Goal: Task Accomplishment & Management: Complete application form

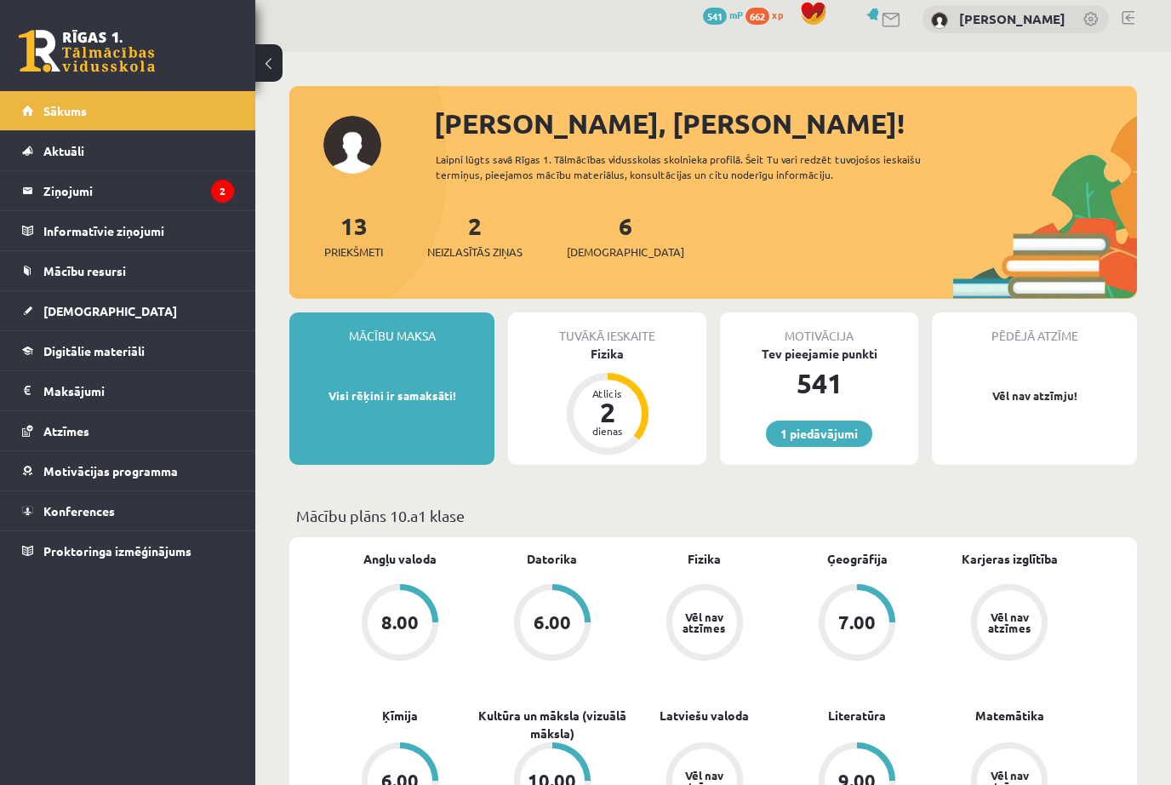
scroll to position [11, 0]
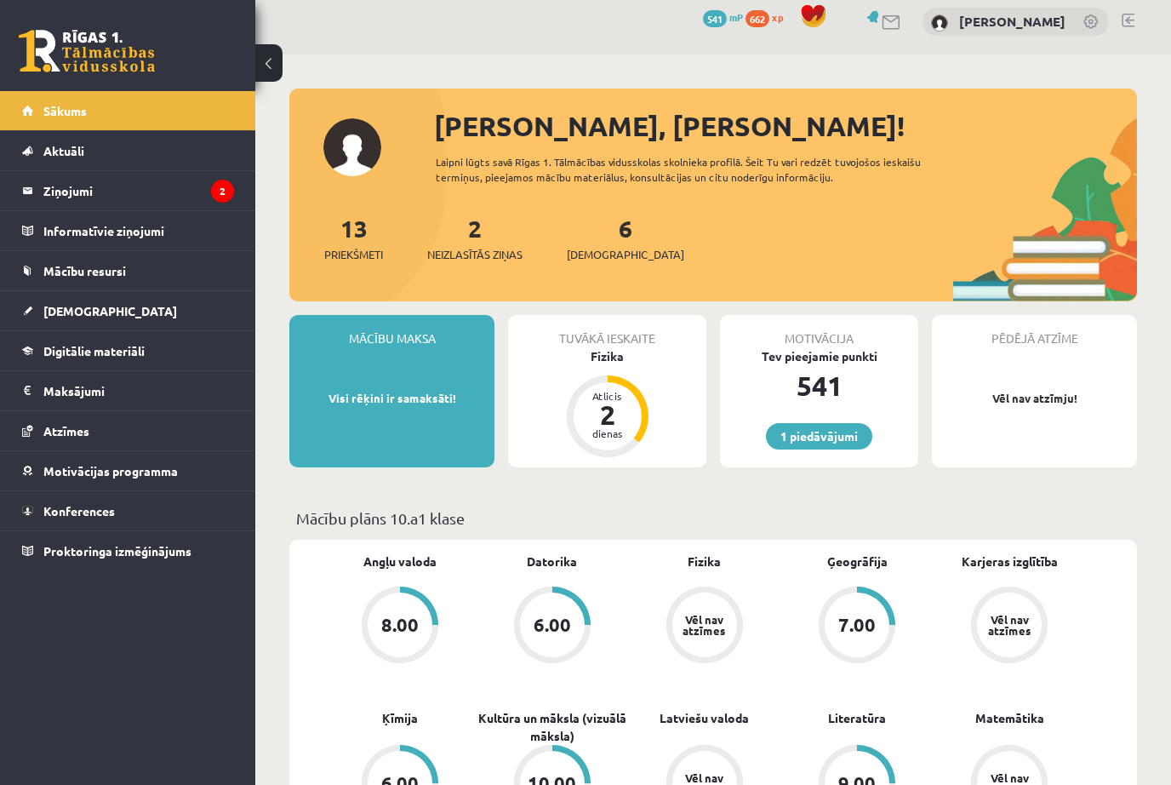
click at [164, 341] on link "Digitālie materiāli" at bounding box center [128, 350] width 212 height 39
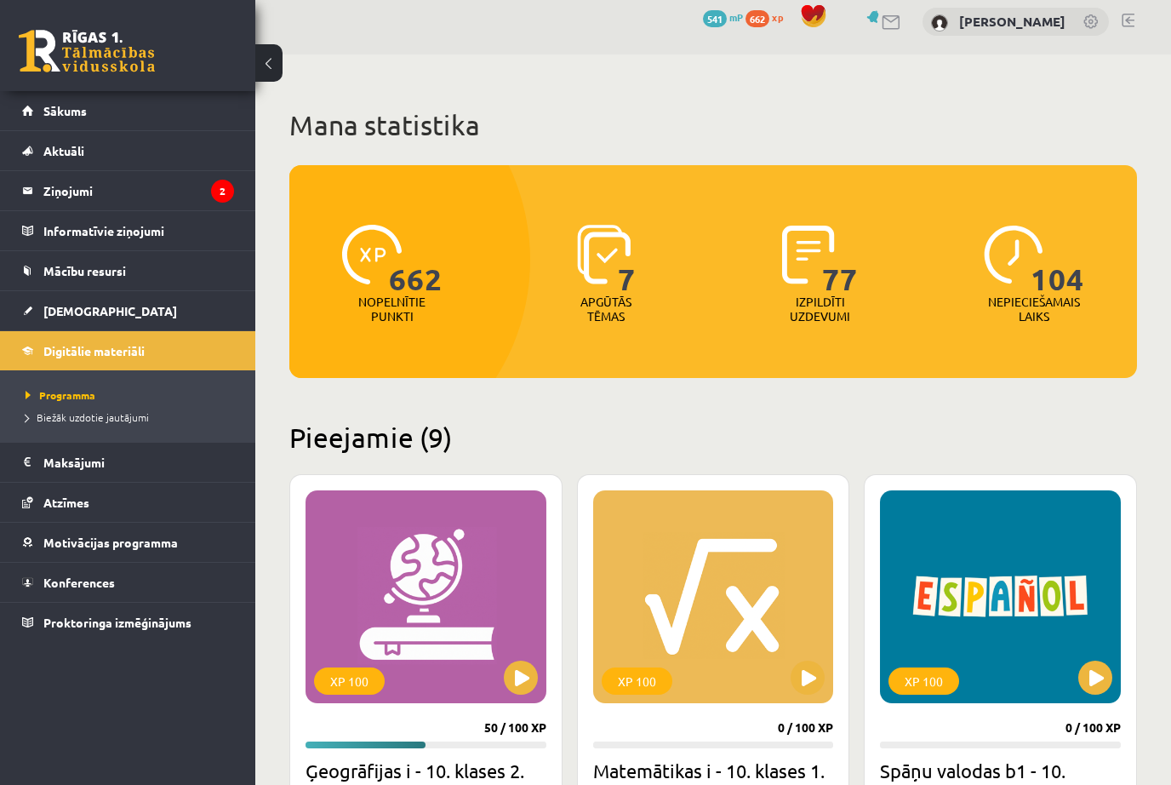
click at [63, 146] on span "Aktuāli" at bounding box center [63, 150] width 41 height 15
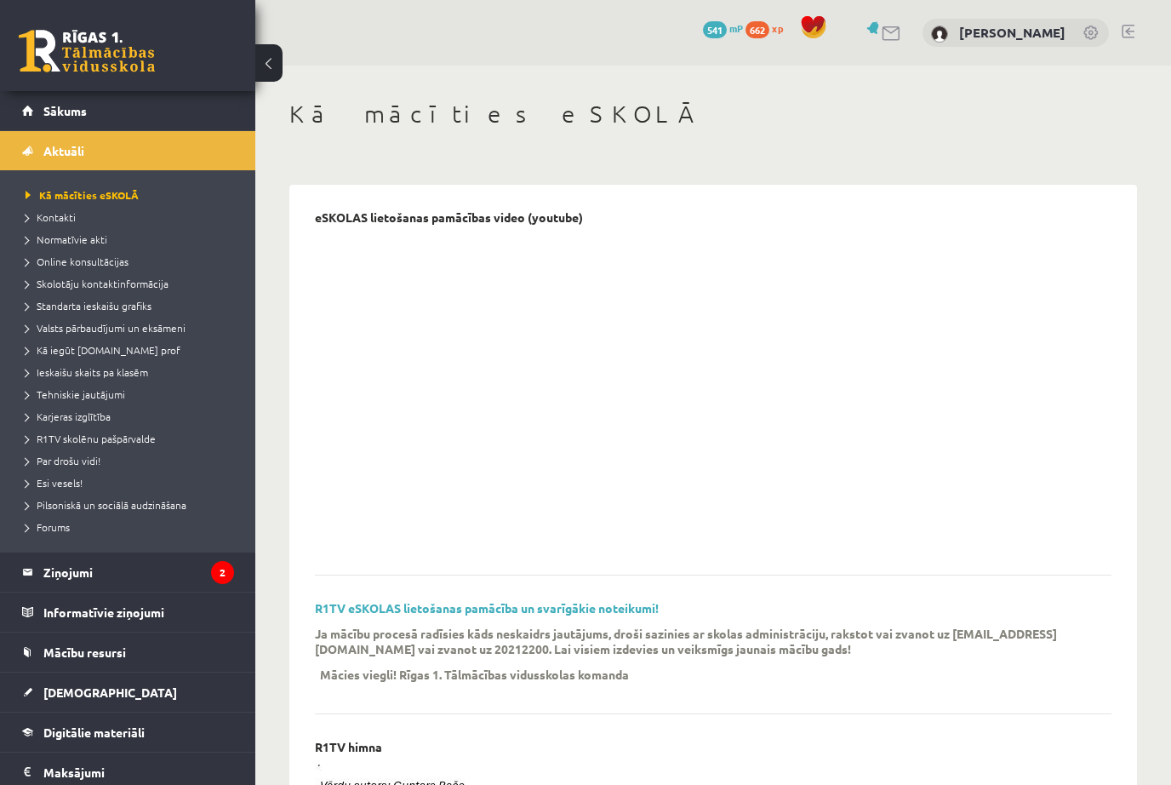
click at [61, 650] on span "Mācību resursi" at bounding box center [84, 651] width 83 height 15
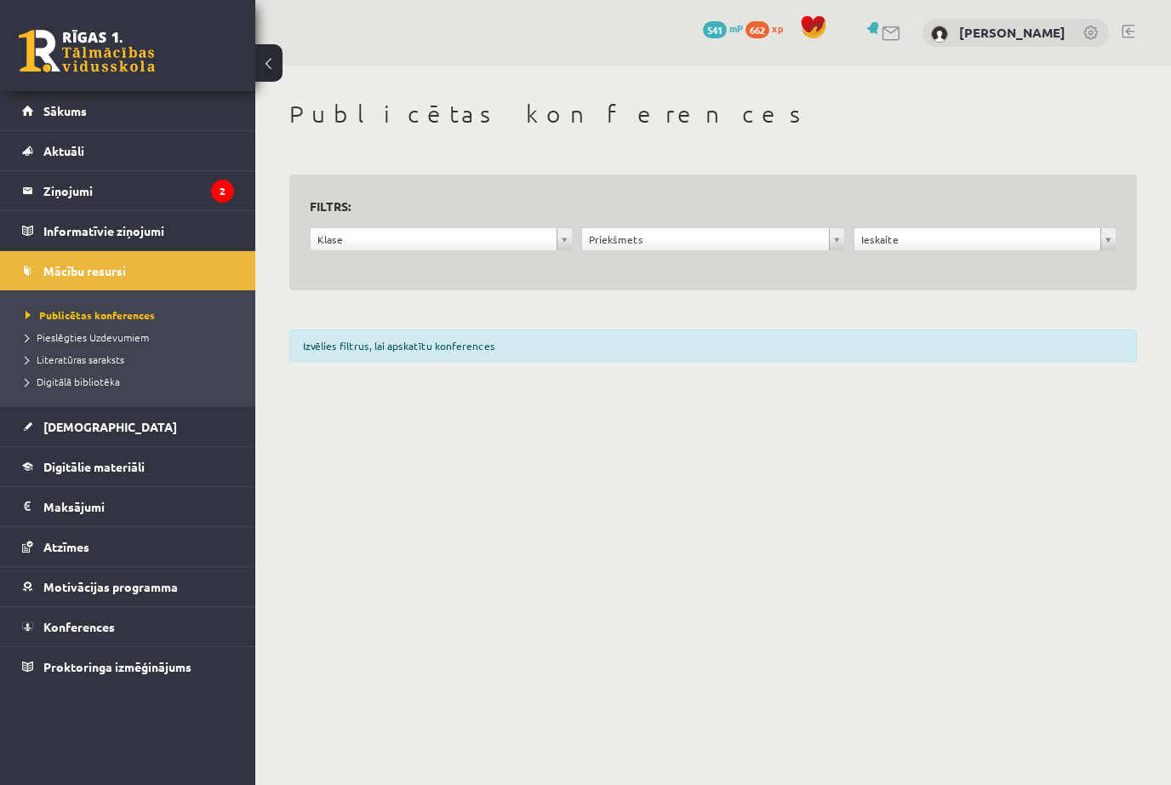
click at [39, 225] on link "Informatīvie ziņojumi 0" at bounding box center [128, 230] width 212 height 39
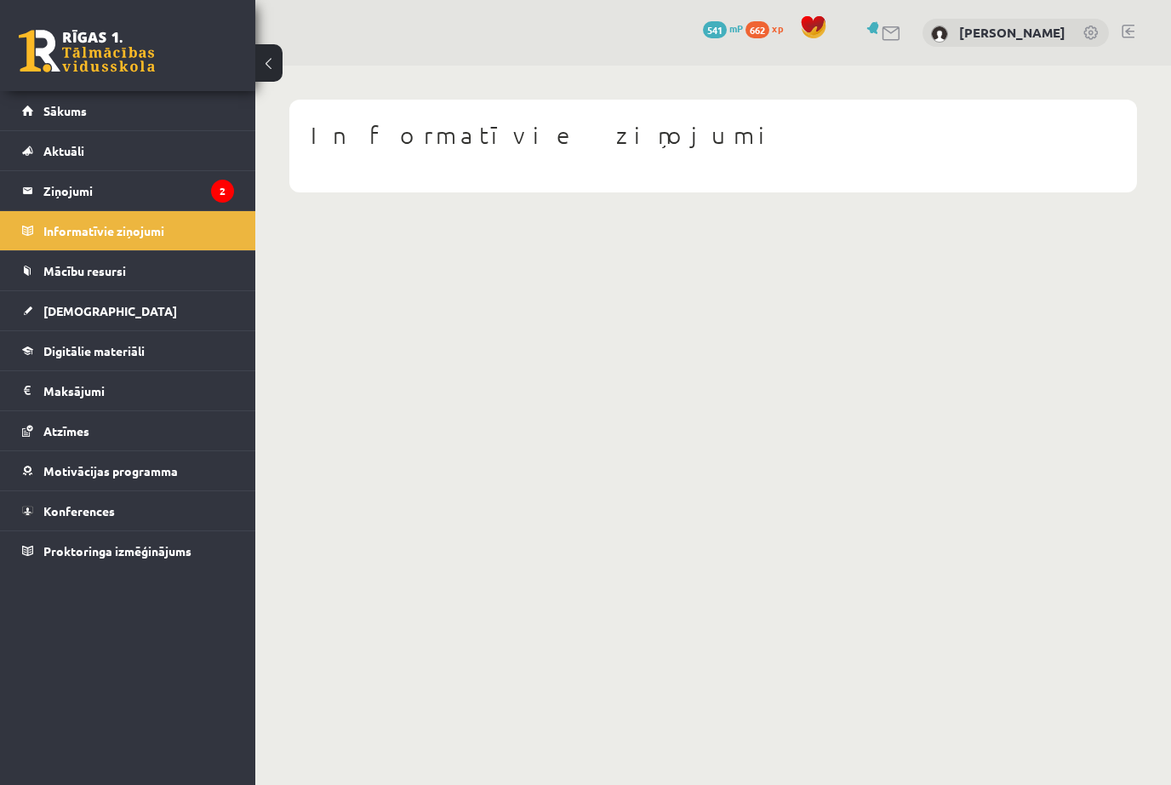
click at [66, 102] on link "Sākums" at bounding box center [128, 110] width 212 height 39
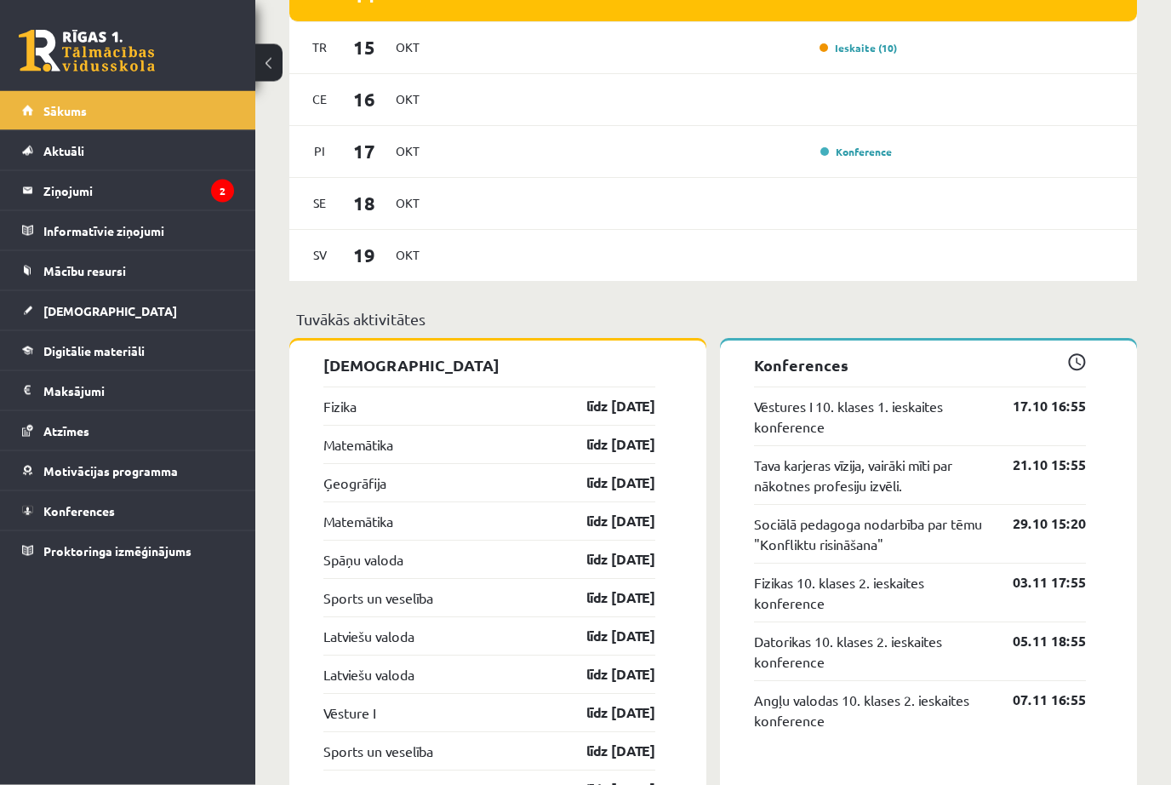
scroll to position [1231, 0]
click at [345, 406] on link "Fizika" at bounding box center [339, 406] width 33 height 20
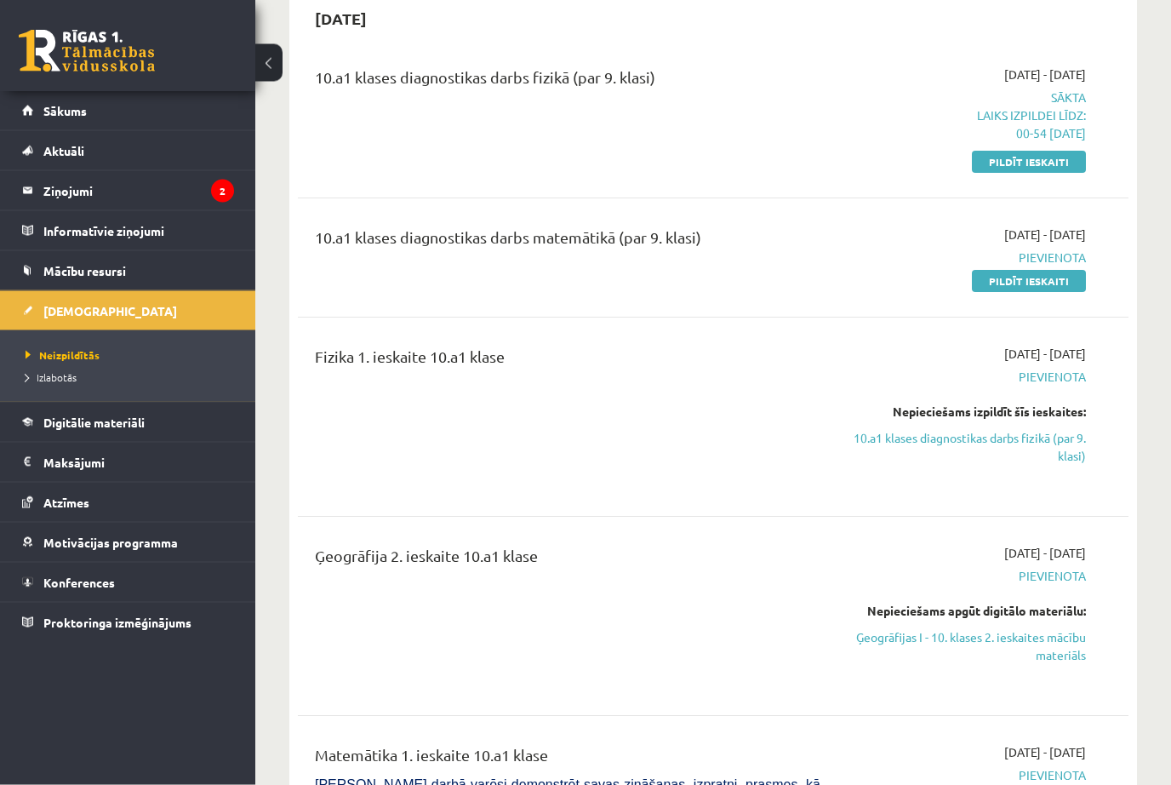
scroll to position [180, 0]
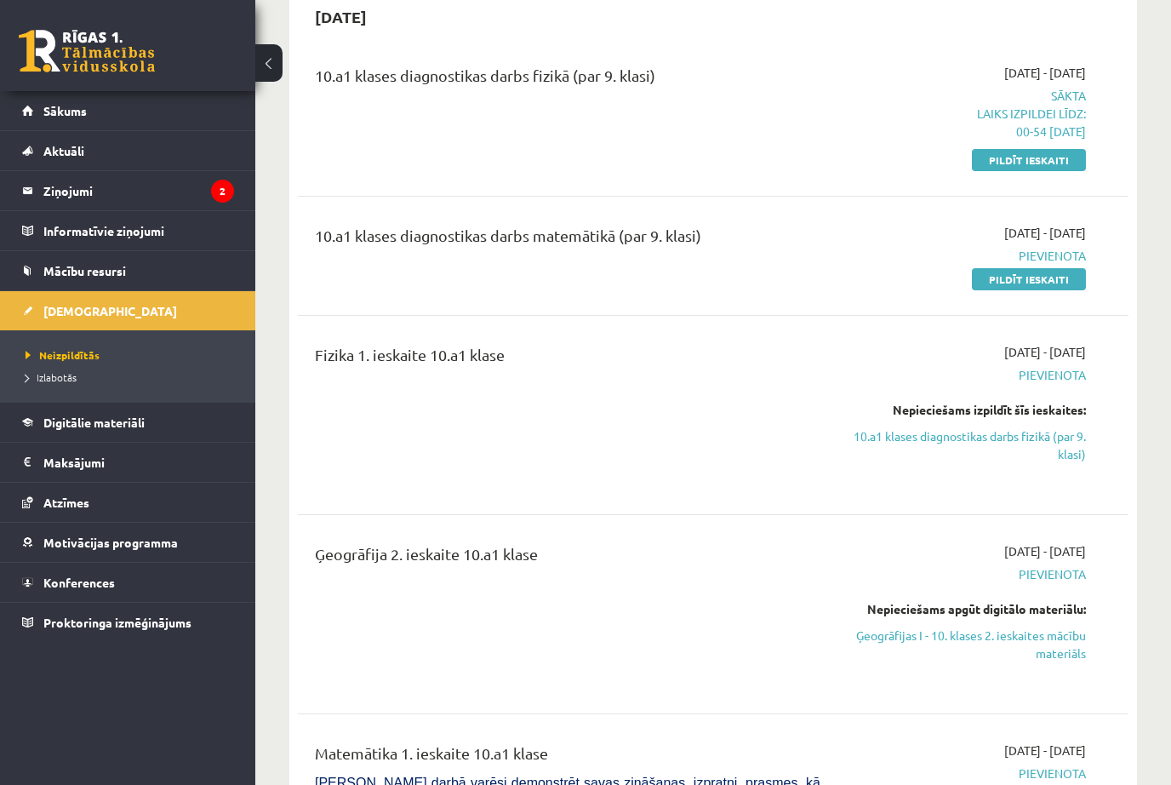
click at [674, 423] on div "Fizika 1. ieskaite 10.a1 klase" at bounding box center [567, 415] width 531 height 144
click at [462, 367] on div "Fizika 1. ieskaite 10.a1 klase" at bounding box center [568, 358] width 506 height 31
click at [885, 414] on div "Nepieciešams izpildīt šīs ieskaites:" at bounding box center [966, 410] width 240 height 18
click at [872, 435] on link "10.a1 klases diagnostikas darbs fizikā (par 9. klasi)" at bounding box center [966, 445] width 240 height 36
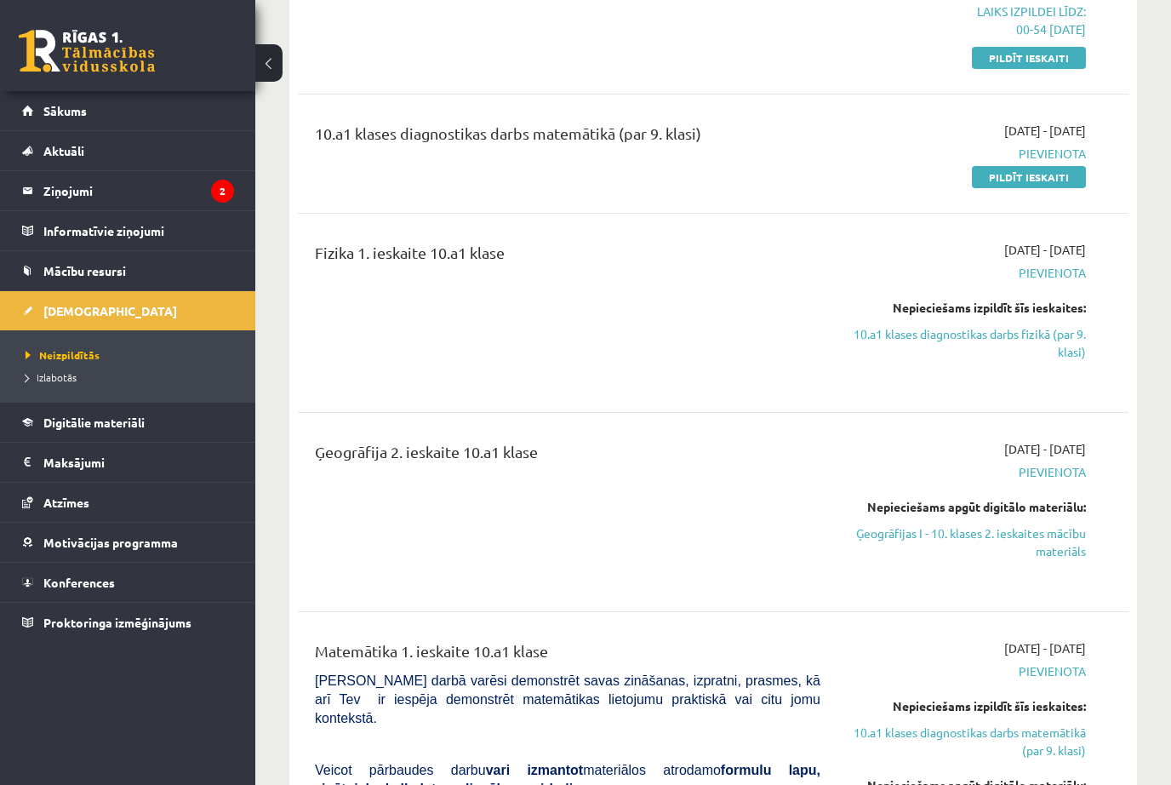
click at [1037, 267] on span "Pievienota" at bounding box center [966, 273] width 240 height 18
click at [1048, 271] on span "Pievienota" at bounding box center [966, 273] width 240 height 18
click at [1047, 270] on span "Pievienota" at bounding box center [966, 273] width 240 height 18
click at [1001, 300] on div "Nepieciešams izpildīt šīs ieskaites:" at bounding box center [966, 308] width 240 height 18
click at [363, 255] on div "Fizika 1. ieskaite 10.a1 klase" at bounding box center [568, 256] width 506 height 31
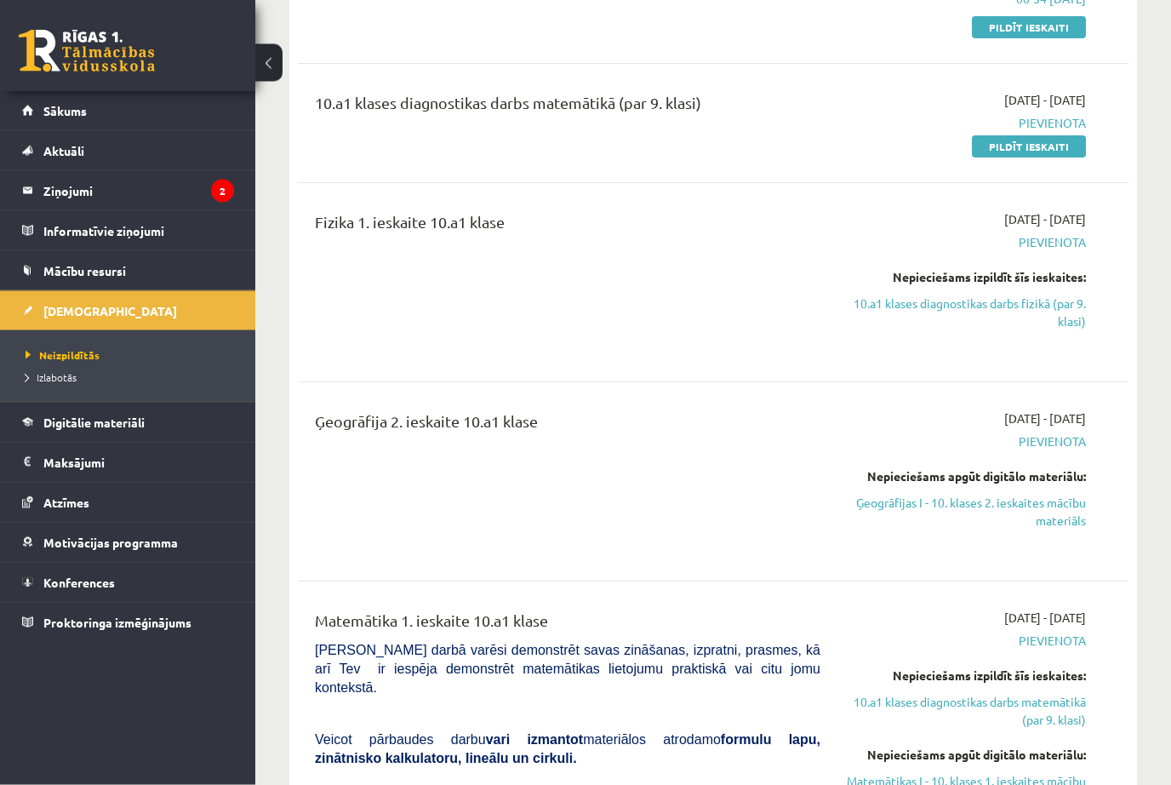
scroll to position [312, 0]
click at [381, 417] on div "Ģeogrāfija 2. ieskaite 10.a1 klase" at bounding box center [568, 424] width 506 height 31
click at [398, 449] on div "Ģeogrāfija 2. ieskaite 10.a1 klase" at bounding box center [567, 481] width 531 height 144
click at [1057, 432] on span "Pievienota" at bounding box center [966, 441] width 240 height 18
click at [1043, 443] on span "Pievienota" at bounding box center [966, 441] width 240 height 18
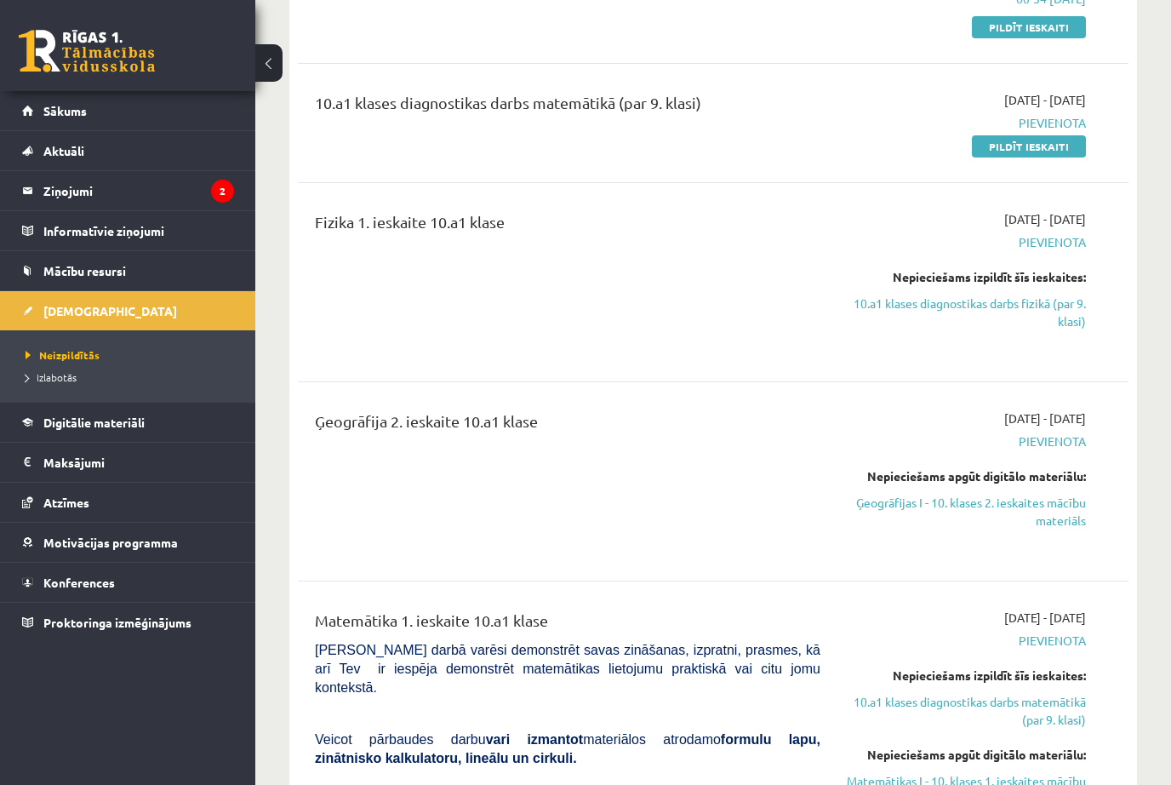
click at [923, 474] on div "Nepieciešams apgūt digitālo materiālu:" at bounding box center [966, 476] width 240 height 18
click at [934, 500] on link "Ģeogrāfijas I - 10. klases 2. ieskaites mācību materiāls" at bounding box center [966, 512] width 240 height 36
click at [704, 409] on div "Ģeogrāfija 2. ieskaite 10.a1 klase" at bounding box center [567, 481] width 531 height 144
click at [81, 348] on span "Neizpildītās" at bounding box center [63, 355] width 74 height 14
click at [66, 374] on span "Izlabotās" at bounding box center [51, 377] width 51 height 14
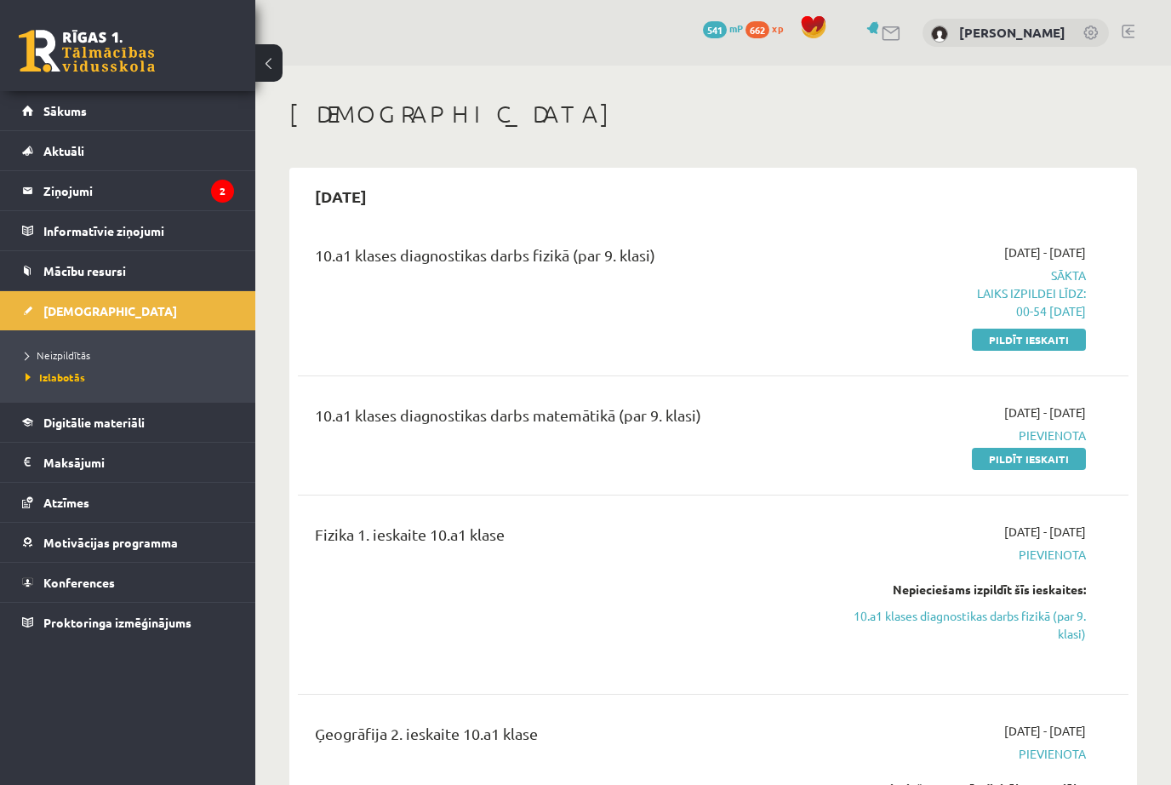
scroll to position [94, 0]
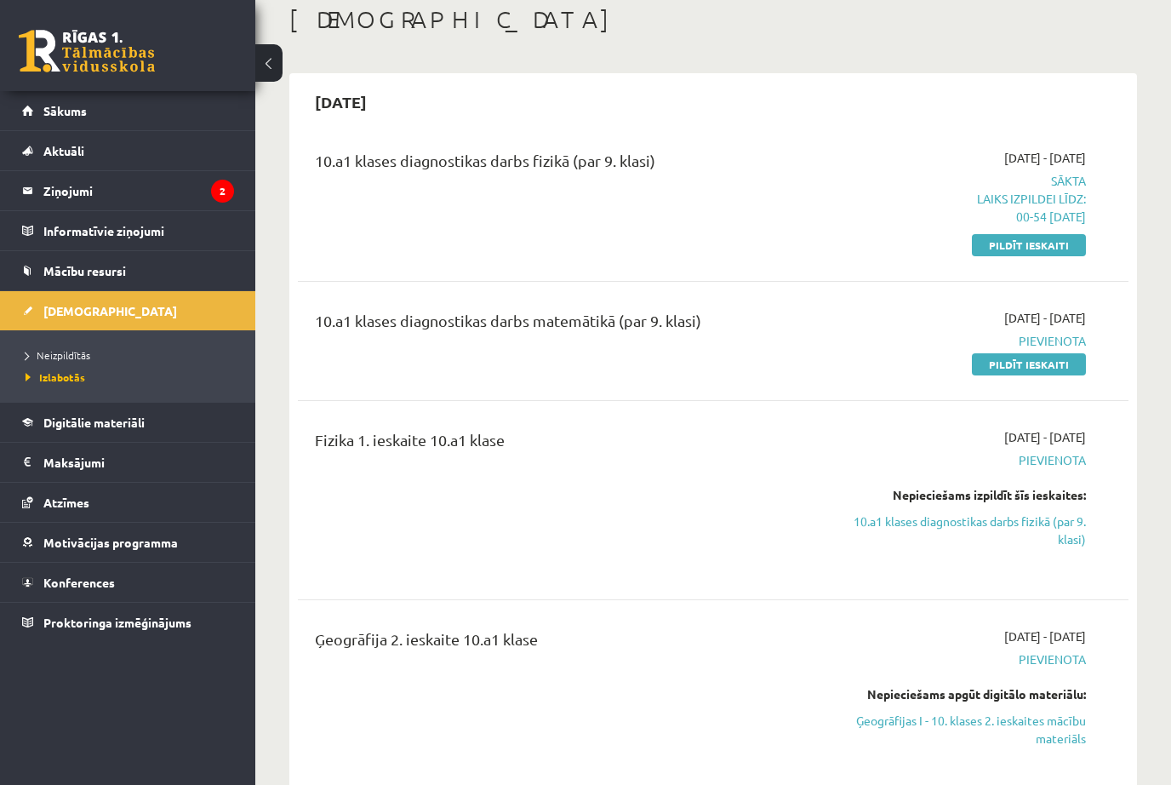
click at [1043, 461] on span "Pievienota" at bounding box center [966, 460] width 240 height 18
click at [1071, 459] on span "Pievienota" at bounding box center [966, 460] width 240 height 18
click at [1065, 460] on span "Pievienota" at bounding box center [966, 460] width 240 height 18
click at [1039, 562] on div "2025-10-01 - 2025-10-15 Pievienota Nepieciešams izpildīt šīs ieskaites: 10.a1 k…" at bounding box center [966, 500] width 266 height 144
click at [478, 455] on div "Fizika 1. ieskaite 10.a1 klase" at bounding box center [568, 443] width 506 height 31
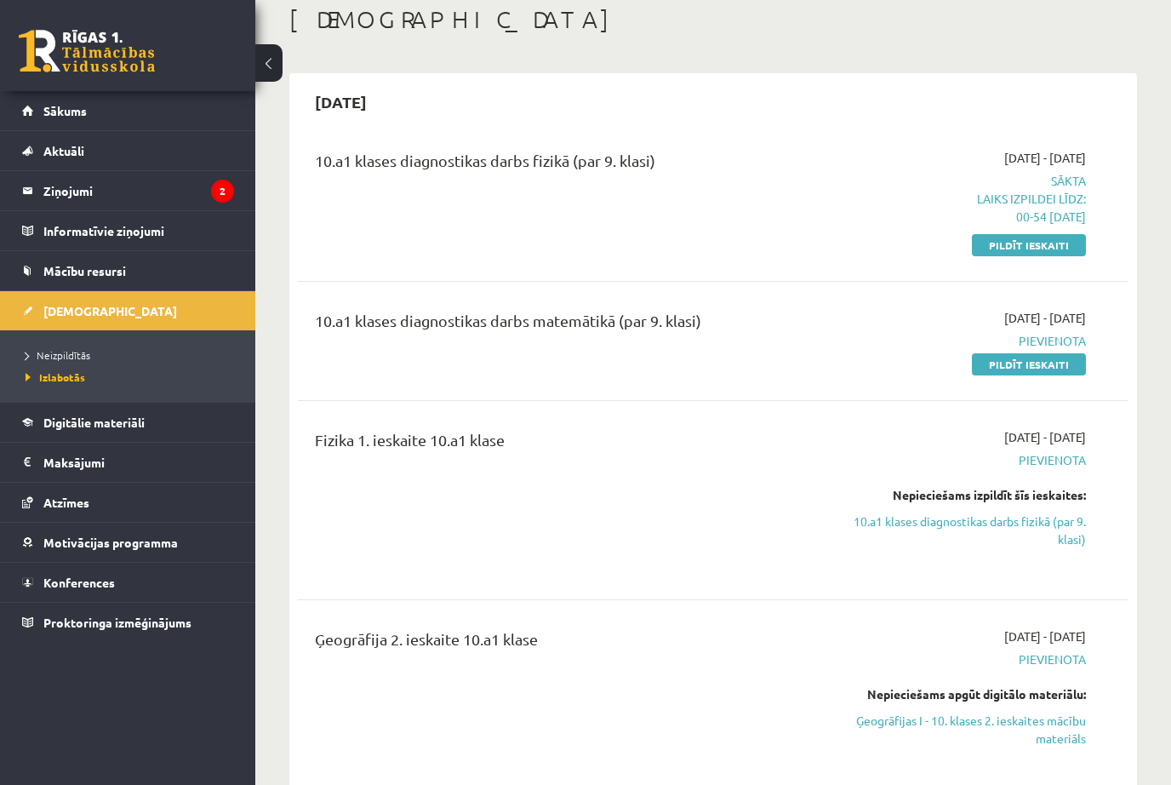
click at [614, 496] on div "Fizika 1. ieskaite 10.a1 klase" at bounding box center [567, 500] width 531 height 144
click at [638, 483] on div "Fizika 1. ieskaite 10.a1 klase" at bounding box center [567, 500] width 531 height 144
click at [665, 447] on div "Fizika 1. ieskaite 10.a1 klase" at bounding box center [568, 443] width 506 height 31
click at [704, 459] on div "Fizika 1. ieskaite 10.a1 klase" at bounding box center [567, 500] width 531 height 144
click at [760, 450] on div "Fizika 1. ieskaite 10.a1 klase" at bounding box center [568, 443] width 506 height 31
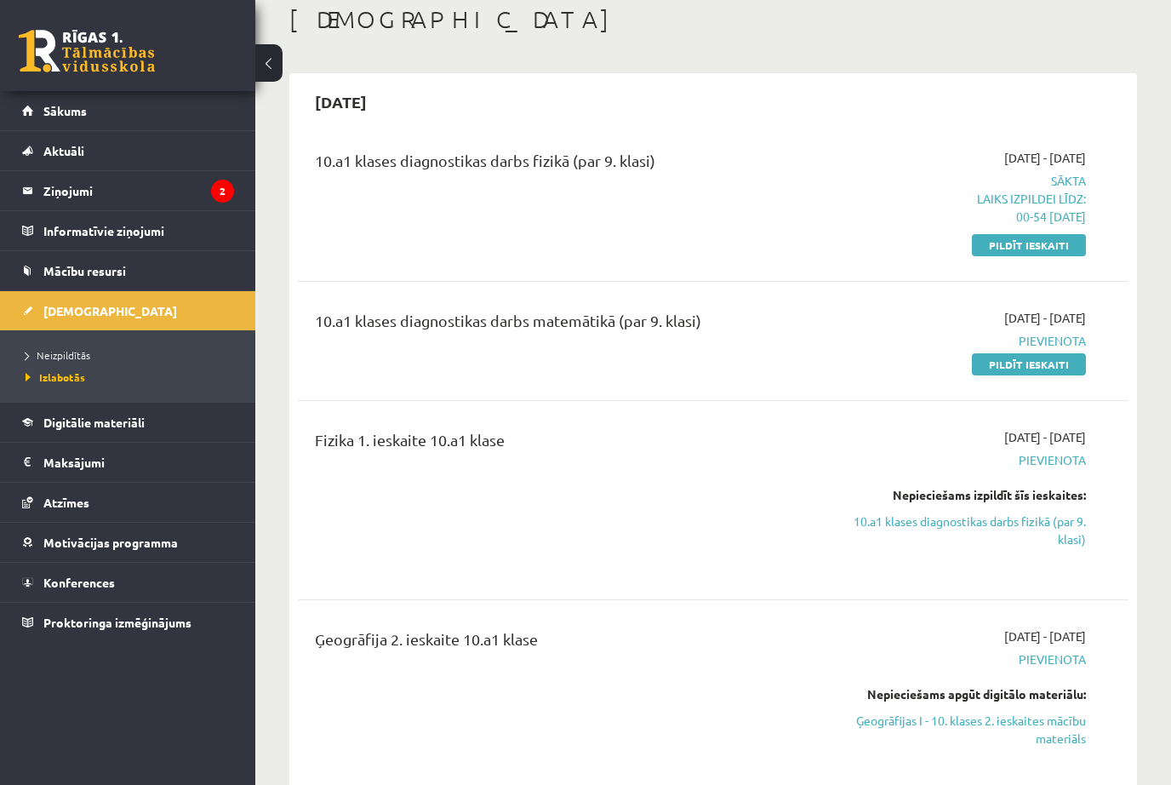
click at [987, 461] on span "Pievienota" at bounding box center [966, 460] width 240 height 18
click at [1062, 467] on span "Pievienota" at bounding box center [966, 460] width 240 height 18
click at [1058, 452] on span "Pievienota" at bounding box center [966, 460] width 240 height 18
click at [1080, 536] on link "10.a1 klases diagnostikas darbs fizikā (par 9. klasi)" at bounding box center [966, 530] width 240 height 36
click at [1029, 701] on div "Nepieciešams apgūt digitālo materiālu:" at bounding box center [966, 694] width 240 height 18
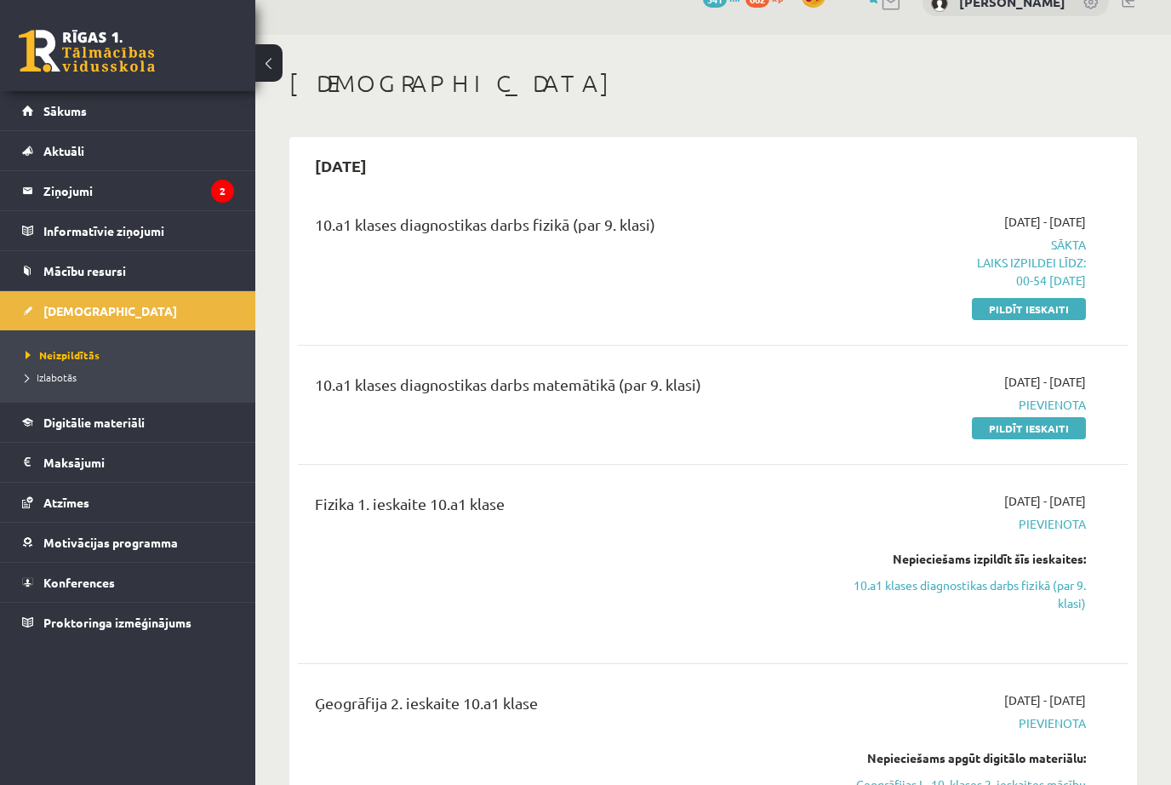
scroll to position [37, 0]
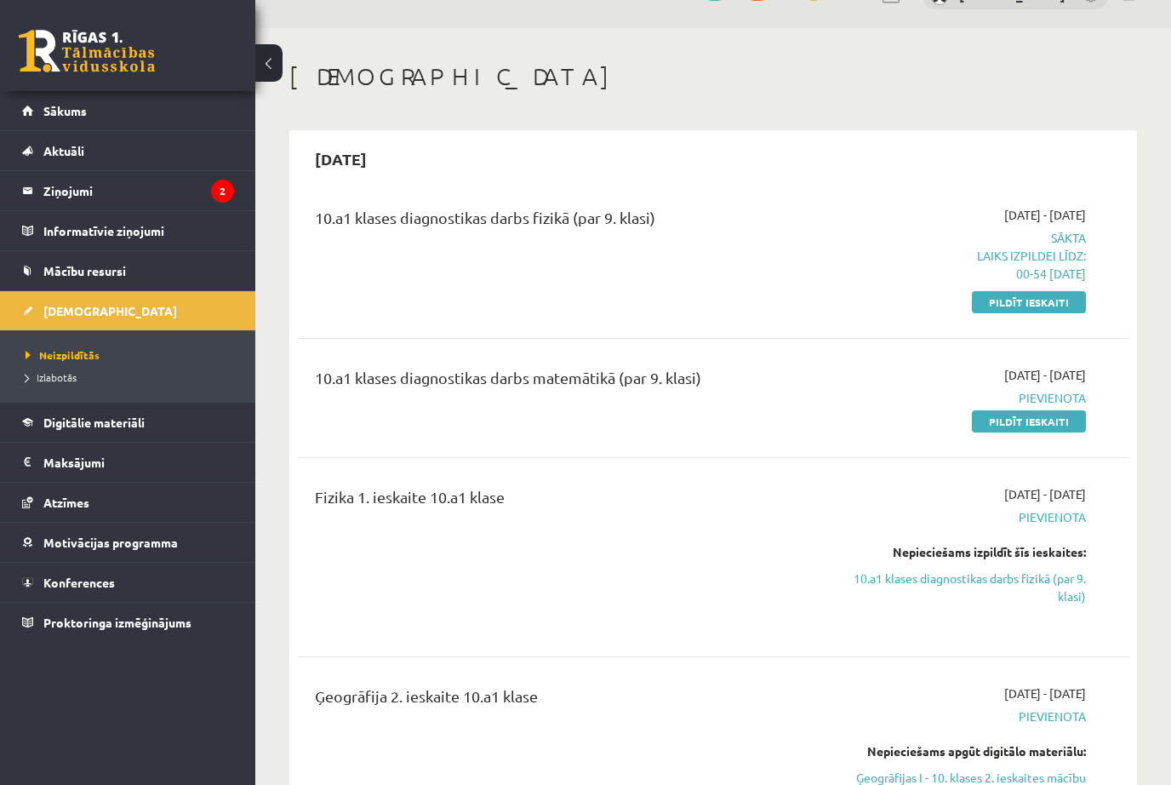
click at [612, 501] on div "Fizika 1. ieskaite 10.a1 klase" at bounding box center [568, 500] width 506 height 31
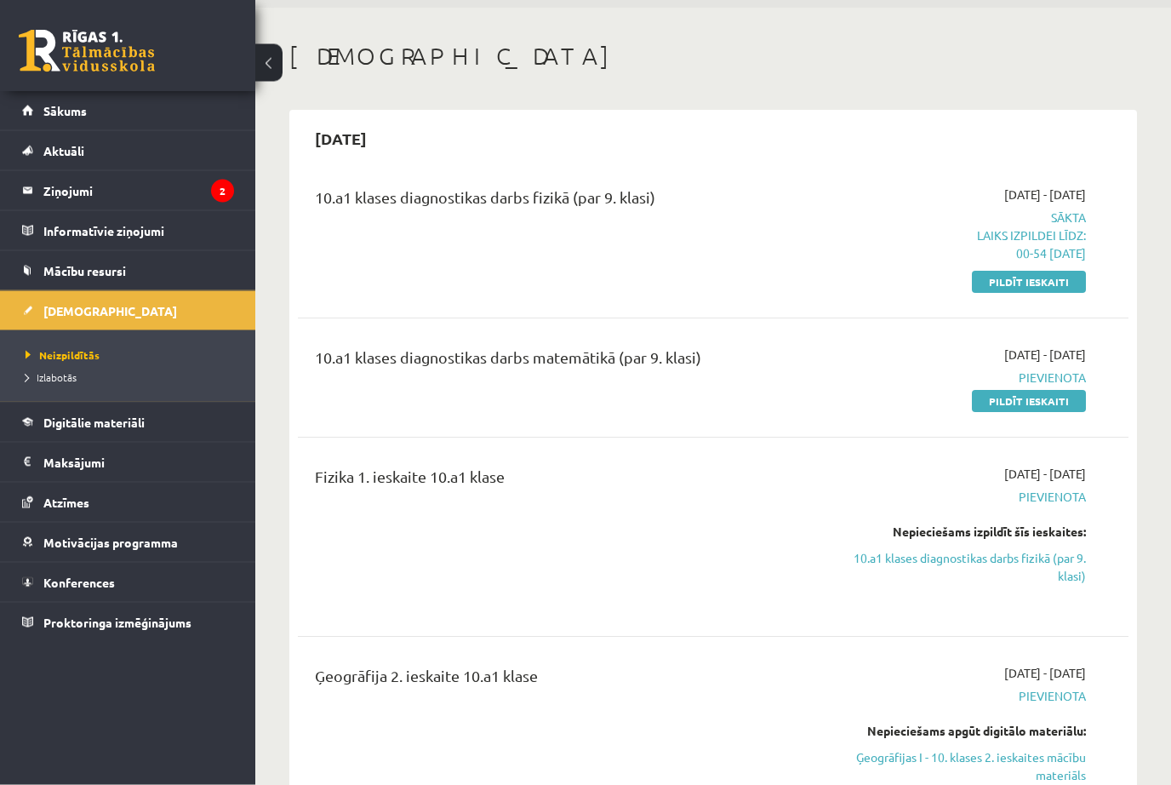
scroll to position [61, 0]
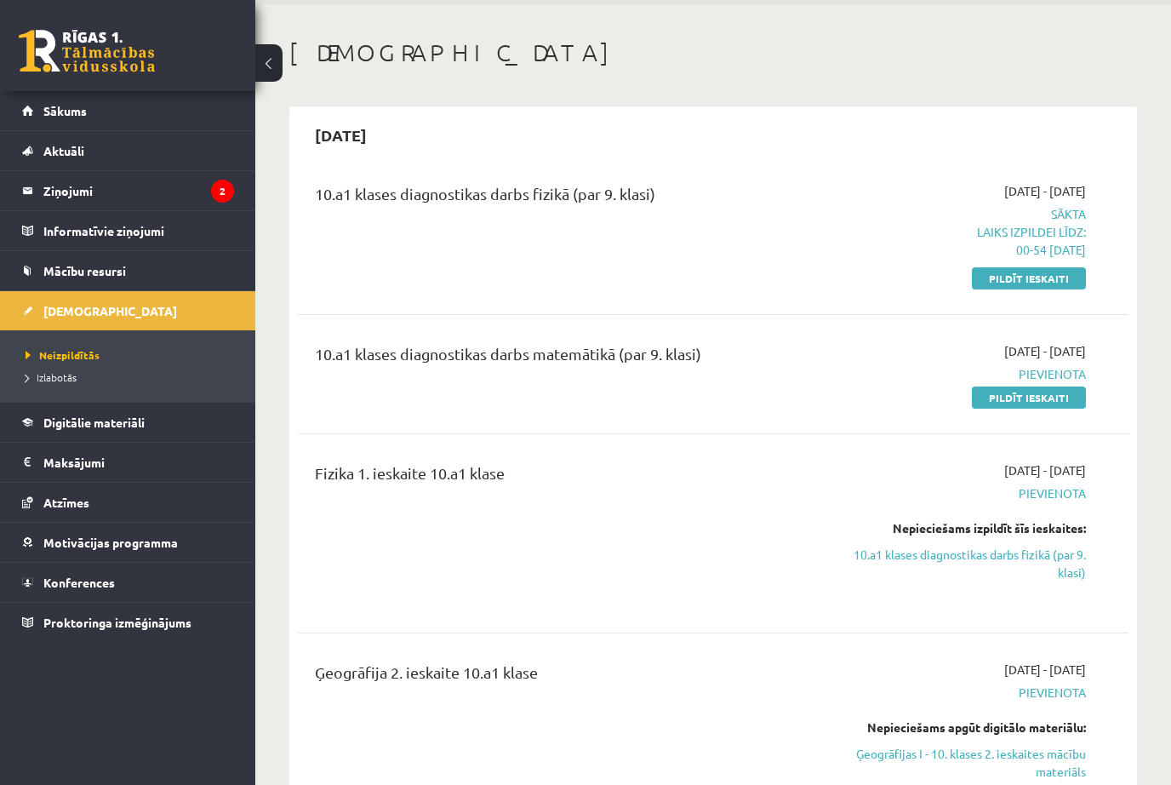
click at [1093, 470] on div "2025-10-01 - 2025-10-15 Pievienota Nepieciešams izpildīt šīs ieskaites: 10.a1 k…" at bounding box center [966, 533] width 266 height 144
click at [1060, 494] on span "Pievienota" at bounding box center [966, 493] width 240 height 18
click at [673, 525] on div "Fizika 1. ieskaite 10.a1 klase" at bounding box center [567, 533] width 531 height 144
click at [677, 584] on div "Fizika 1. ieskaite 10.a1 klase" at bounding box center [567, 533] width 531 height 144
click at [683, 551] on div "Fizika 1. ieskaite 10.a1 klase" at bounding box center [567, 533] width 531 height 144
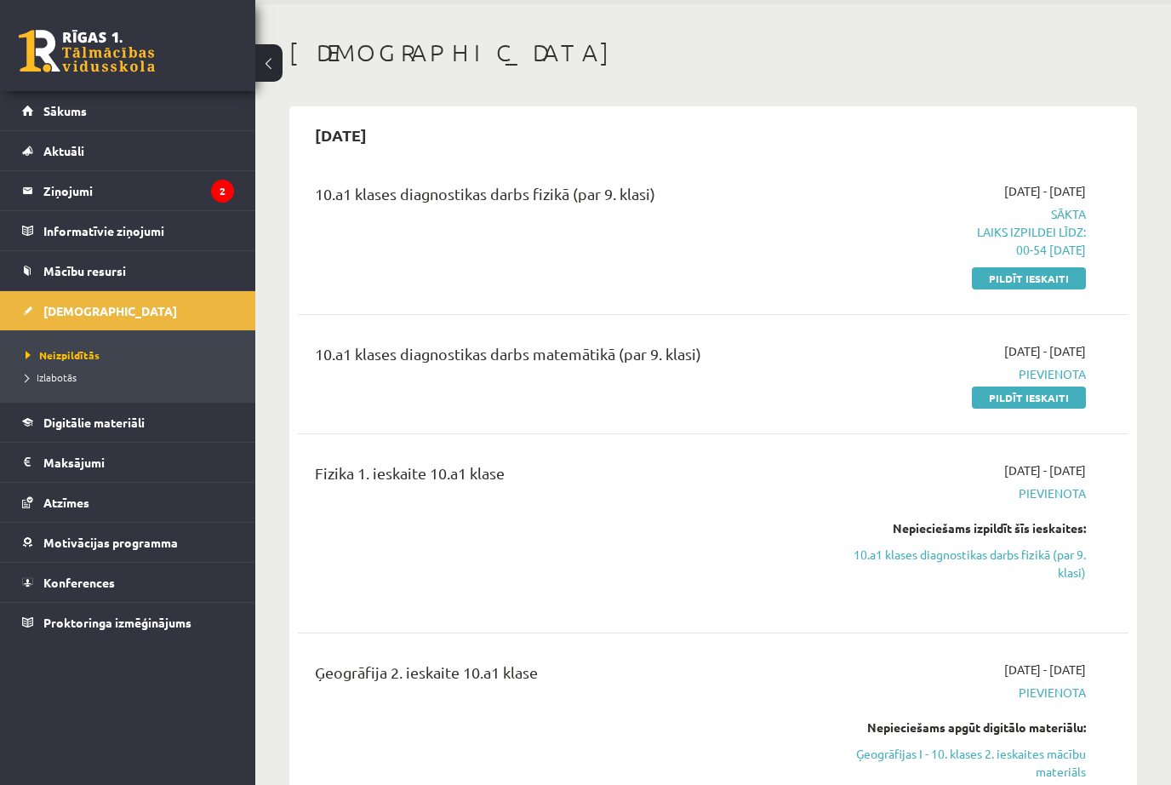
click at [698, 553] on div "Fizika 1. ieskaite 10.a1 klase" at bounding box center [567, 533] width 531 height 144
click at [689, 555] on div "Fizika 1. ieskaite 10.a1 klase" at bounding box center [567, 533] width 531 height 144
click at [694, 549] on div "Fizika 1. ieskaite 10.a1 klase" at bounding box center [567, 533] width 531 height 144
click at [705, 551] on div "Fizika 1. ieskaite 10.a1 klase" at bounding box center [567, 533] width 531 height 144
click at [410, 481] on div "Fizika 1. ieskaite 10.a1 klase" at bounding box center [568, 476] width 506 height 31
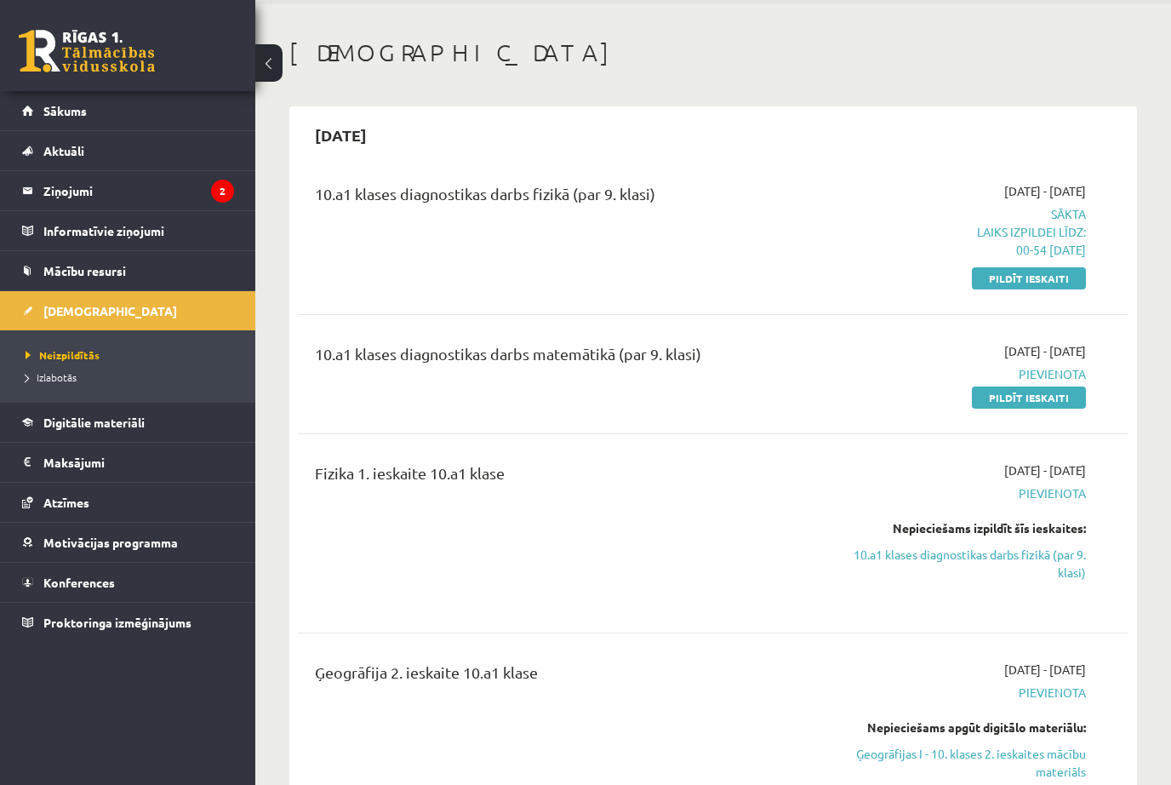
click at [461, 496] on div "Fizika 1. ieskaite 10.a1 klase" at bounding box center [567, 533] width 531 height 144
click at [1053, 591] on div "2025-10-01 - 2025-10-15 Pievienota Nepieciešams izpildīt šīs ieskaites: 10.a1 k…" at bounding box center [966, 533] width 266 height 144
click at [1083, 619] on div "Fizika 1. ieskaite 10.a1 klase 2025-10-01 - 2025-10-15 Pievienota Nepieciešams …" at bounding box center [713, 533] width 831 height 178
click at [1078, 534] on div "Nepieciešams izpildīt šīs ieskaites:" at bounding box center [966, 528] width 240 height 18
click at [1060, 523] on div "Nepieciešams izpildīt šīs ieskaites:" at bounding box center [966, 528] width 240 height 18
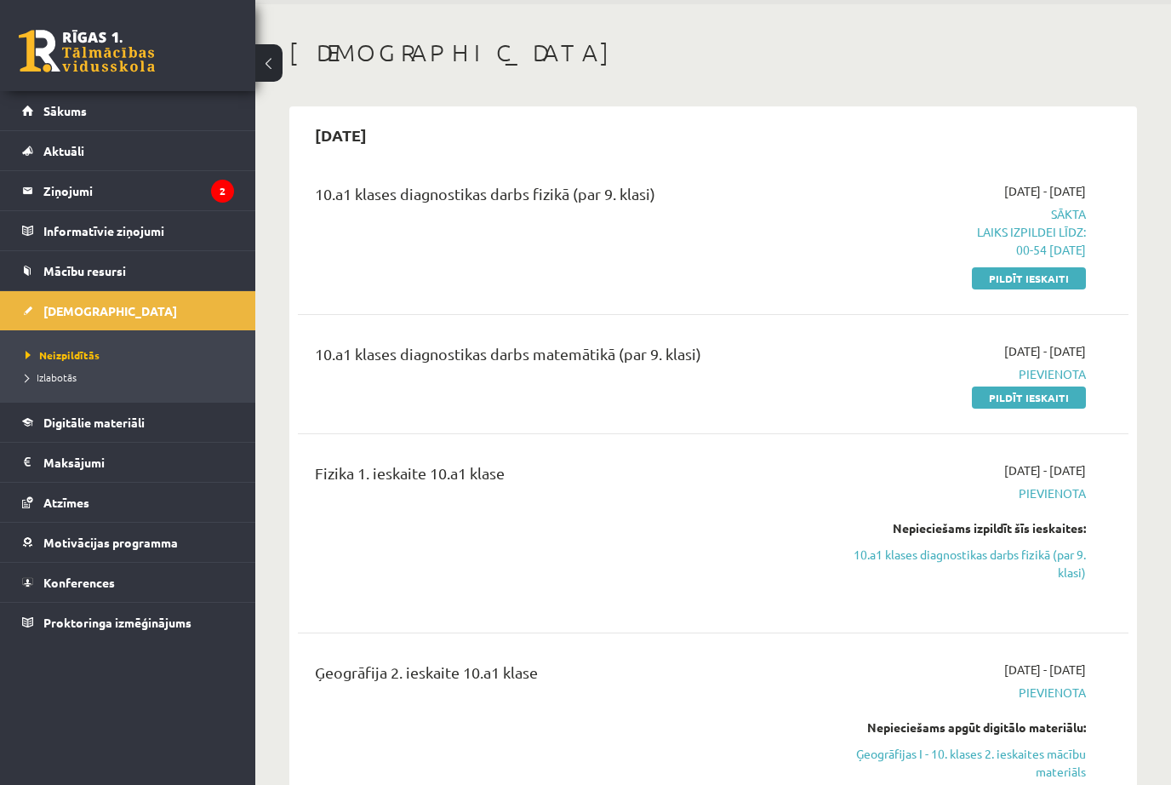
click at [1068, 499] on span "Pievienota" at bounding box center [966, 493] width 240 height 18
click at [1057, 488] on span "Pievienota" at bounding box center [966, 493] width 240 height 18
click at [1030, 546] on link "10.a1 klases diagnostikas darbs fizikā (par 9. klasi)" at bounding box center [966, 564] width 240 height 36
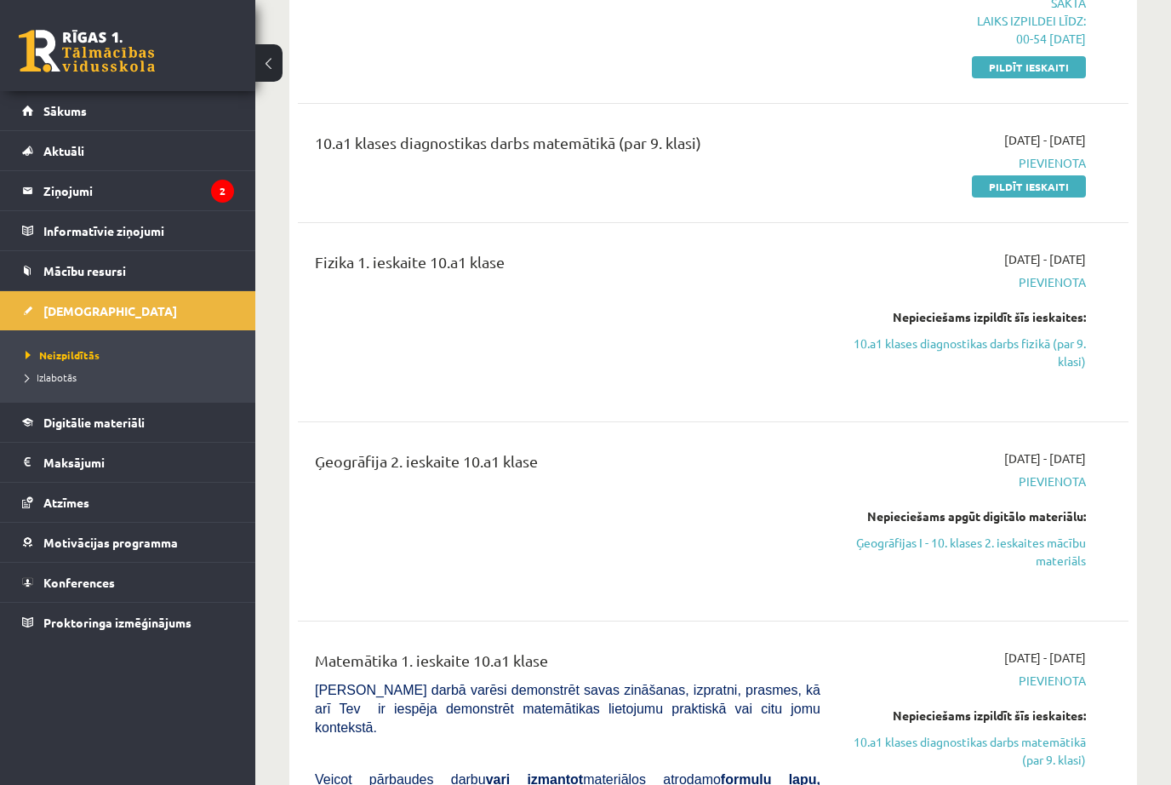
scroll to position [282, 0]
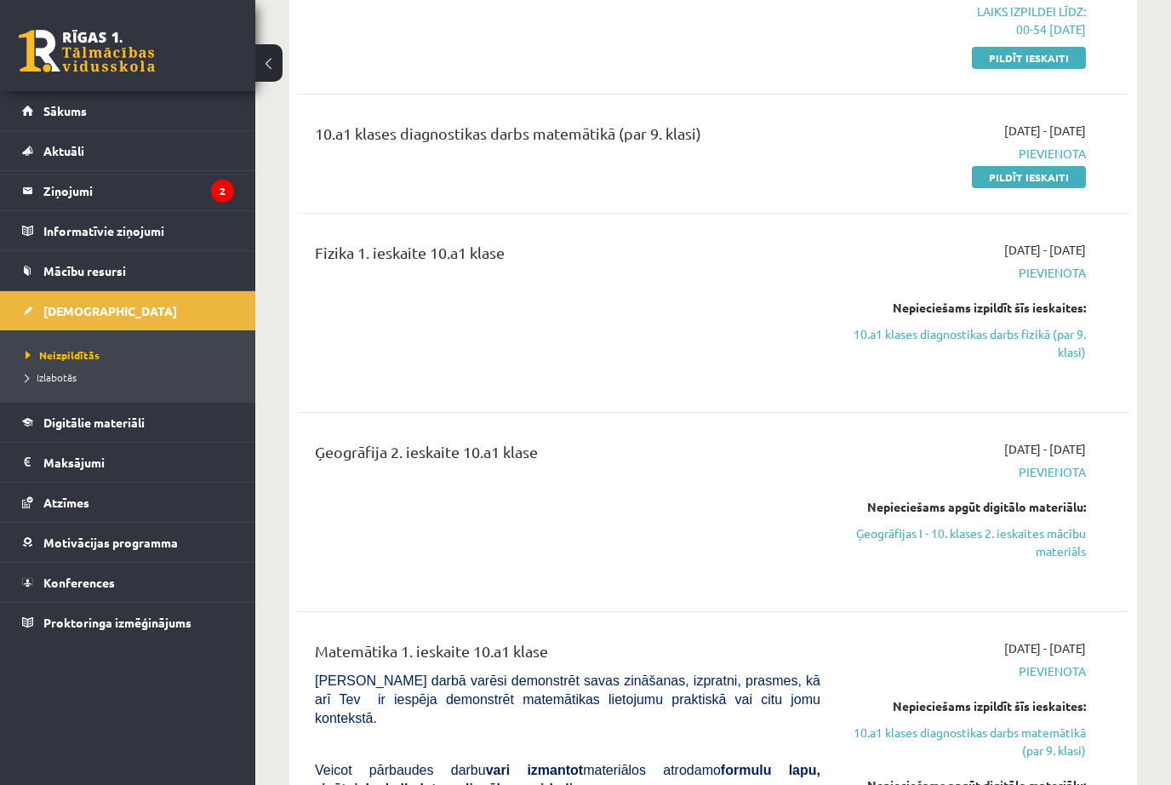
click at [853, 306] on div "Nepieciešams izpildīt šīs ieskaites:" at bounding box center [966, 308] width 240 height 18
click at [825, 499] on div "Ģeogrāfija 2. ieskaite 10.a1 klase" at bounding box center [567, 512] width 531 height 144
click at [903, 500] on div "Nepieciešams apgūt digitālo materiālu:" at bounding box center [966, 507] width 240 height 18
click at [942, 518] on div "Nepieciešams apgūt digitālo materiālu: Ģeogrāfijas I - 10. klases 2. ieskaites …" at bounding box center [966, 529] width 240 height 62
click at [983, 532] on link "Ģeogrāfijas I - 10. klases 2. ieskaites mācību materiāls" at bounding box center [966, 542] width 240 height 36
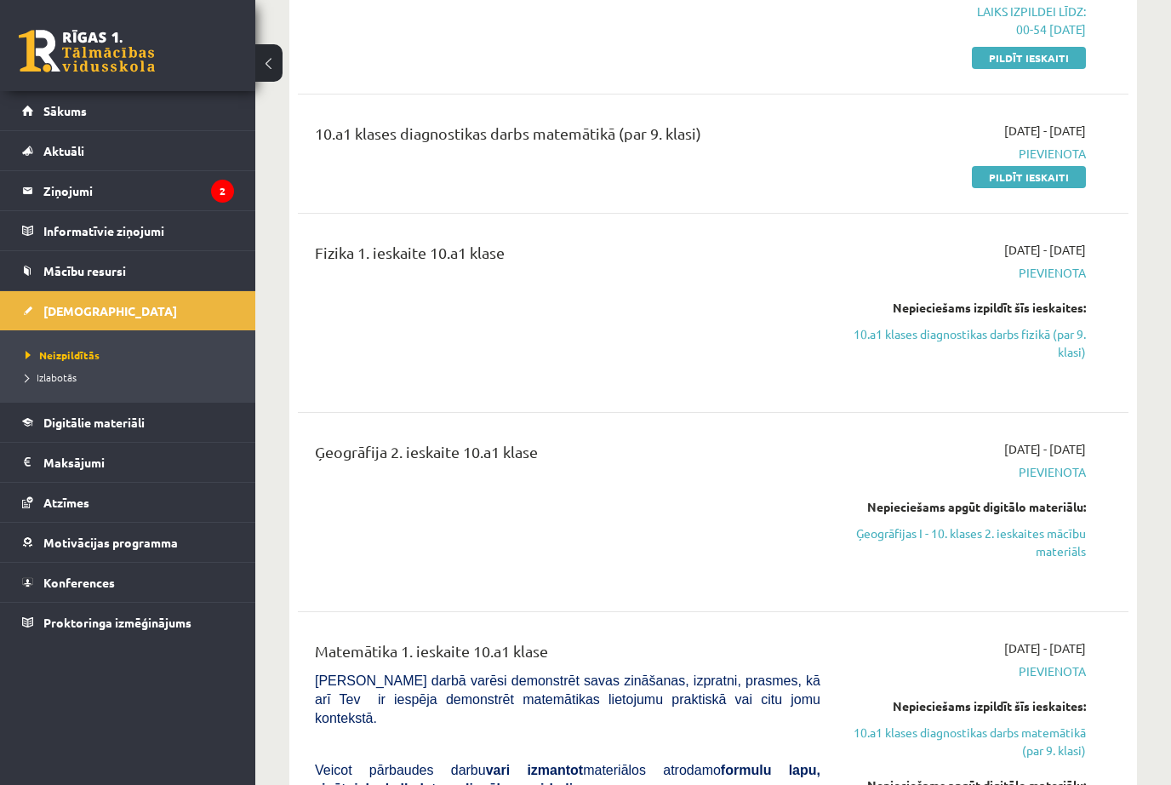
click at [1040, 331] on link "10.a1 klases diagnostikas darbs fizikā (par 9. klasi)" at bounding box center [966, 343] width 240 height 36
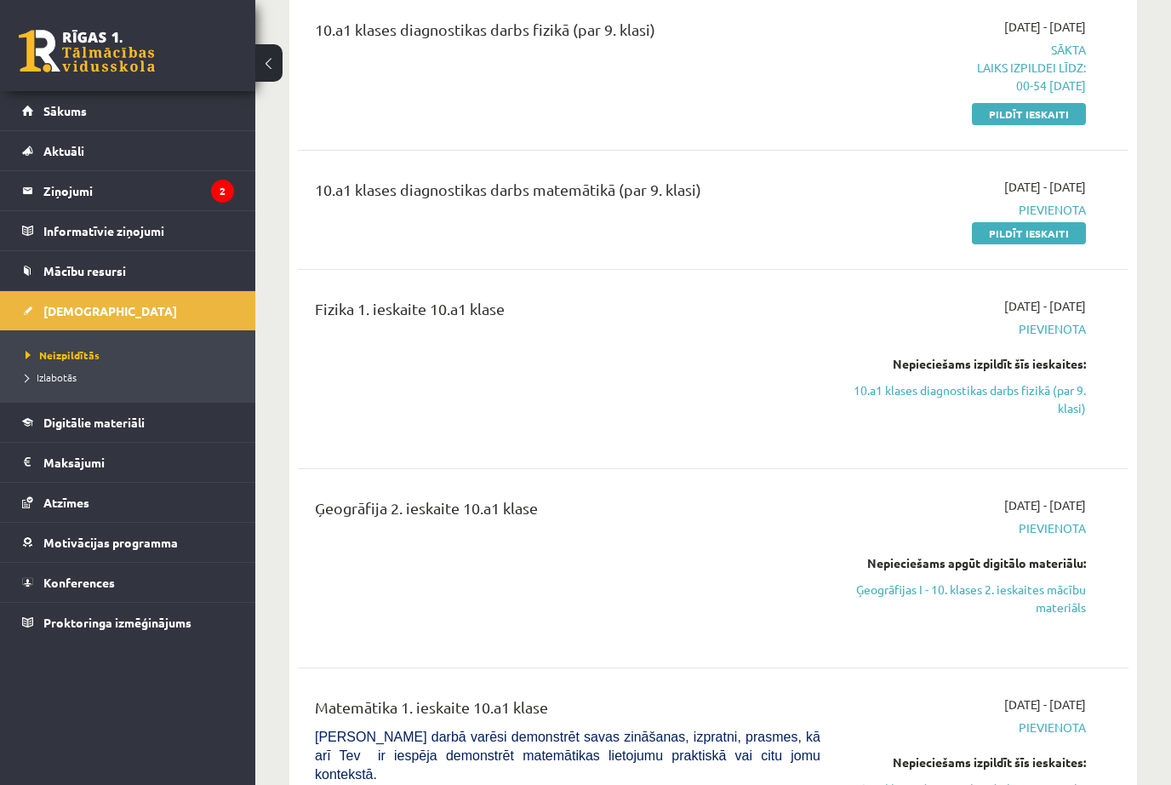
click at [961, 386] on link "10.a1 klases diagnostikas darbs fizikā (par 9. klasi)" at bounding box center [966, 399] width 240 height 36
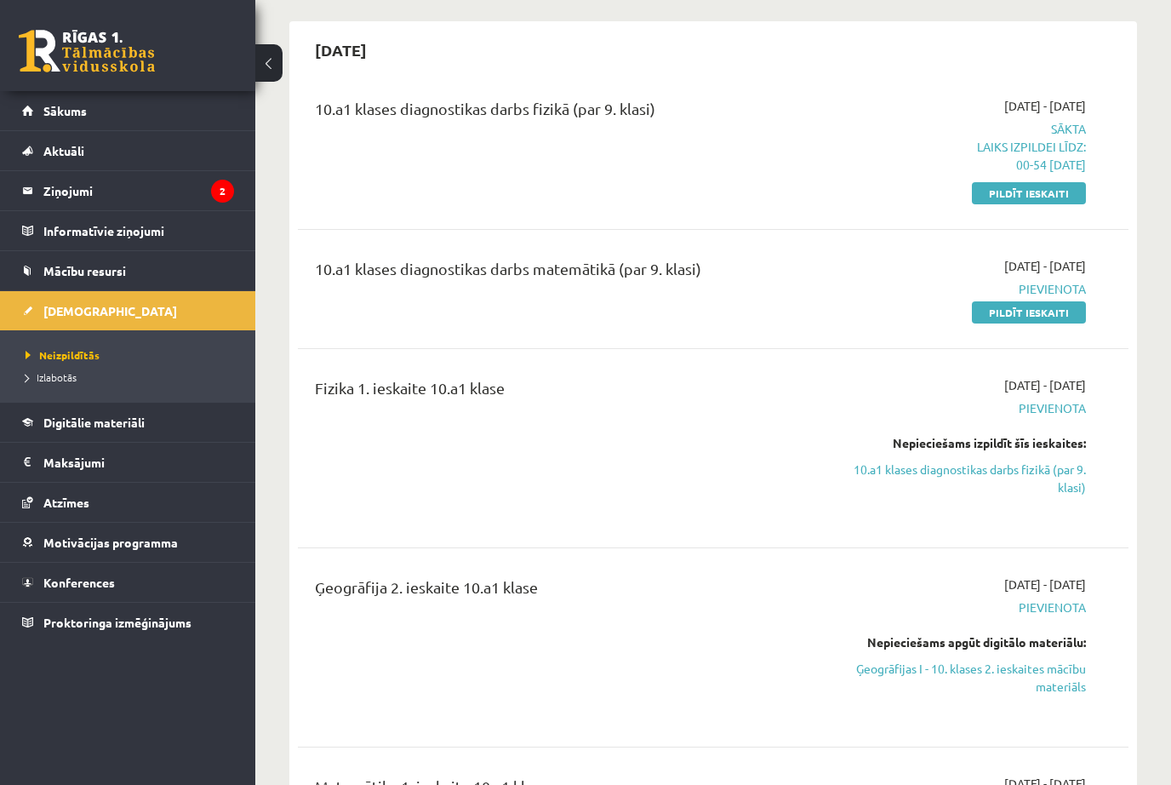
scroll to position [145, 0]
click at [1064, 678] on link "Ģeogrāfijas I - 10. klases 2. ieskaites mācību materiāls" at bounding box center [966, 679] width 240 height 36
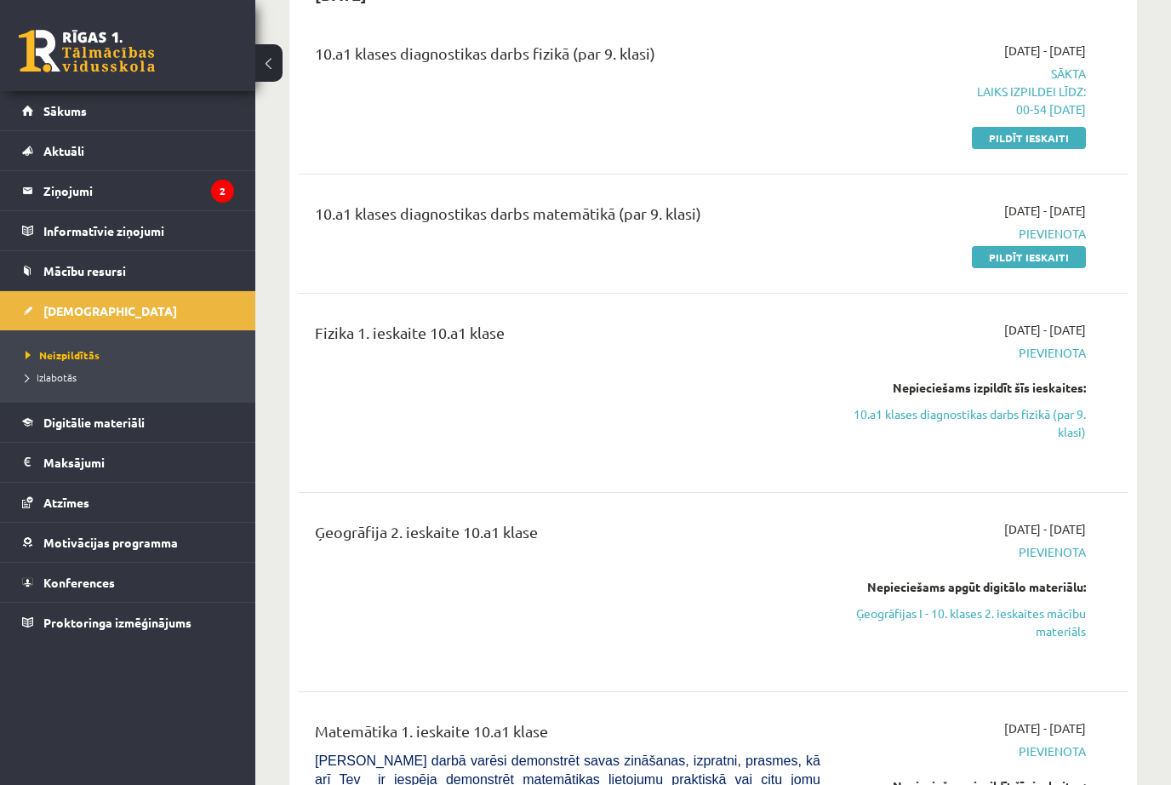
click at [1037, 439] on link "10.a1 klases diagnostikas darbs fizikā (par 9. klasi)" at bounding box center [966, 423] width 240 height 36
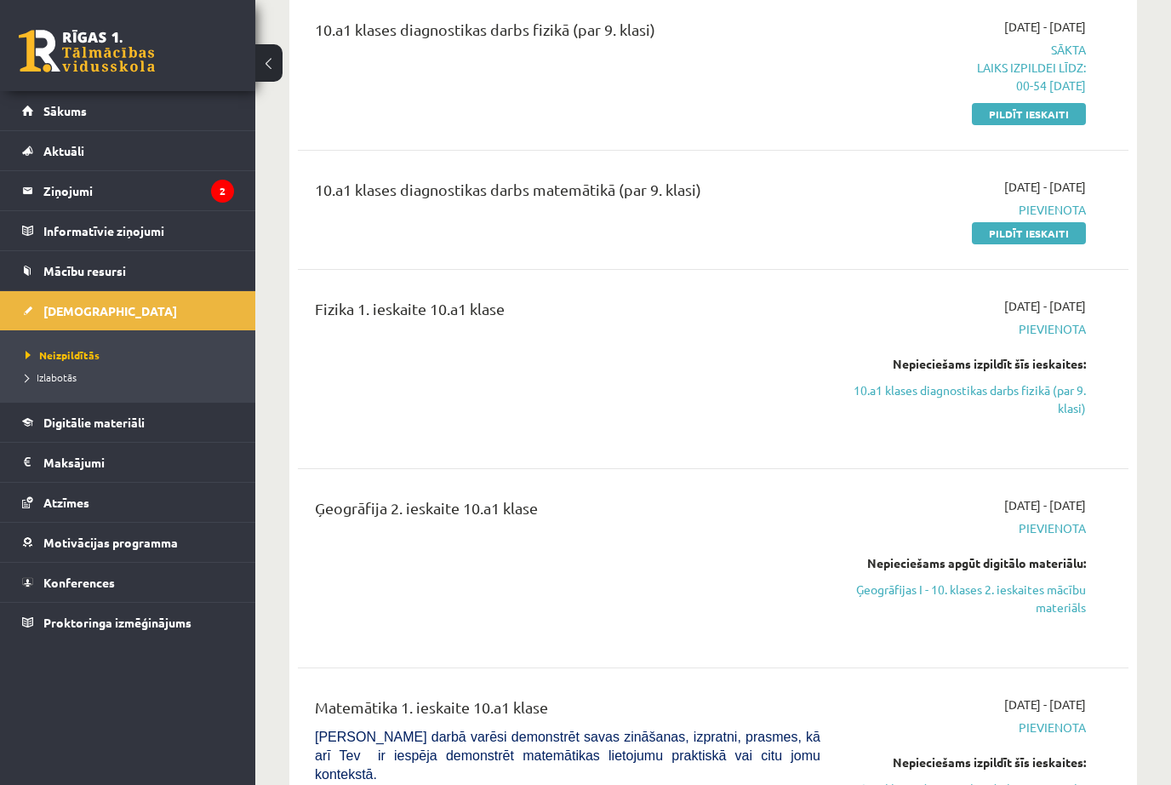
click at [1046, 415] on link "10.a1 klases diagnostikas darbs fizikā (par 9. klasi)" at bounding box center [966, 399] width 240 height 36
click at [1024, 393] on link "10.a1 klases diagnostikas darbs fizikā (par 9. klasi)" at bounding box center [966, 399] width 240 height 36
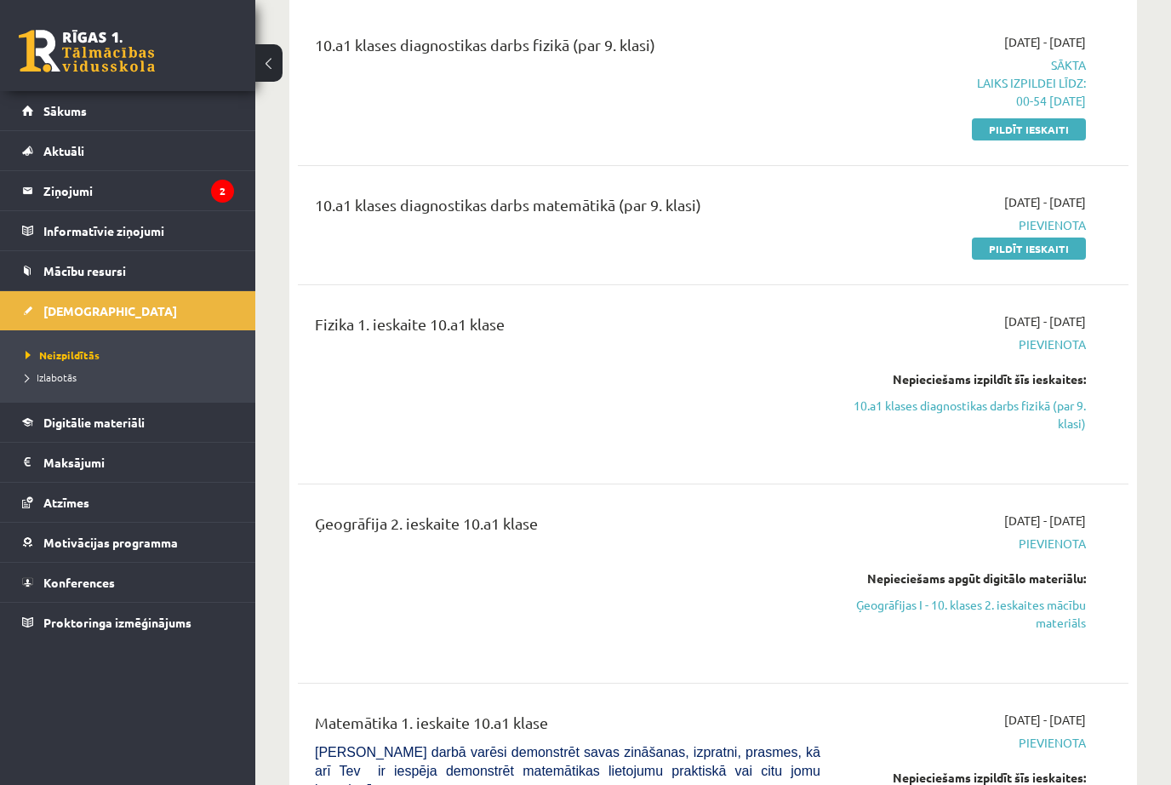
click at [1053, 432] on link "10.a1 klases diagnostikas darbs fizikā (par 9. klasi)" at bounding box center [966, 415] width 240 height 36
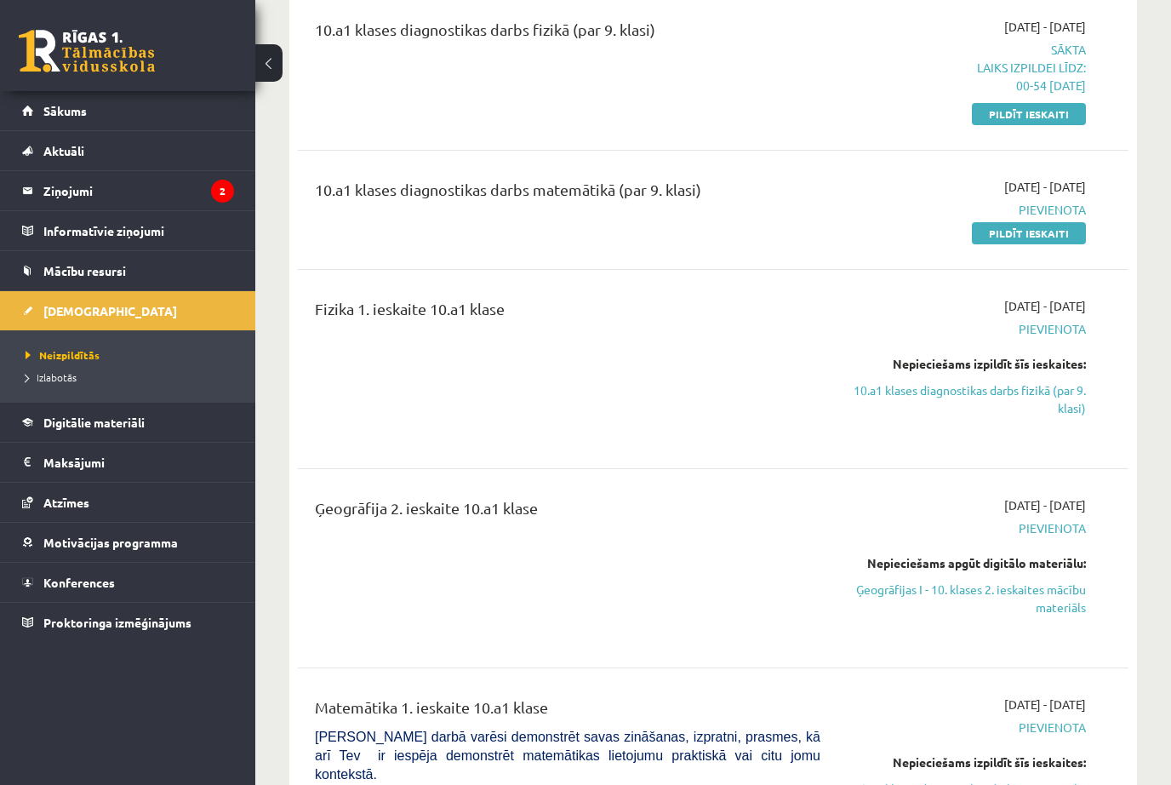
click at [1074, 409] on link "10.a1 klases diagnostikas darbs fizikā (par 9. klasi)" at bounding box center [966, 399] width 240 height 36
click at [1078, 405] on link "10.a1 klases diagnostikas darbs fizikā (par 9. klasi)" at bounding box center [966, 399] width 240 height 36
click at [1078, 402] on link "10.a1 klases diagnostikas darbs fizikā (par 9. klasi)" at bounding box center [966, 399] width 240 height 36
click at [1078, 396] on link "10.a1 klases diagnostikas darbs fizikā (par 9. klasi)" at bounding box center [966, 399] width 240 height 36
click at [1078, 387] on link "10.a1 klases diagnostikas darbs fizikā (par 9. klasi)" at bounding box center [966, 399] width 240 height 36
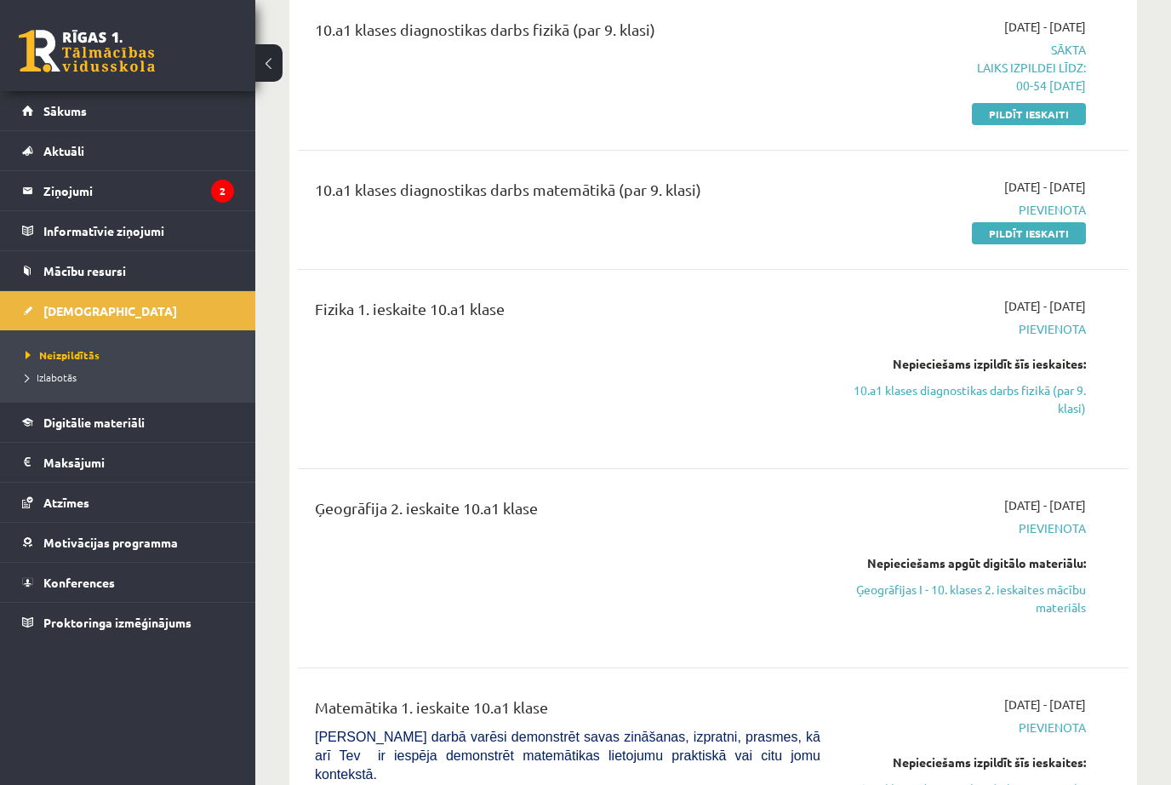
click at [1081, 387] on link "10.a1 klases diagnostikas darbs fizikā (par 9. klasi)" at bounding box center [966, 399] width 240 height 36
click at [1040, 115] on link "Pildīt ieskaiti" at bounding box center [1029, 114] width 114 height 22
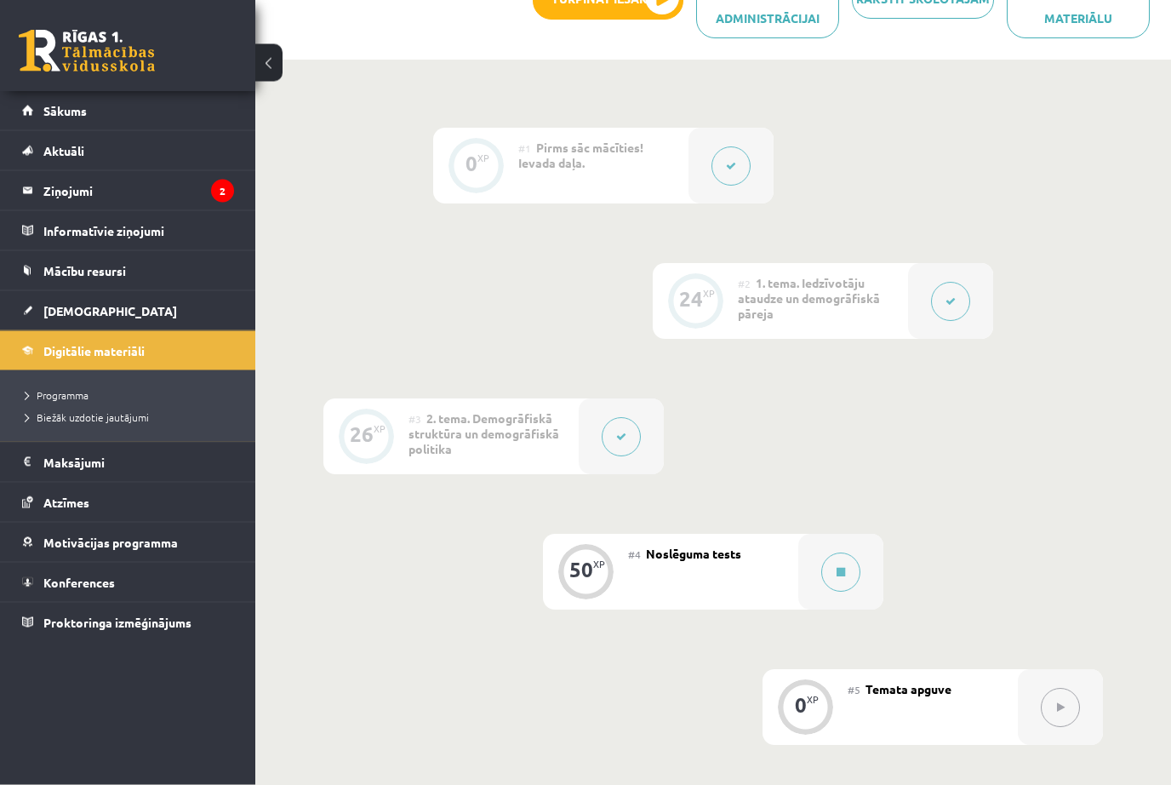
scroll to position [349, 0]
click at [675, 569] on div "#4 Noslēguma tests" at bounding box center [713, 572] width 170 height 76
click at [574, 592] on div "50 XP" at bounding box center [585, 569] width 51 height 51
click at [835, 574] on button at bounding box center [840, 571] width 39 height 39
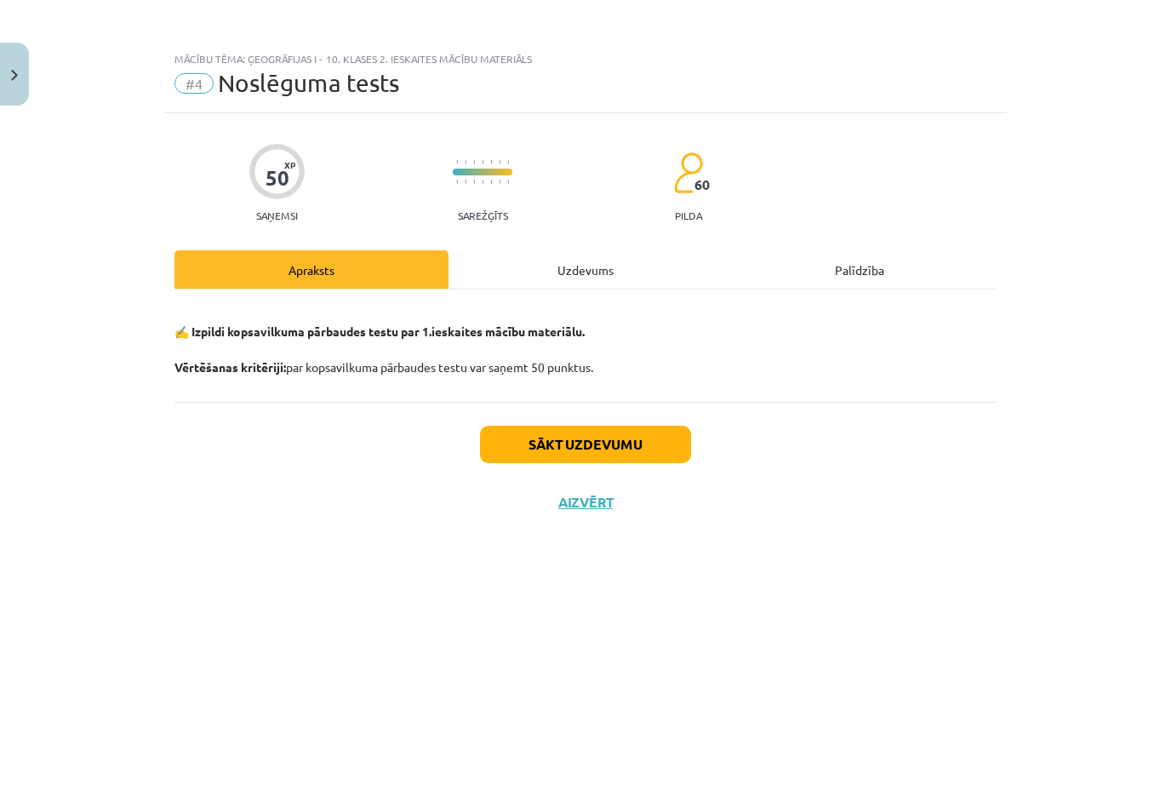
click at [580, 455] on button "Sākt uzdevumu" at bounding box center [585, 444] width 211 height 37
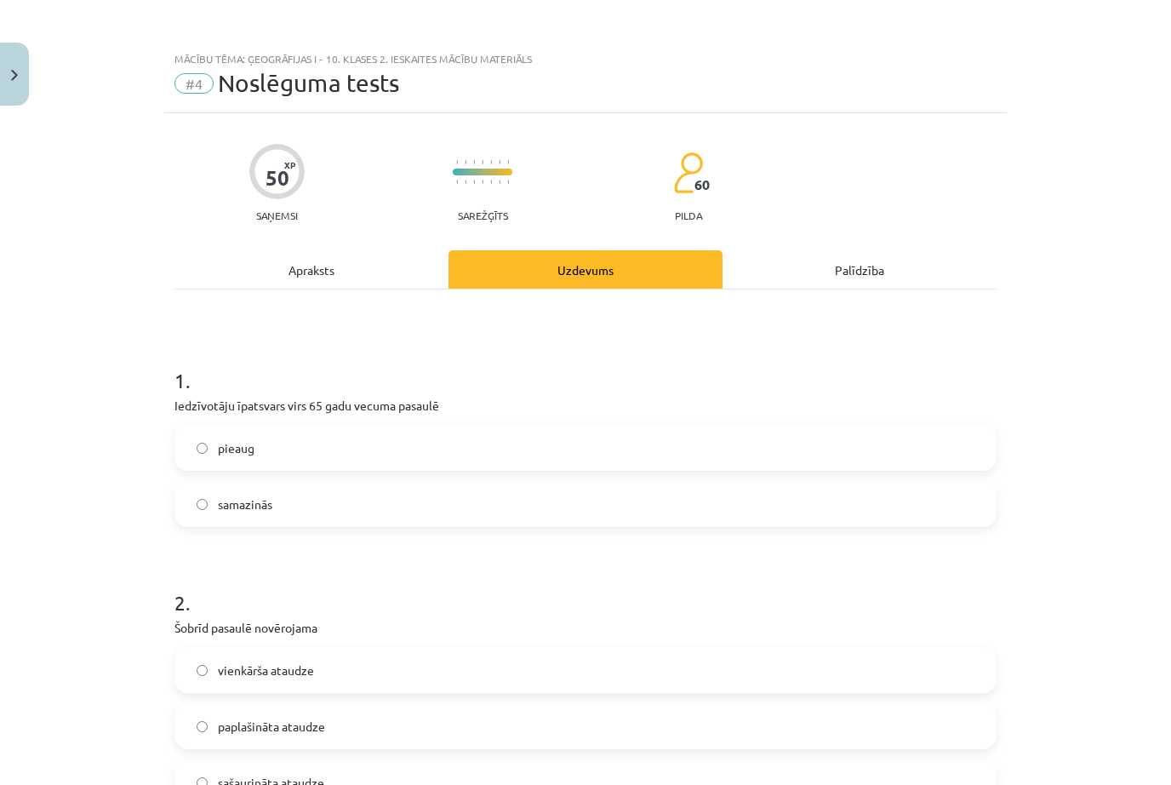
scroll to position [0, 0]
click at [609, 452] on label "pieaug" at bounding box center [585, 447] width 819 height 43
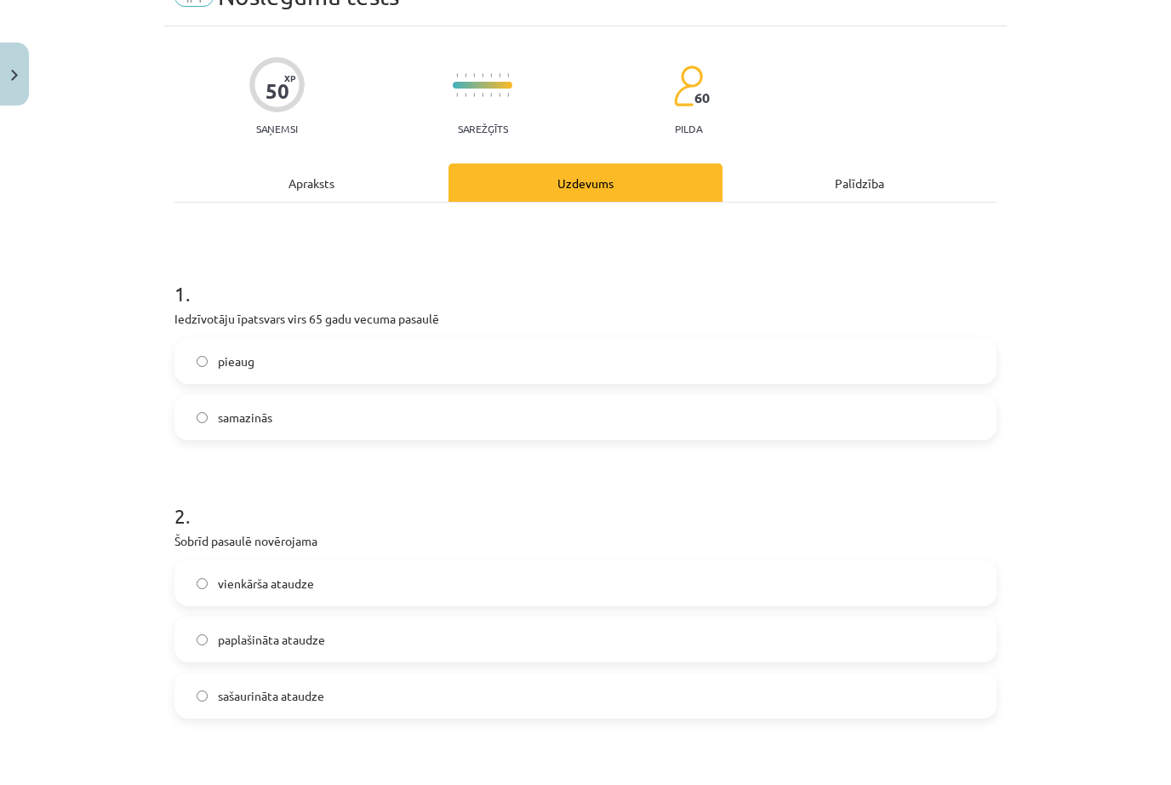
scroll to position [88, 0]
click at [507, 659] on label "paplašināta ataudze" at bounding box center [585, 638] width 819 height 43
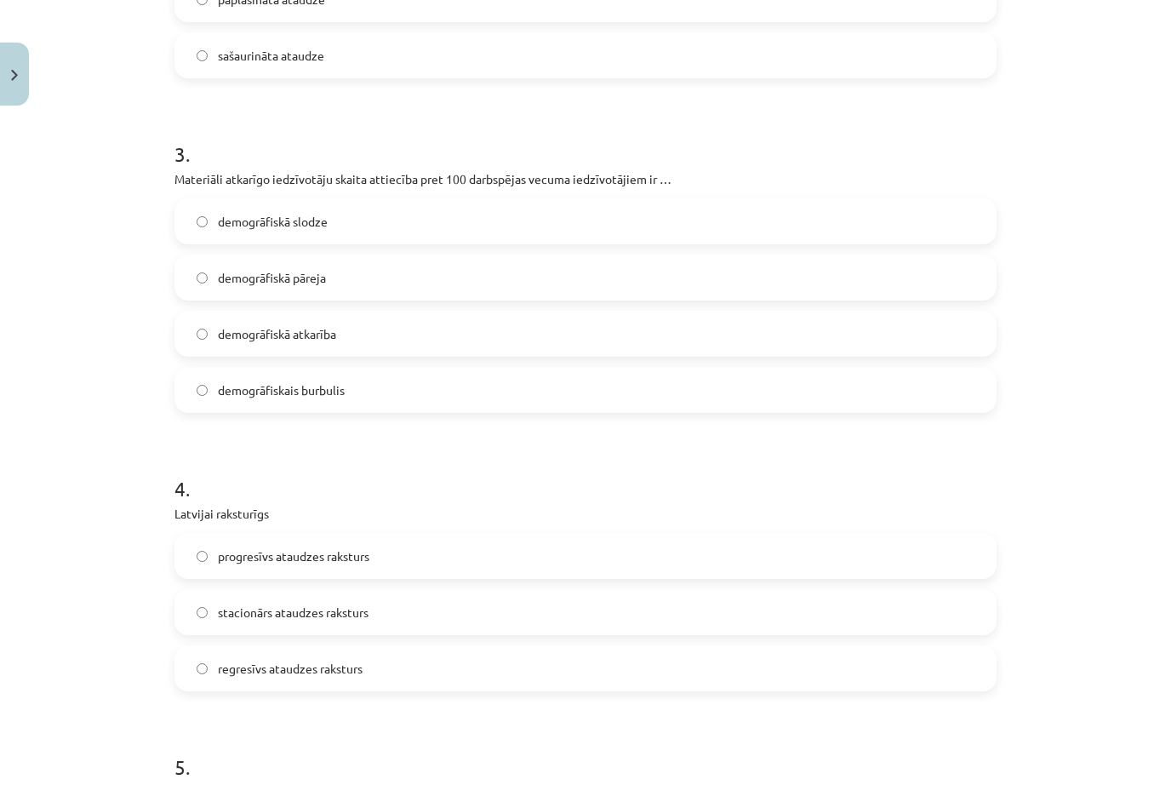
scroll to position [726, 0]
click at [850, 231] on label "demogrāfiskā slodze" at bounding box center [585, 222] width 819 height 43
click at [547, 673] on label "regresīvs ataudzes raksturs" at bounding box center [585, 669] width 819 height 43
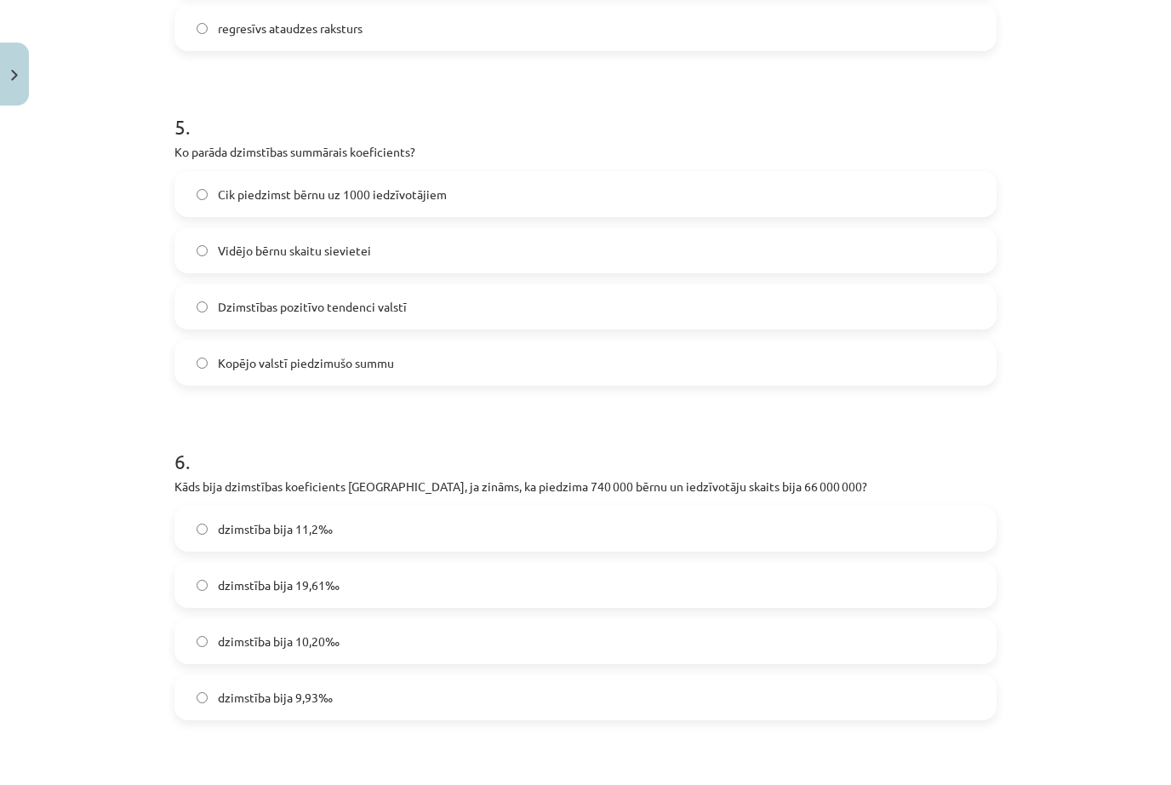
scroll to position [345, 0]
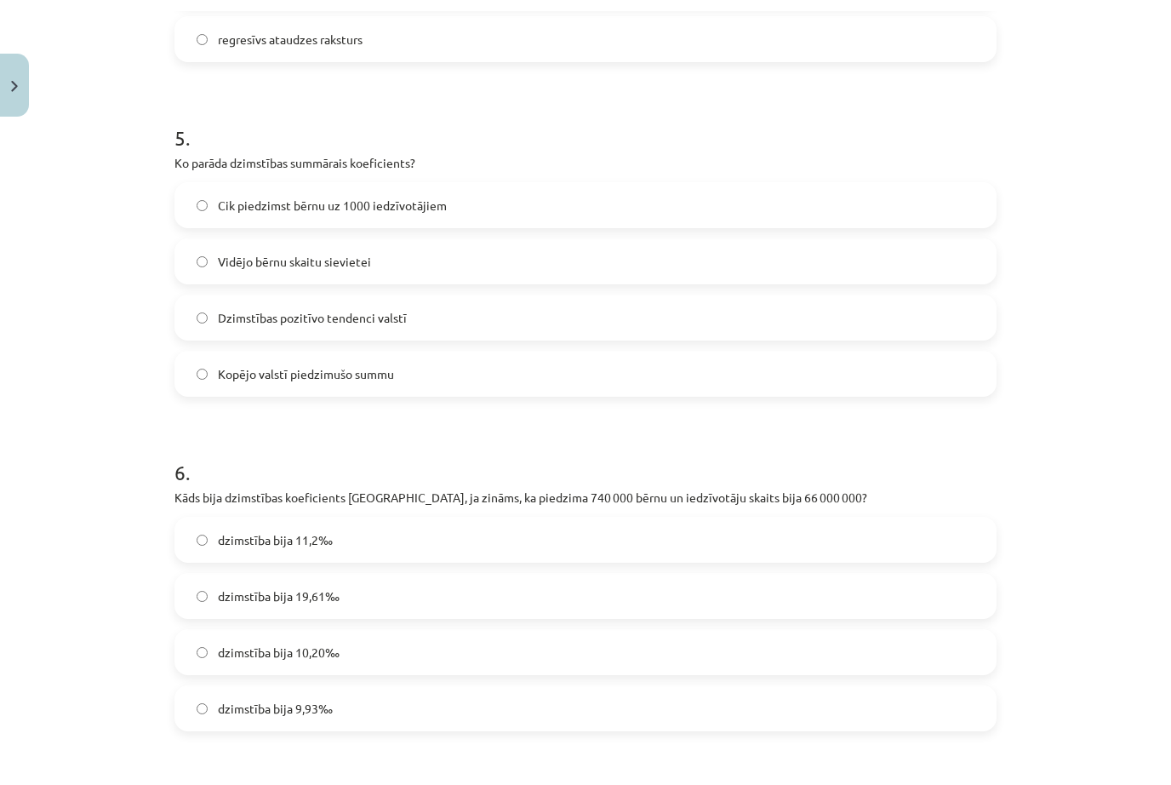
click at [197, 519] on label "dzimstība bija 11,2‰" at bounding box center [585, 528] width 819 height 43
click at [467, 271] on label "Vidējo bērnu skaitu sievietei" at bounding box center [585, 250] width 819 height 43
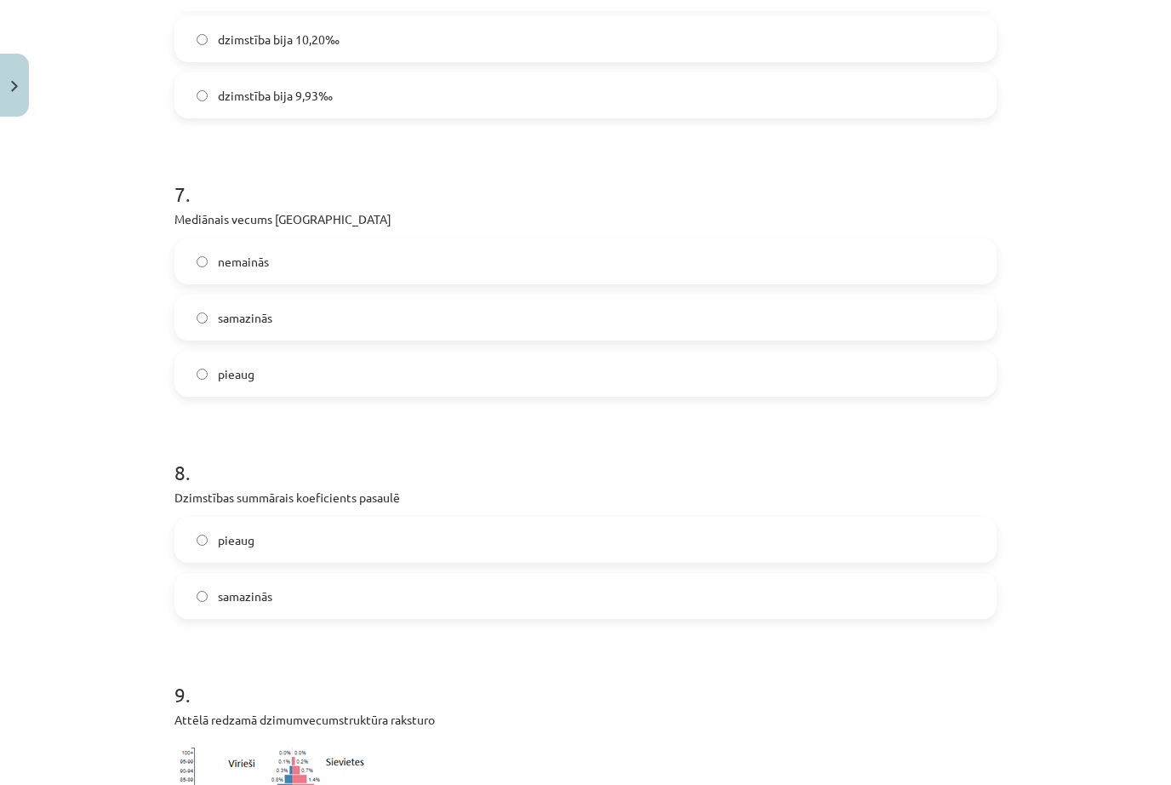
scroll to position [1990, 0]
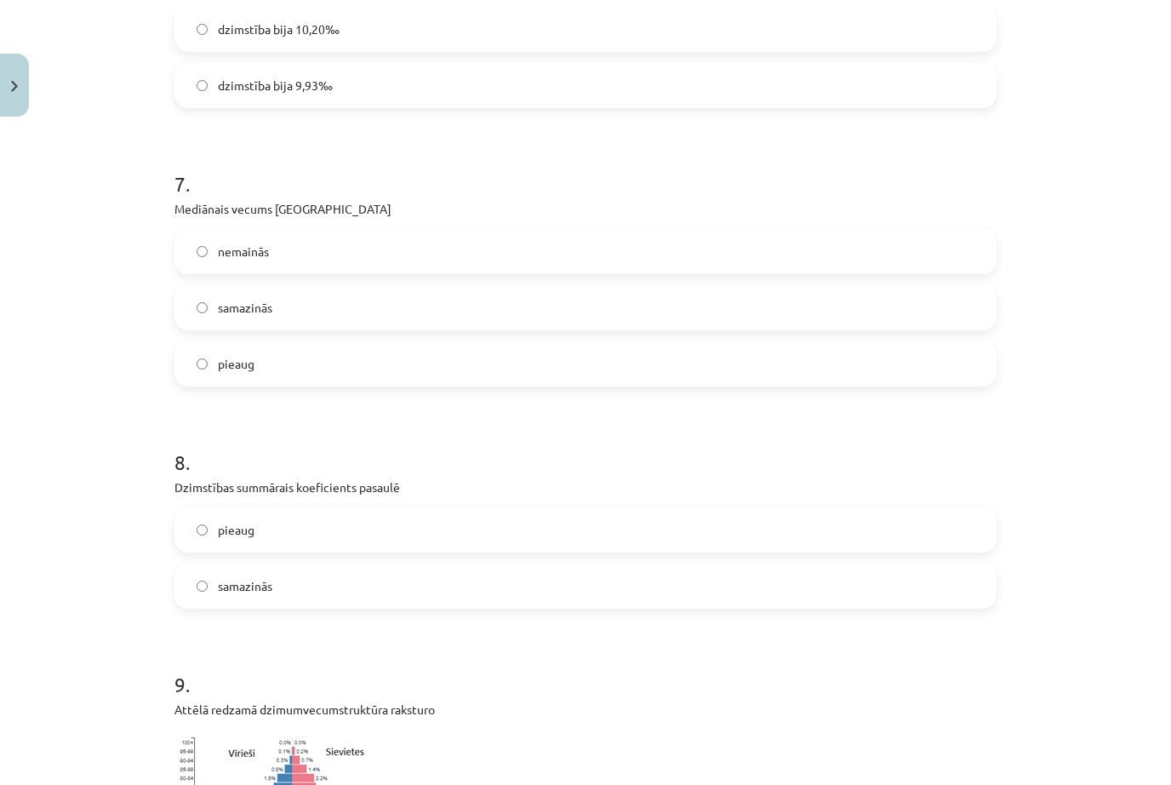
click at [221, 373] on label "pieaug" at bounding box center [585, 352] width 819 height 43
click at [219, 362] on span "pieaug" at bounding box center [236, 353] width 37 height 18
click at [193, 560] on div "pieaug samazinās" at bounding box center [585, 546] width 822 height 102
click at [212, 572] on label "samazinās" at bounding box center [585, 574] width 819 height 43
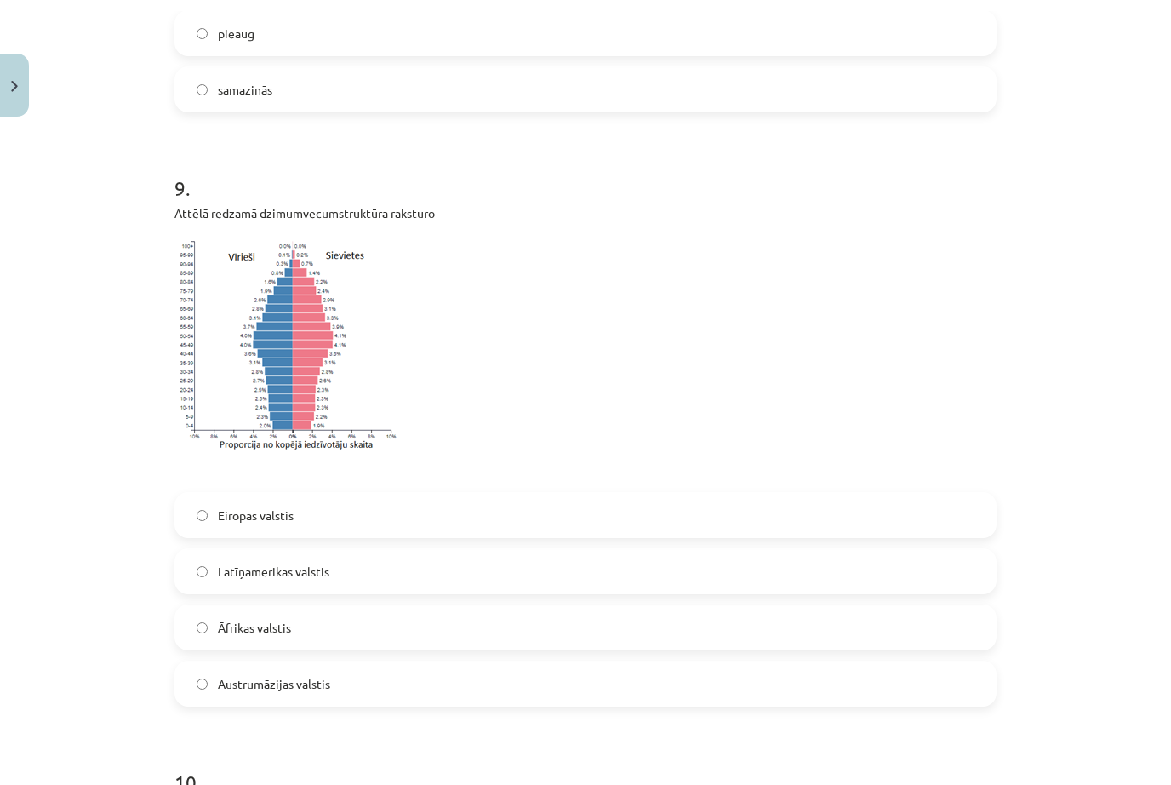
scroll to position [2483, 0]
click at [202, 610] on label "Āfrikas valstis" at bounding box center [585, 619] width 819 height 43
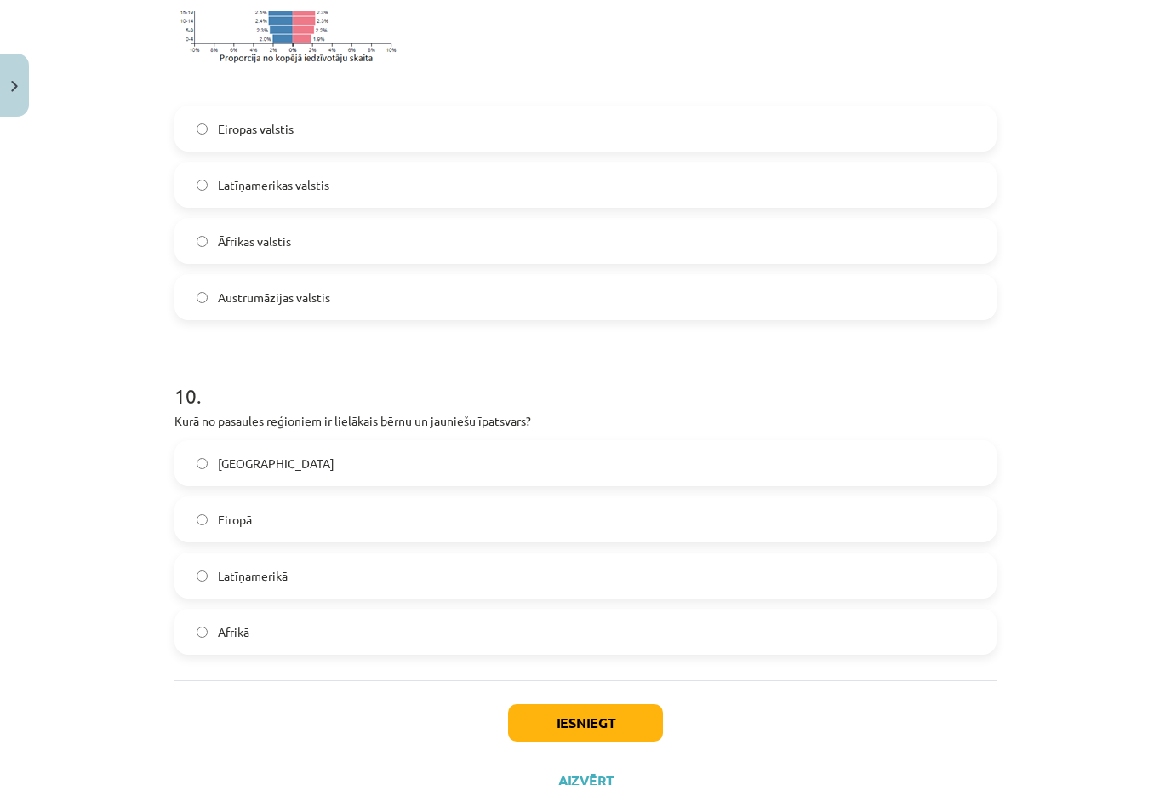
scroll to position [2871, 0]
click at [196, 625] on label "Āfrikā" at bounding box center [585, 622] width 819 height 43
click at [558, 709] on button "Iesniegt" at bounding box center [585, 712] width 155 height 37
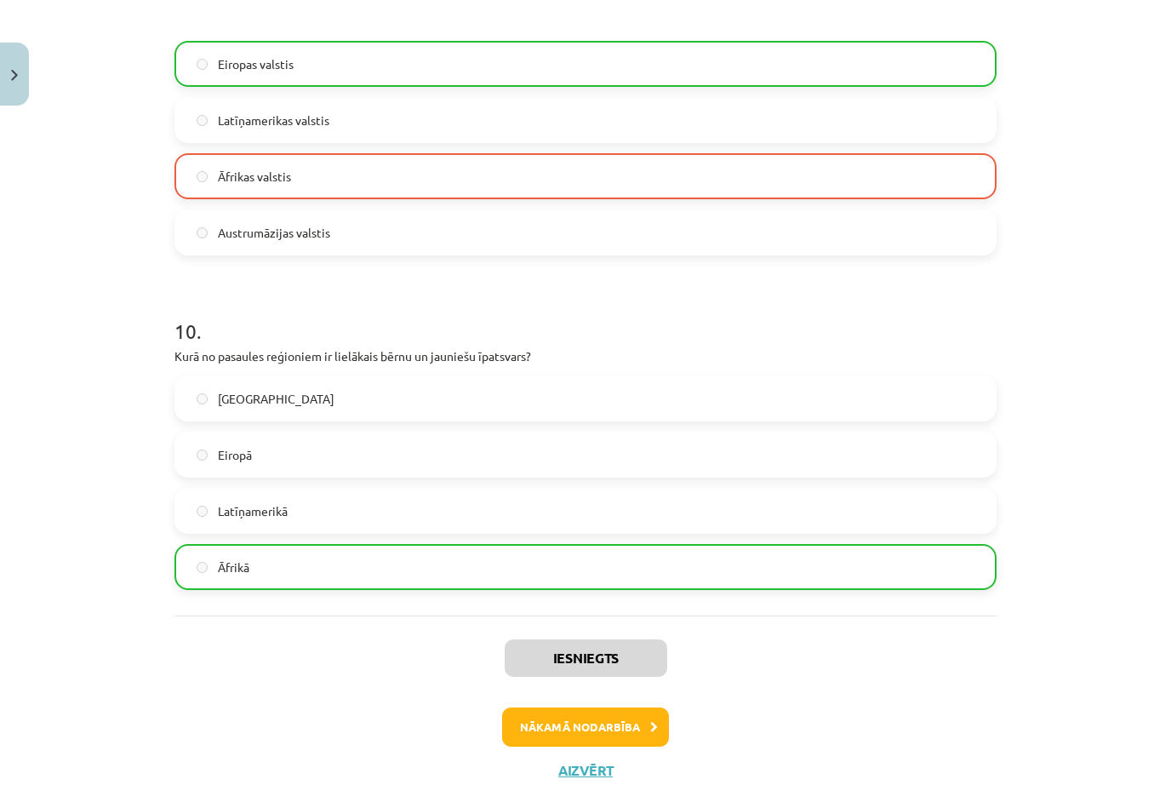
scroll to position [2924, 0]
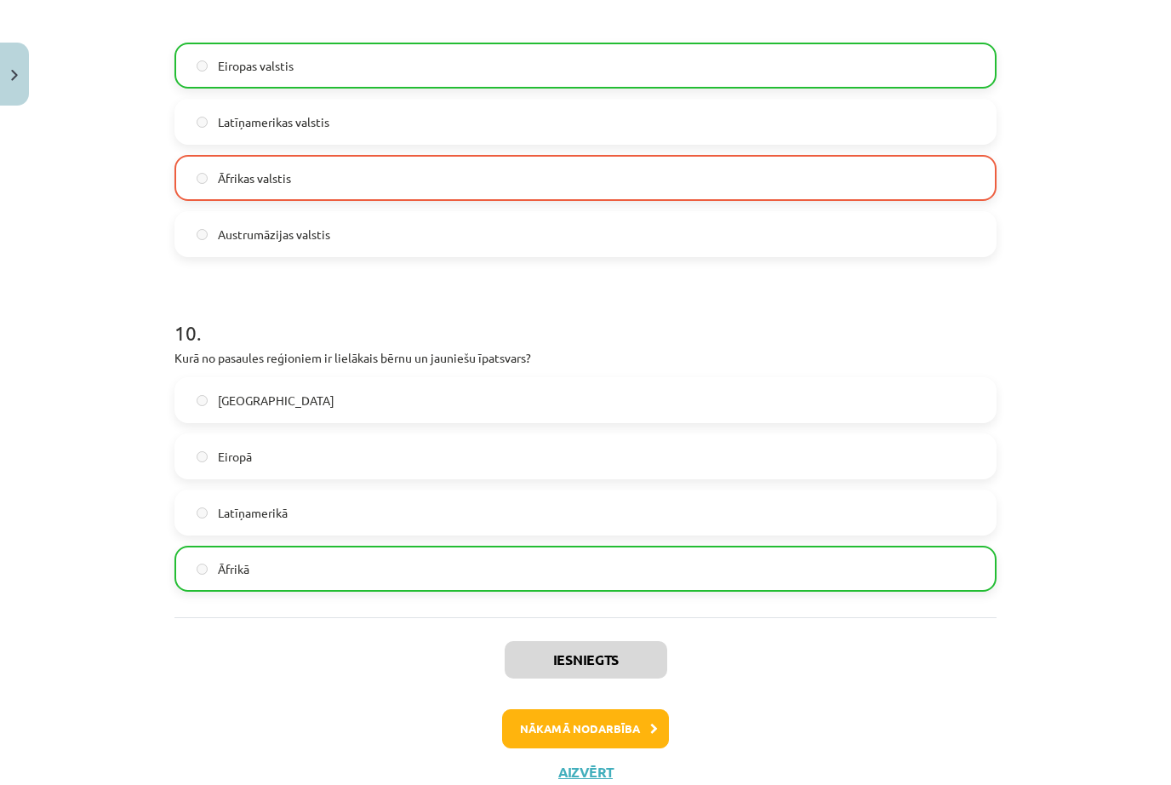
click at [649, 725] on button "Nākamā nodarbība" at bounding box center [585, 728] width 167 height 39
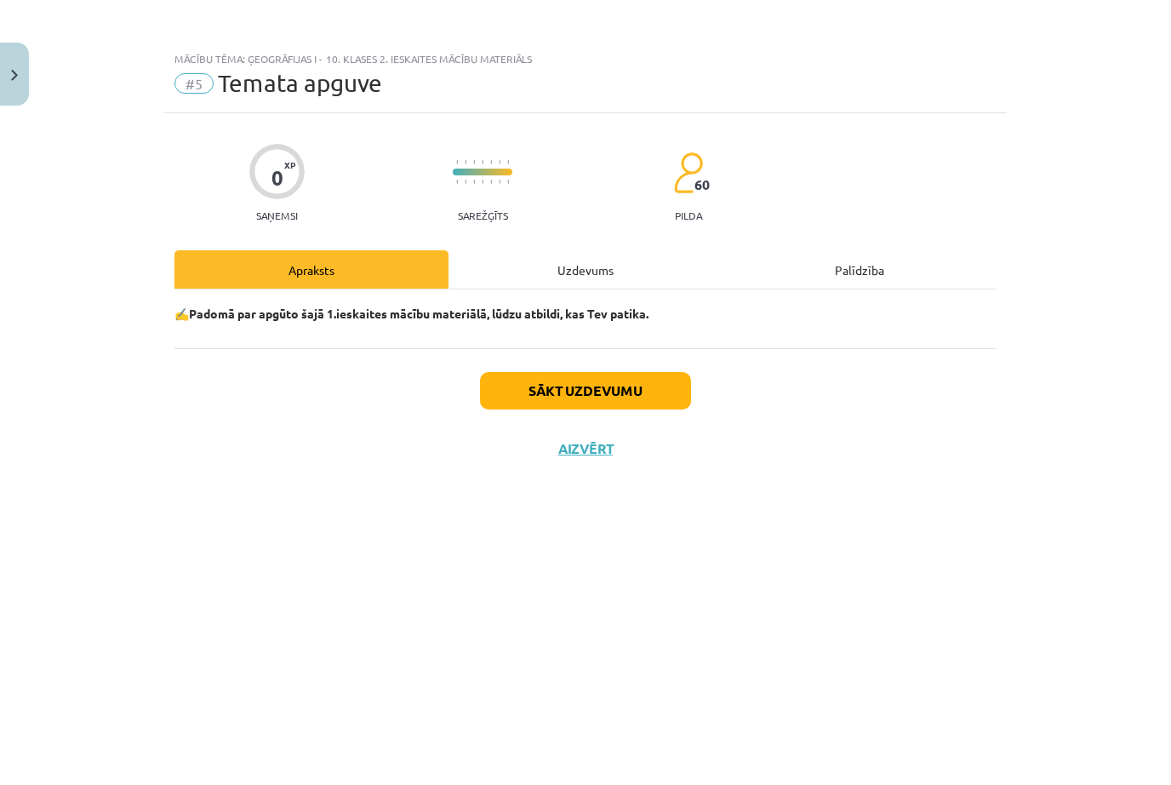
scroll to position [0, 0]
click at [570, 452] on button "Aizvērt" at bounding box center [585, 448] width 65 height 17
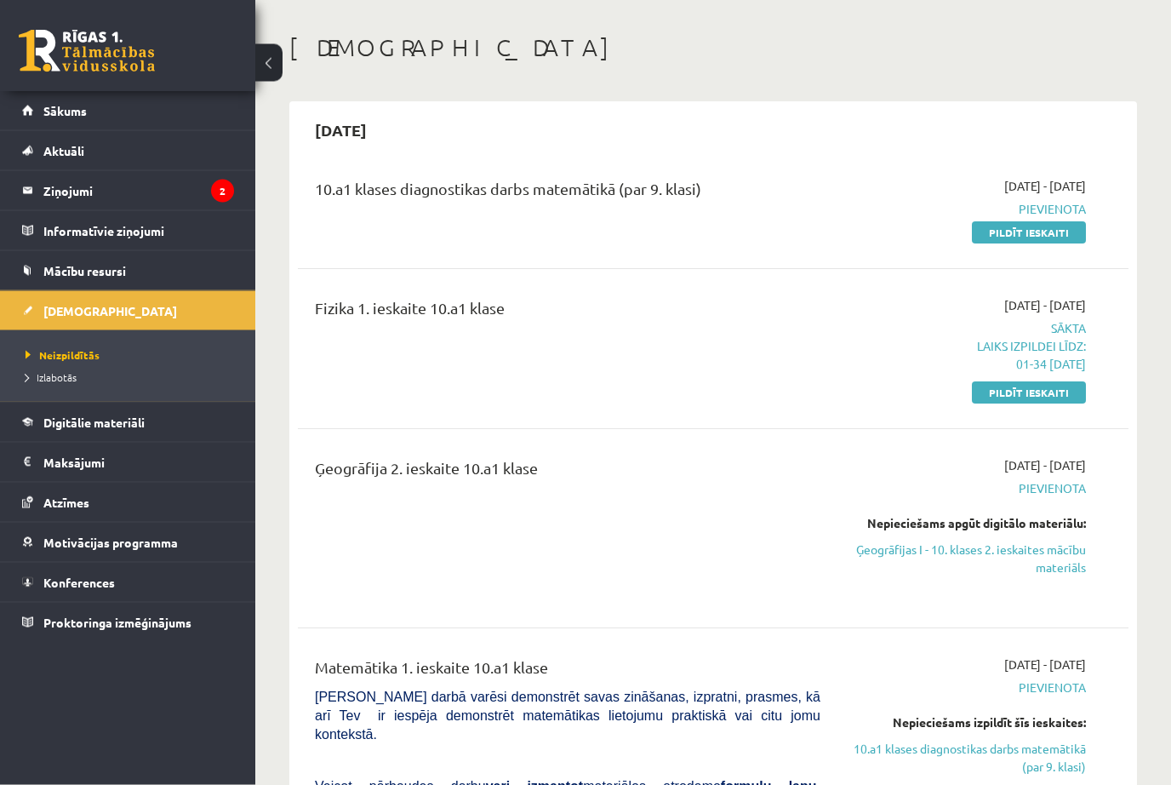
scroll to position [66, 0]
click at [1043, 395] on link "Pildīt ieskaiti" at bounding box center [1029, 392] width 114 height 22
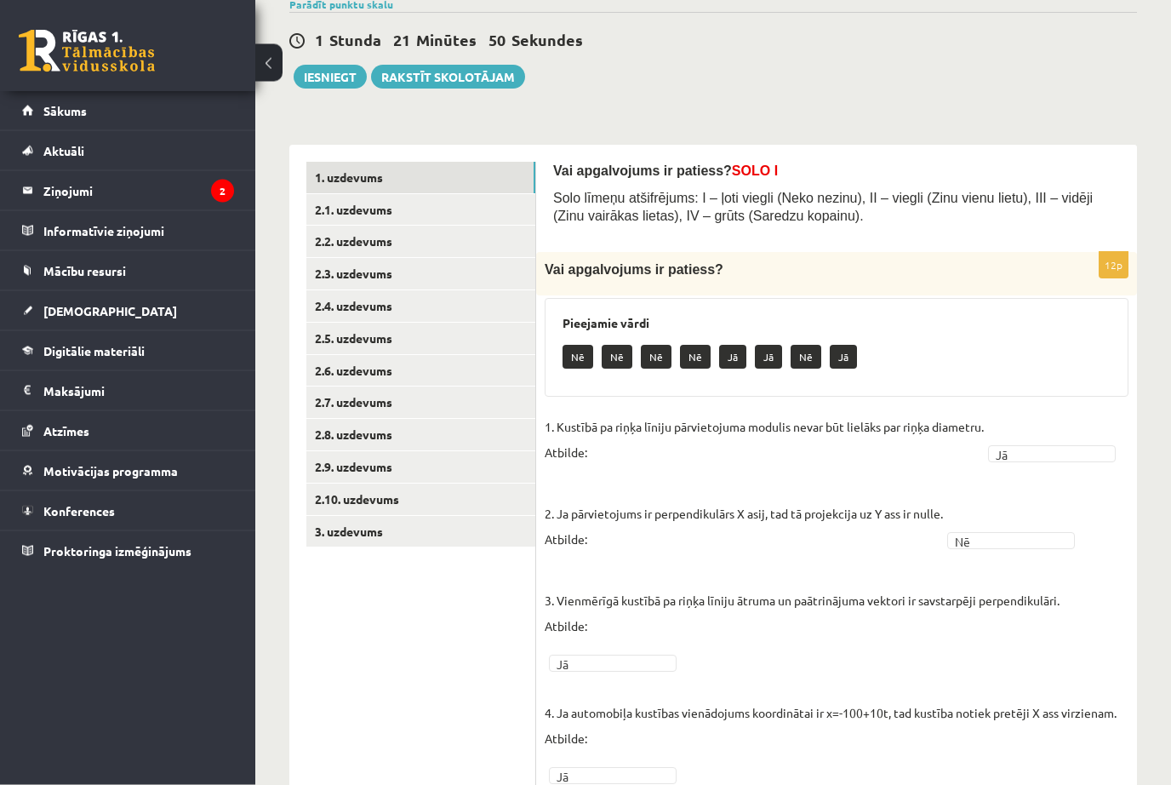
scroll to position [144, 0]
click at [351, 209] on link "2.1. uzdevums" at bounding box center [420, 209] width 229 height 31
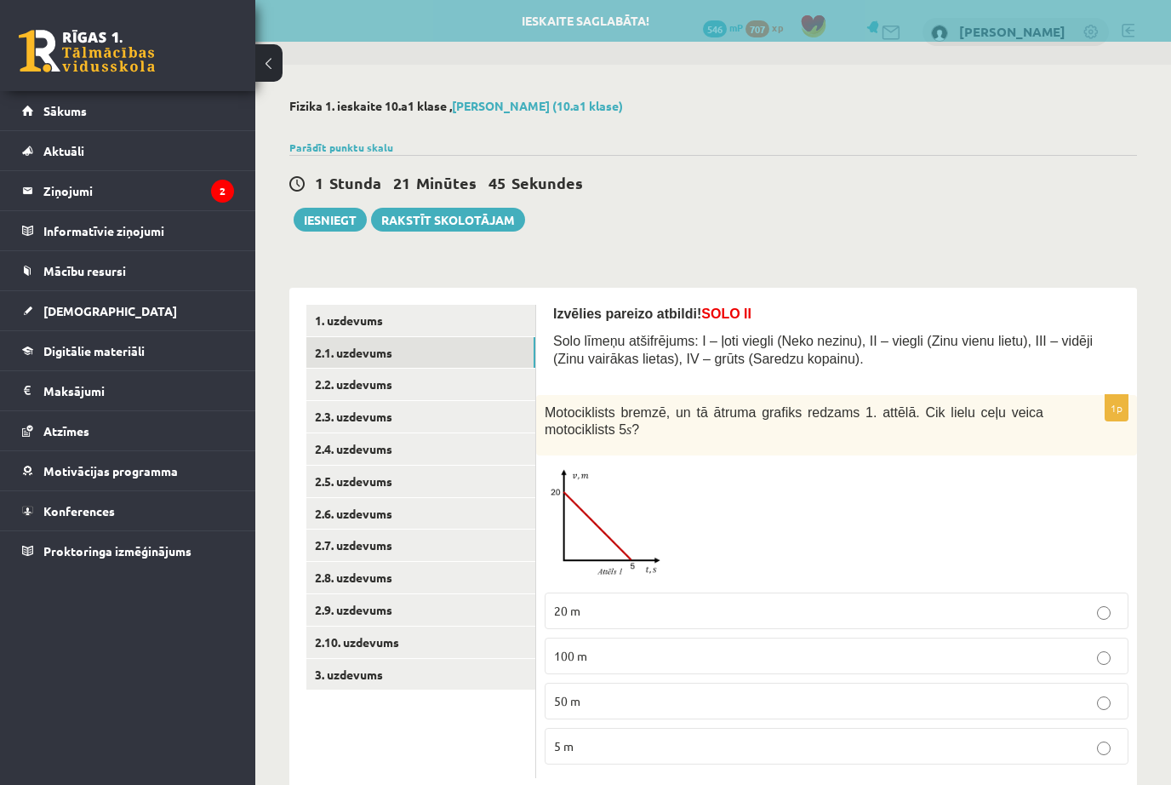
scroll to position [47, 0]
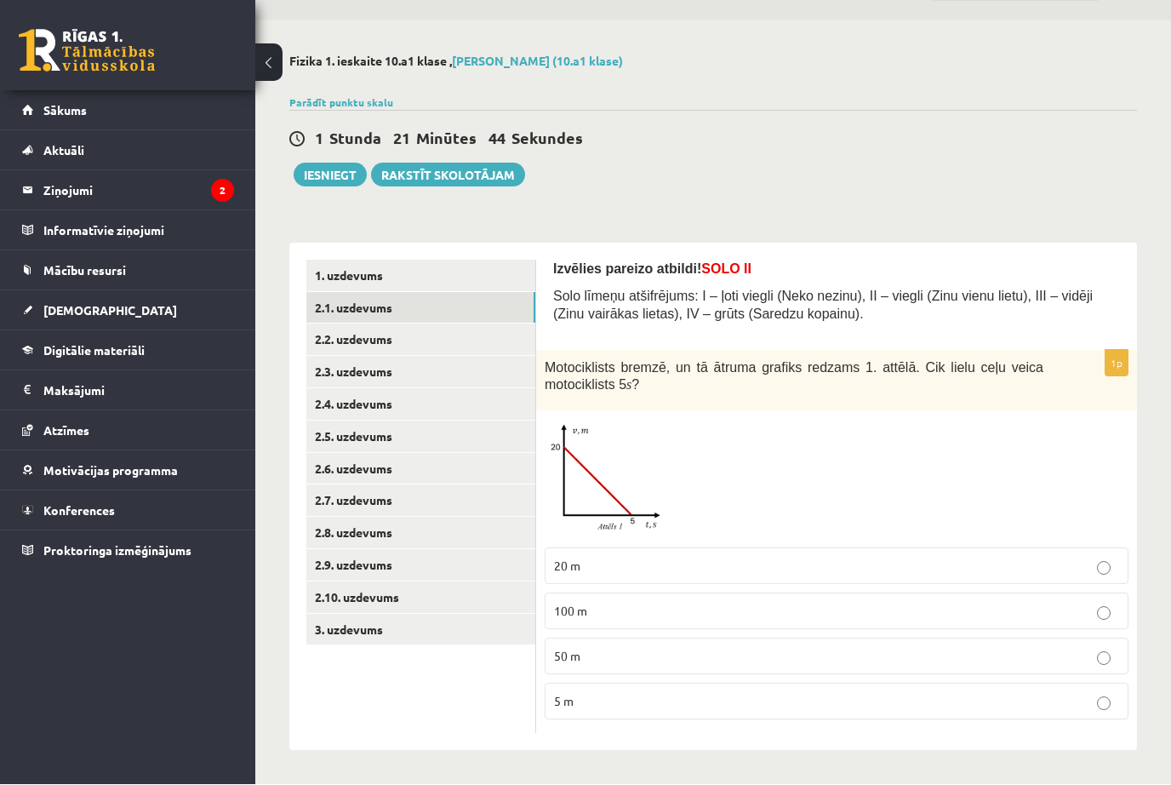
click at [337, 329] on link "2.2. uzdevums" at bounding box center [420, 339] width 229 height 31
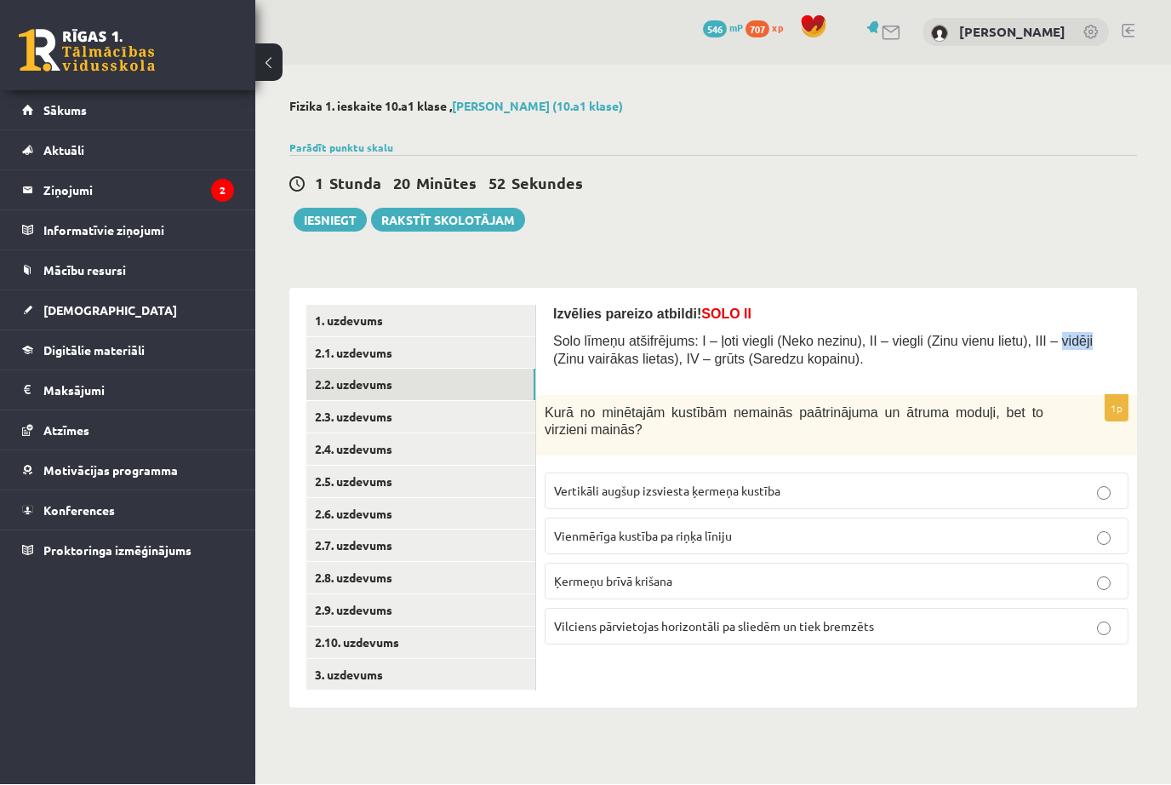
click at [774, 545] on p "Vienmērīga kustība pa riņķa līniju" at bounding box center [836, 537] width 565 height 18
click at [451, 426] on link "2.3. uzdevums" at bounding box center [420, 417] width 229 height 31
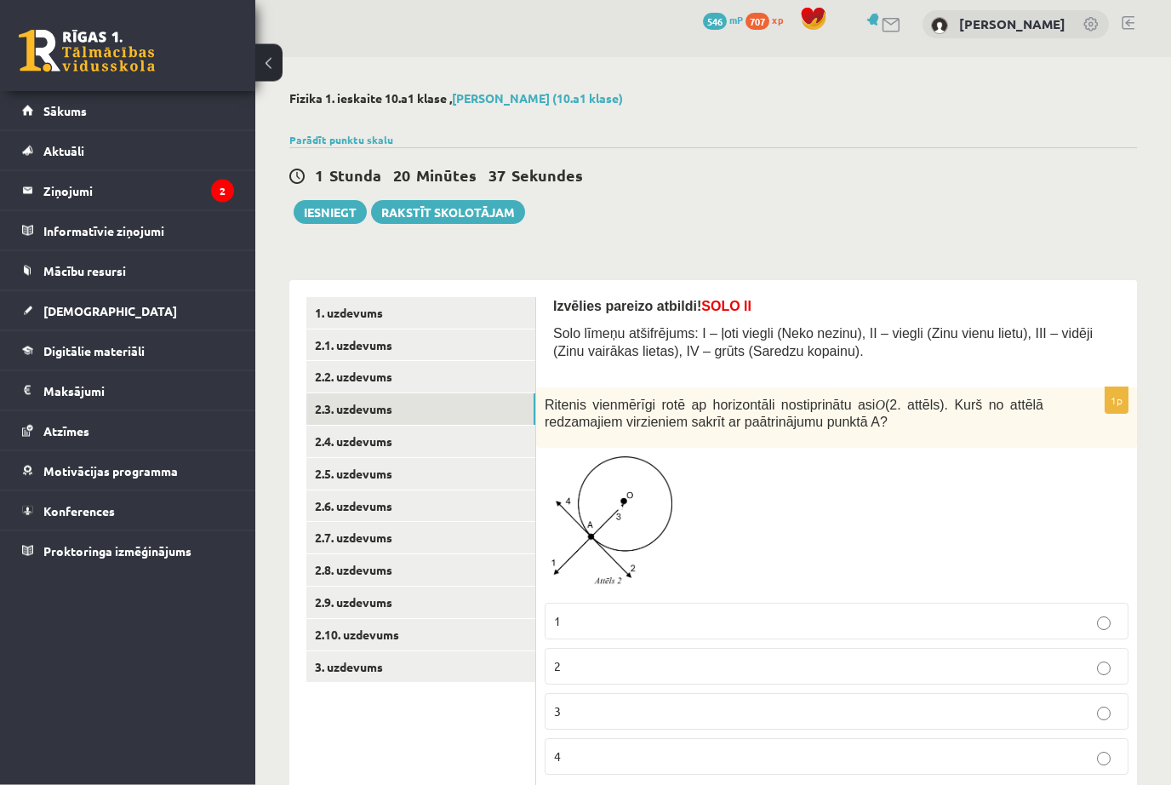
scroll to position [8, 0]
click at [580, 716] on p "3" at bounding box center [836, 712] width 565 height 18
click at [332, 444] on link "2.4. uzdevums" at bounding box center [420, 441] width 229 height 31
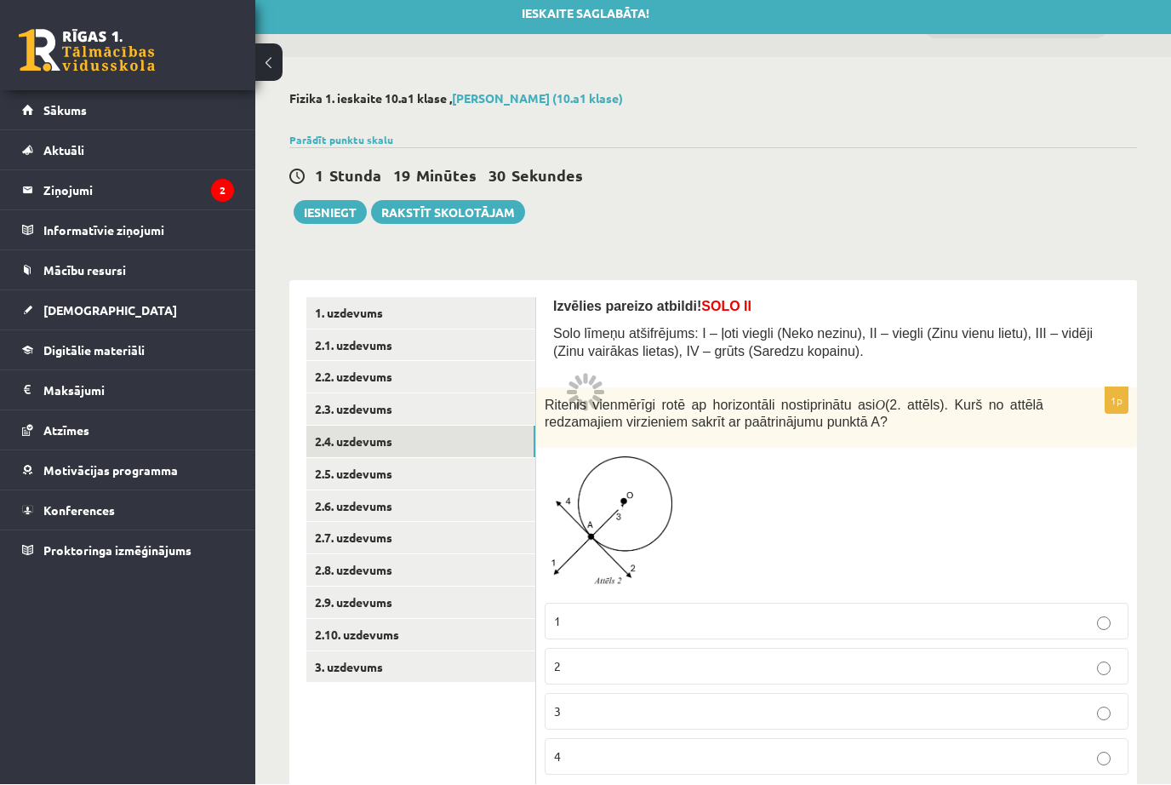
scroll to position [0, 0]
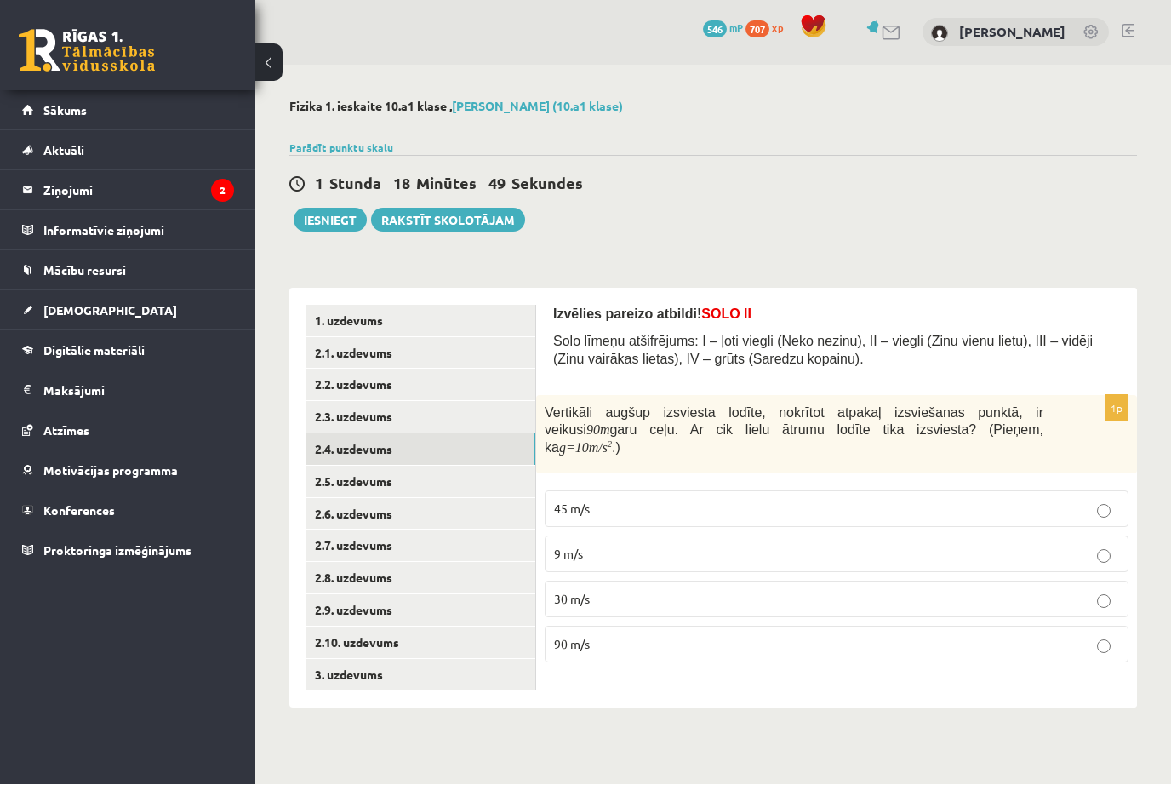
click at [573, 591] on span "30 m/s" at bounding box center [572, 598] width 36 height 15
click at [398, 478] on link "2.5. uzdevums" at bounding box center [420, 481] width 229 height 31
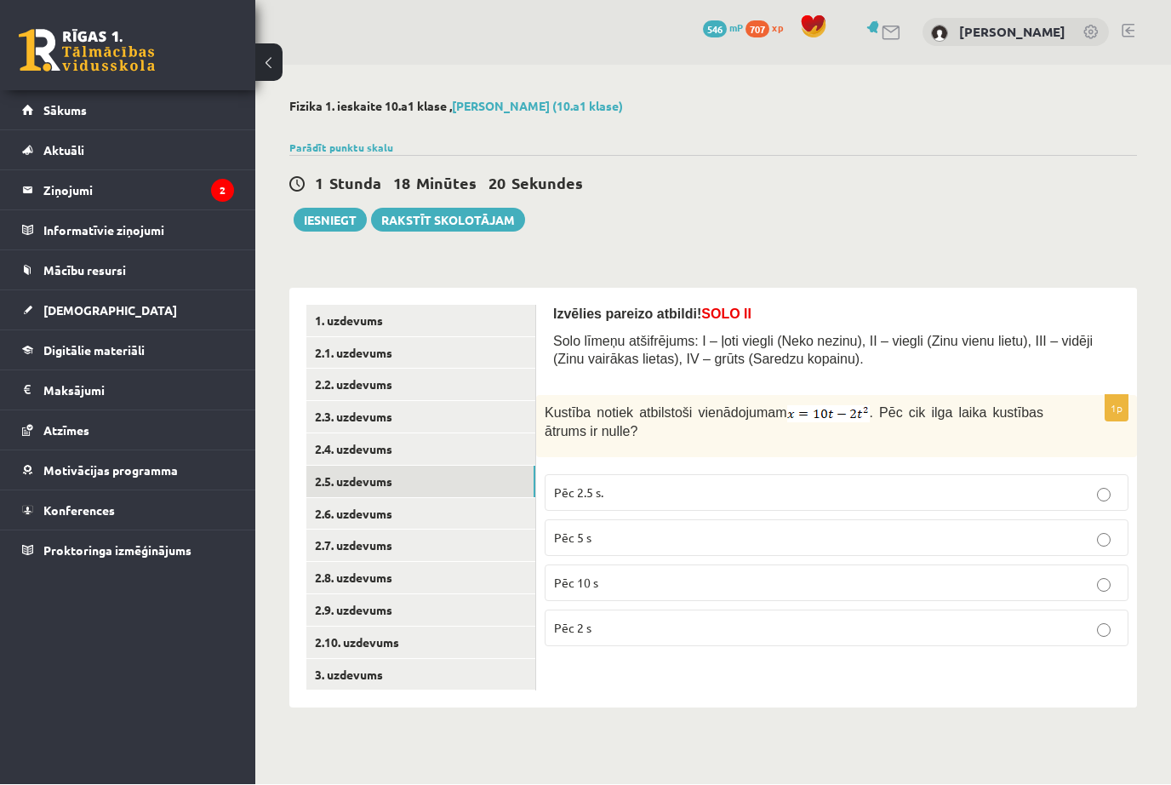
click at [566, 488] on span "Pēc 2.5 s." at bounding box center [578, 492] width 49 height 15
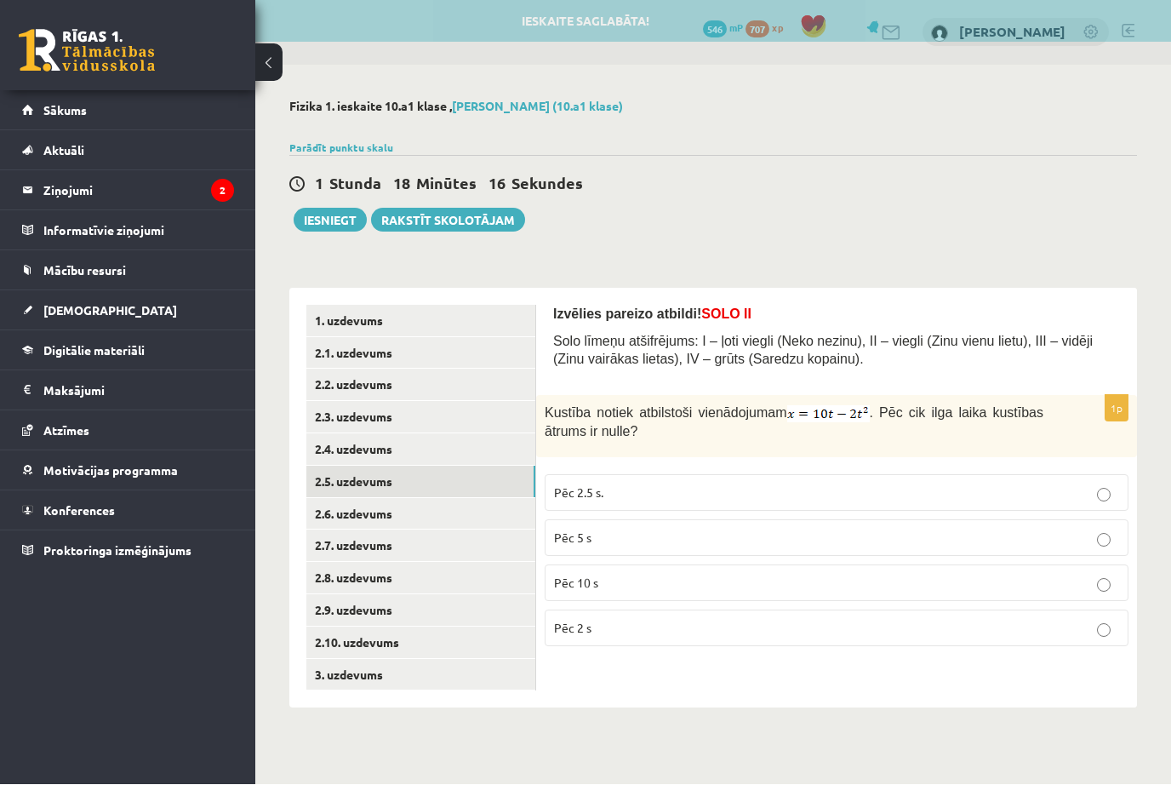
click at [407, 511] on link "2.6. uzdevums" at bounding box center [420, 514] width 229 height 31
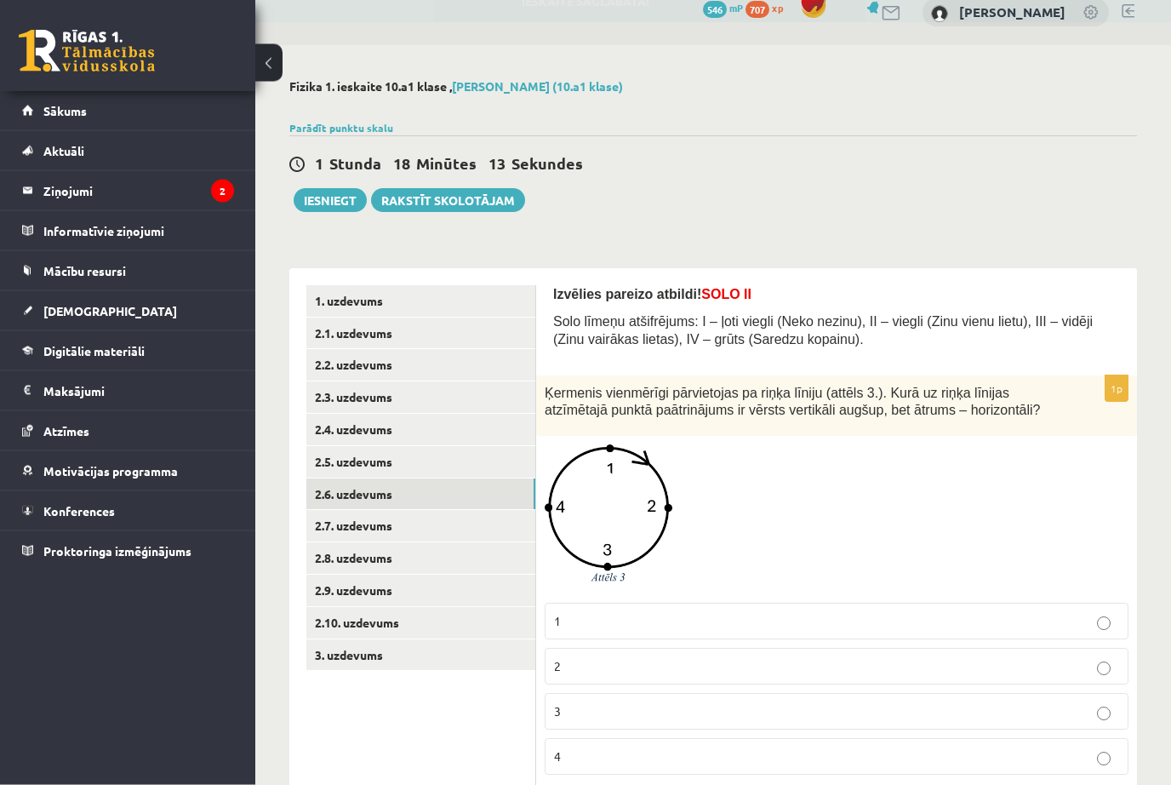
scroll to position [20, 0]
click at [780, 659] on p "2" at bounding box center [836, 667] width 565 height 18
click at [363, 517] on link "2.7. uzdevums" at bounding box center [420, 526] width 229 height 31
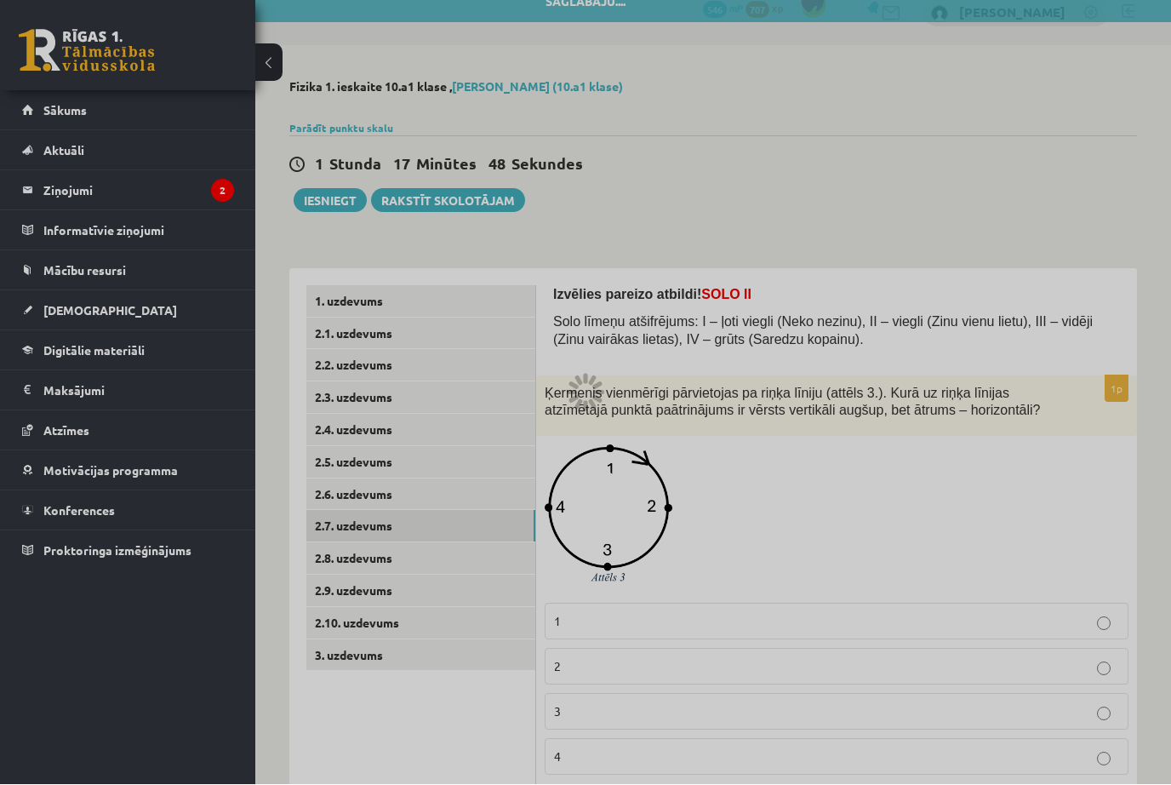
scroll to position [0, 0]
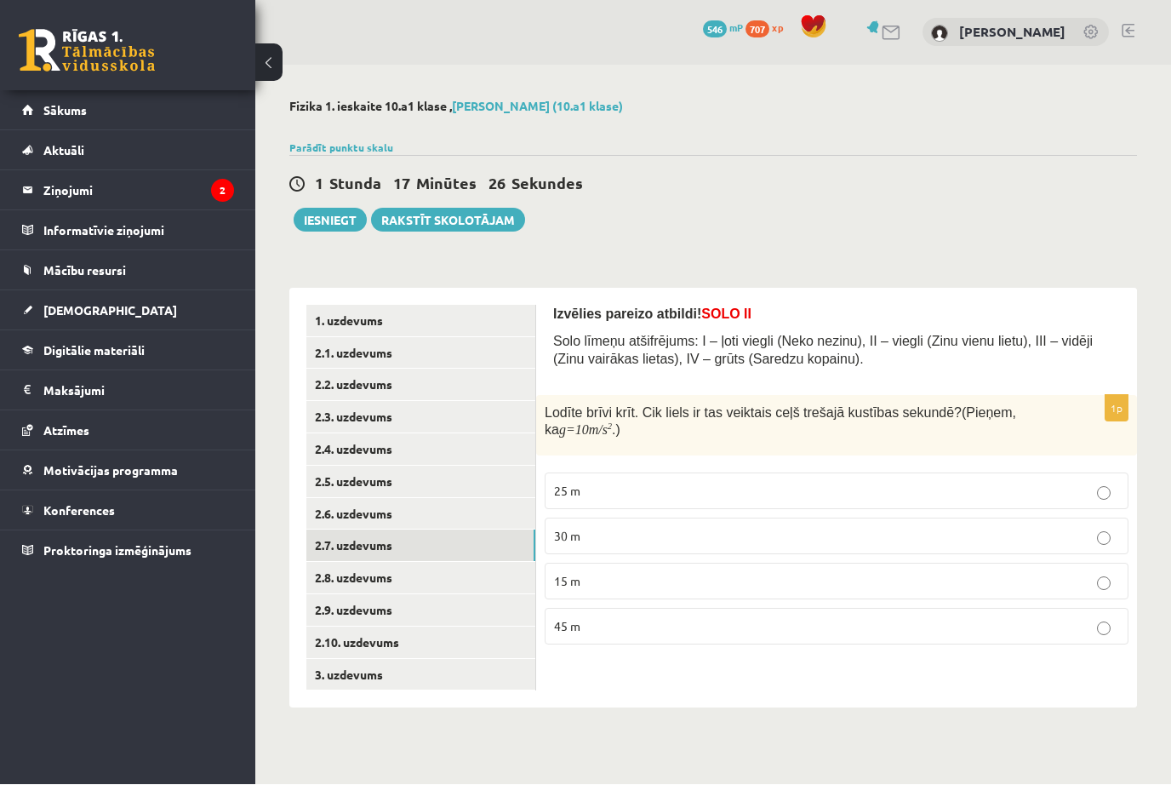
click at [596, 503] on label "25 m" at bounding box center [837, 491] width 584 height 37
click at [449, 575] on link "2.8. uzdevums" at bounding box center [420, 578] width 229 height 31
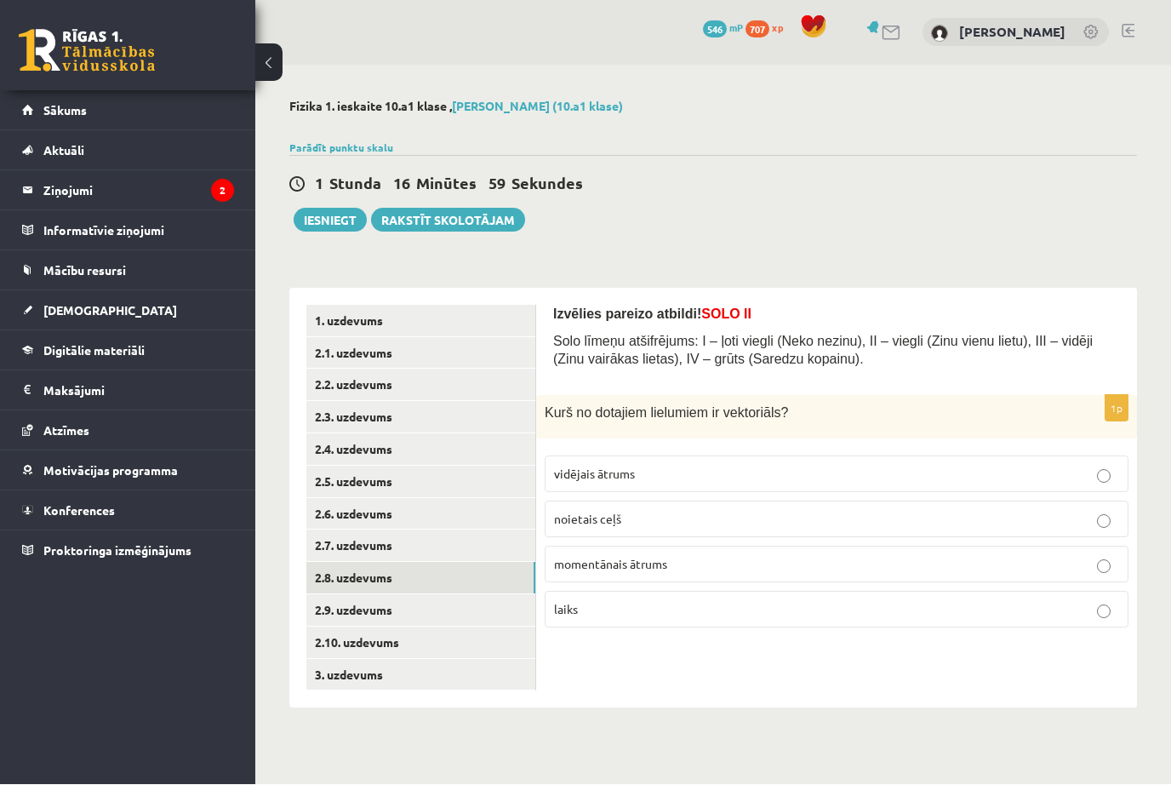
click at [587, 574] on label "momentānais ātrums" at bounding box center [837, 564] width 584 height 37
click at [482, 563] on link "2.8. uzdevums" at bounding box center [420, 578] width 229 height 31
click at [410, 595] on link "2.9. uzdevums" at bounding box center [420, 610] width 229 height 31
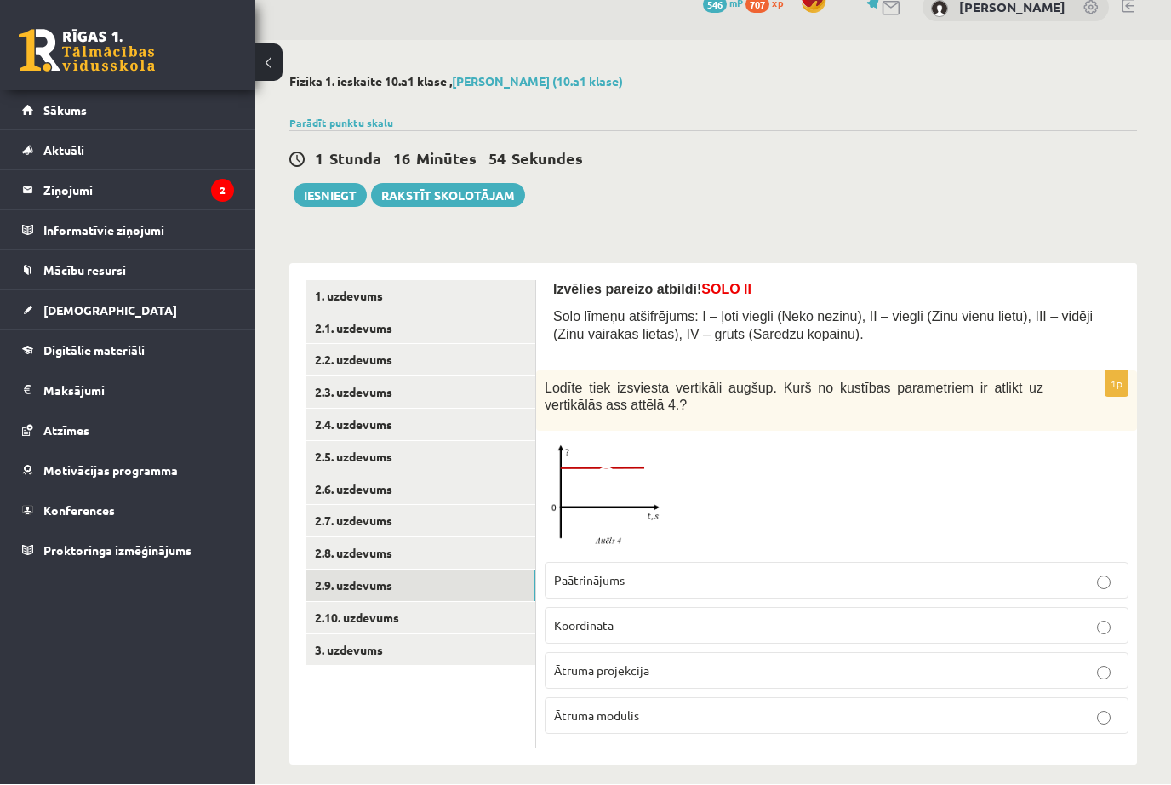
scroll to position [40, 0]
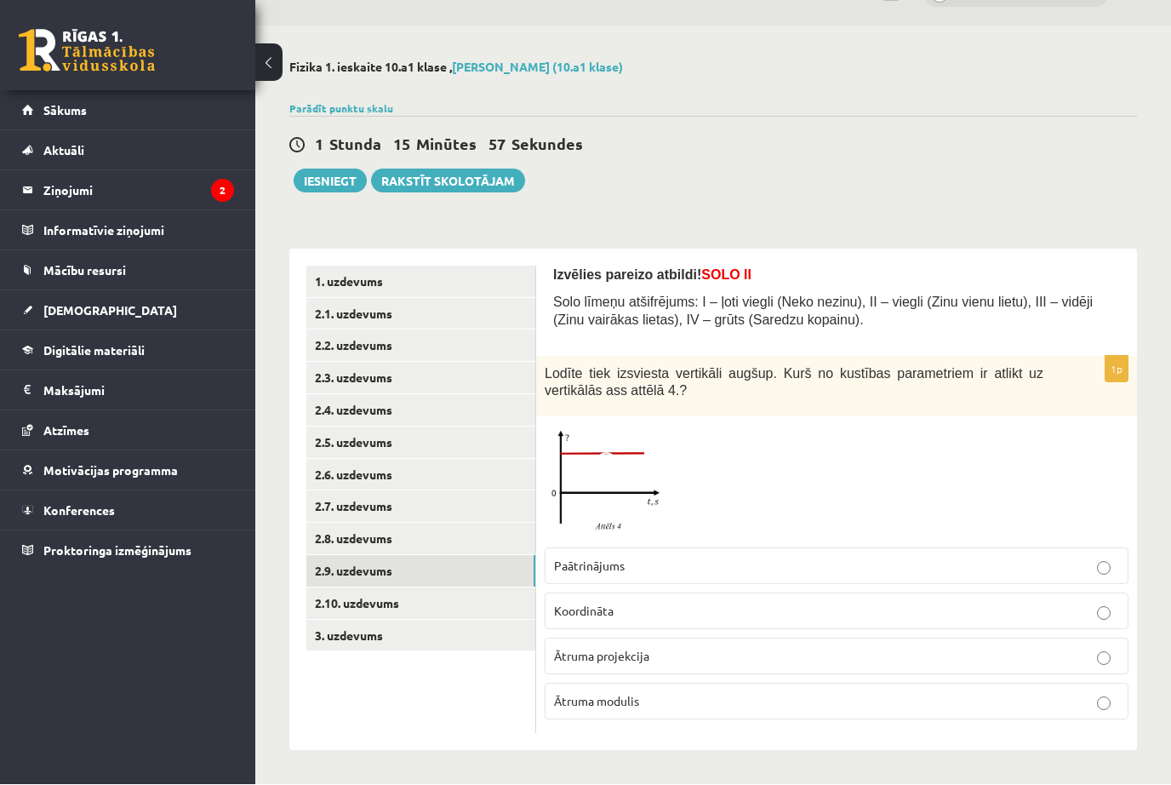
click at [809, 657] on p "Ātruma projekcija" at bounding box center [836, 657] width 565 height 18
click at [444, 597] on link "2.10. uzdevums" at bounding box center [420, 603] width 229 height 31
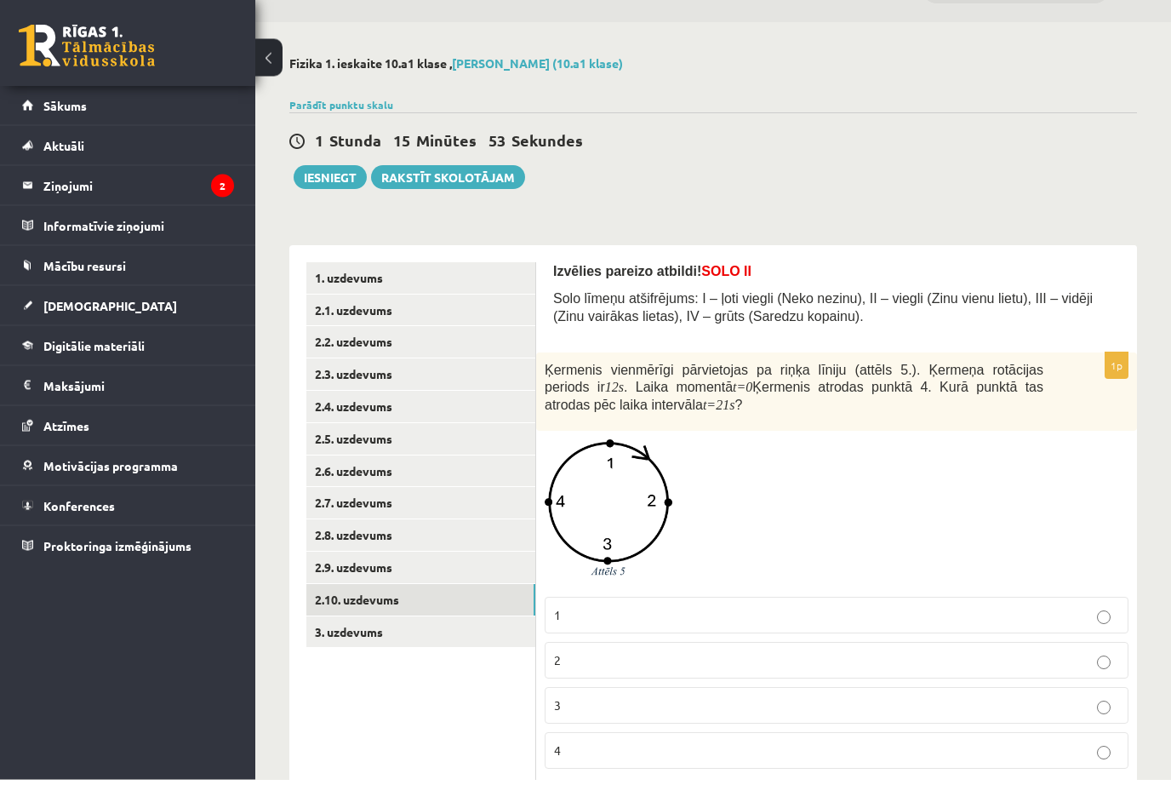
scroll to position [37, 0]
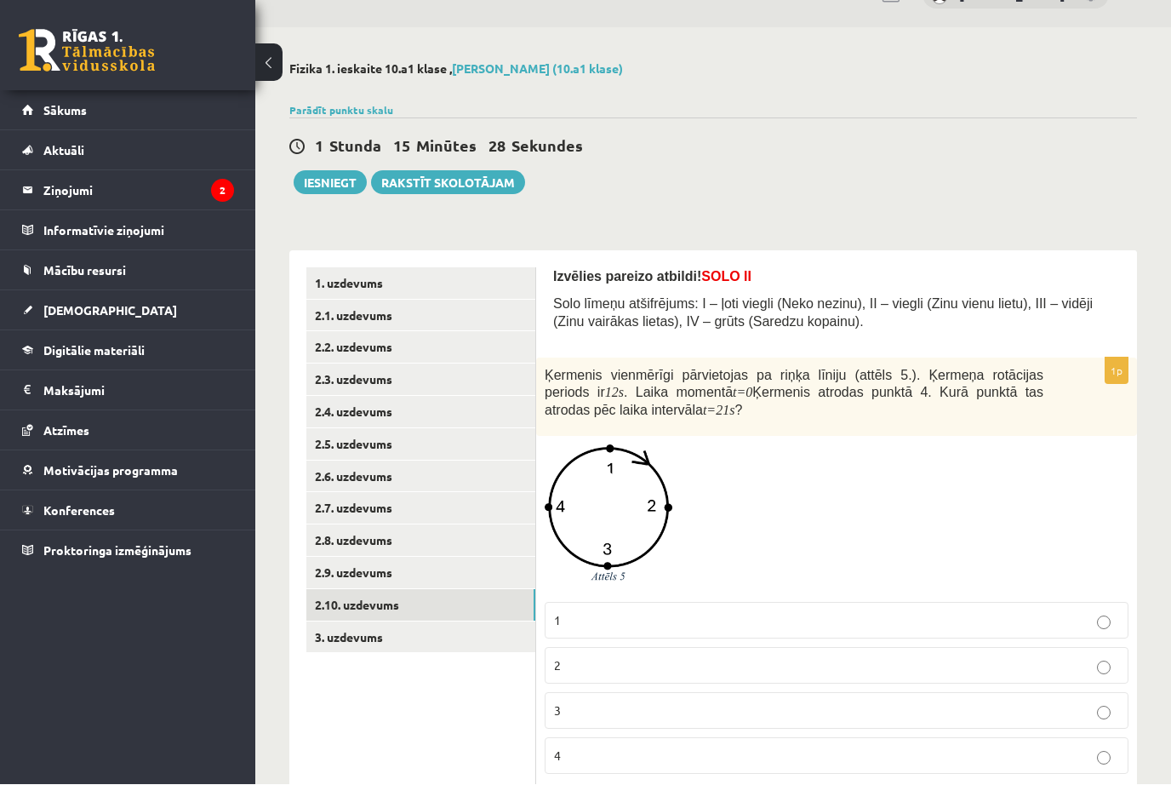
click at [814, 723] on label "3" at bounding box center [837, 711] width 584 height 37
click at [380, 634] on link "3. uzdevums" at bounding box center [420, 637] width 229 height 31
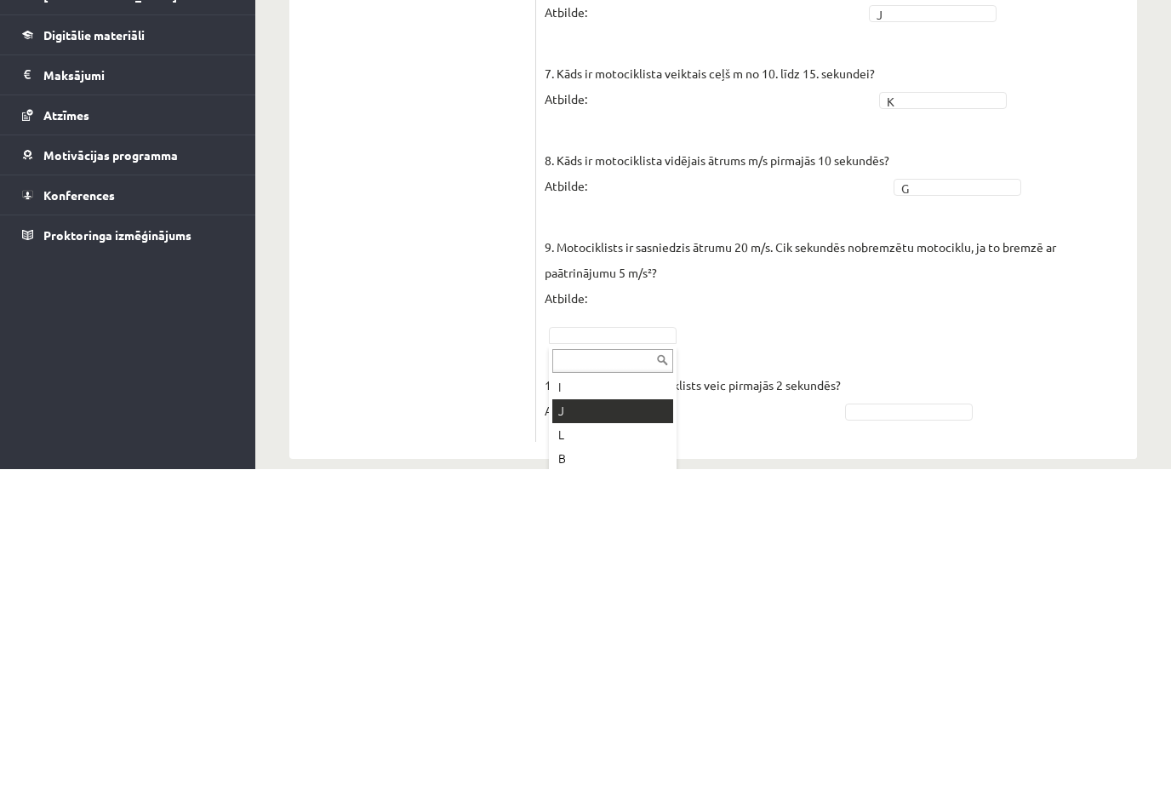
scroll to position [48, 0]
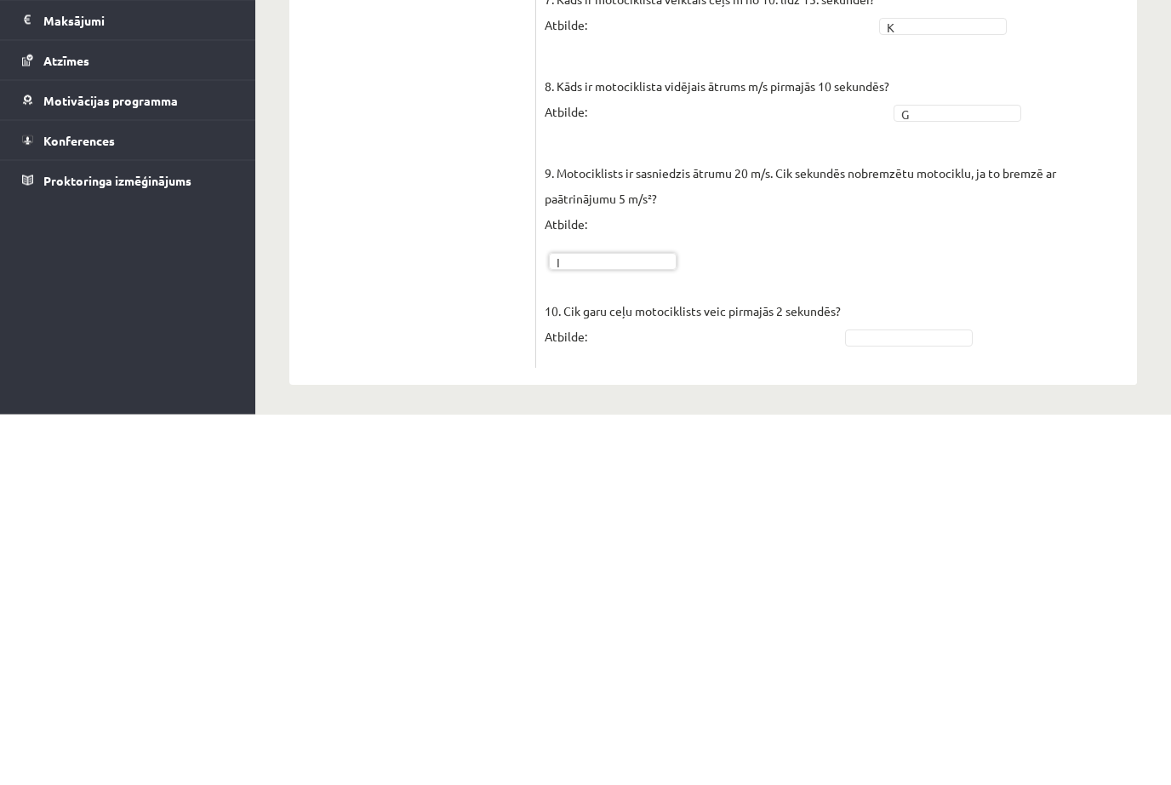
click at [889, 357] on fieldset "1. Kāda ir motociklista kustības pirmajās 10 sekundēs? Atbilde: A * 2. Kāda ir …" at bounding box center [837, 284] width 584 height 894
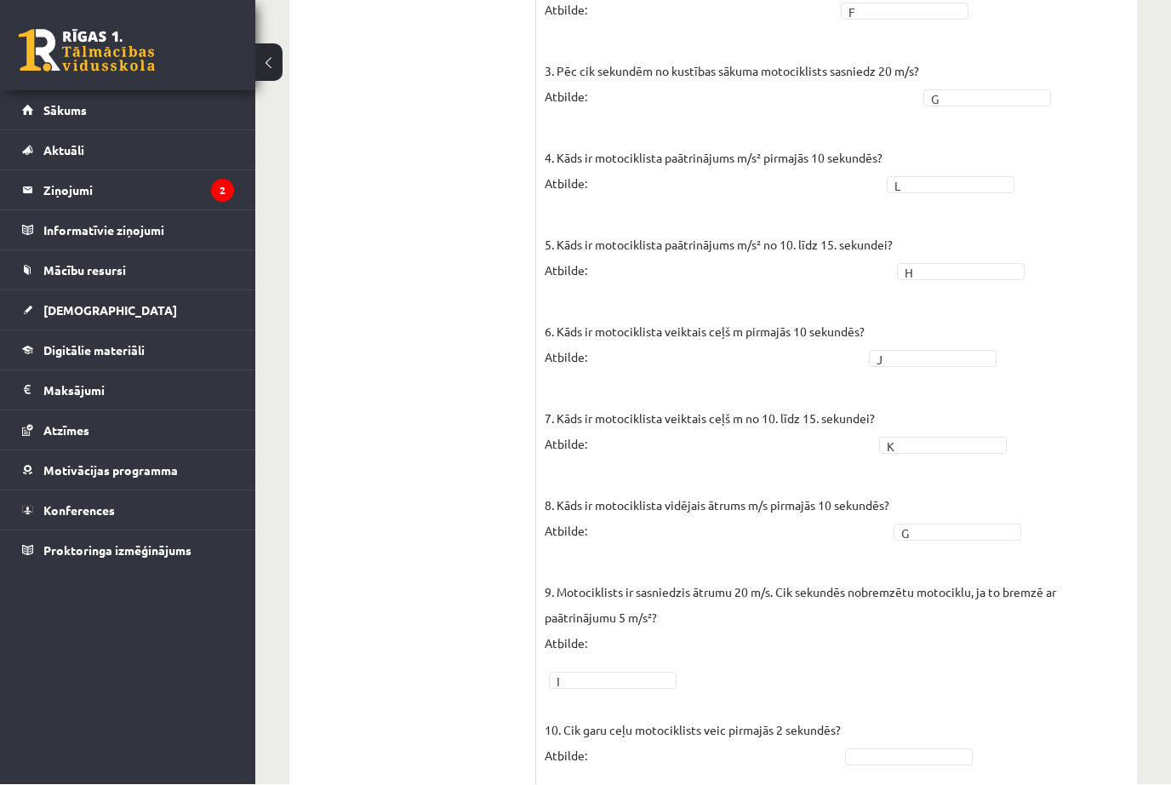
click at [895, 746] on fieldset "1. Kāda ir motociklista kustības pirmajās 10 sekundēs? Atbilde: A * 2. Kāda ir …" at bounding box center [837, 332] width 584 height 894
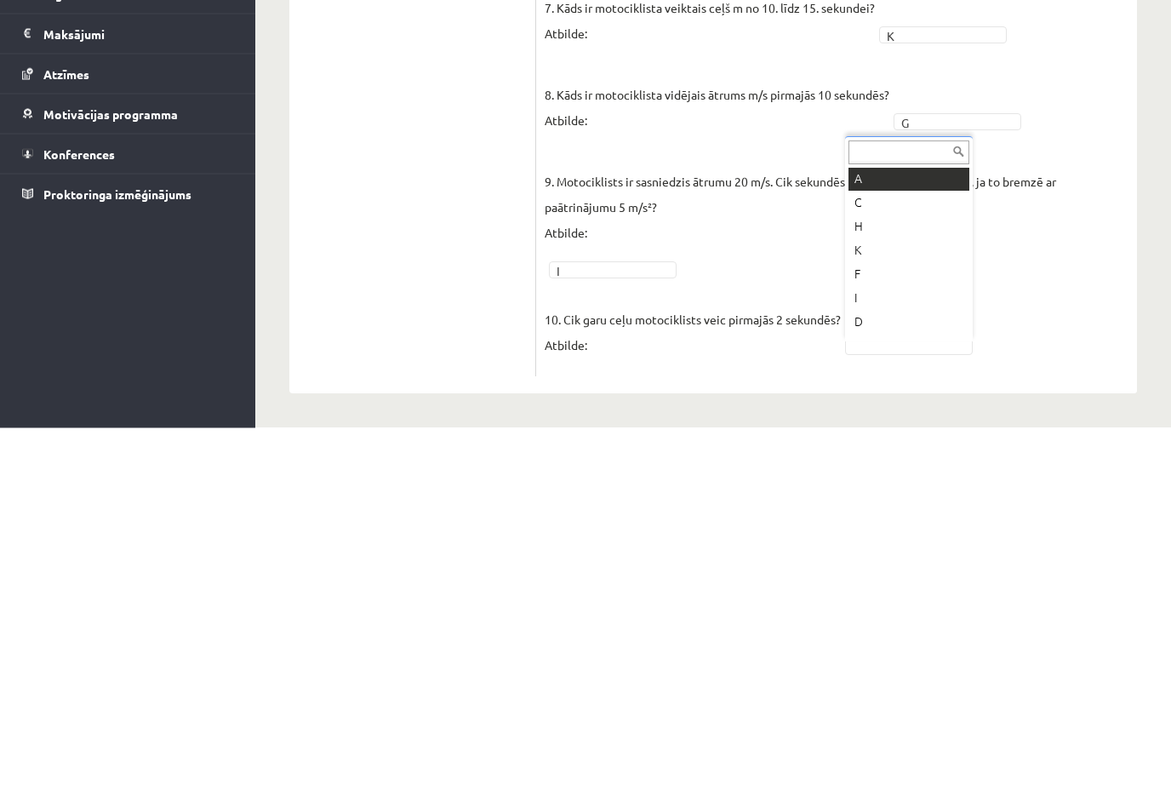
scroll to position [184, 0]
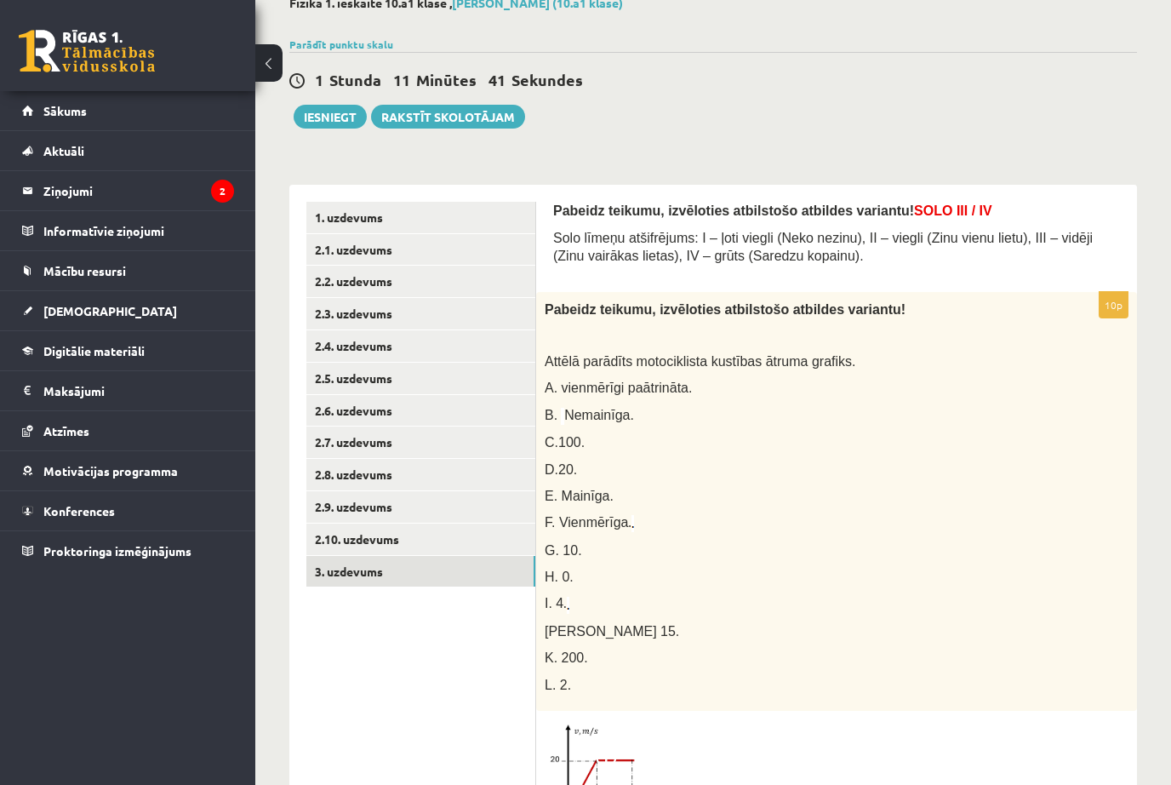
scroll to position [103, 0]
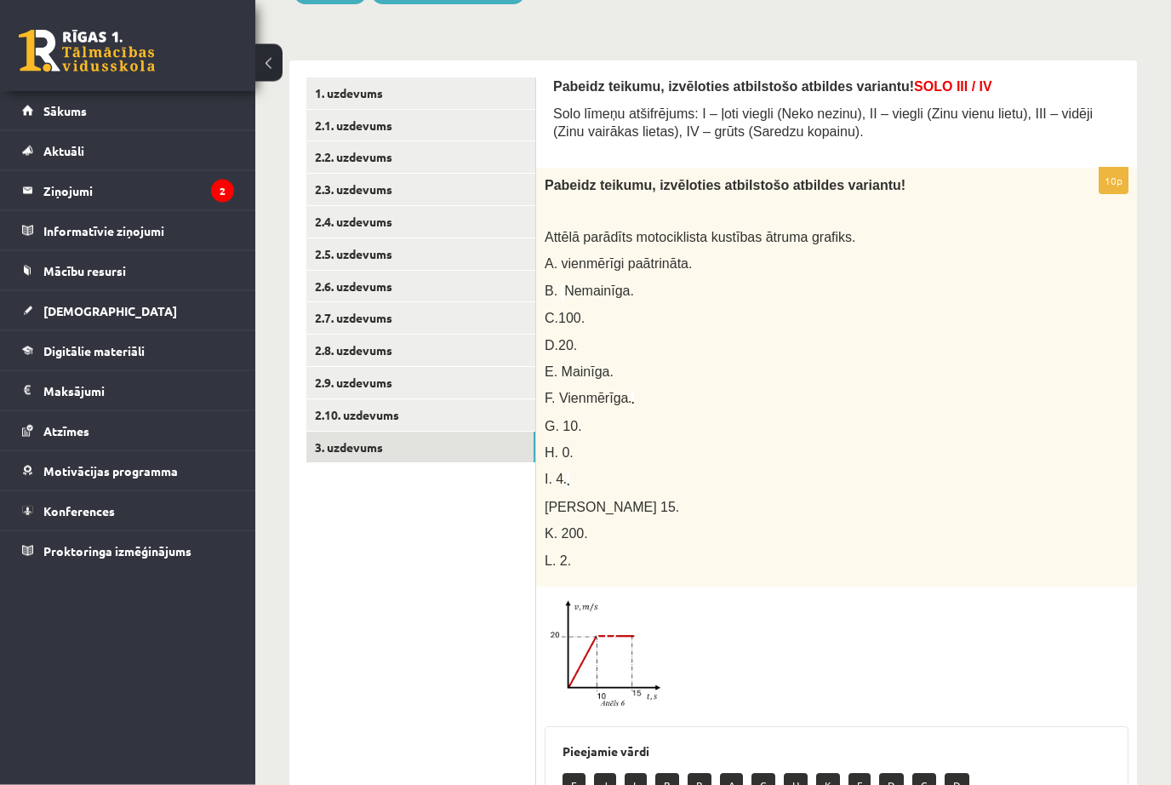
click at [344, 414] on link "2.10. uzdevums" at bounding box center [420, 415] width 229 height 31
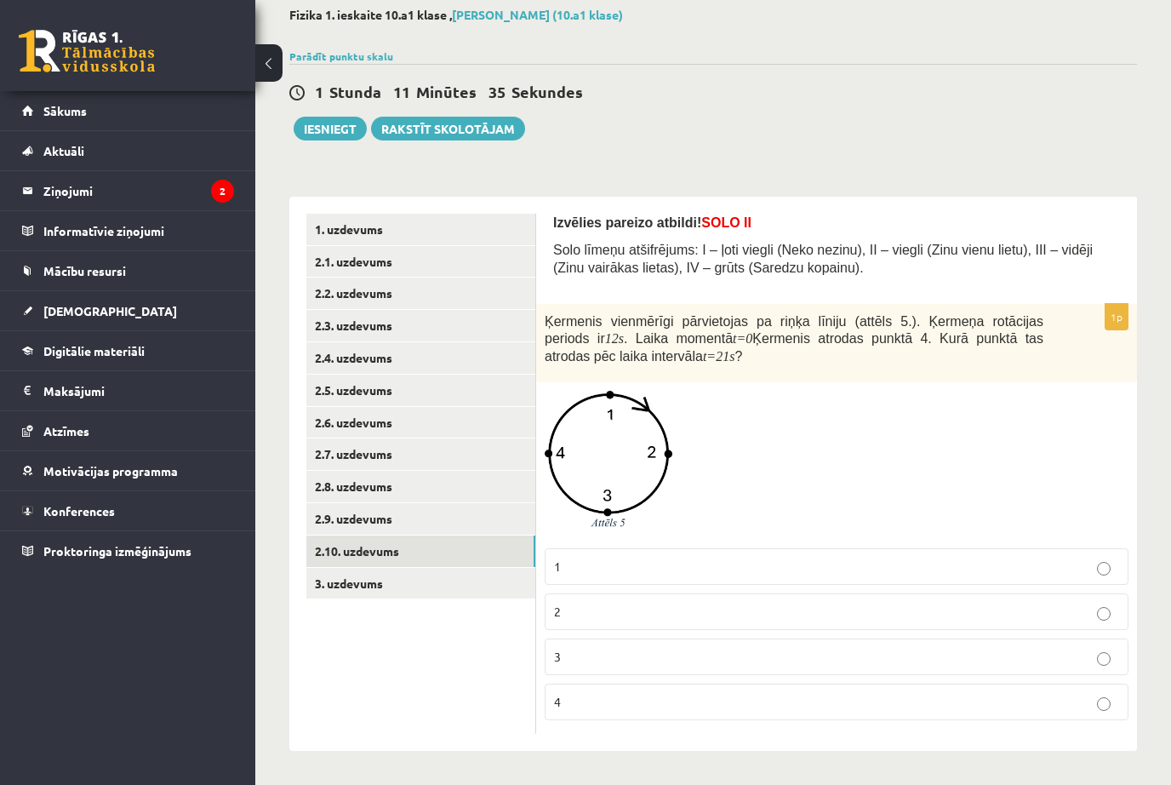
click at [293, 475] on div "1. uzdevums 2.1. uzdevums 2.2. uzdevums 2.3. uzdevums 2.4. uzdevums 2.5. uzdevu…" at bounding box center [412, 474] width 247 height 555
click at [331, 508] on link "2.9. uzdevums" at bounding box center [420, 518] width 229 height 31
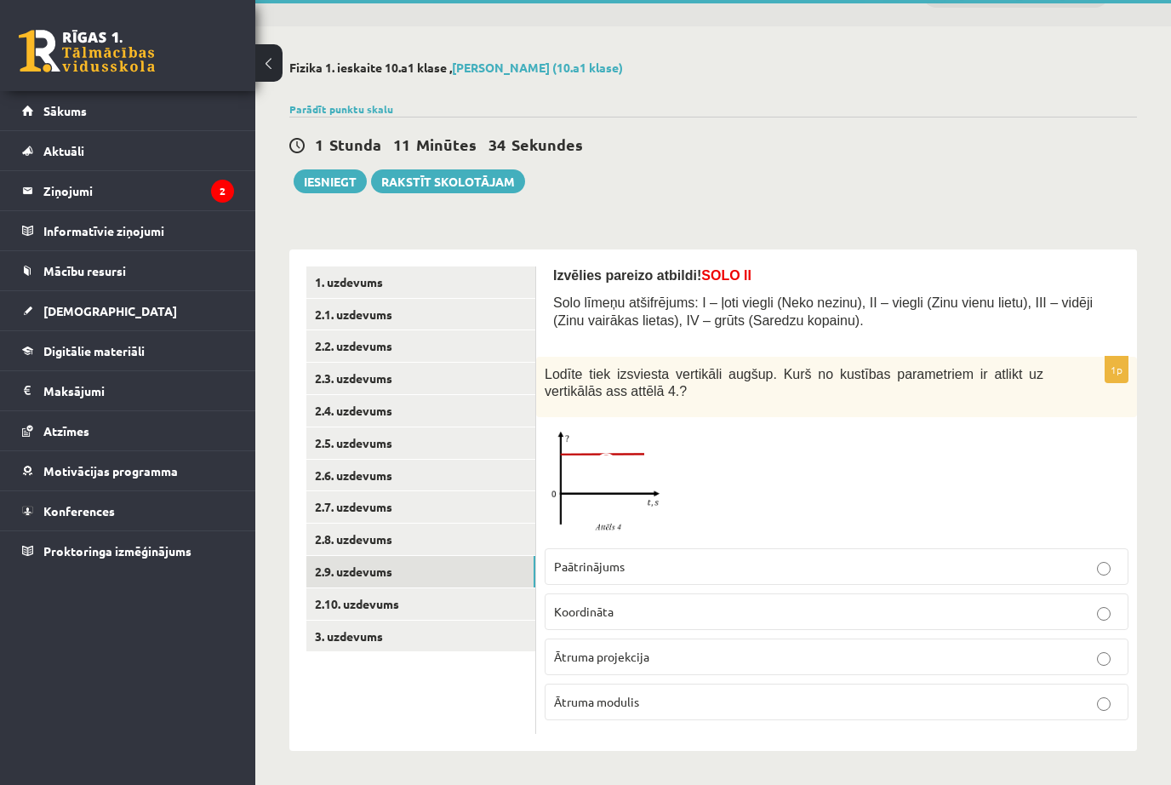
scroll to position [40, 0]
click at [339, 527] on link "2.8. uzdevums" at bounding box center [420, 538] width 229 height 31
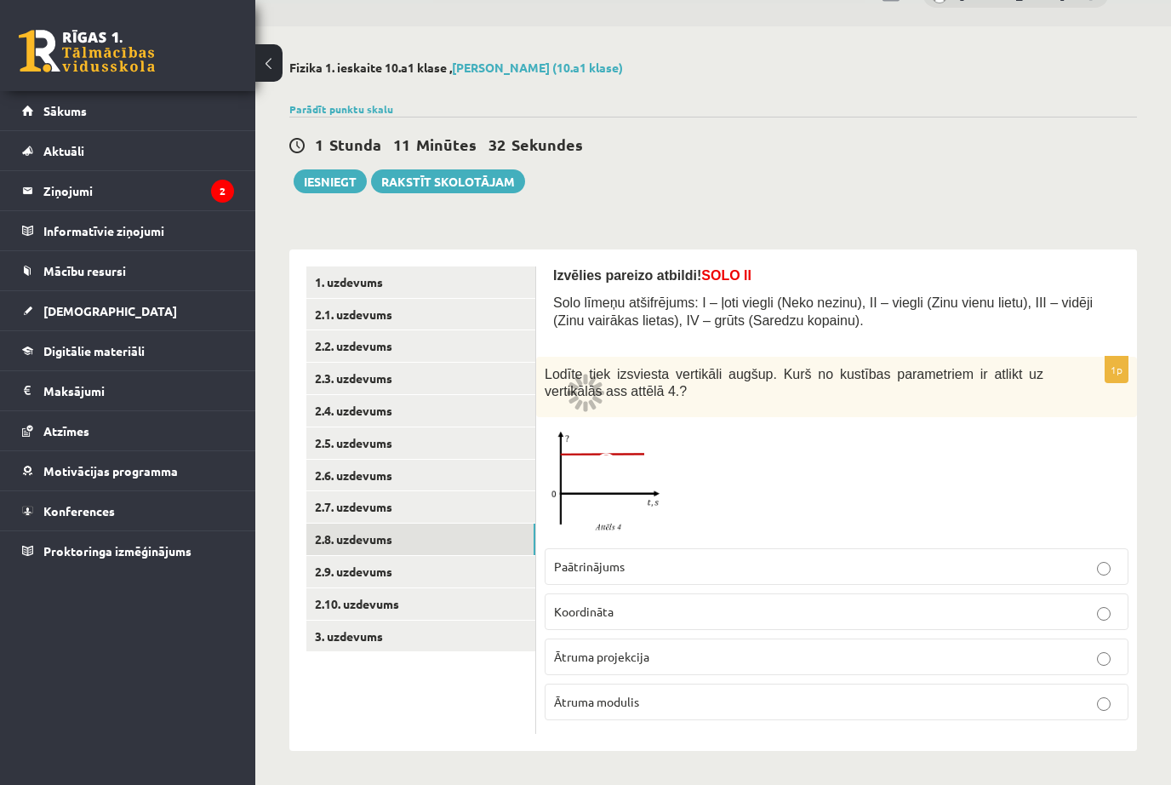
scroll to position [0, 0]
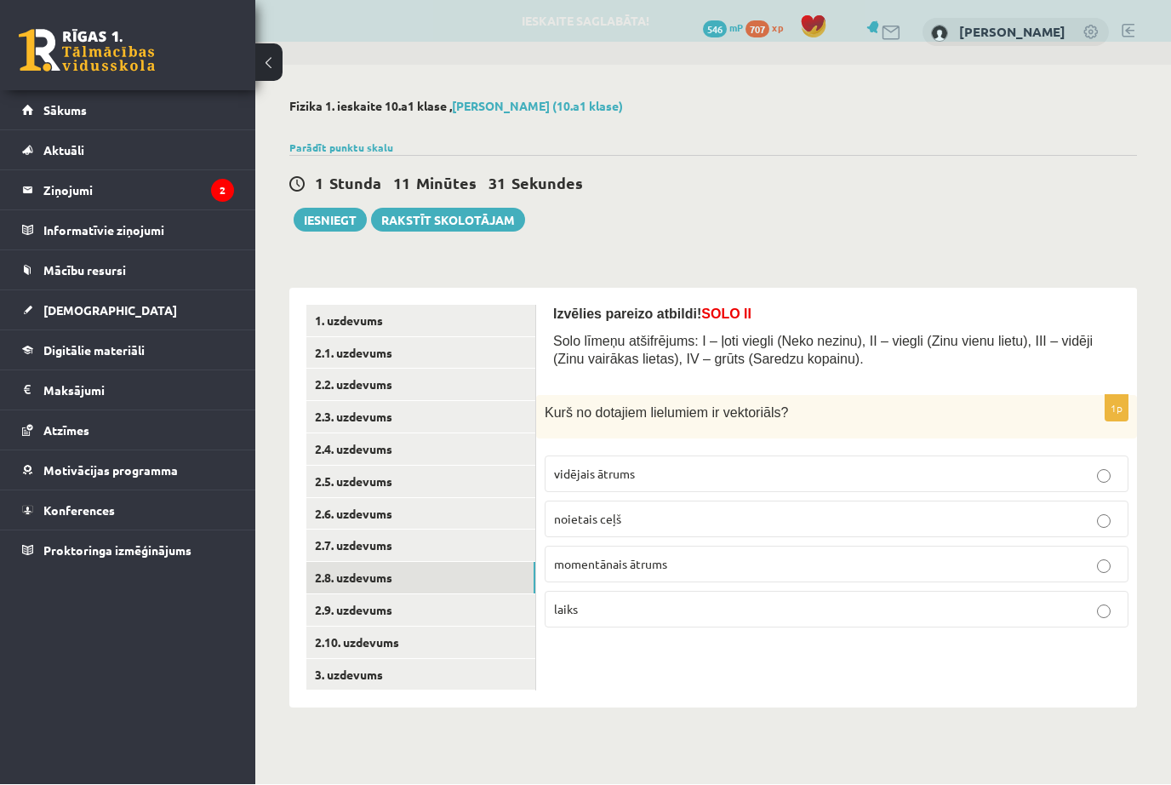
click at [324, 536] on link "2.7. uzdevums" at bounding box center [420, 545] width 229 height 31
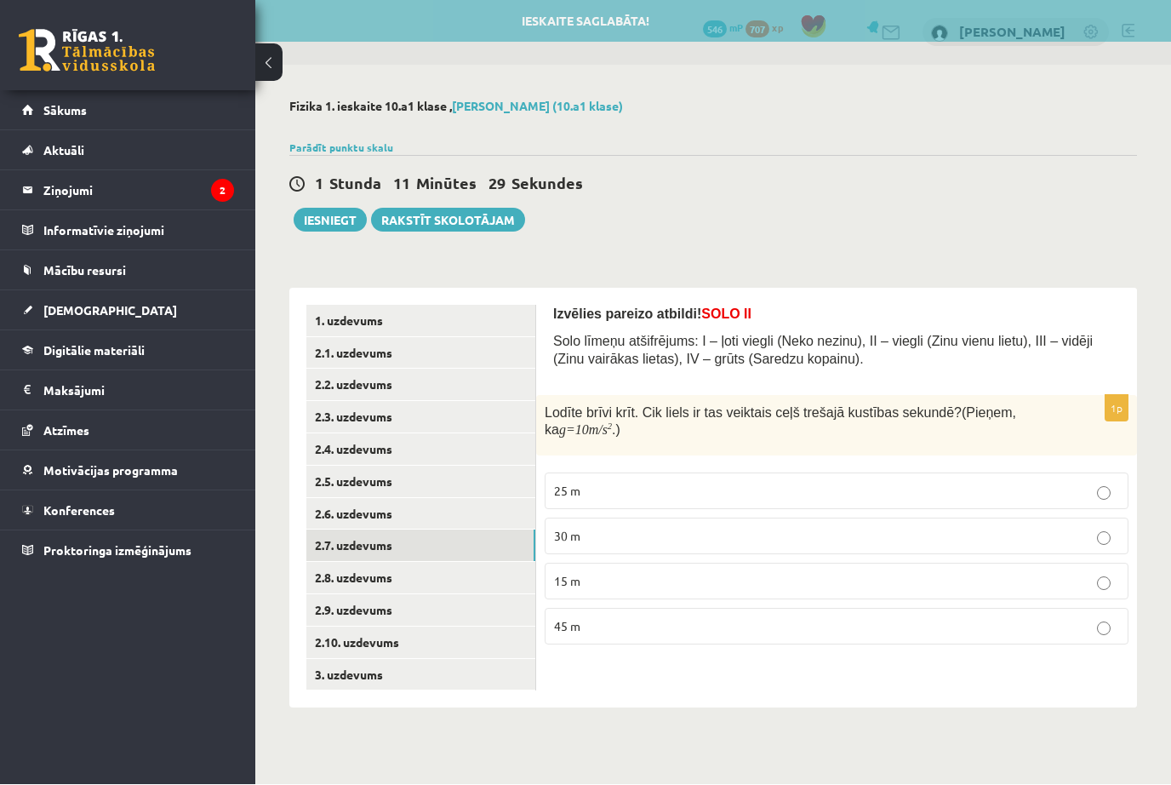
click at [317, 512] on link "2.6. uzdevums" at bounding box center [420, 514] width 229 height 31
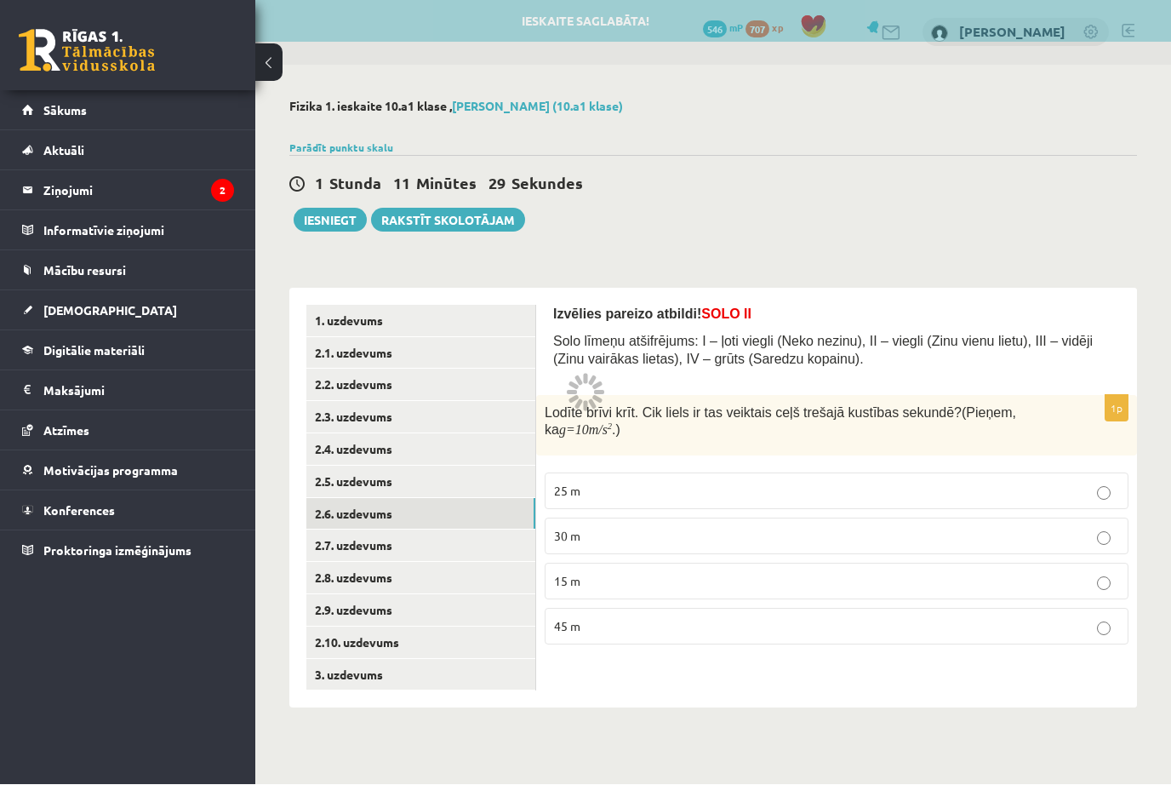
scroll to position [1, 0]
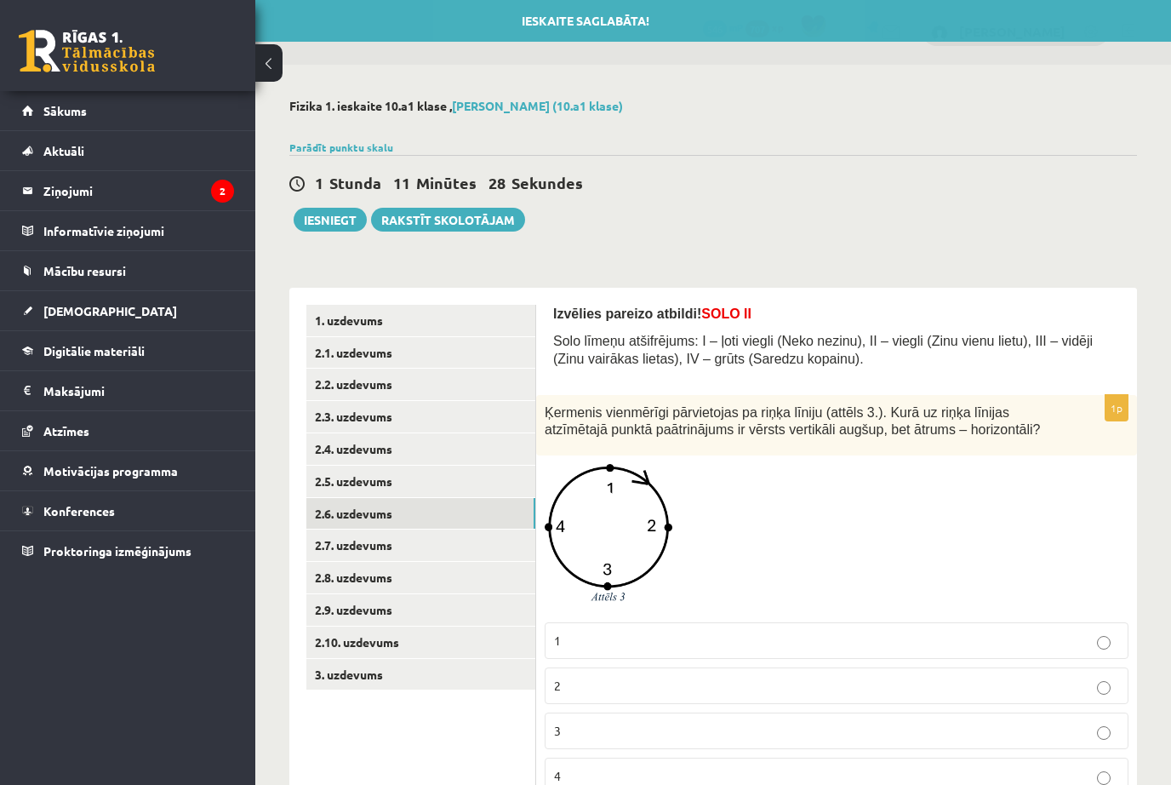
click at [323, 482] on link "2.5. uzdevums" at bounding box center [420, 481] width 229 height 31
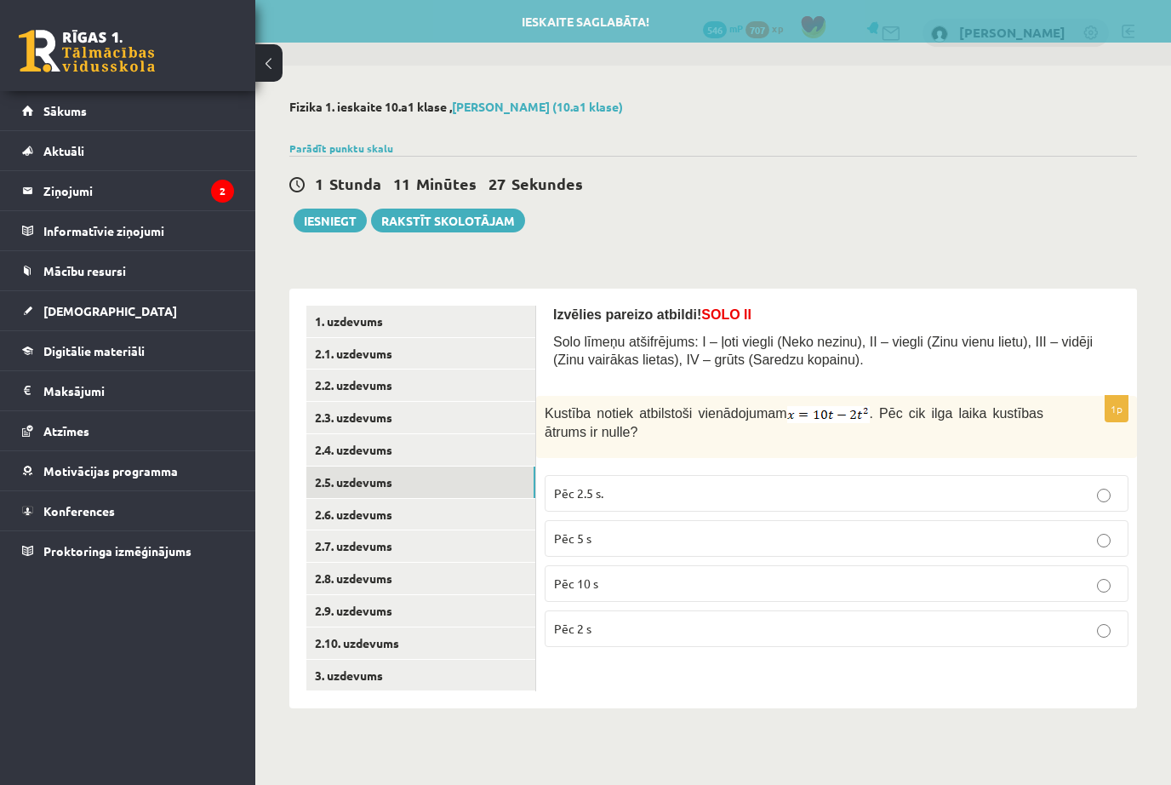
scroll to position [0, 0]
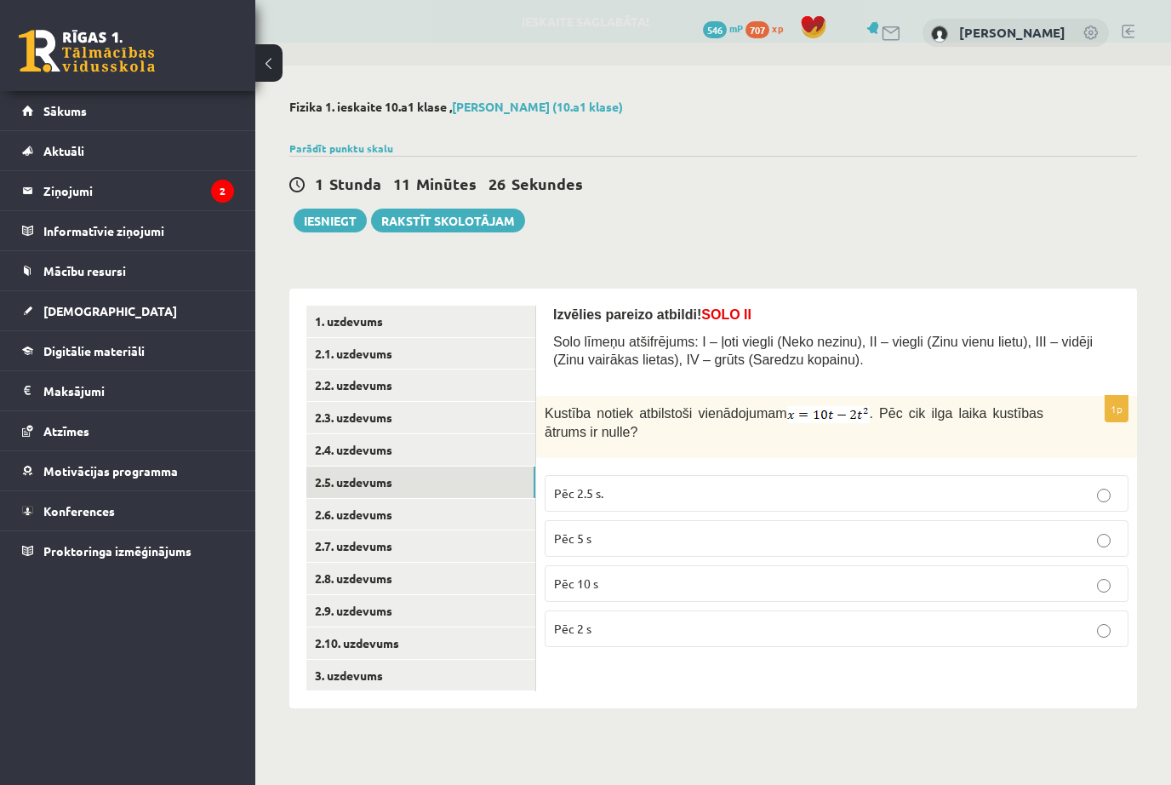
click at [330, 449] on link "2.4. uzdevums" at bounding box center [420, 449] width 229 height 31
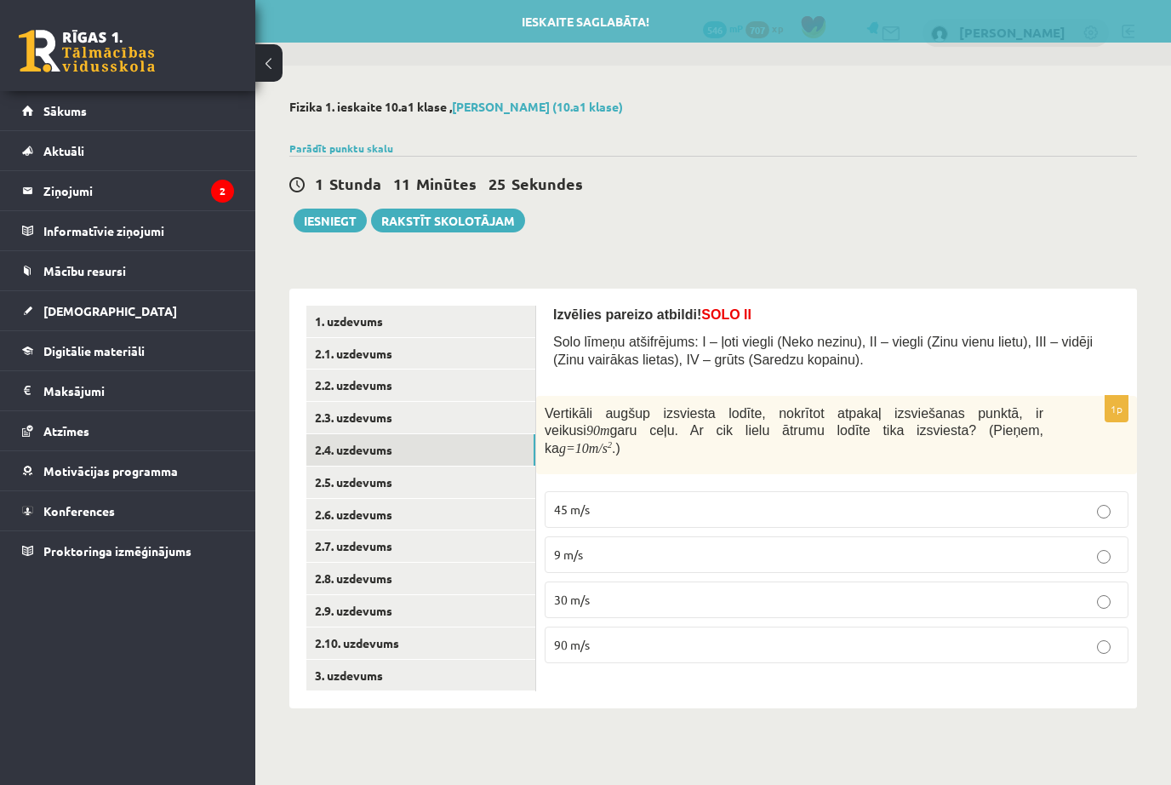
click at [322, 422] on link "2.3. uzdevums" at bounding box center [420, 417] width 229 height 31
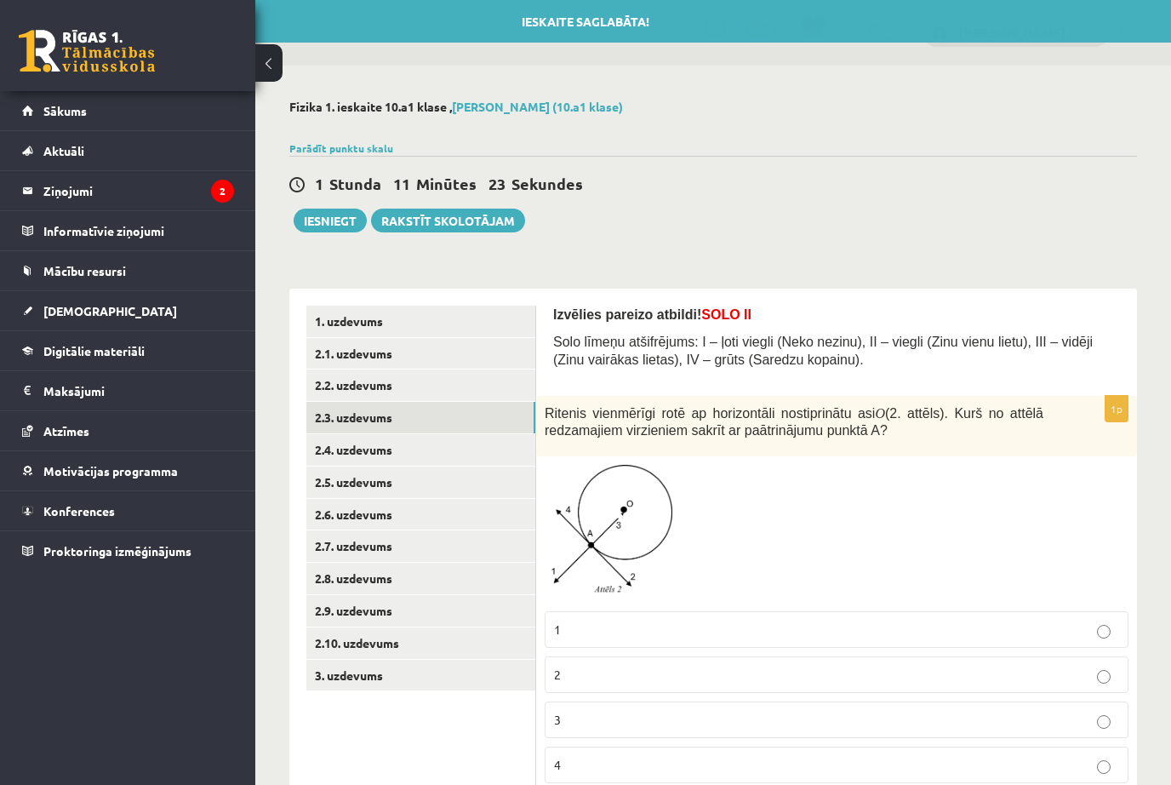
click at [324, 386] on link "2.2. uzdevums" at bounding box center [420, 384] width 229 height 31
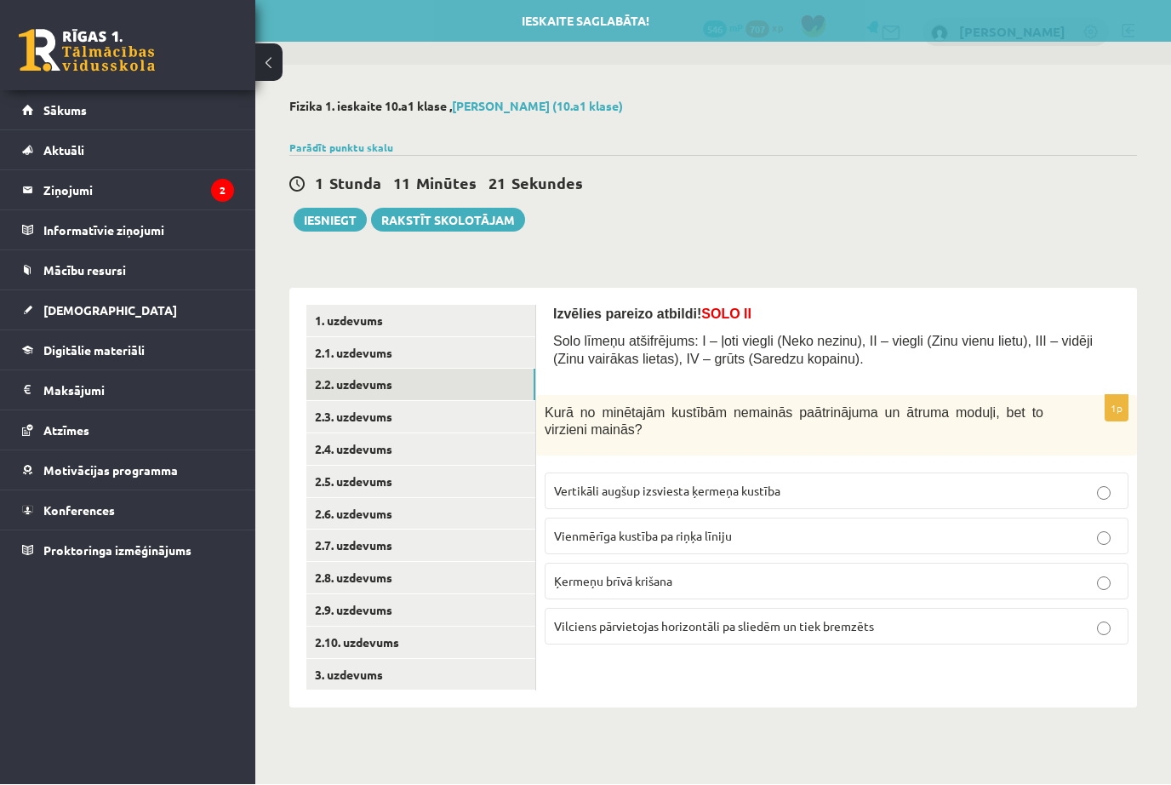
click at [326, 358] on link "2.1. uzdevums" at bounding box center [420, 353] width 229 height 31
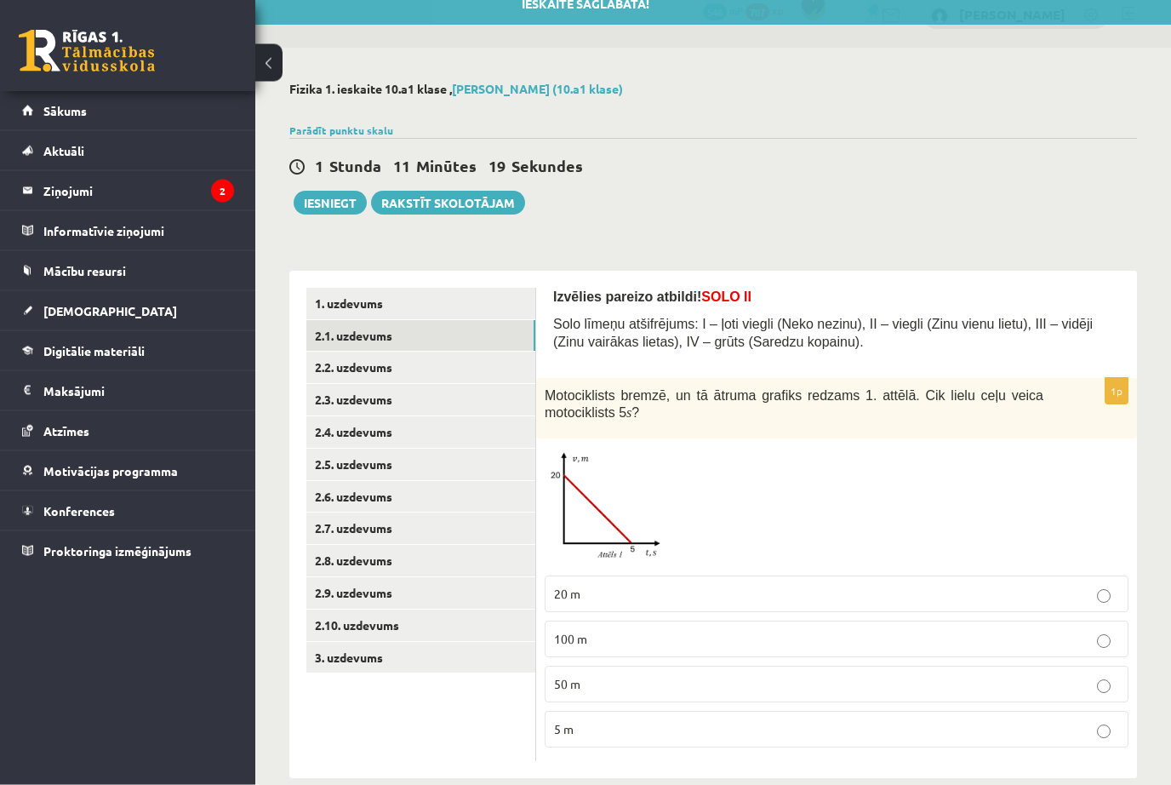
scroll to position [47, 0]
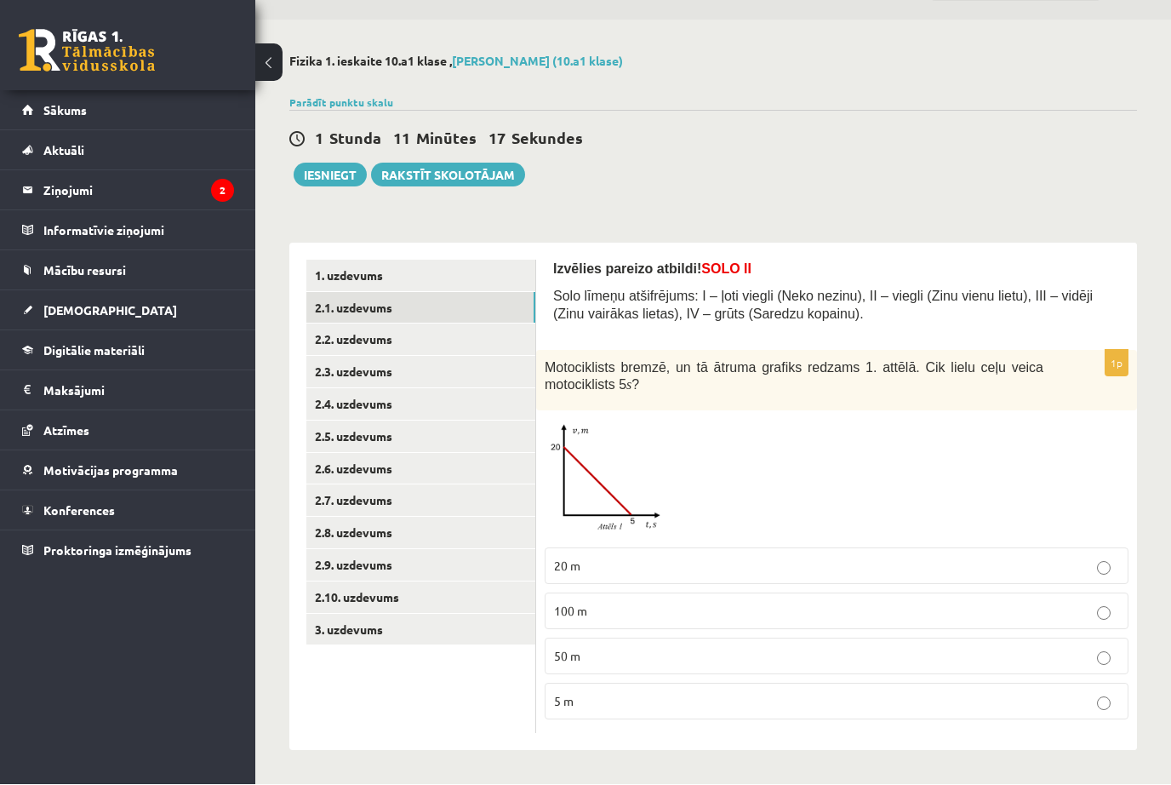
click at [317, 274] on link "1. uzdevums" at bounding box center [420, 275] width 229 height 31
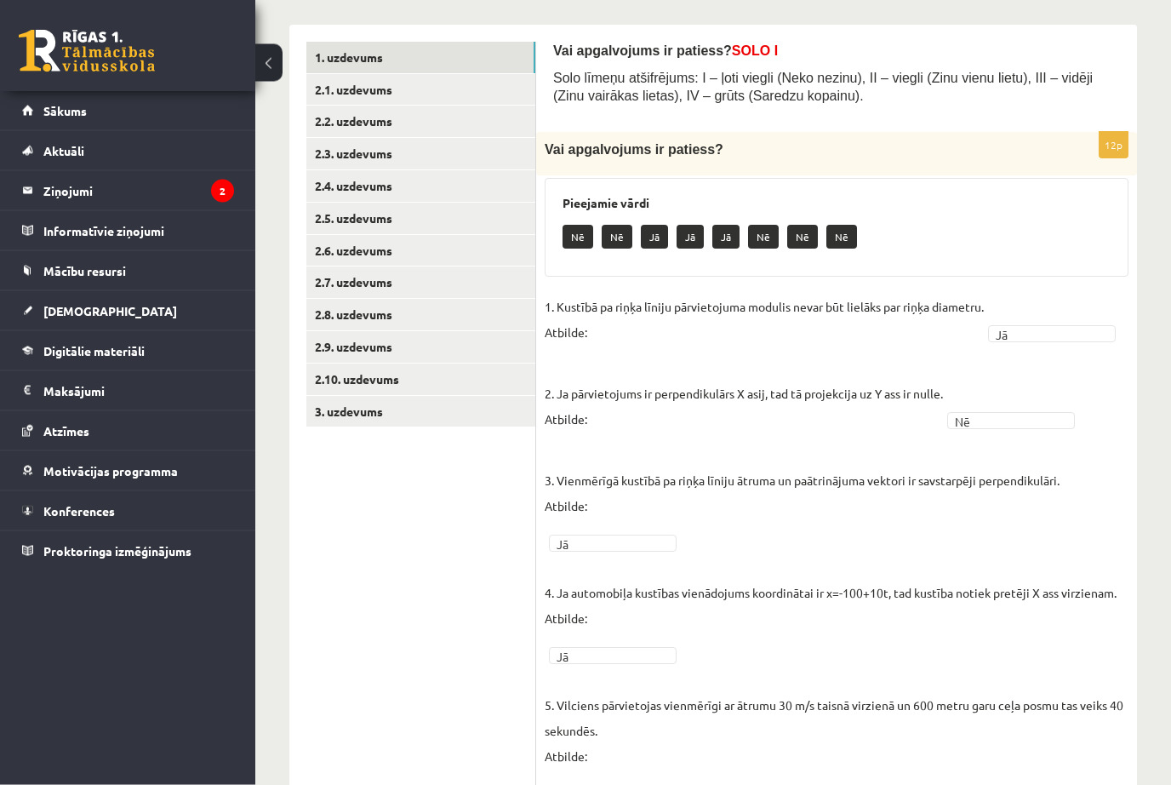
scroll to position [262, 0]
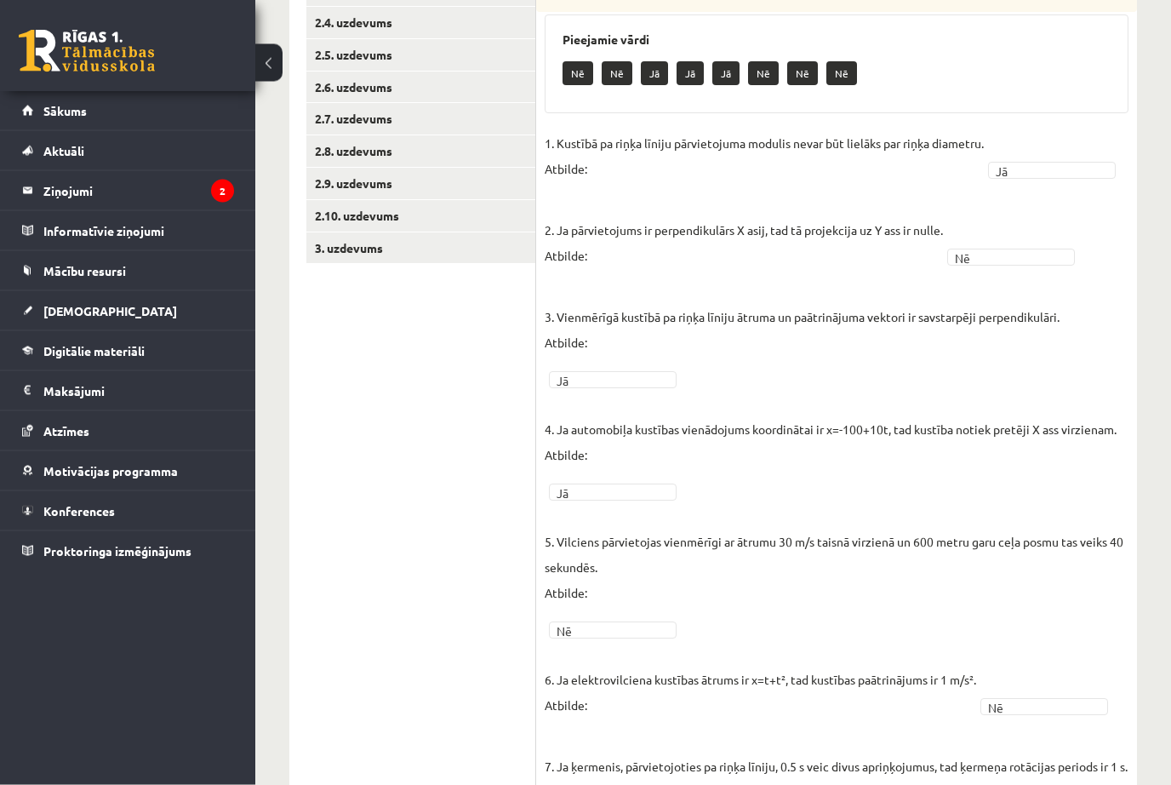
scroll to position [427, 0]
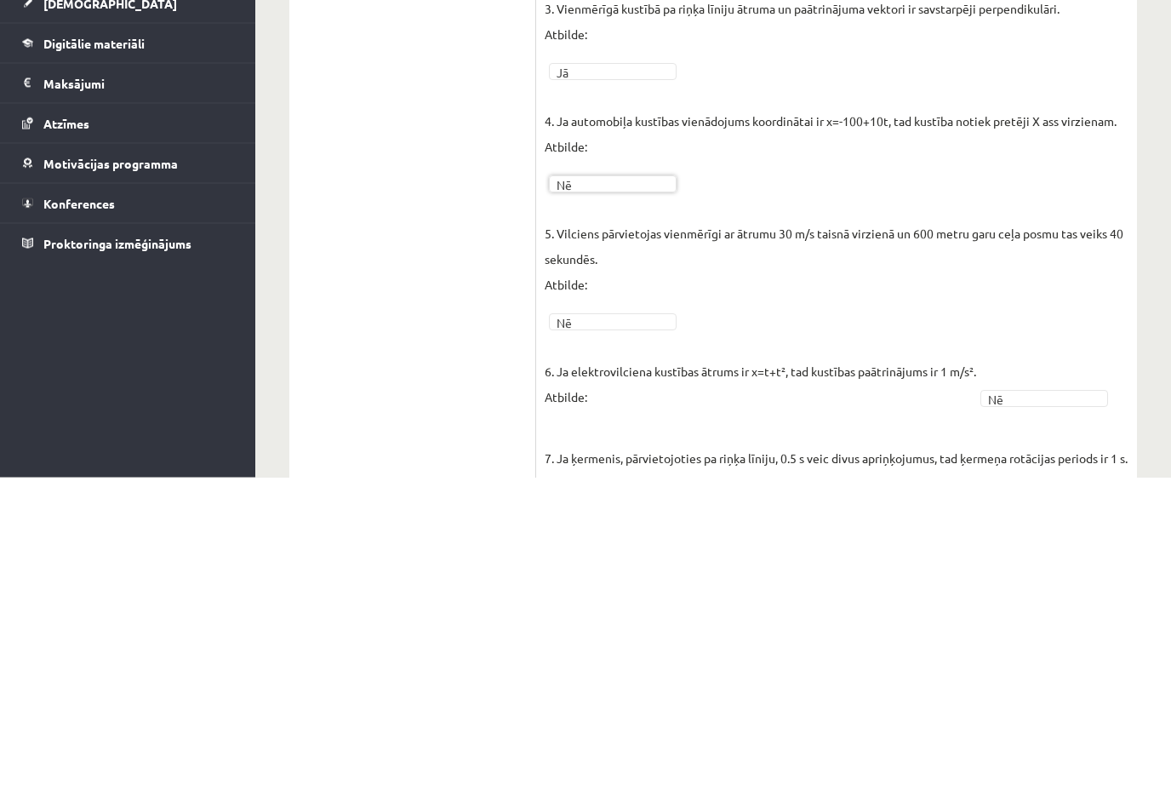
click at [457, 268] on ul "1. uzdevums 2.1. uzdevums 2.2. uzdevums 2.3. uzdevums 2.4. uzdevums 2.5. uzdevu…" at bounding box center [421, 669] width 230 height 1583
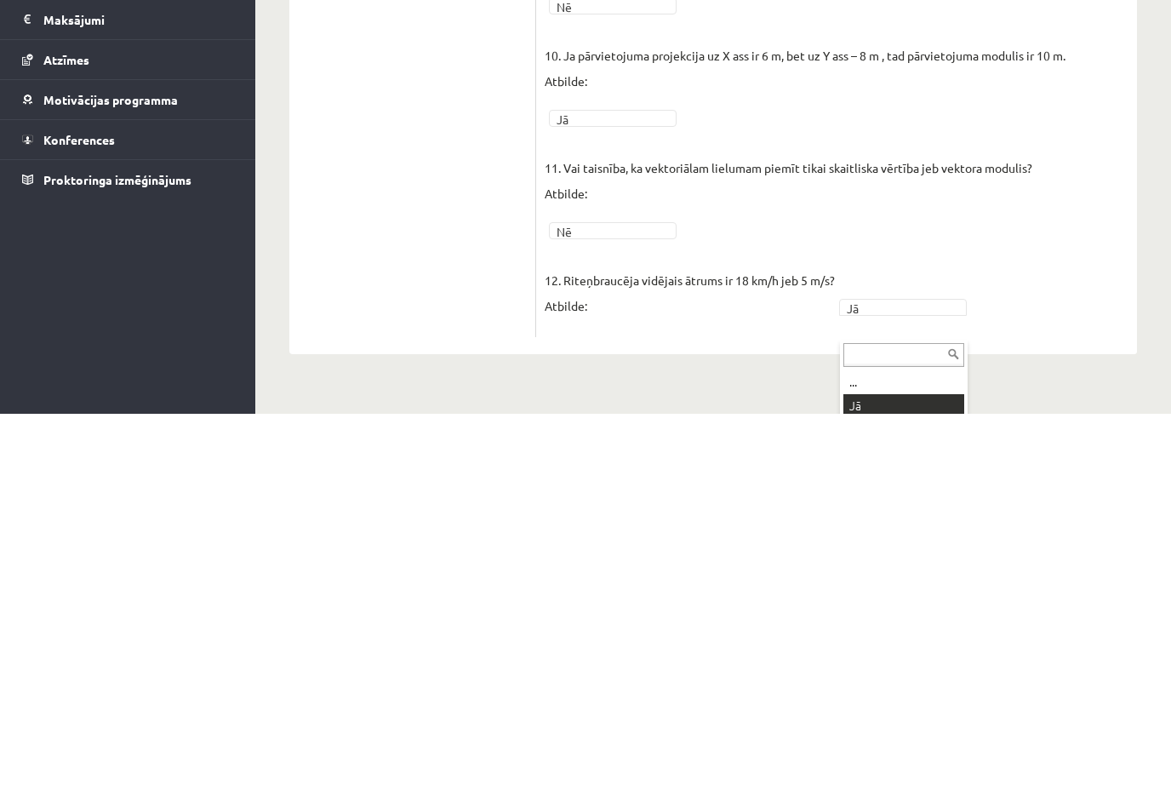
scroll to position [1180, 0]
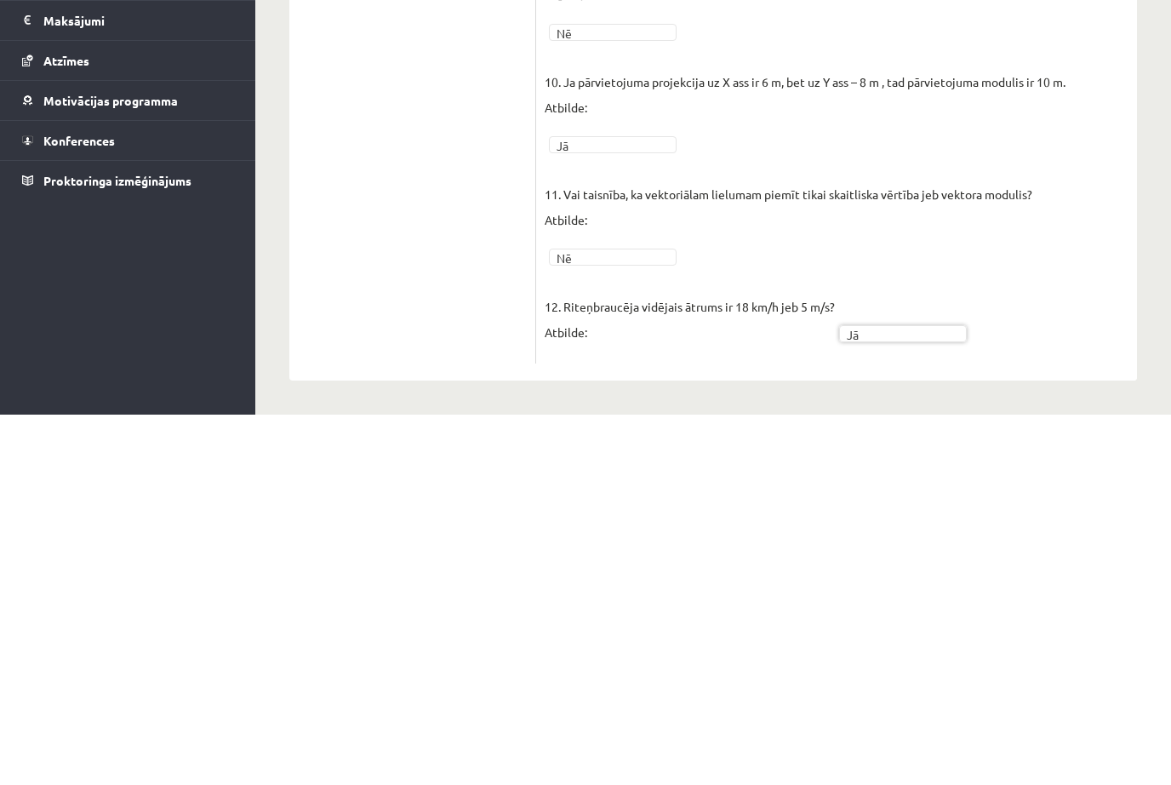
click at [866, 350] on fieldset "1. Kustībā pa riņķa līniju pārvietojuma modulis nevar būt lielāks par riņķa dia…" at bounding box center [837, 64] width 584 height 1323
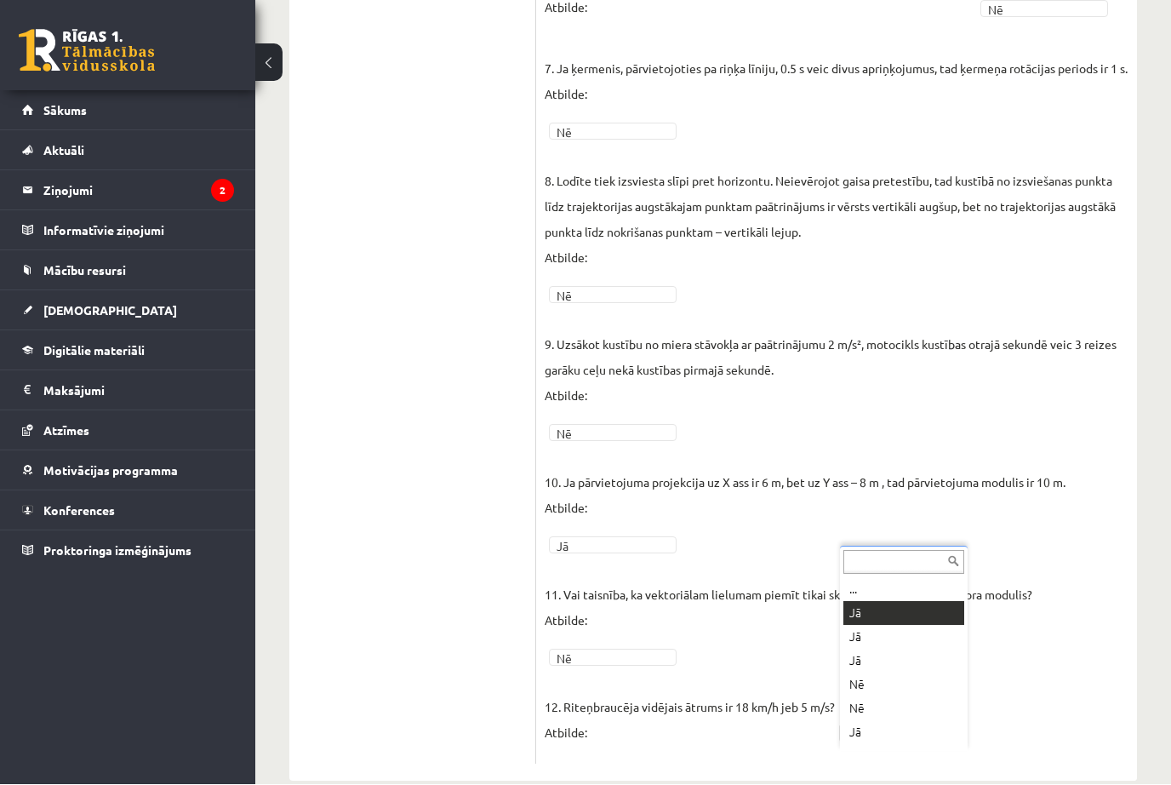
scroll to position [1181, 0]
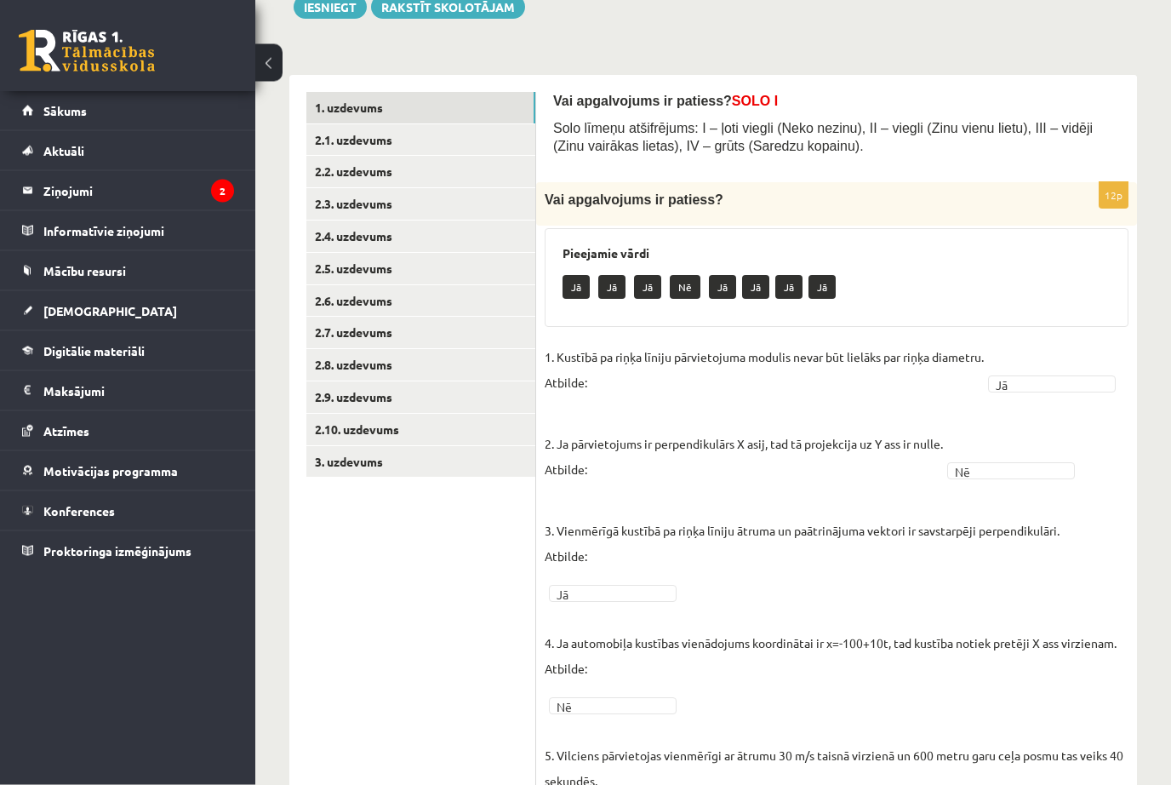
scroll to position [0, 0]
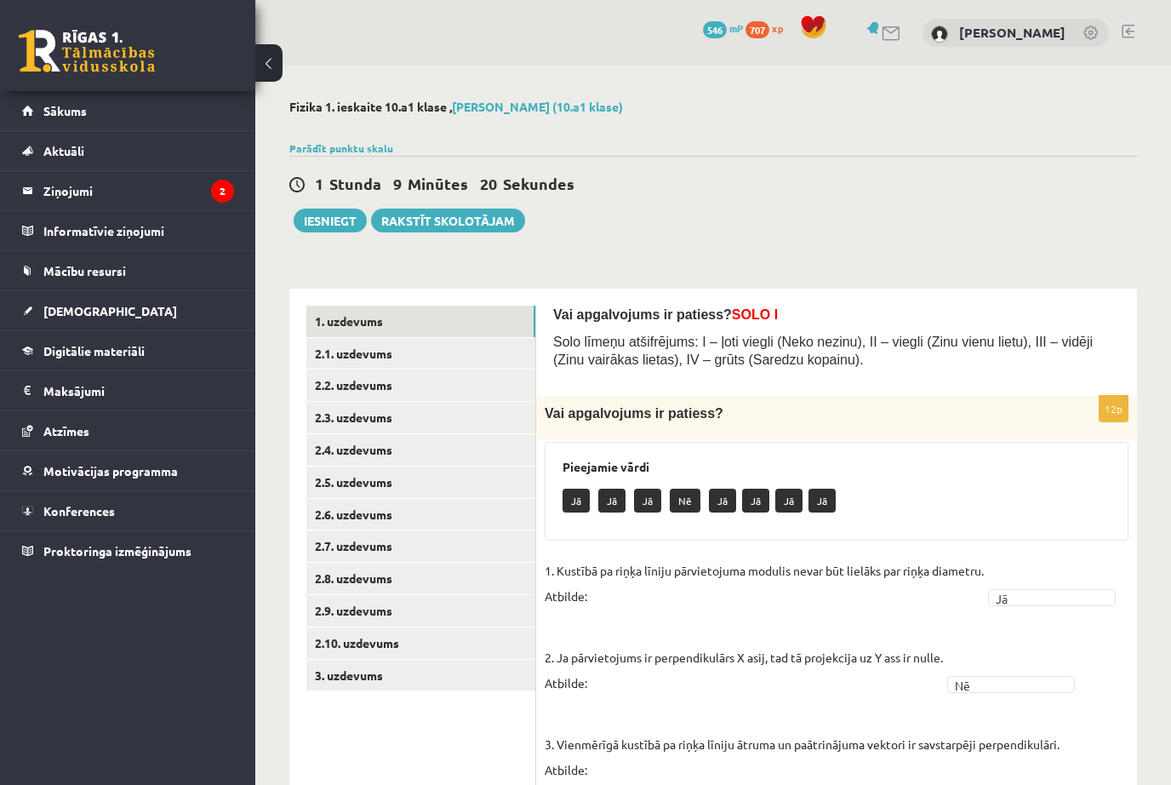
click at [328, 213] on button "Iesniegt" at bounding box center [330, 221] width 73 height 24
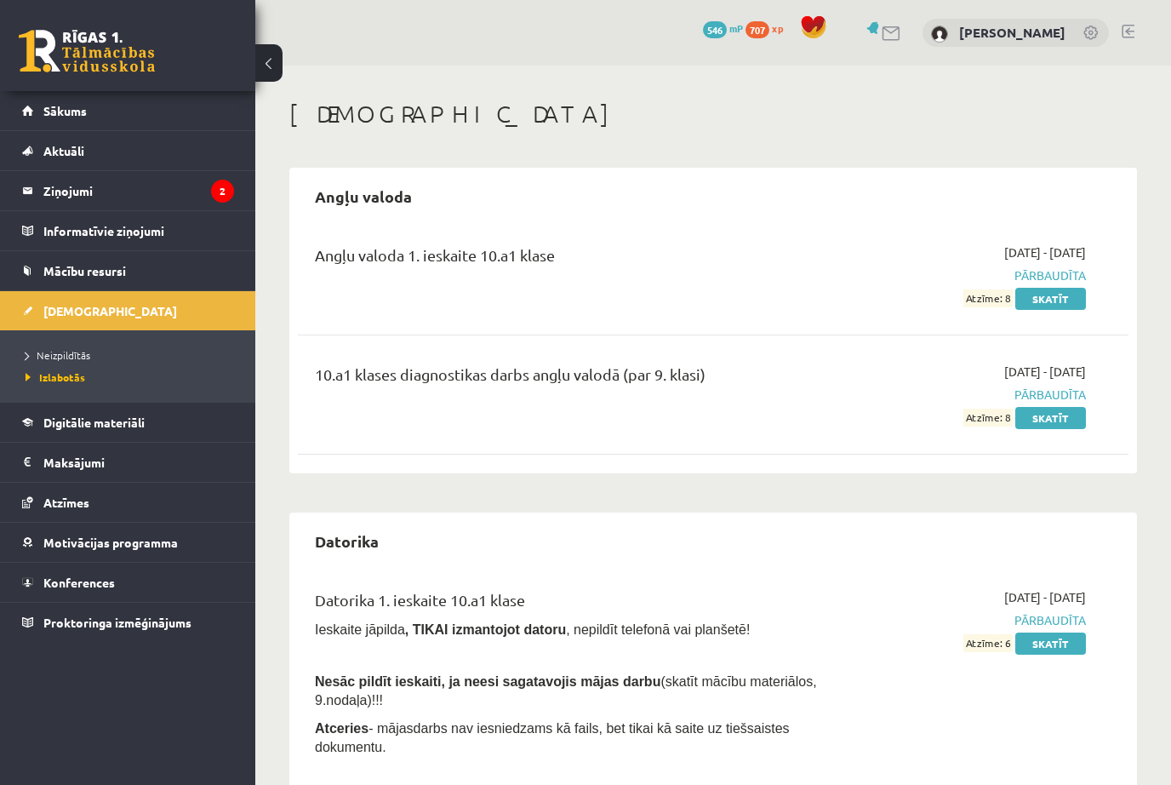
click at [61, 349] on span "Neizpildītās" at bounding box center [58, 355] width 65 height 14
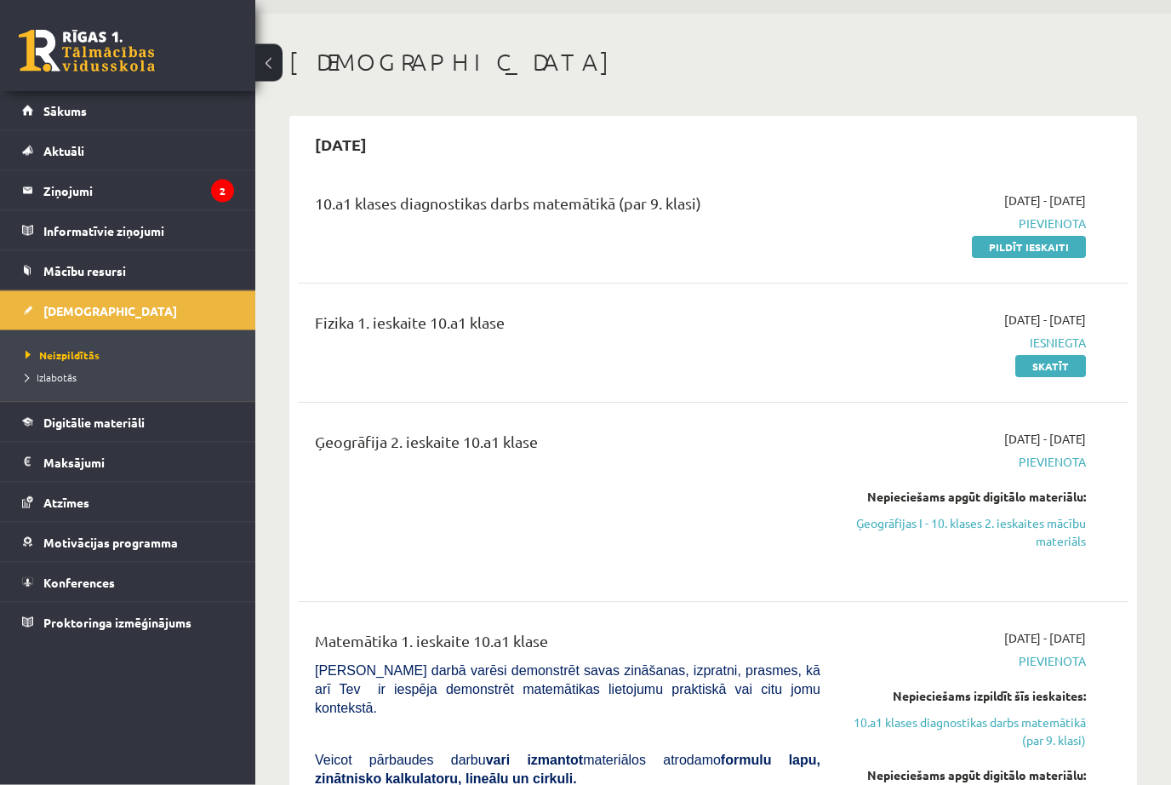
scroll to position [52, 0]
click at [1066, 526] on link "Ģeogrāfijas I - 10. klases 2. ieskaites mācību materiāls" at bounding box center [966, 532] width 240 height 36
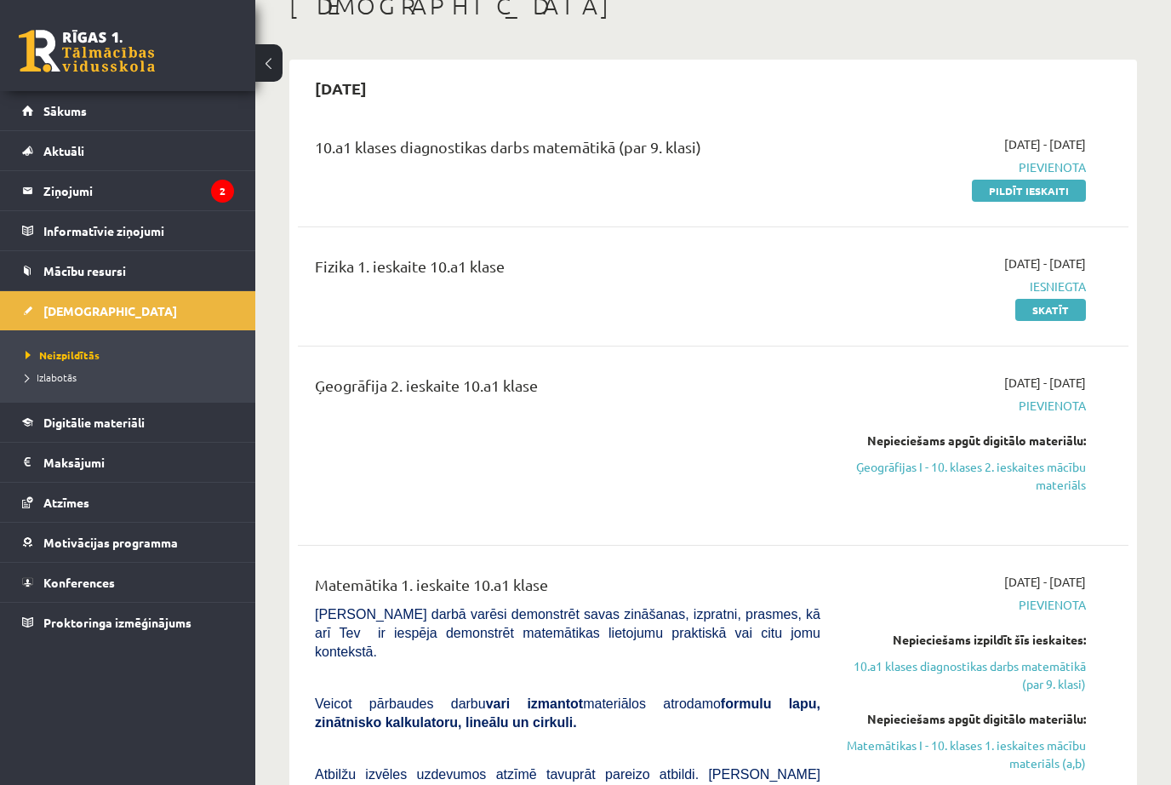
click at [1071, 474] on link "Ģeogrāfijas I - 10. klases 2. ieskaites mācību materiāls" at bounding box center [966, 476] width 240 height 36
click at [1072, 475] on link "Ģeogrāfijas I - 10. klases 2. ieskaites mācību materiāls" at bounding box center [966, 476] width 240 height 36
click at [1055, 466] on link "Ģeogrāfijas I - 10. klases 2. ieskaites mācību materiāls" at bounding box center [966, 476] width 240 height 36
click at [1073, 405] on span "Pievienota" at bounding box center [966, 406] width 240 height 18
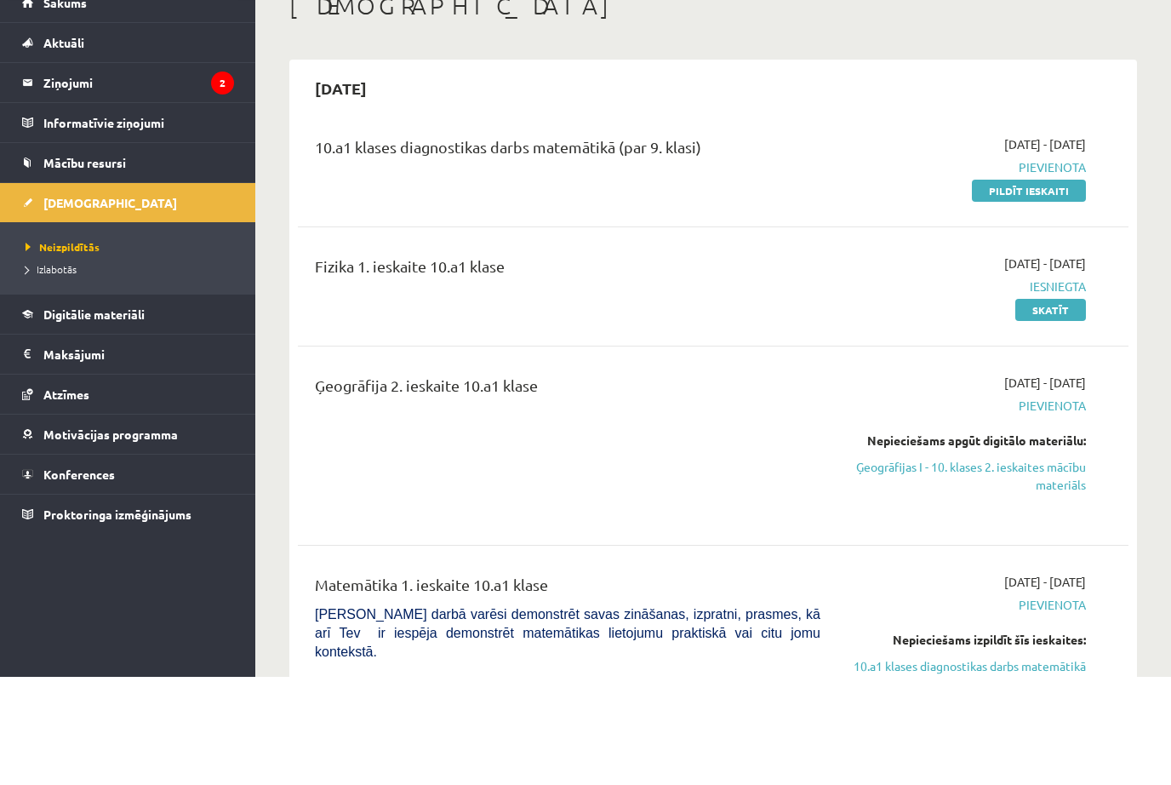
click at [1043, 540] on div "Nepieciešams apgūt digitālo materiālu:" at bounding box center [966, 549] width 240 height 18
click at [1056, 540] on div "Nepieciešams apgūt digitālo materiālu: Ģeogrāfijas I - 10. klases 2. ieskaites …" at bounding box center [966, 571] width 240 height 62
click at [1058, 566] on link "Ģeogrāfijas I - 10. klases 2. ieskaites mācību materiāls" at bounding box center [966, 584] width 240 height 36
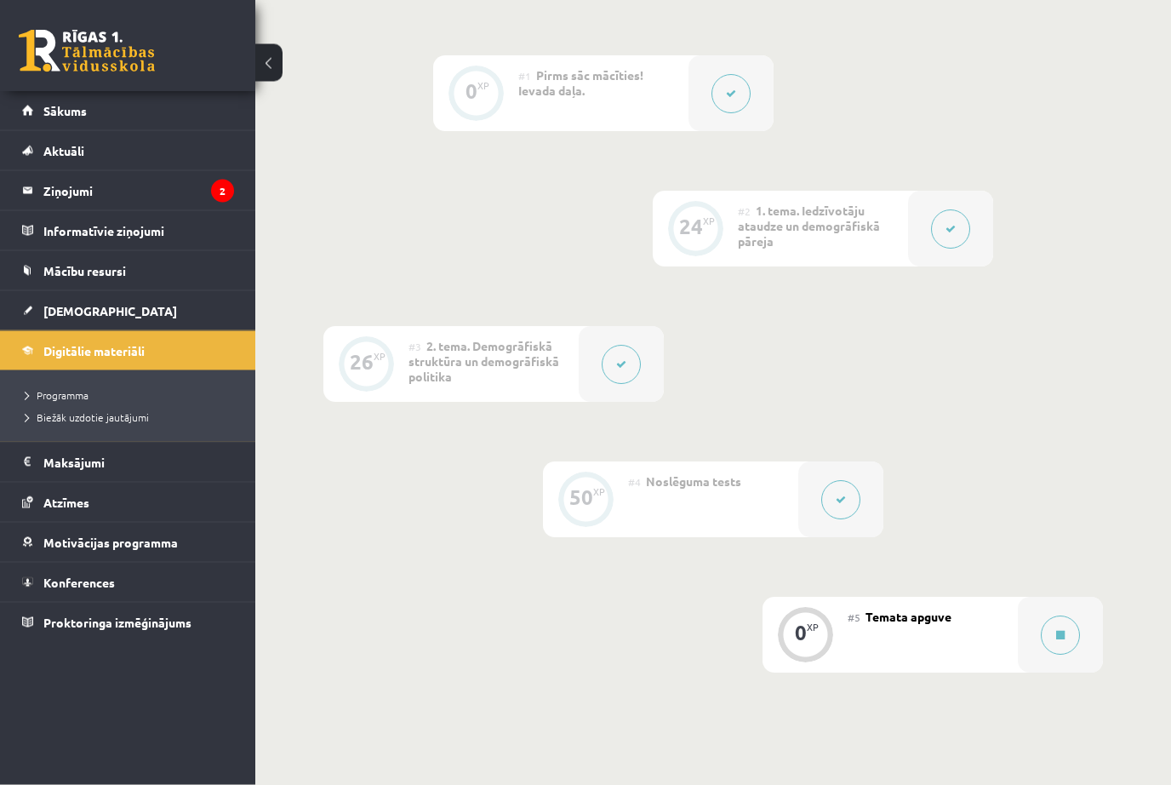
scroll to position [428, 0]
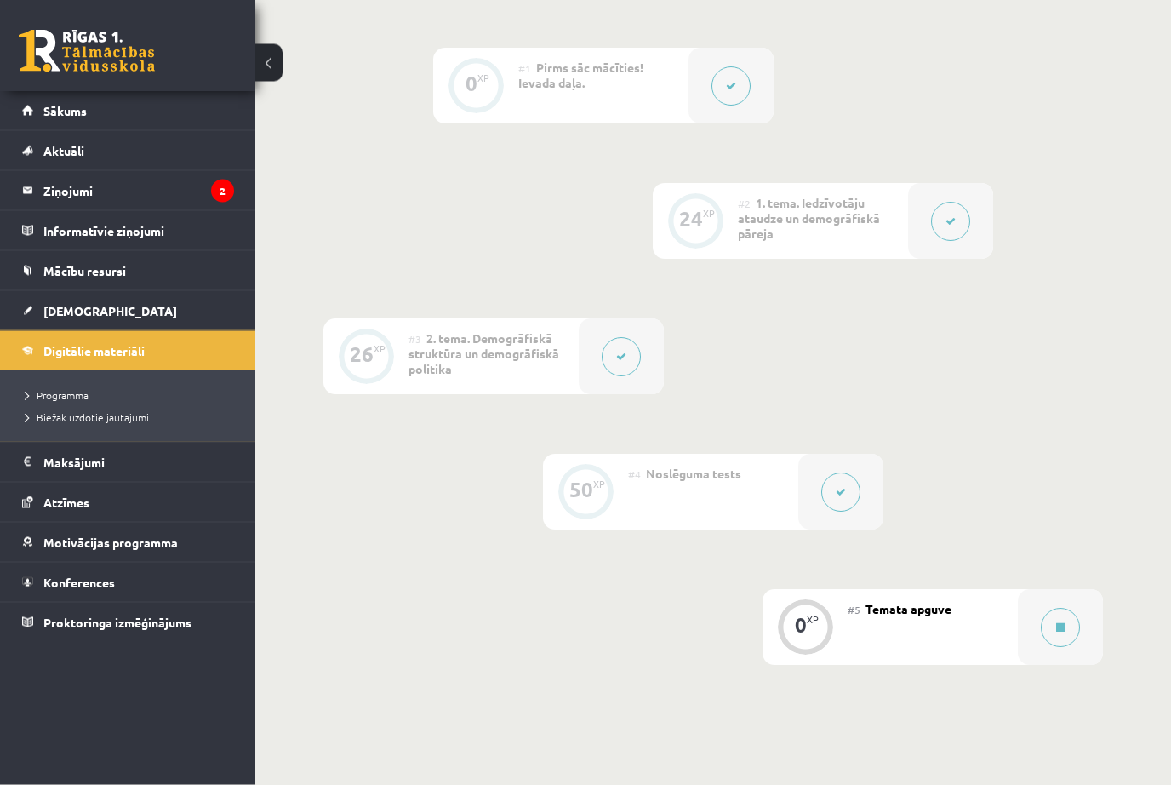
click at [1071, 634] on button at bounding box center [1060, 628] width 39 height 39
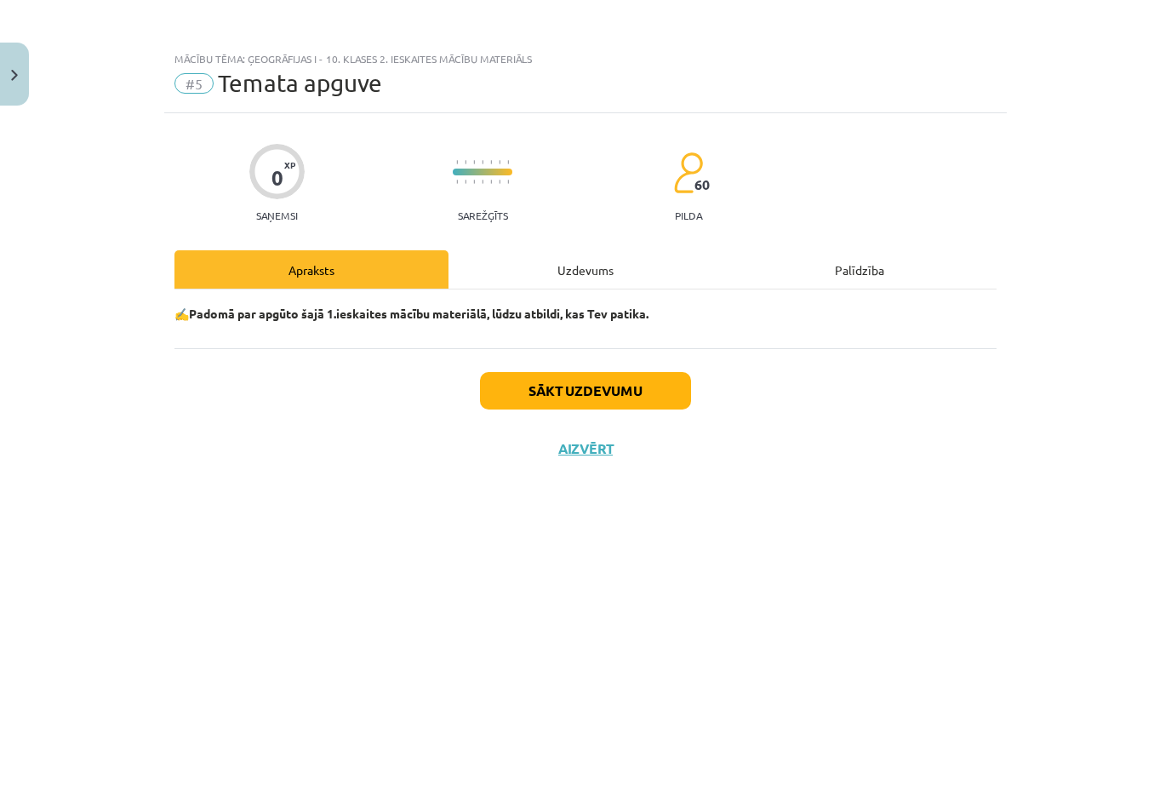
click at [641, 372] on button "Sākt uzdevumu" at bounding box center [585, 390] width 211 height 37
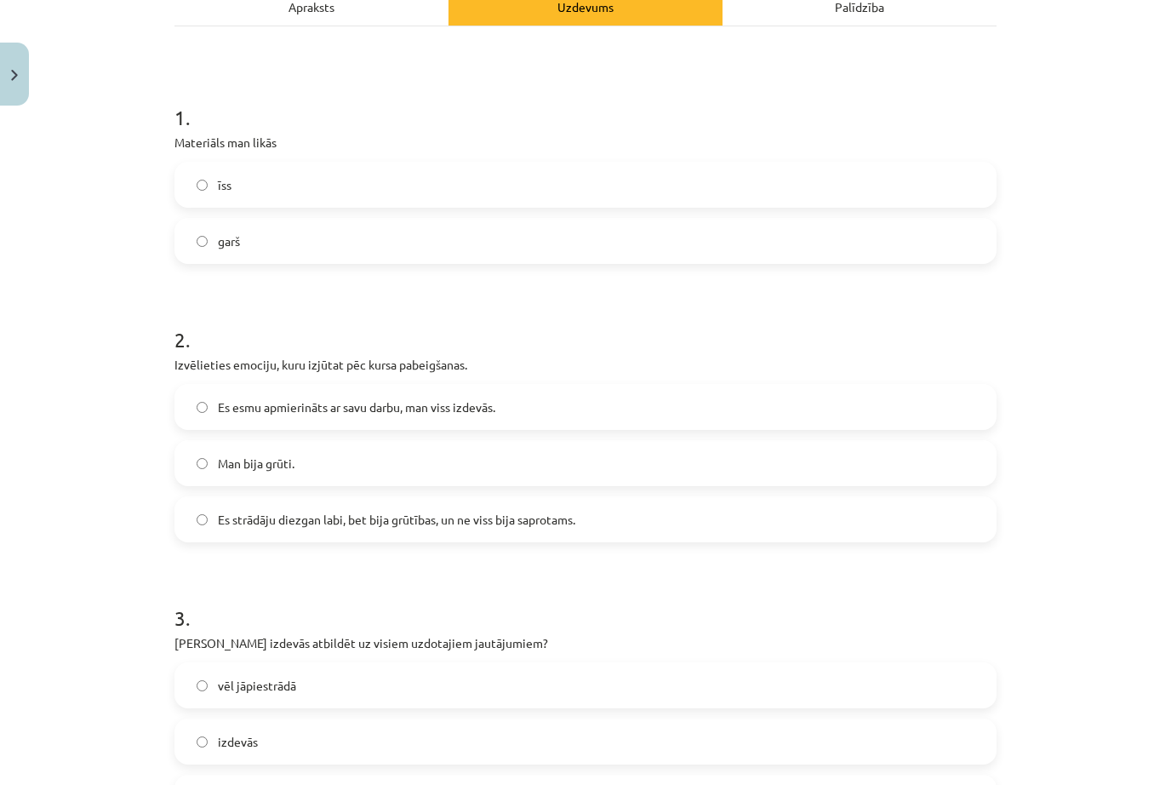
scroll to position [265, 0]
click at [287, 534] on label "Es strādāju diezgan labi, bet bija grūtības, un ne viss bija saprotams." at bounding box center [585, 517] width 819 height 43
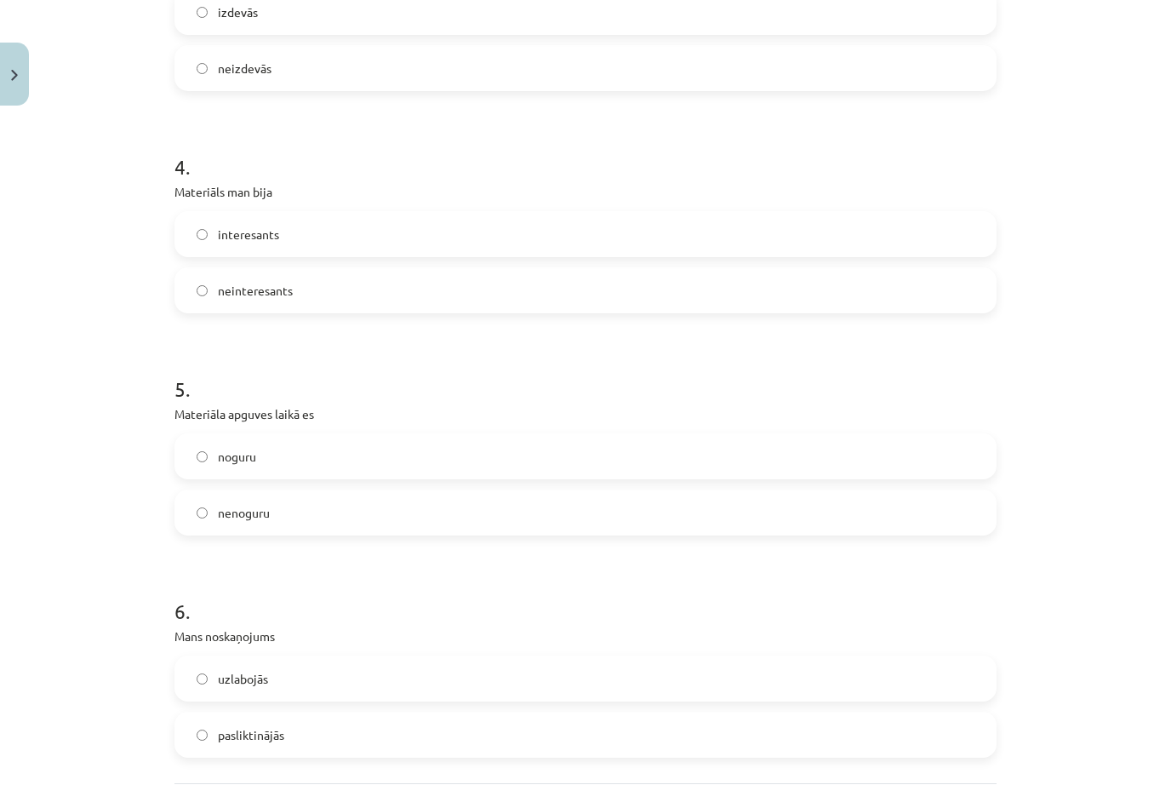
scroll to position [990, 0]
click at [214, 517] on label "nenoguru" at bounding box center [585, 515] width 819 height 43
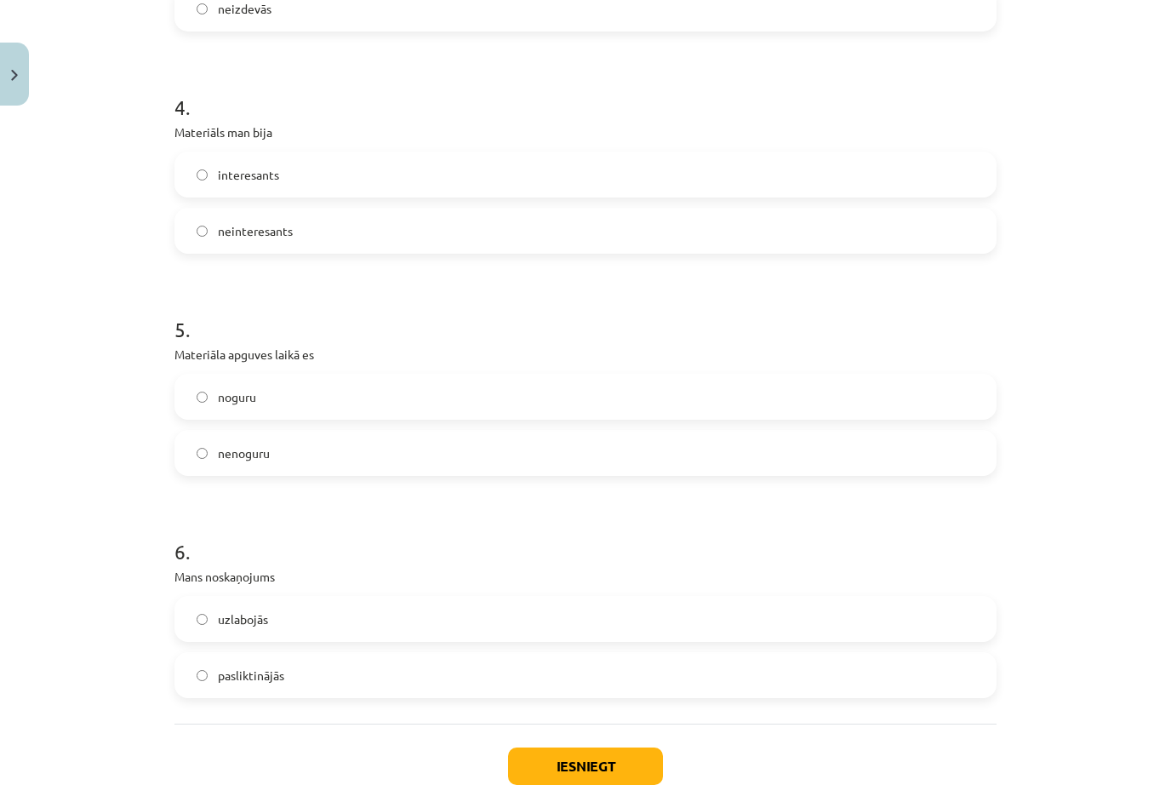
scroll to position [1053, 0]
click at [201, 631] on label "uzlabojās" at bounding box center [585, 618] width 819 height 43
click at [138, 784] on div "Mācību tēma: Ģeogrāfijas i - 10. klases 2. ieskaites mācību materiāls #5 Temata…" at bounding box center [585, 392] width 1171 height 785
click at [552, 766] on button "Iesniegt" at bounding box center [585, 764] width 155 height 37
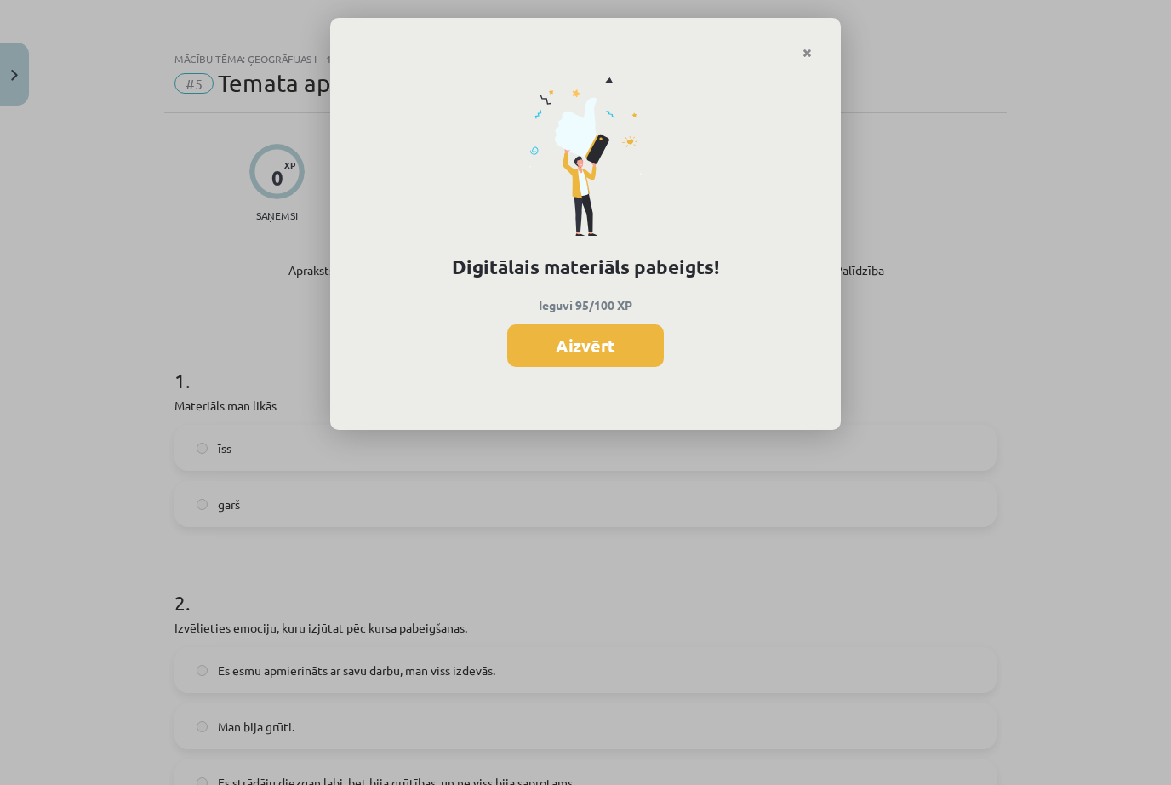
scroll to position [0, 0]
click at [542, 348] on button "Aizvērt" at bounding box center [585, 345] width 157 height 43
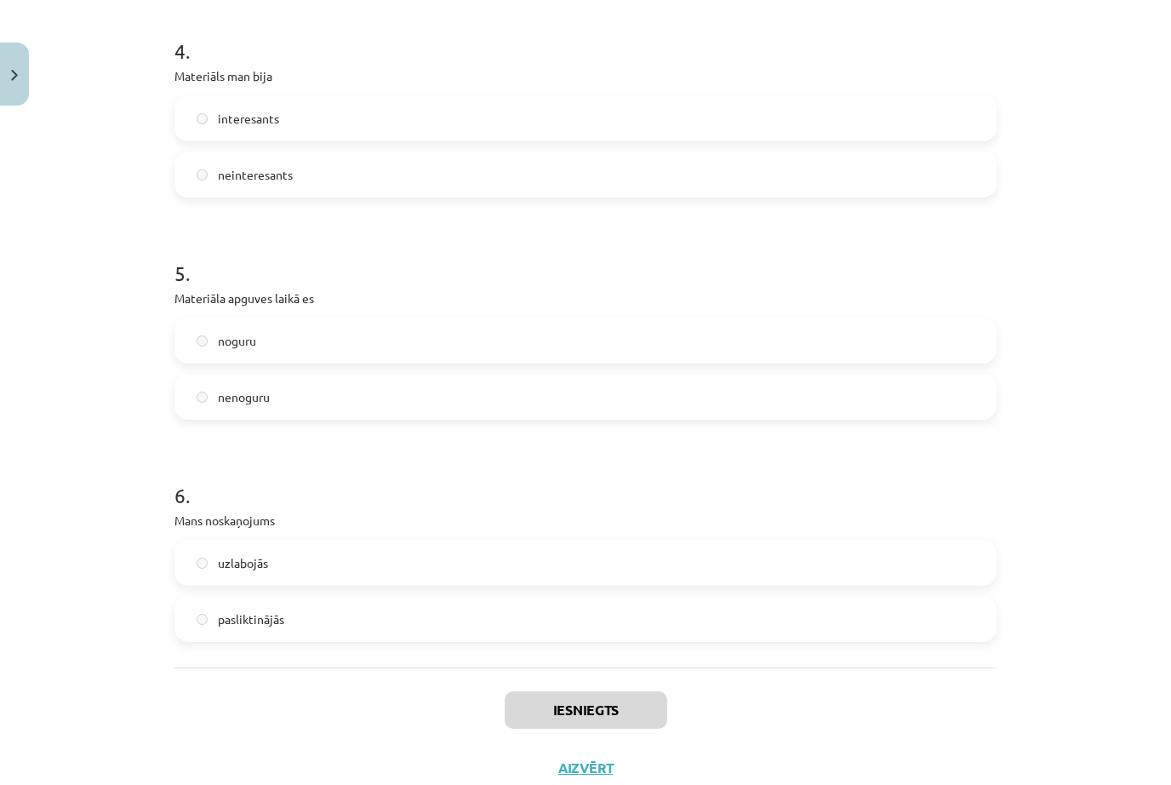
scroll to position [1105, 0]
click at [559, 774] on button "Aizvērt" at bounding box center [585, 771] width 65 height 17
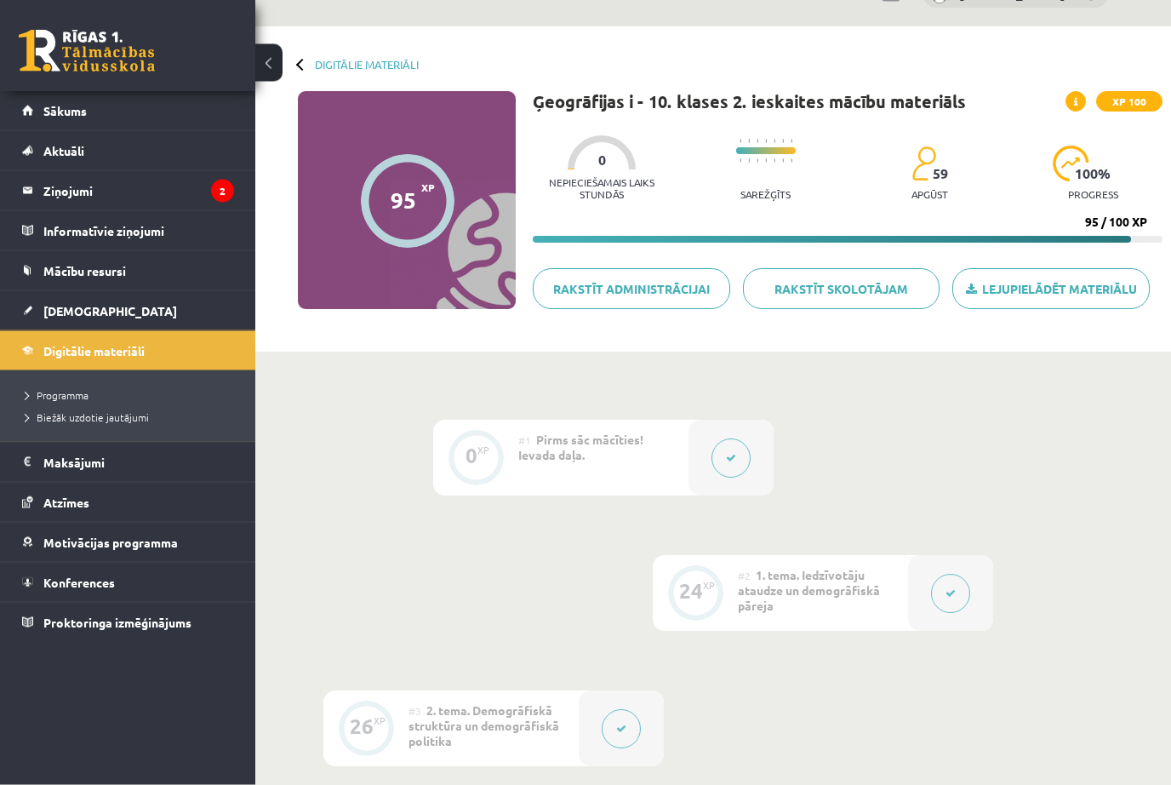
scroll to position [0, 0]
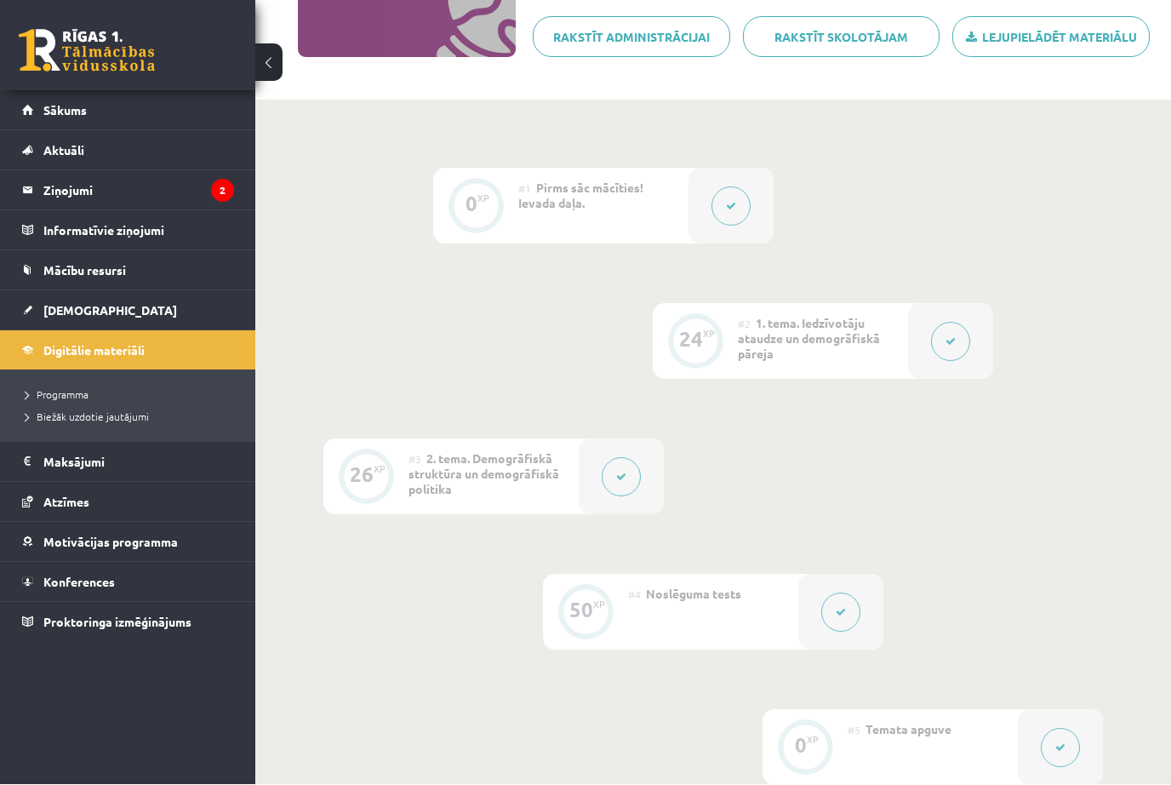
click at [697, 209] on div at bounding box center [731, 207] width 85 height 76
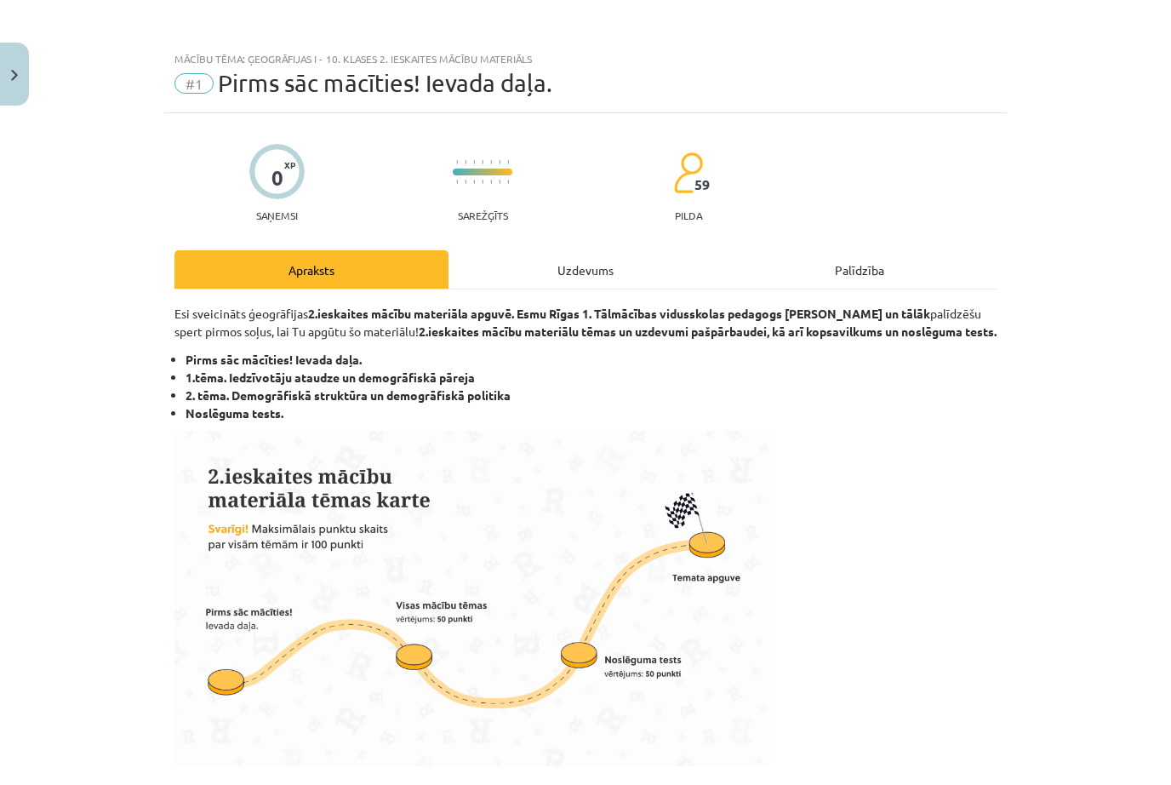
click at [740, 211] on div "0 XP Saņemsi Sarežģīts 59 pilda" at bounding box center [585, 178] width 822 height 88
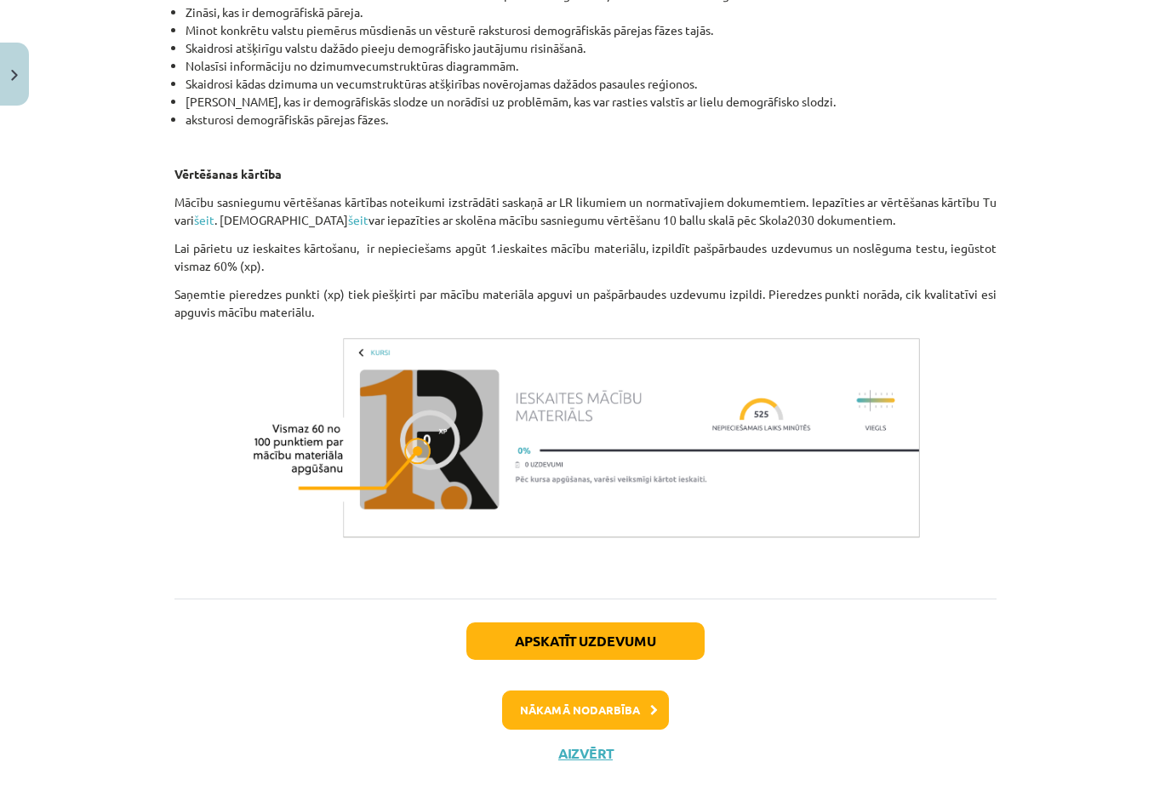
scroll to position [889, 0]
click at [654, 717] on icon at bounding box center [654, 711] width 8 height 11
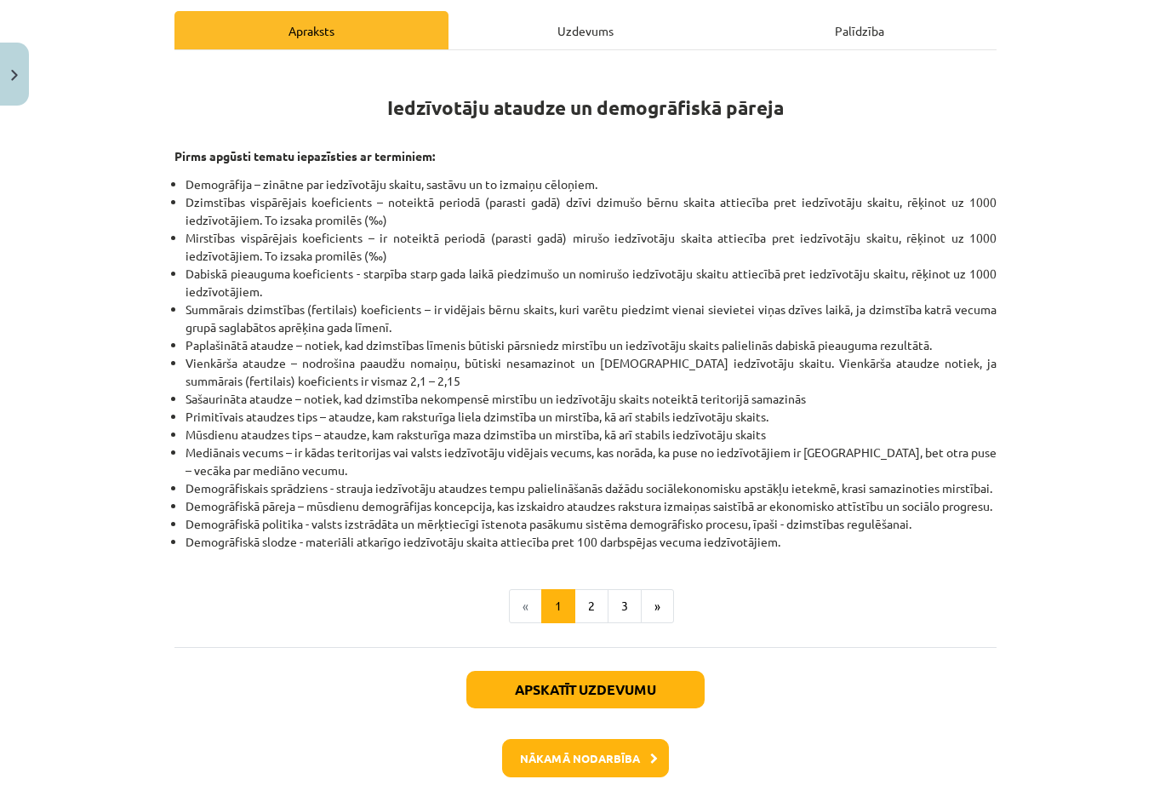
scroll to position [245, 0]
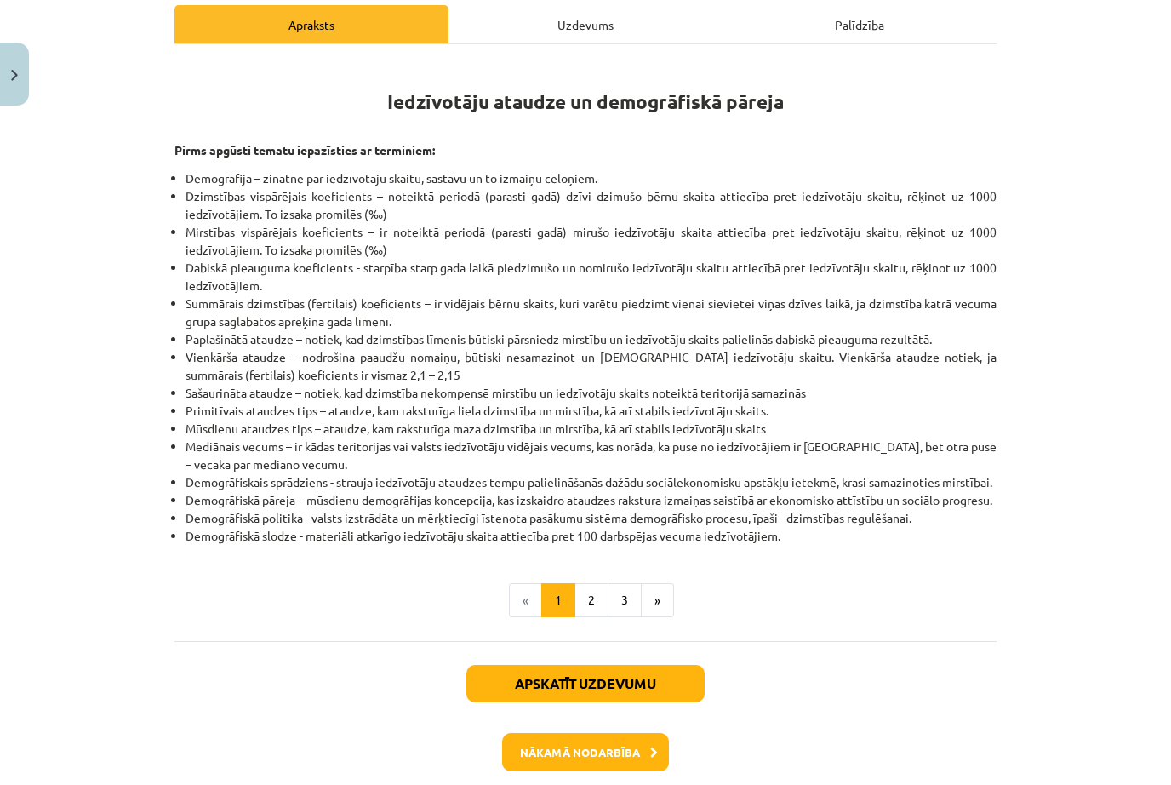
click at [588, 617] on button "2" at bounding box center [591, 600] width 34 height 34
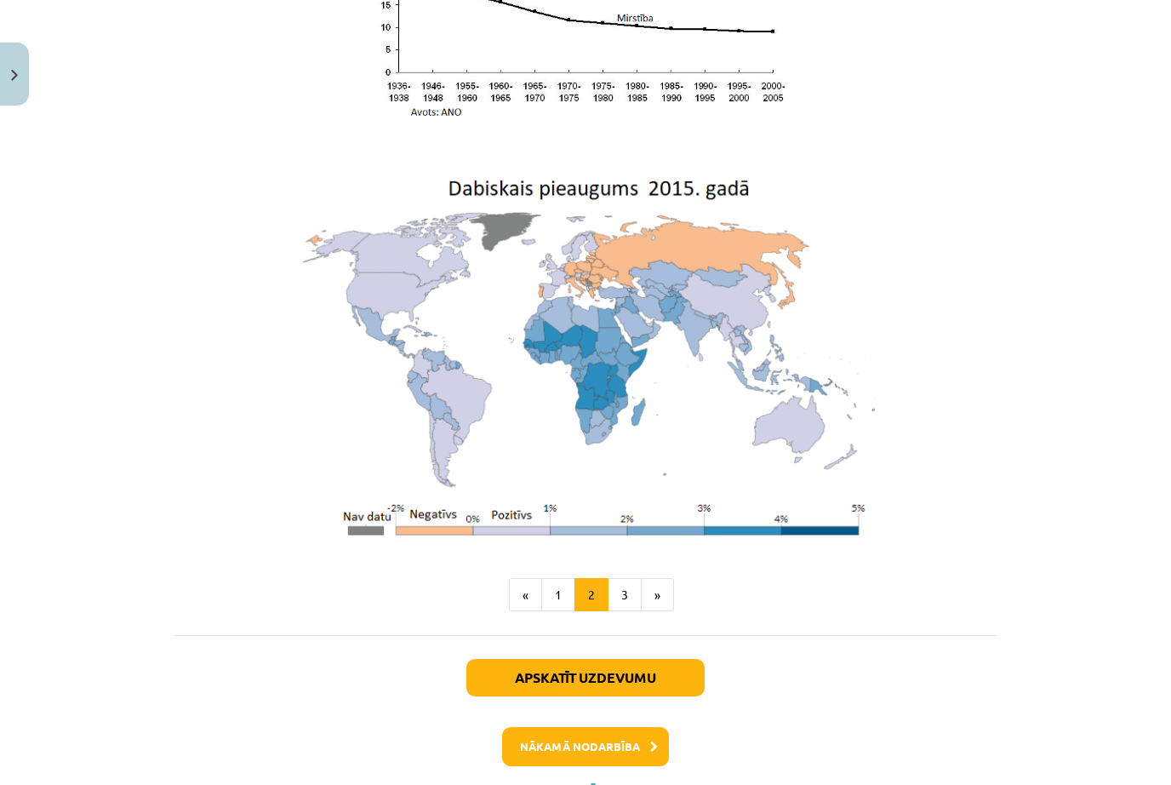
scroll to position [3557, 0]
click at [662, 728] on button "Nākamā nodarbība" at bounding box center [585, 747] width 167 height 39
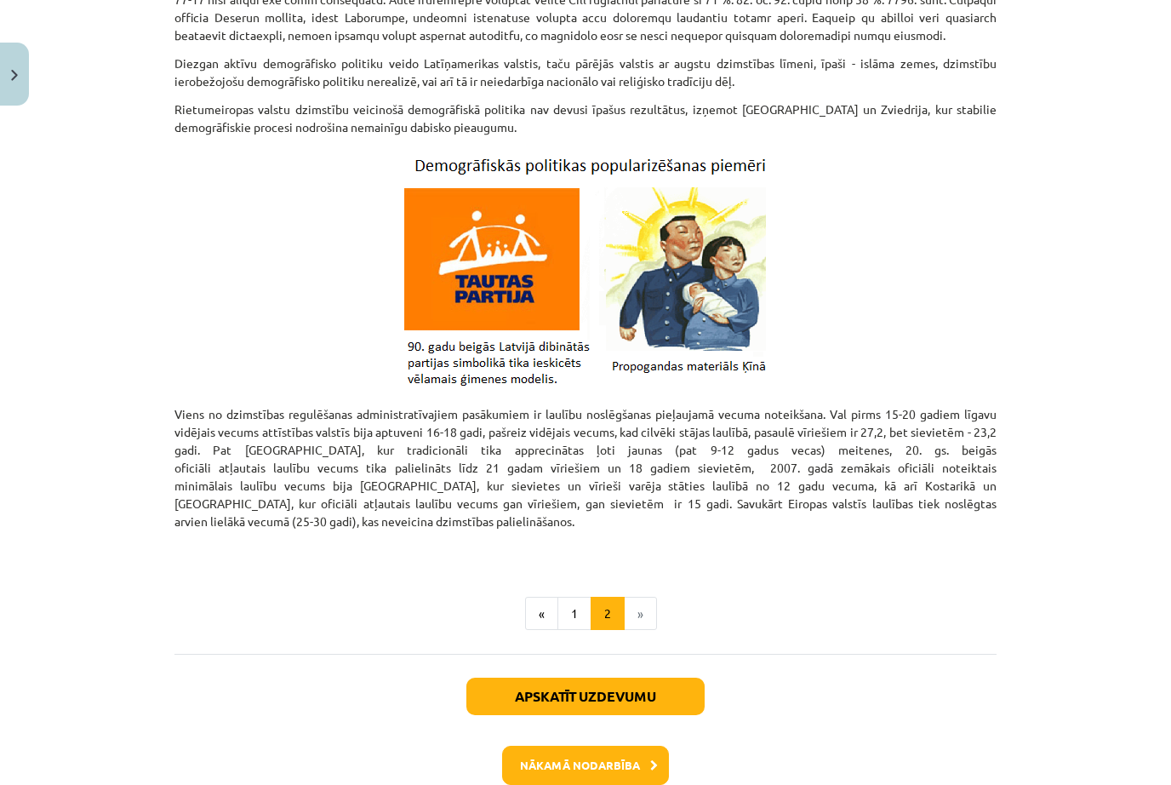
click at [658, 746] on button "Nākamā nodarbība" at bounding box center [585, 765] width 167 height 39
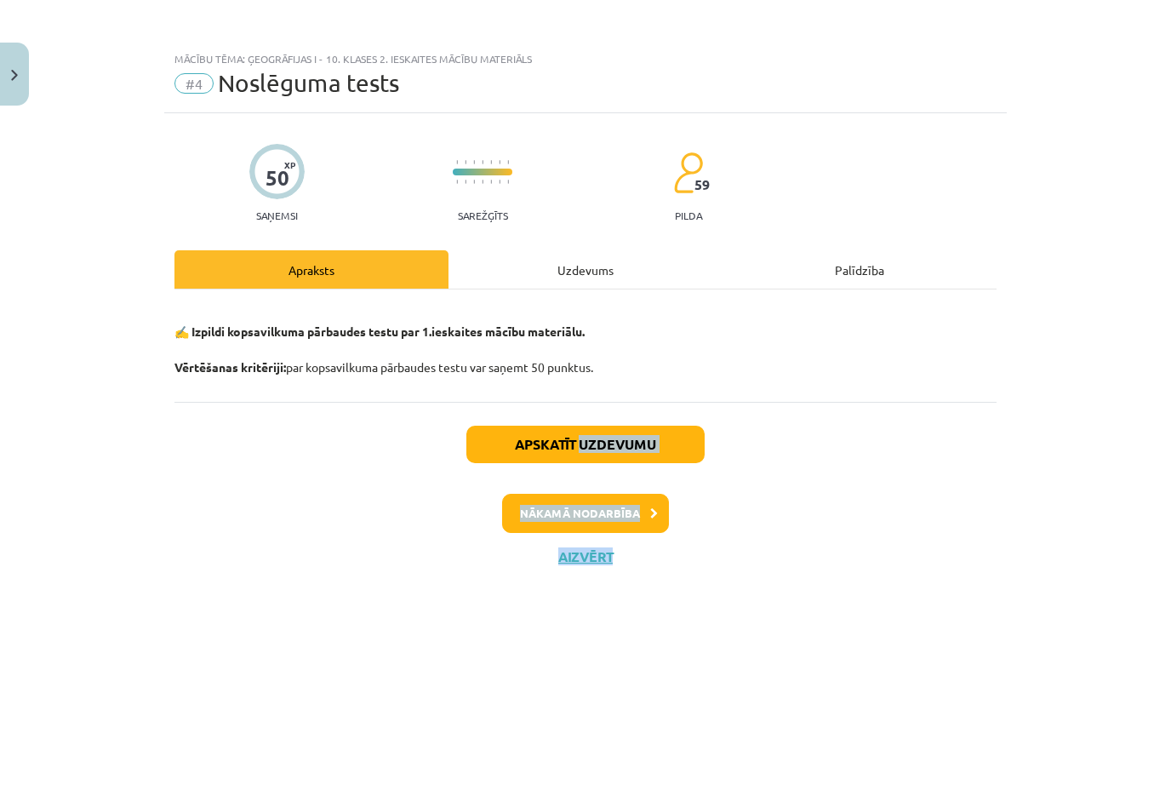
click at [689, 590] on div "50 XP Saņemsi Sarežģīts 59 pilda Apraksts Uzdevums Palīdzība ✍️ Izpildi kopsavi…" at bounding box center [585, 427] width 843 height 629
click at [650, 515] on icon at bounding box center [654, 513] width 8 height 11
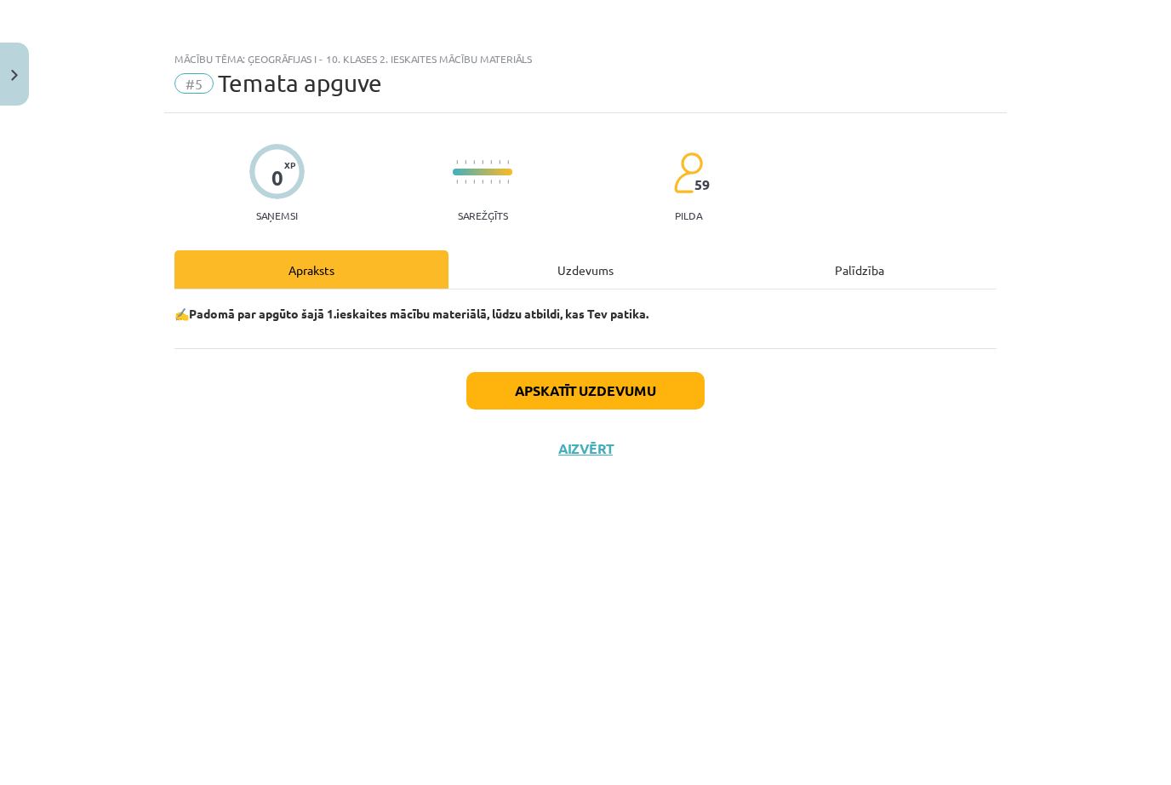
scroll to position [43, 0]
click at [606, 440] on button "Aizvērt" at bounding box center [585, 448] width 65 height 17
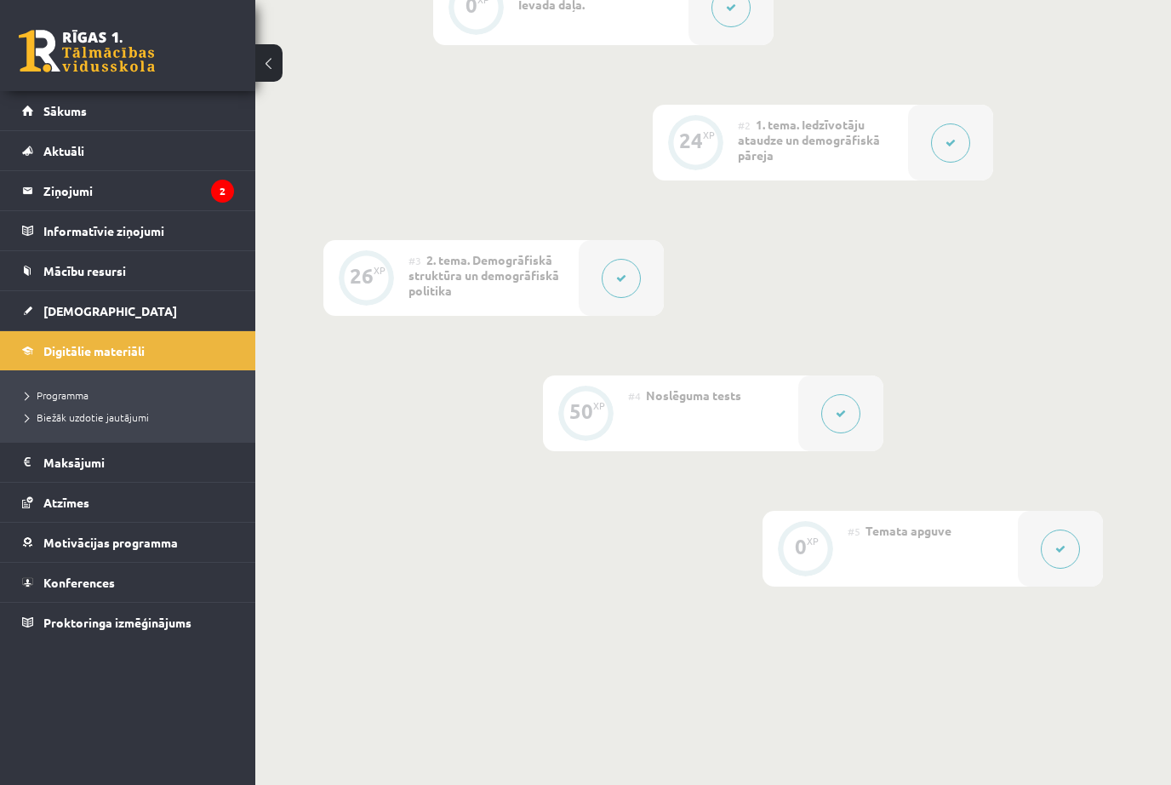
scroll to position [360, 0]
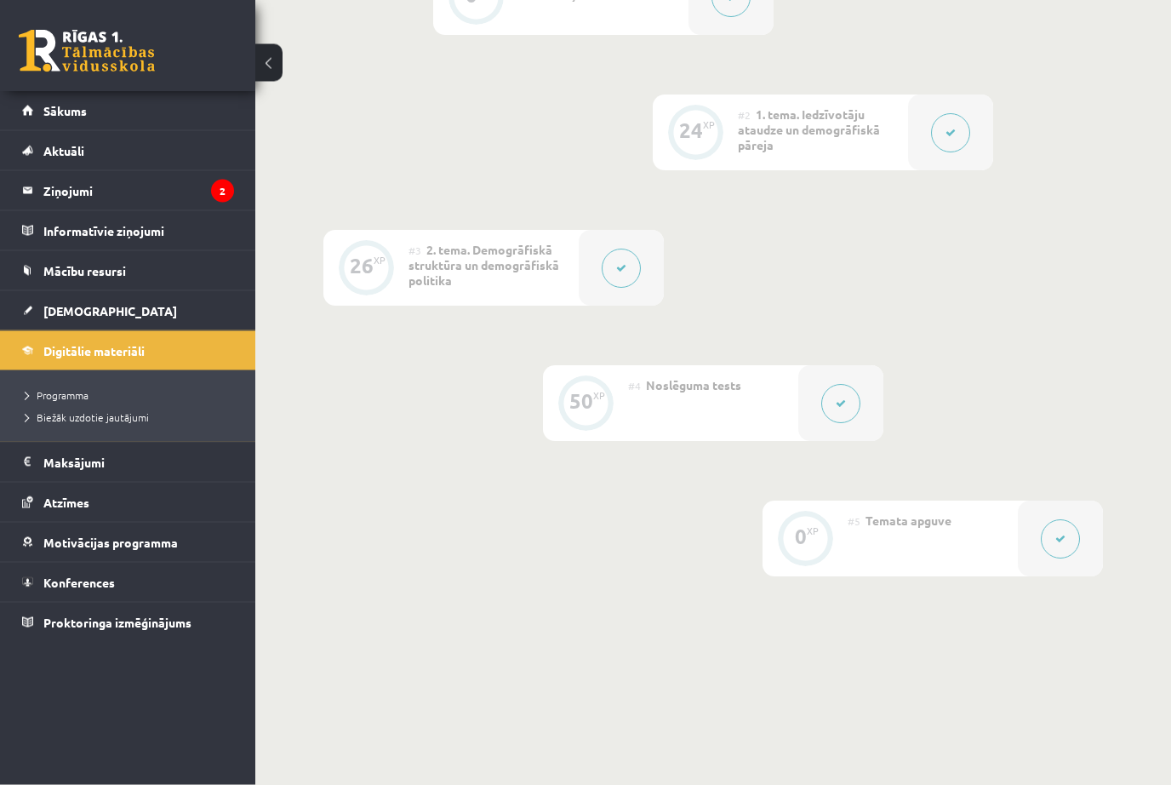
click at [1055, 547] on button at bounding box center [1060, 539] width 39 height 39
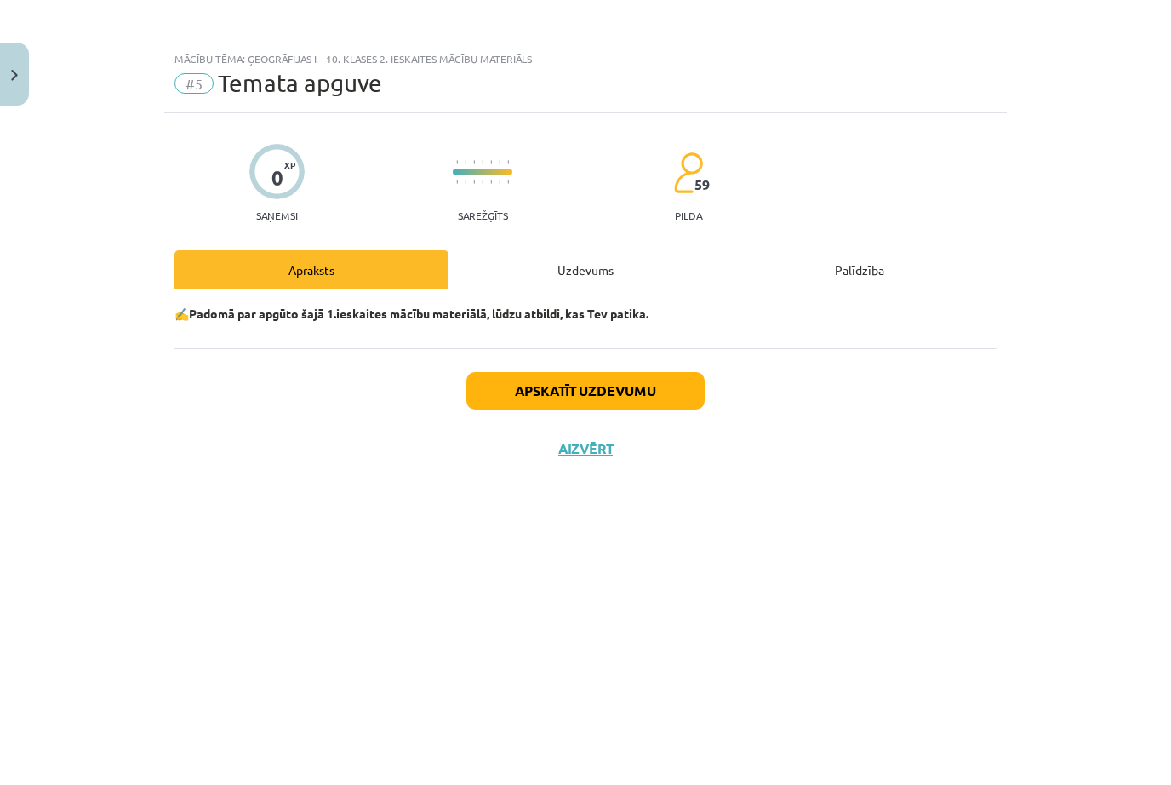
click at [650, 393] on button "Apskatīt uzdevumu" at bounding box center [585, 390] width 238 height 37
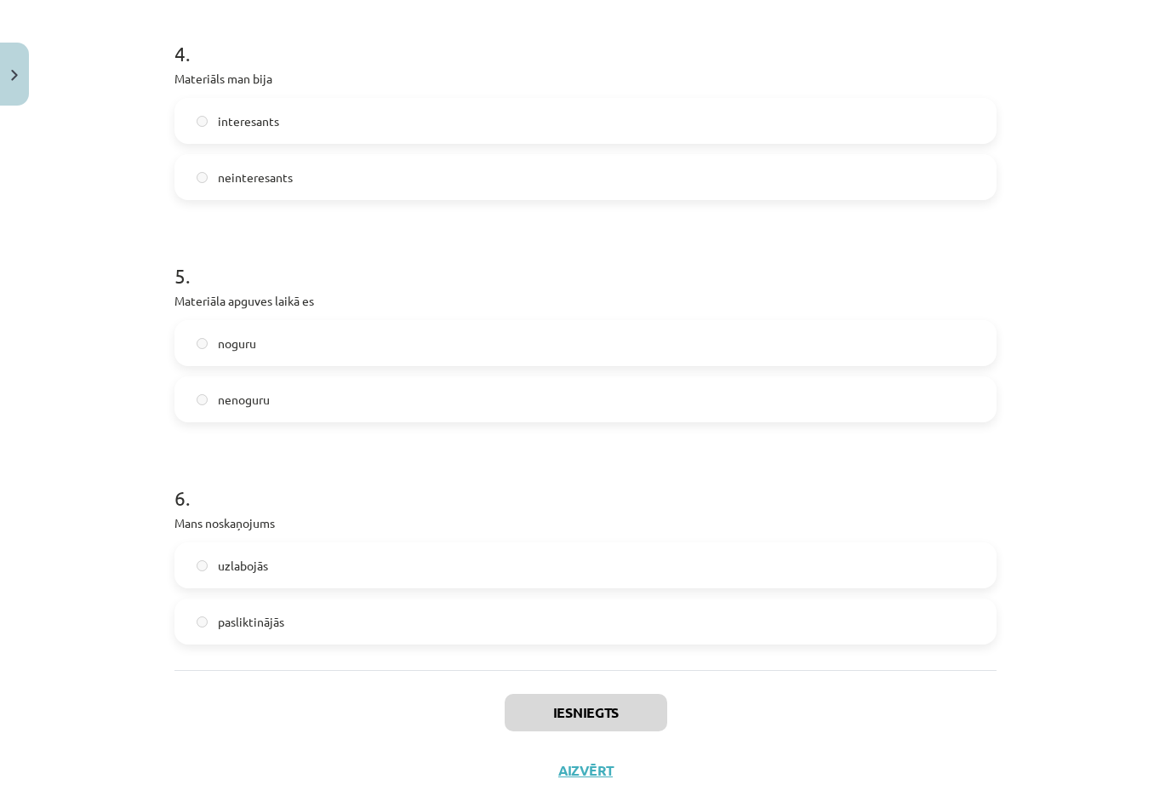
scroll to position [1105, 0]
click at [593, 774] on button "Aizvērt" at bounding box center [585, 771] width 65 height 17
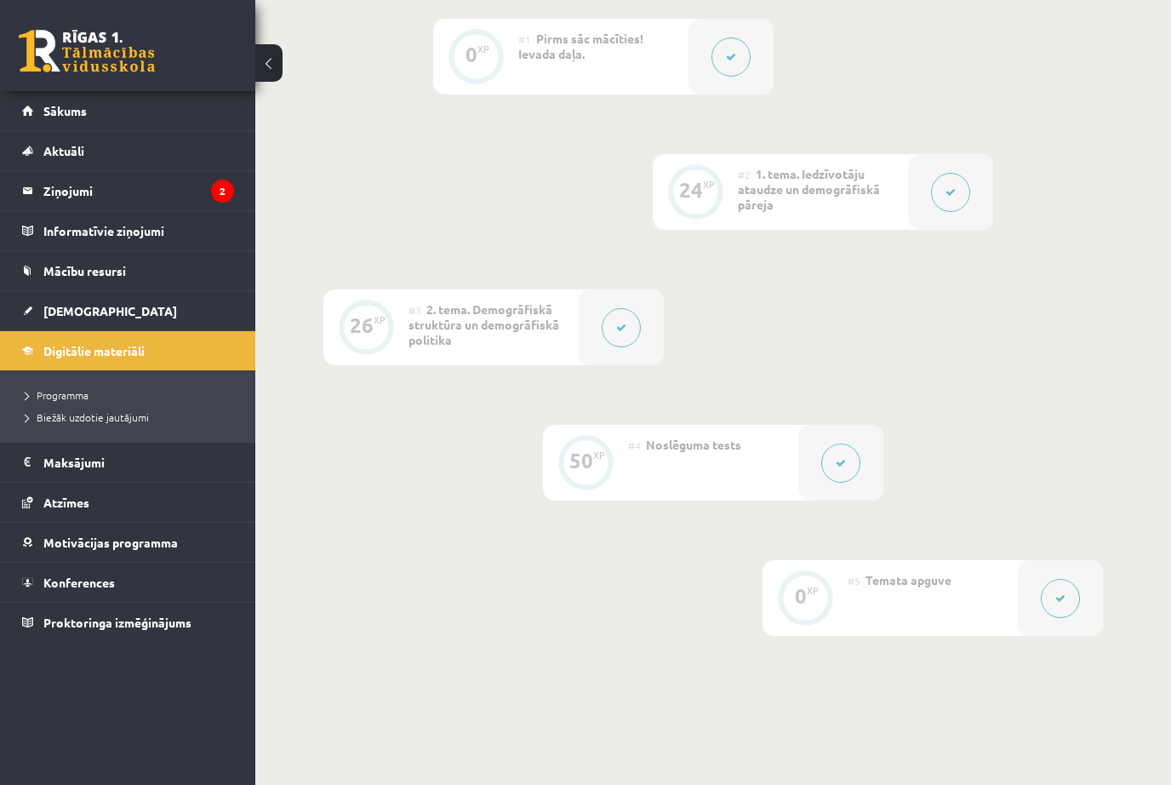
scroll to position [439, 0]
click at [835, 471] on button at bounding box center [840, 463] width 39 height 39
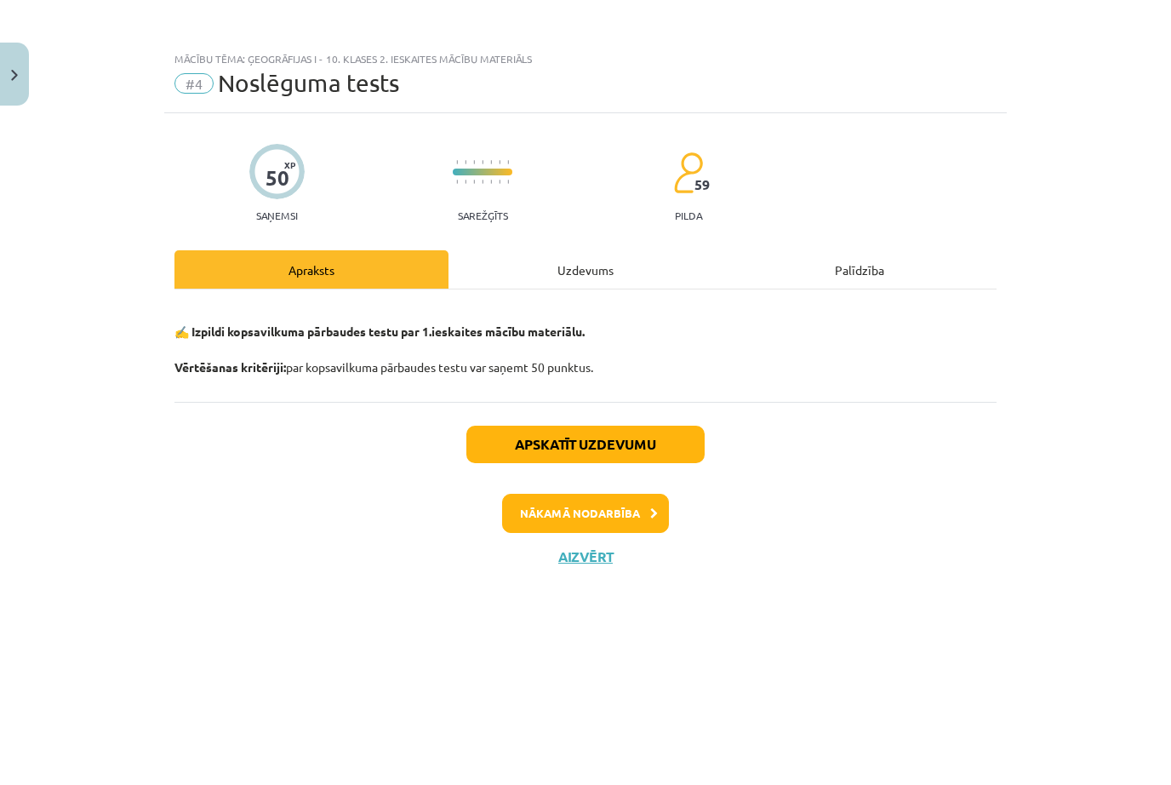
click at [607, 552] on button "Aizvērt" at bounding box center [585, 556] width 65 height 17
click at [791, 445] on div "Mācību tēma: Ģeogrāfijas i - 10. klases 2. ieskaites mācību materiāls #4 Noslēg…" at bounding box center [585, 392] width 1171 height 785
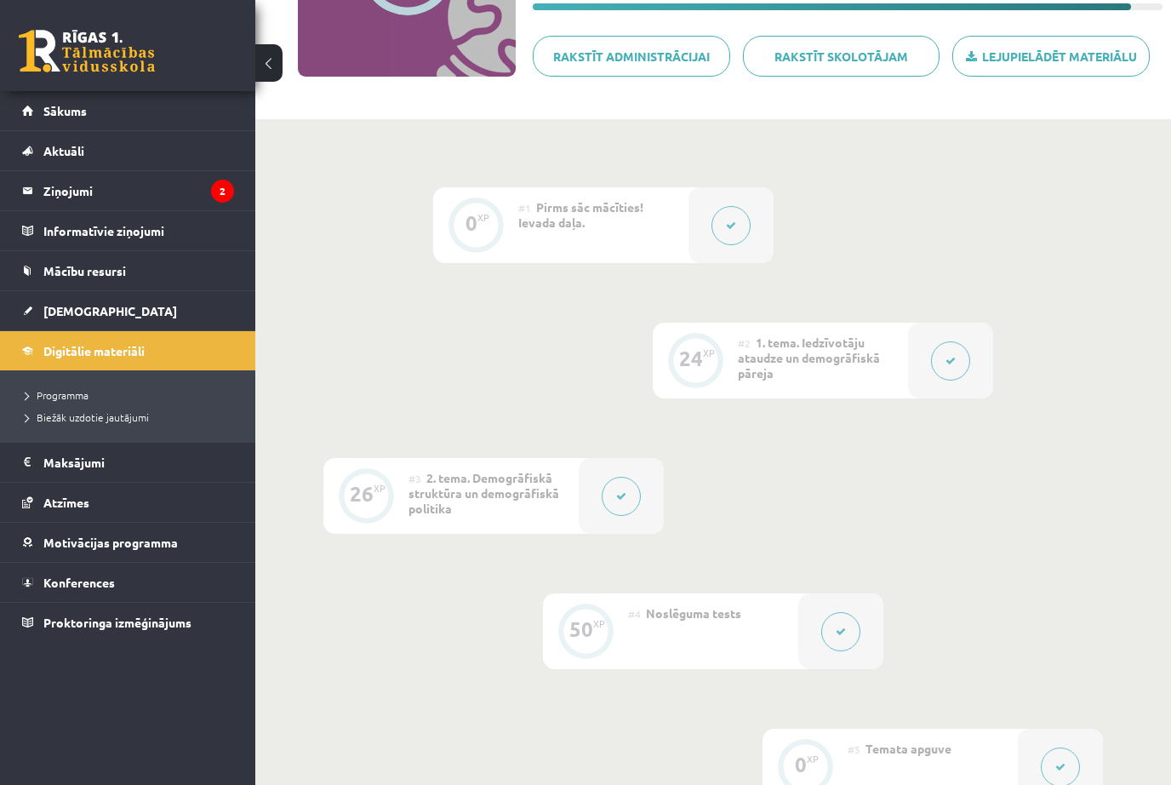
scroll to position [0, 0]
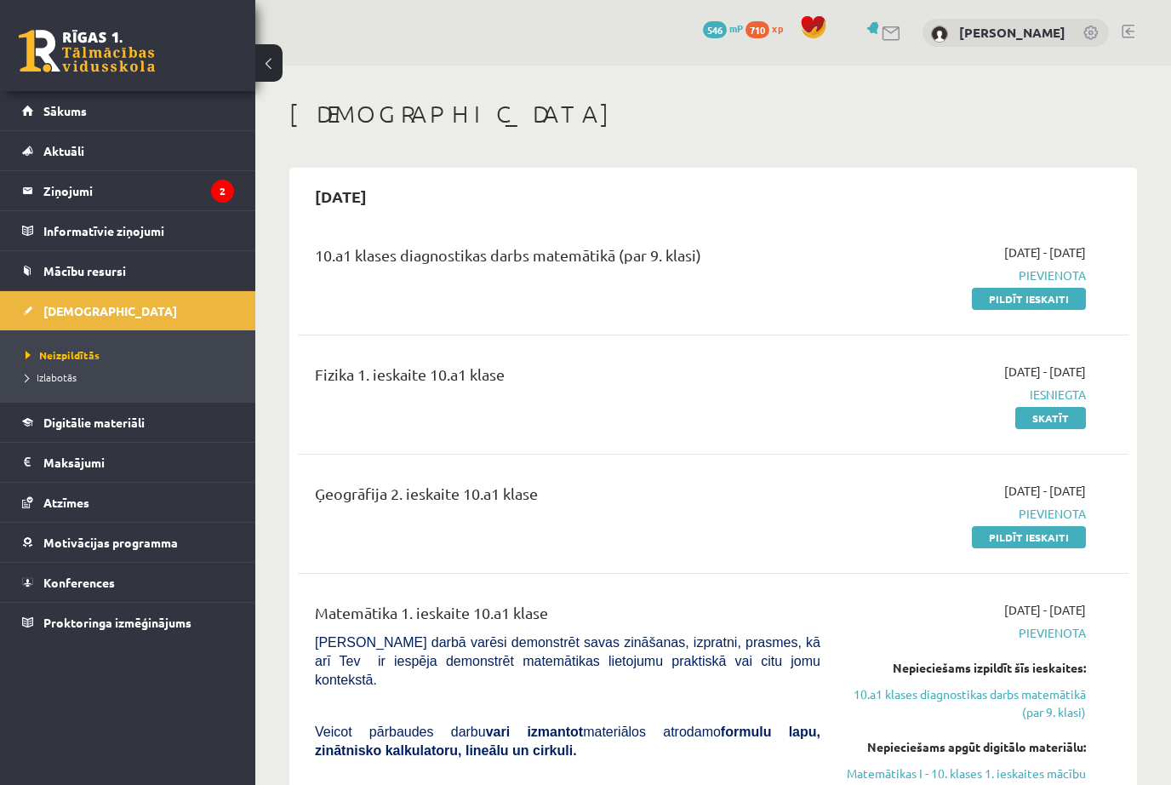
click at [1057, 538] on link "Pildīt ieskaiti" at bounding box center [1029, 537] width 114 height 22
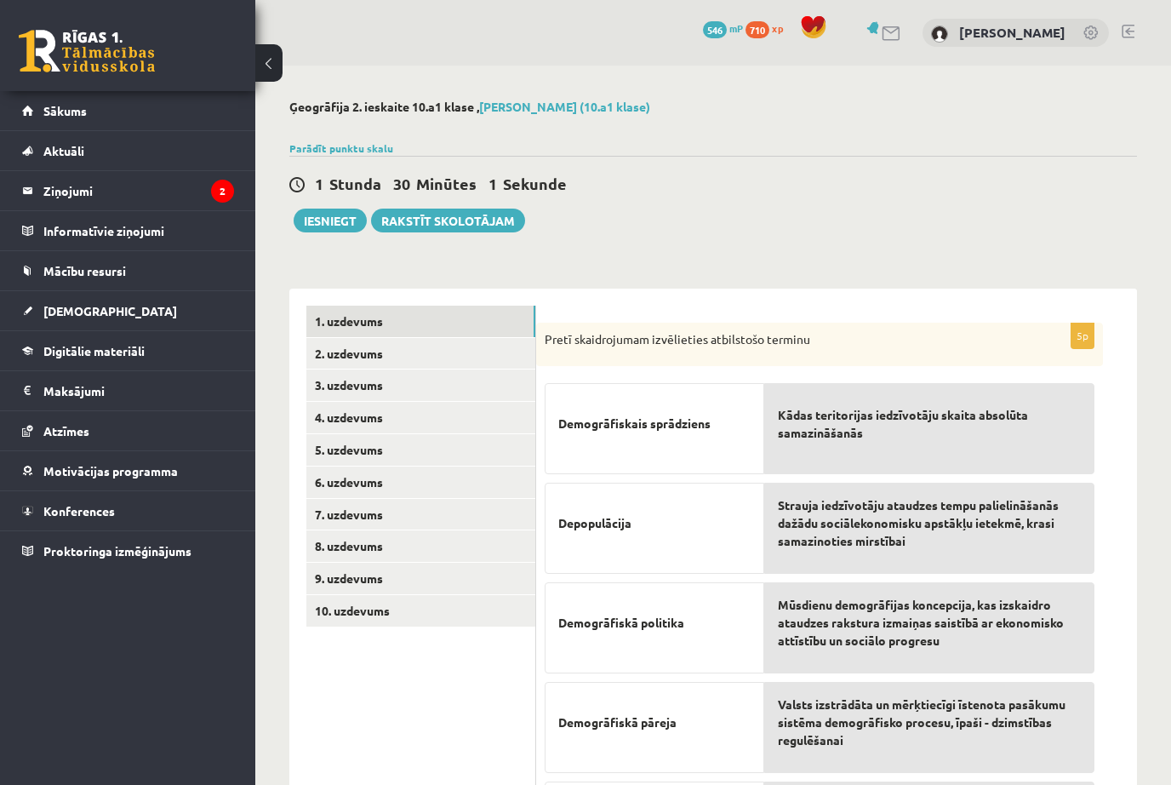
scroll to position [90, 0]
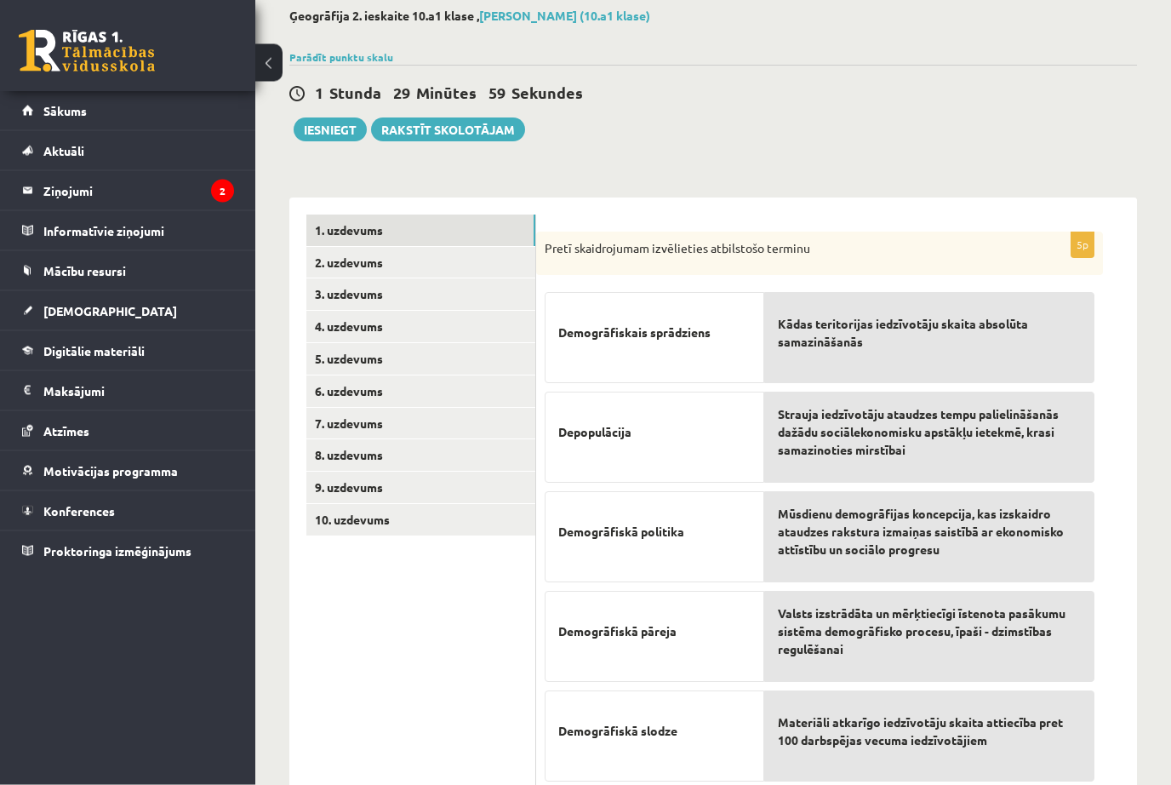
click at [1011, 344] on span "Kādas teritorijas iedzīvotāju skaita absolūta samazināšanās" at bounding box center [929, 334] width 303 height 36
click at [963, 437] on span "Strauja iedzīvotāju ataudzes tempu palielināšanās dažādu sociālekonomisku apstā…" at bounding box center [929, 433] width 303 height 54
click at [636, 449] on p "Depopulācija" at bounding box center [654, 433] width 192 height 54
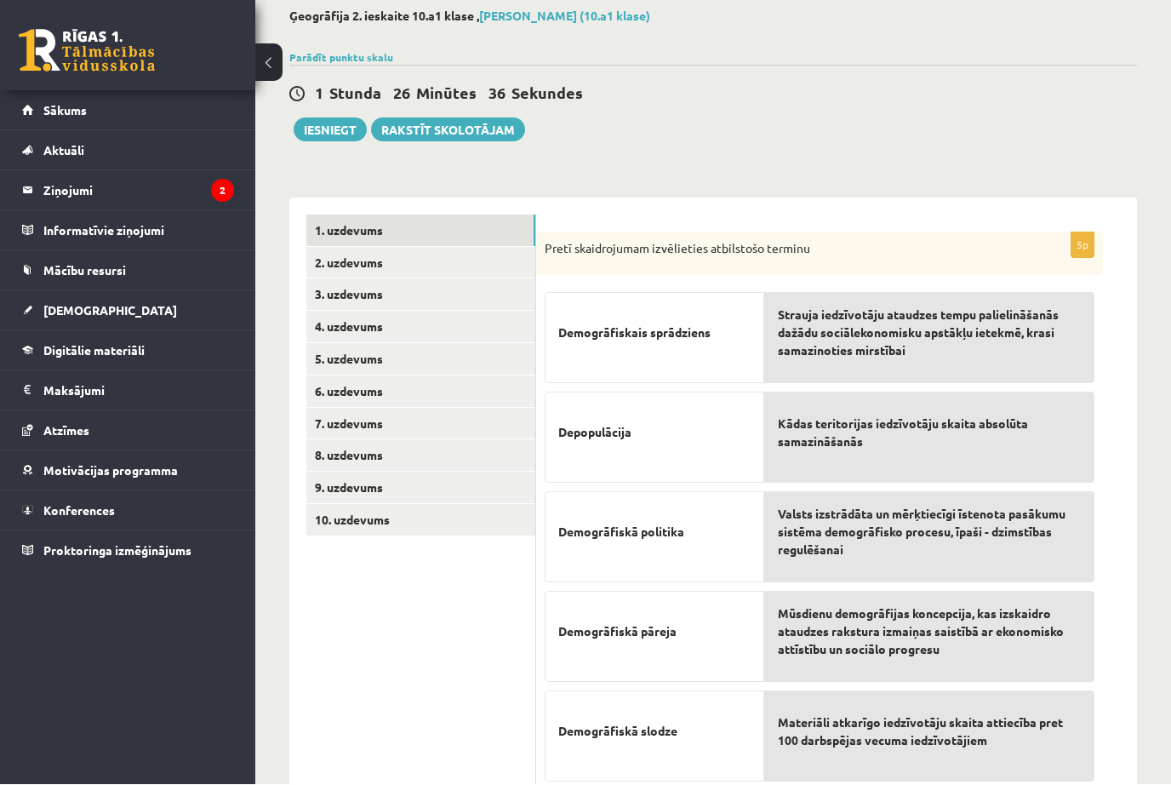
click at [422, 254] on link "2. uzdevums" at bounding box center [420, 263] width 229 height 31
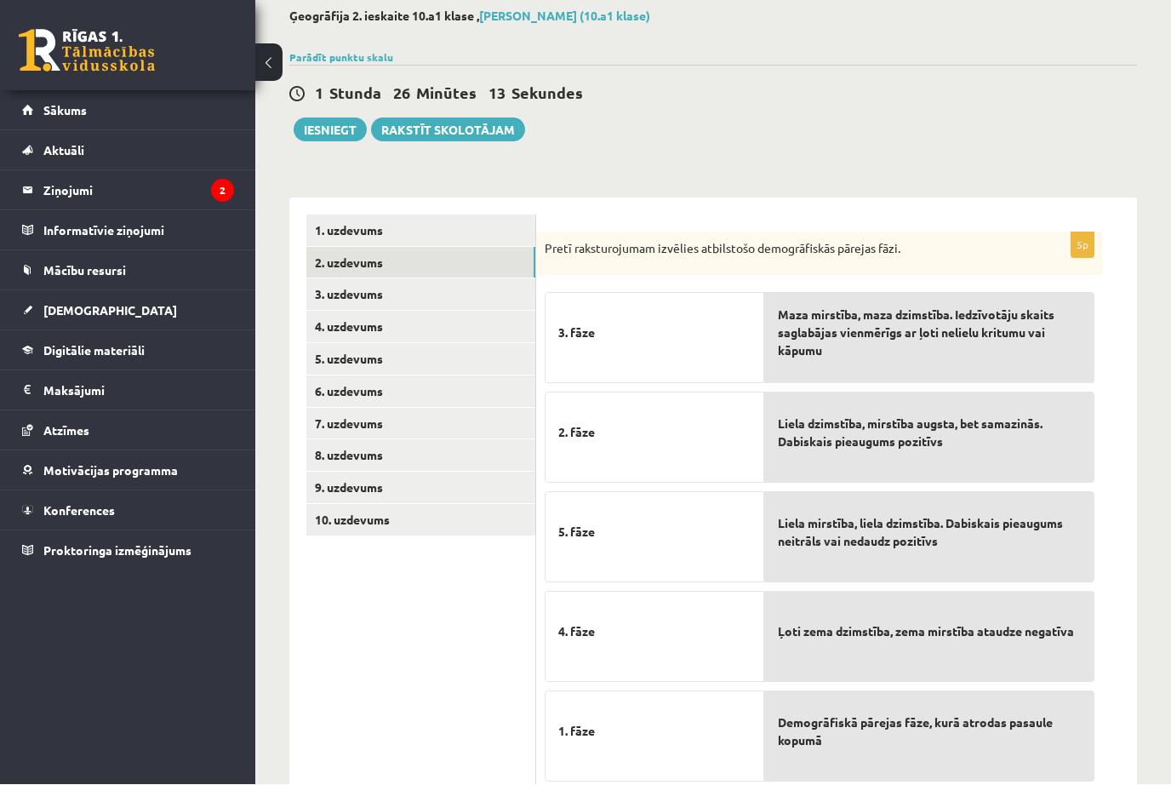
click at [329, 289] on link "3. uzdevums" at bounding box center [420, 294] width 229 height 31
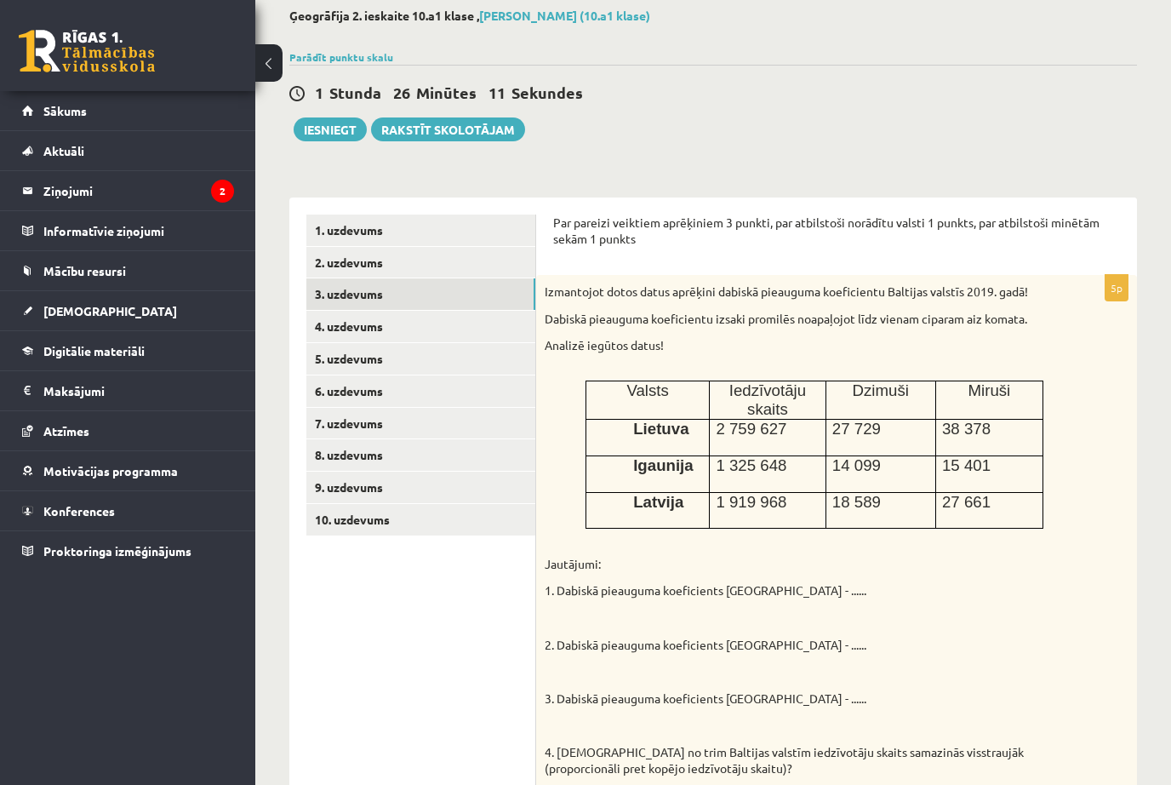
click at [323, 267] on link "2. uzdevums" at bounding box center [420, 262] width 229 height 31
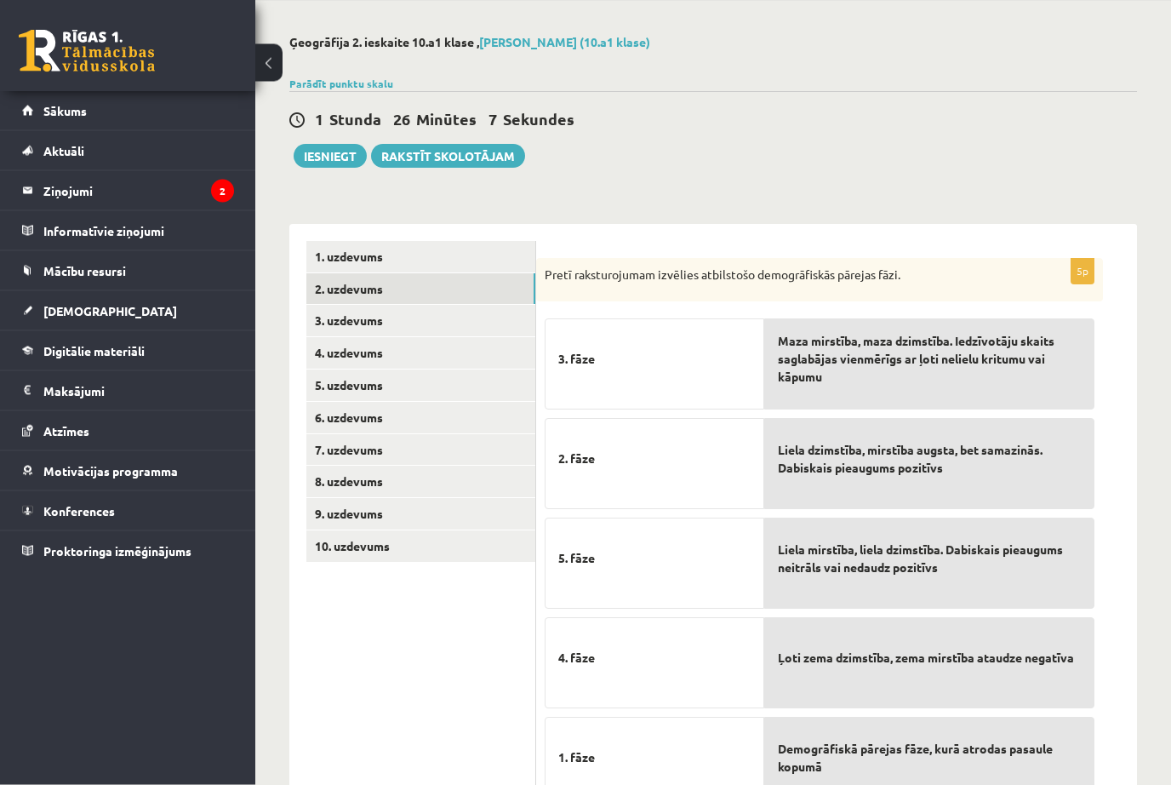
scroll to position [65, 0]
click at [1156, 644] on div "**********" at bounding box center [713, 434] width 916 height 866
click at [443, 325] on link "3. uzdevums" at bounding box center [420, 320] width 229 height 31
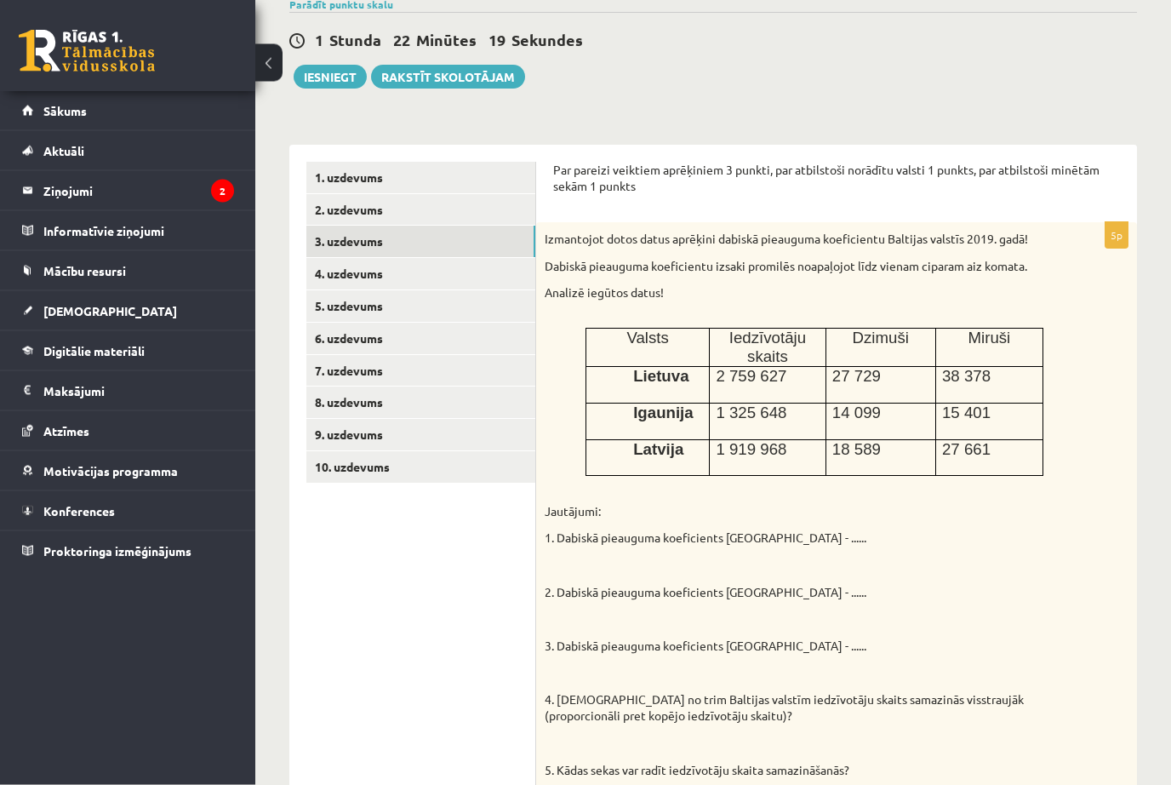
scroll to position [144, 0]
click at [336, 283] on link "4. uzdevums" at bounding box center [420, 273] width 229 height 31
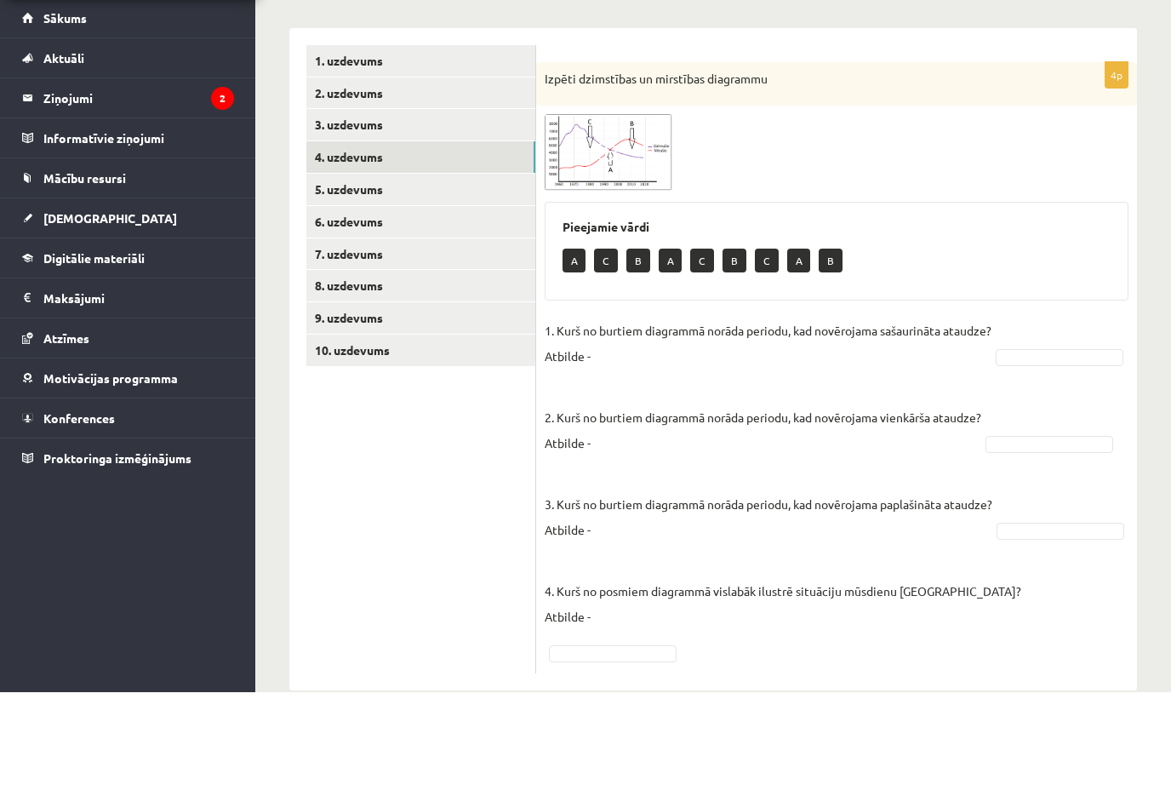
scroll to position [168, 0]
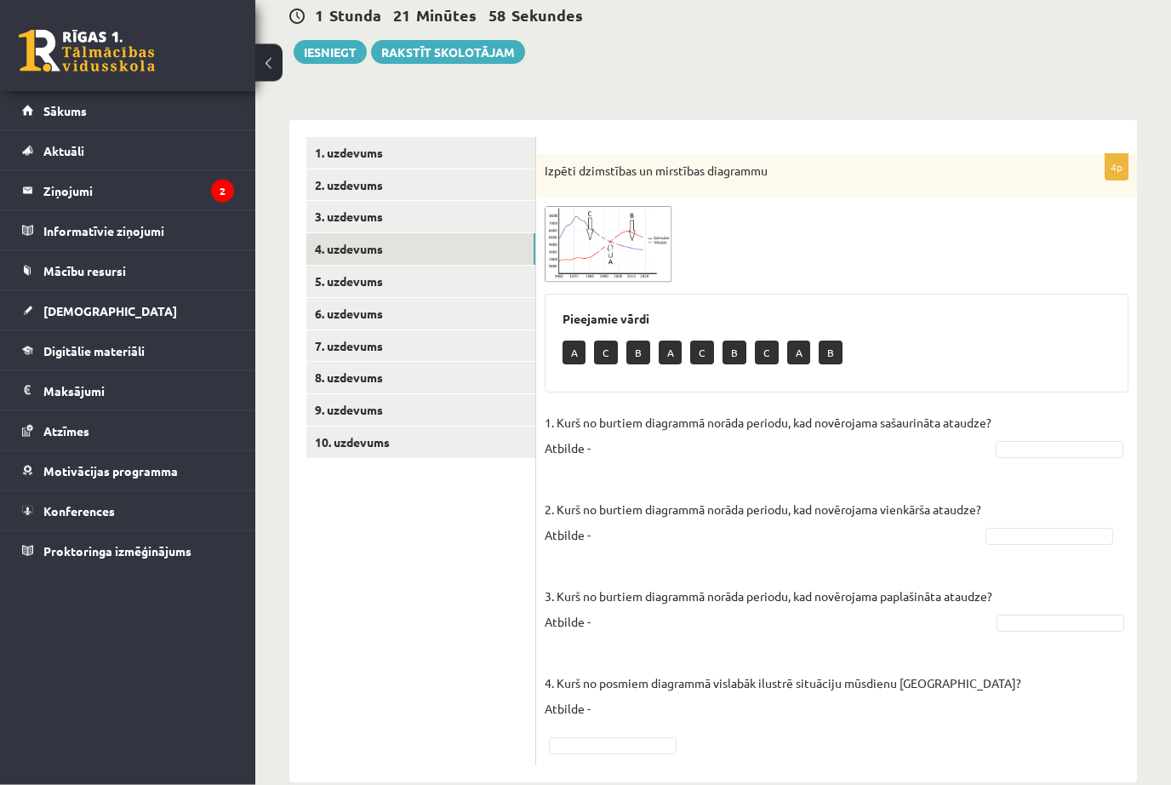
click at [572, 260] on img at bounding box center [609, 245] width 128 height 76
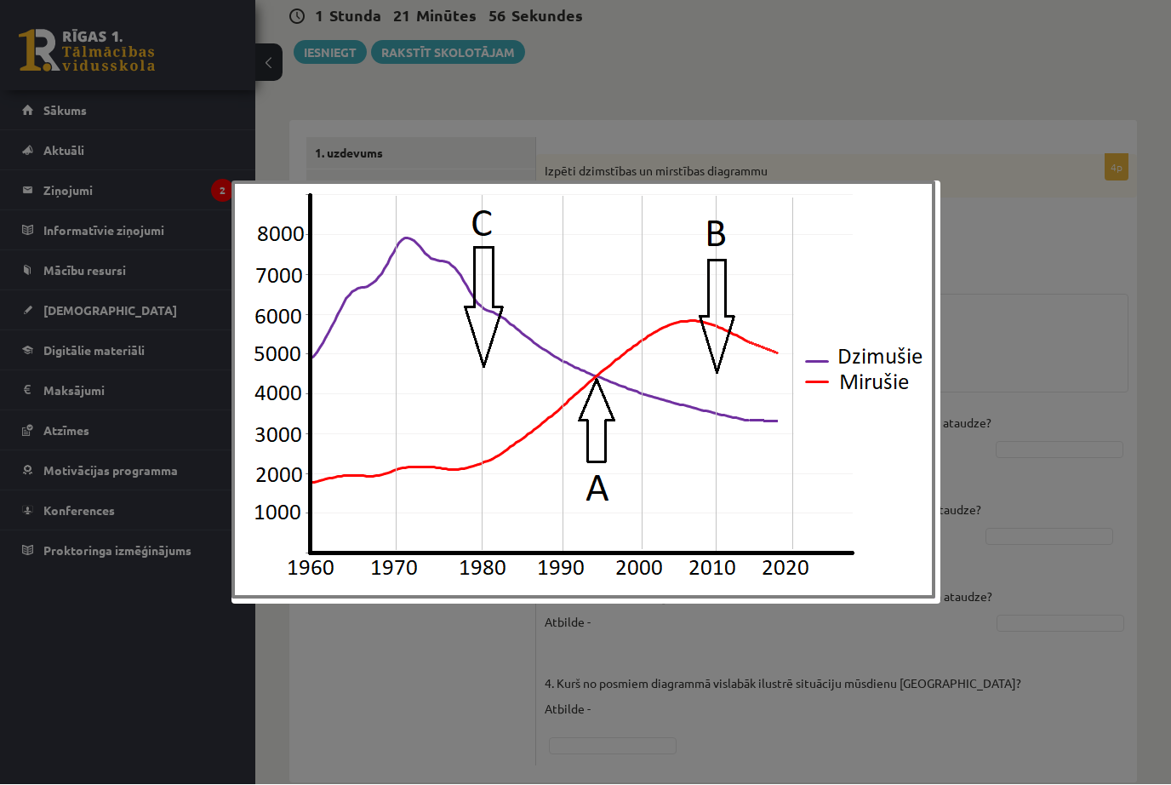
click at [334, 115] on div at bounding box center [585, 392] width 1171 height 785
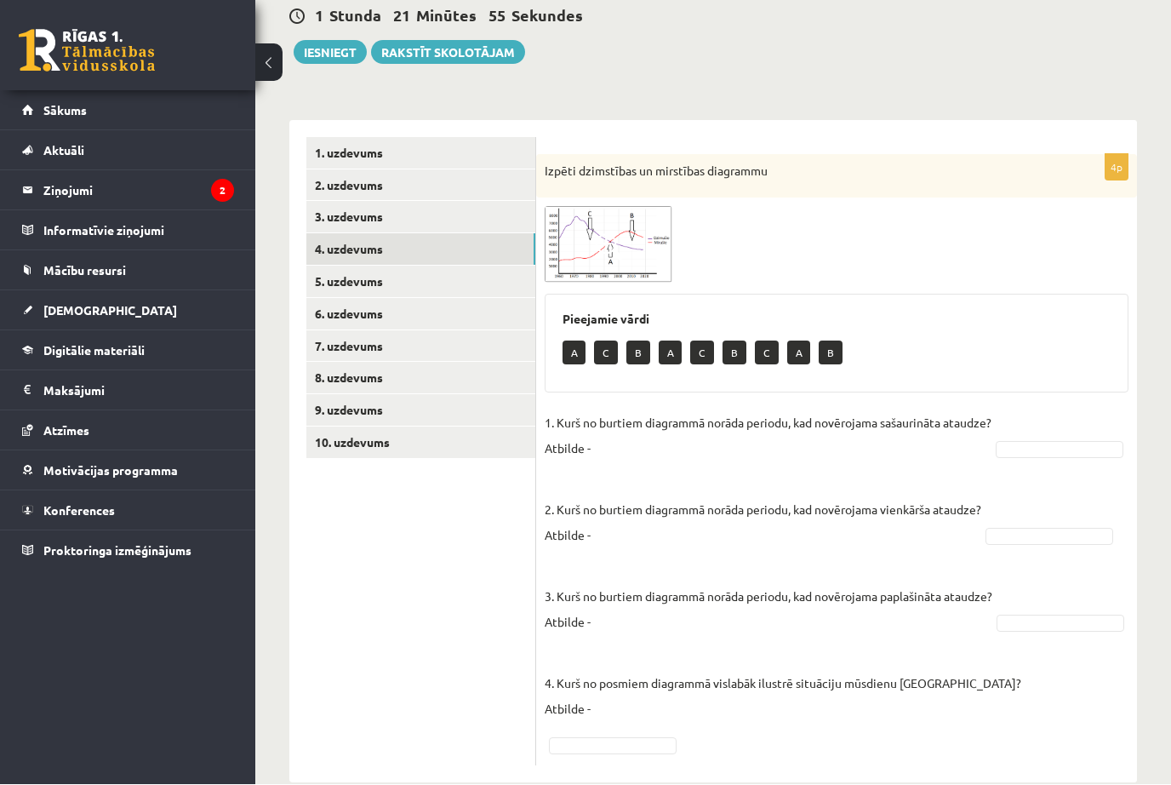
click at [340, 218] on link "3. uzdevums" at bounding box center [420, 217] width 229 height 31
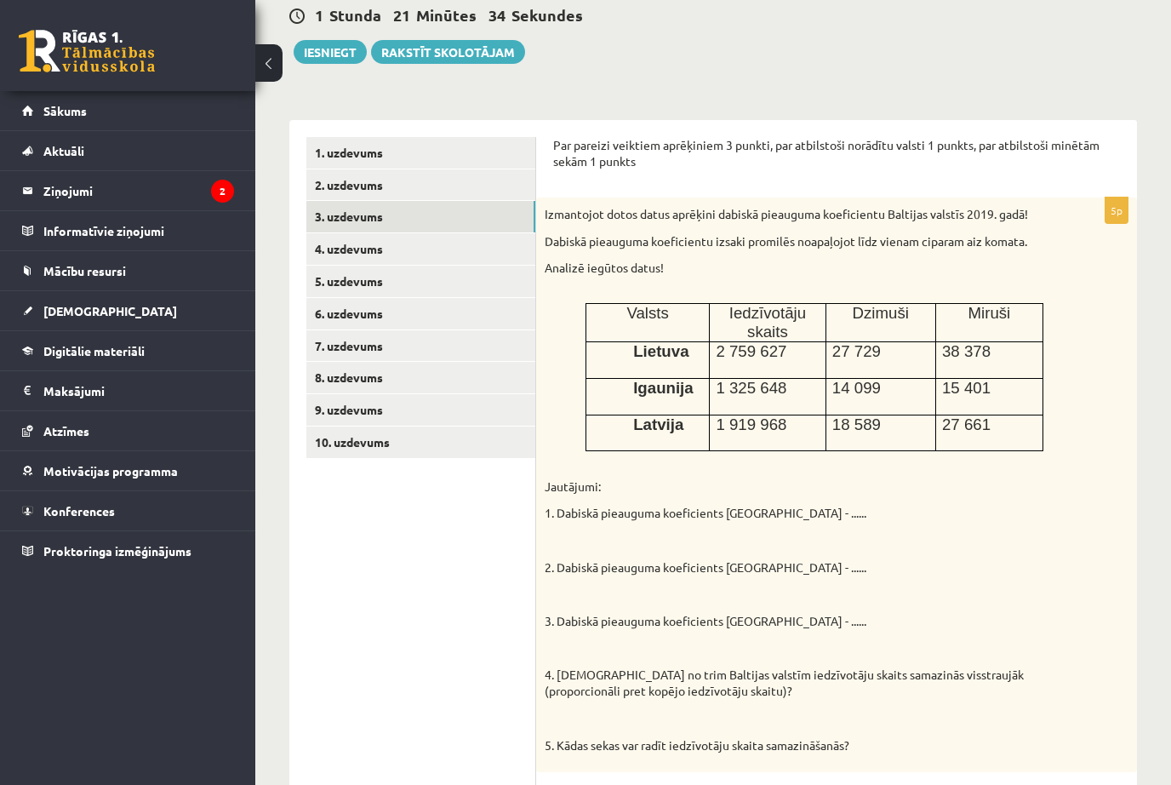
scroll to position [0, 0]
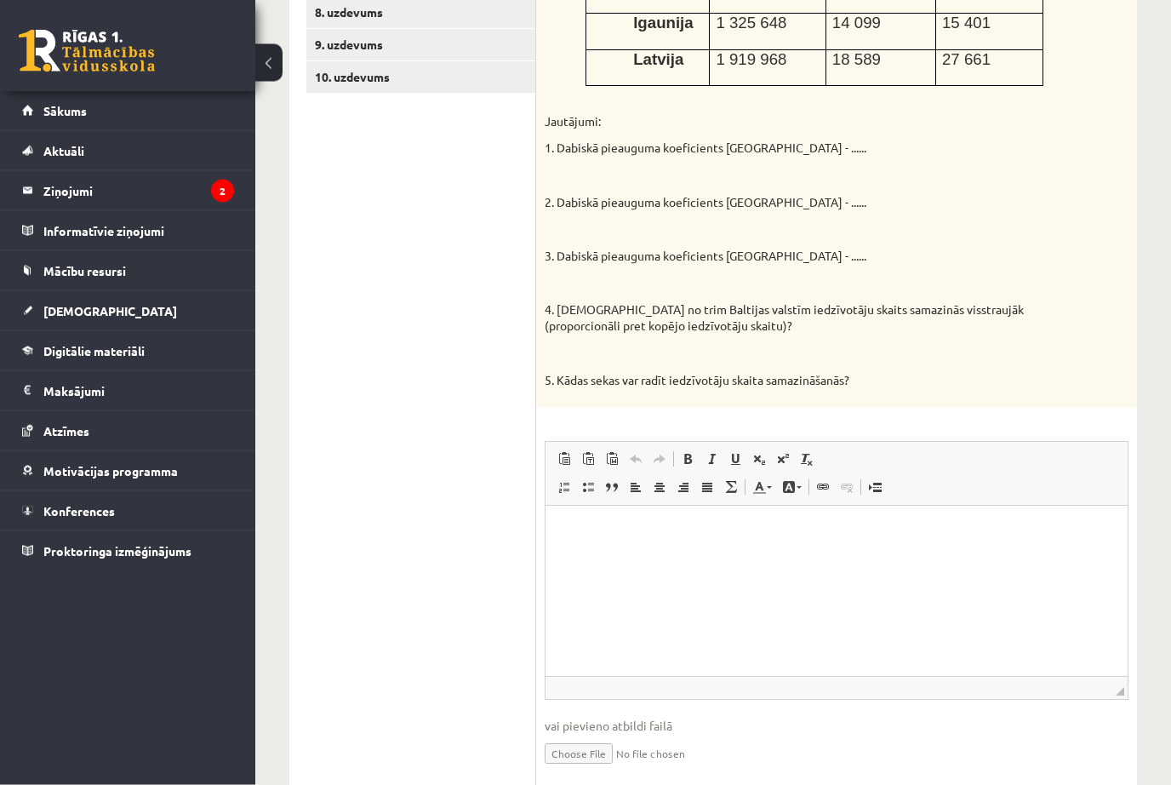
click at [654, 553] on html at bounding box center [837, 532] width 582 height 52
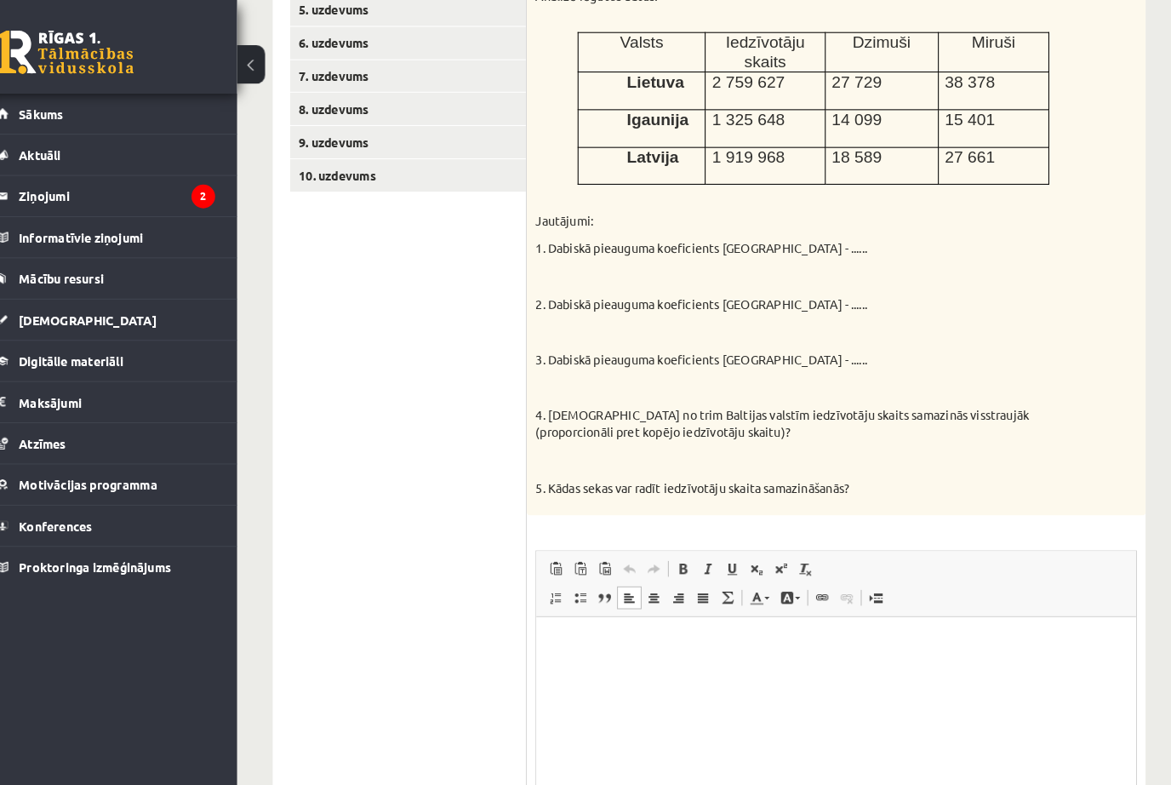
scroll to position [424, 0]
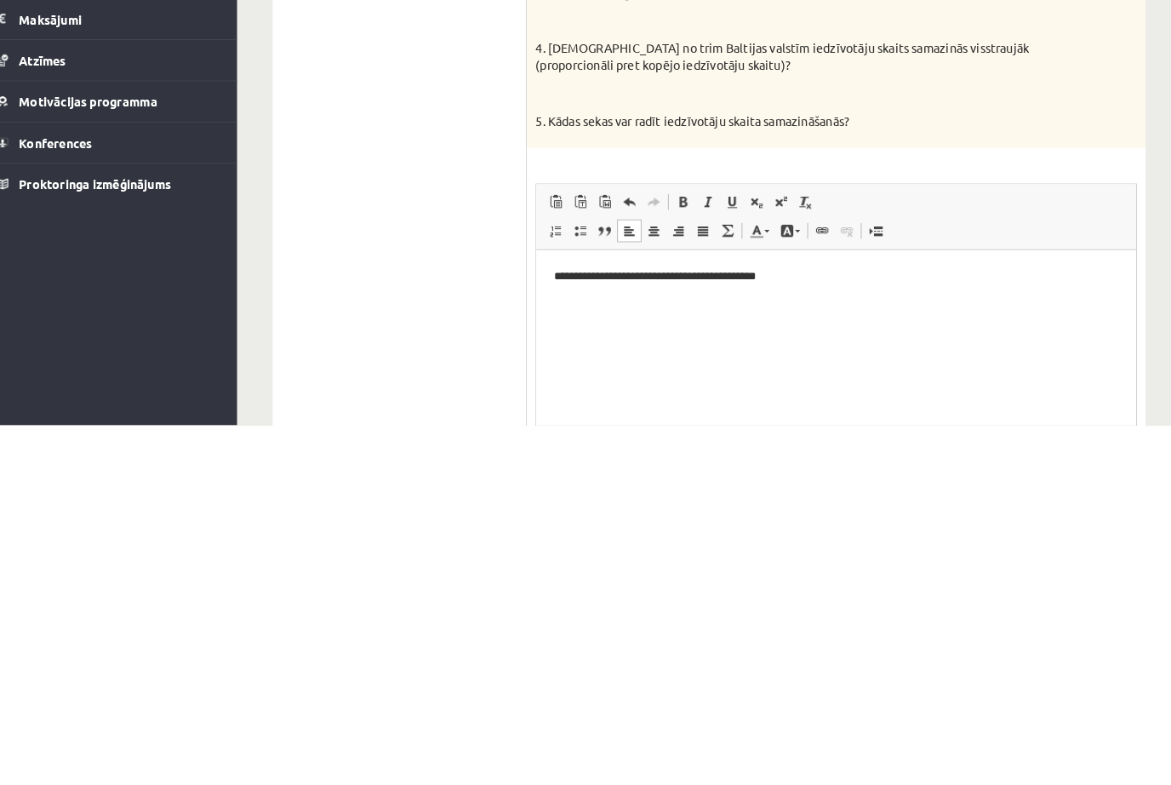
click at [906, 301] on html "**********" at bounding box center [826, 275] width 582 height 51
click at [855, 276] on p "**********" at bounding box center [826, 275] width 548 height 17
click at [854, 283] on p "**********" at bounding box center [826, 275] width 548 height 17
click at [612, 273] on p "**********" at bounding box center [826, 275] width 548 height 17
click at [612, 272] on p "**********" at bounding box center [826, 275] width 548 height 17
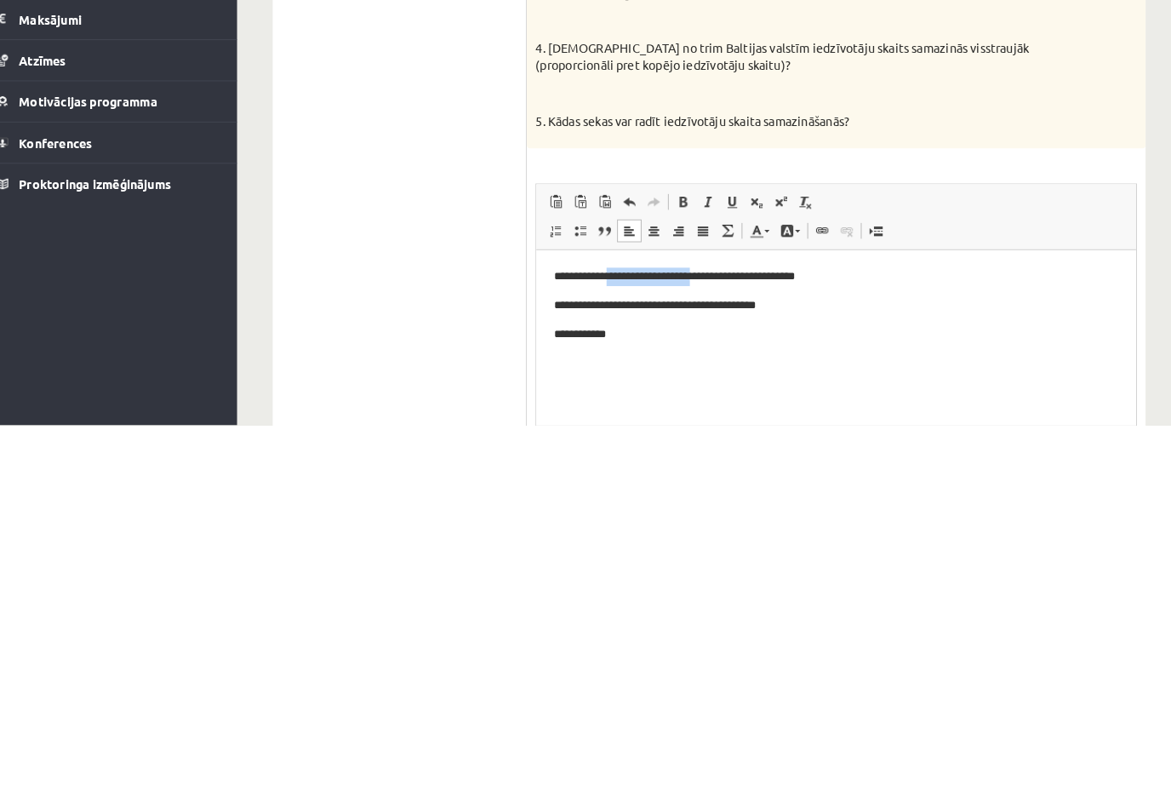
copy p "**********"
click at [652, 332] on p "**********" at bounding box center [826, 331] width 548 height 17
click at [650, 339] on p "**********" at bounding box center [826, 331] width 548 height 17
click at [642, 333] on p "**********" at bounding box center [826, 331] width 548 height 17
click at [850, 339] on p "**********" at bounding box center [826, 331] width 548 height 17
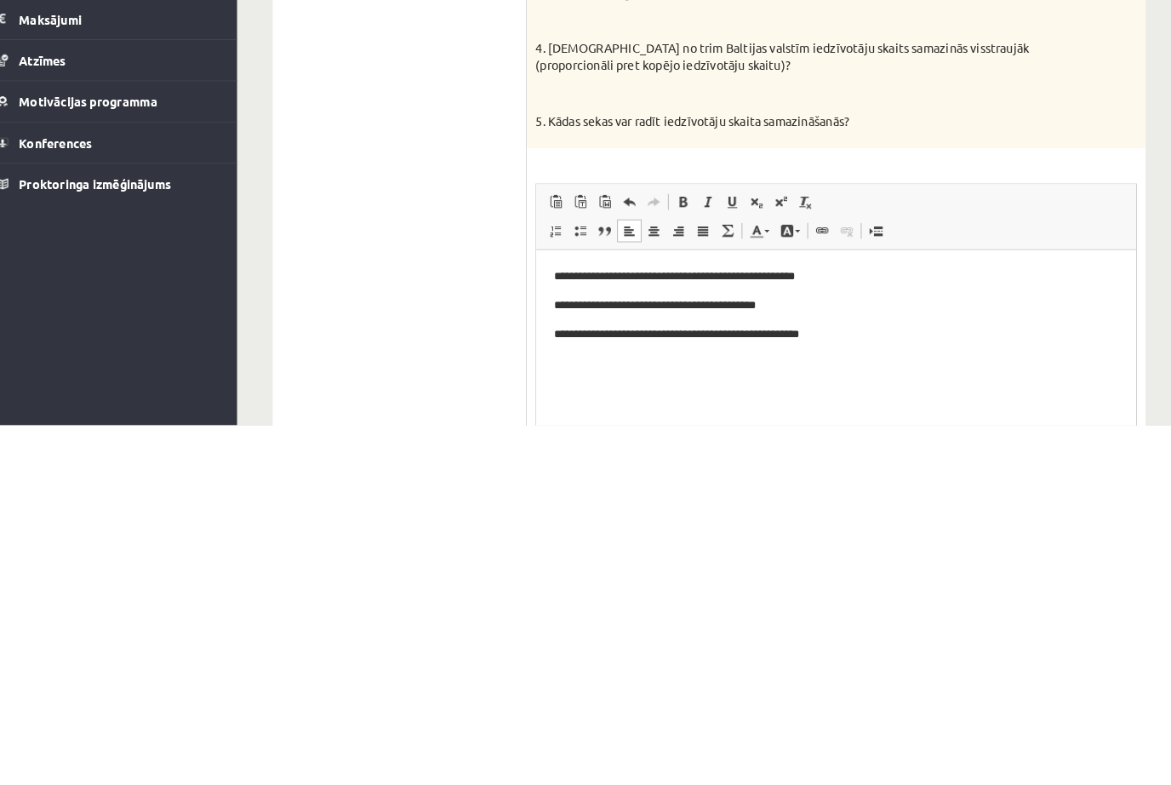
click at [918, 339] on p "**********" at bounding box center [826, 331] width 548 height 17
click at [811, 358] on p "**********" at bounding box center [826, 359] width 548 height 17
click at [802, 377] on html "**********" at bounding box center [826, 317] width 582 height 135
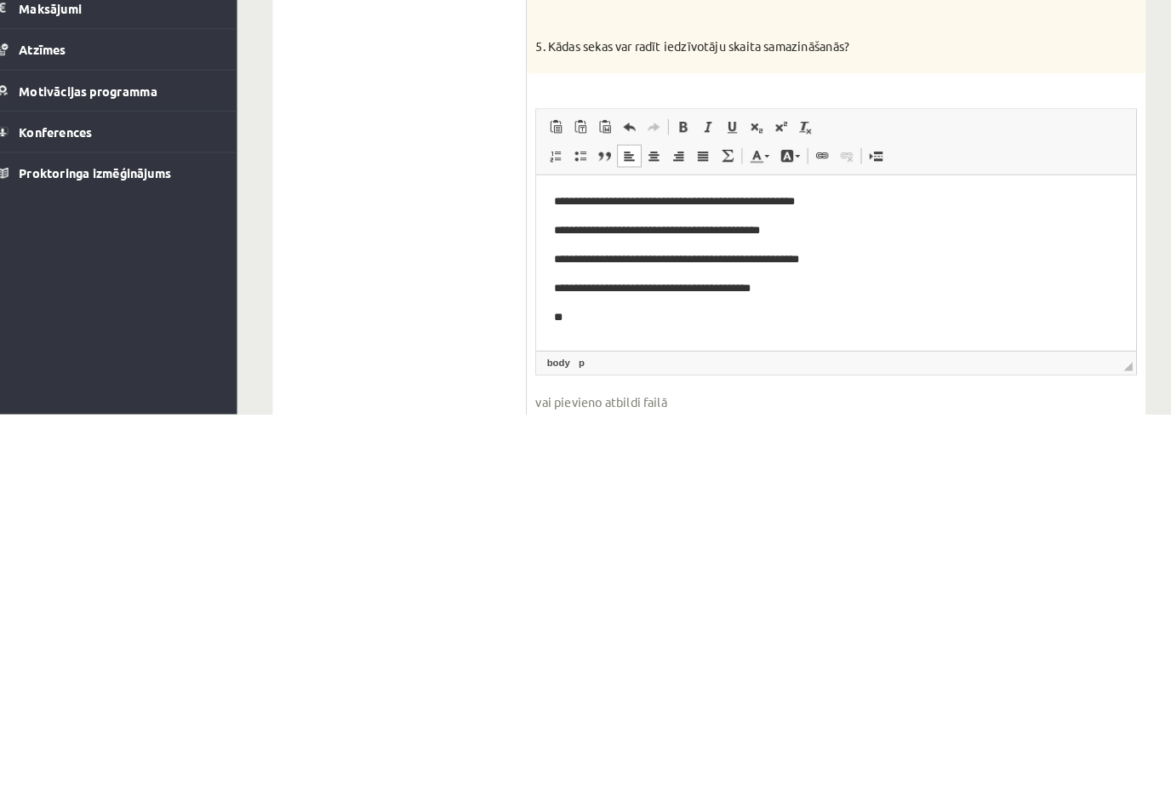
scroll to position [491, 0]
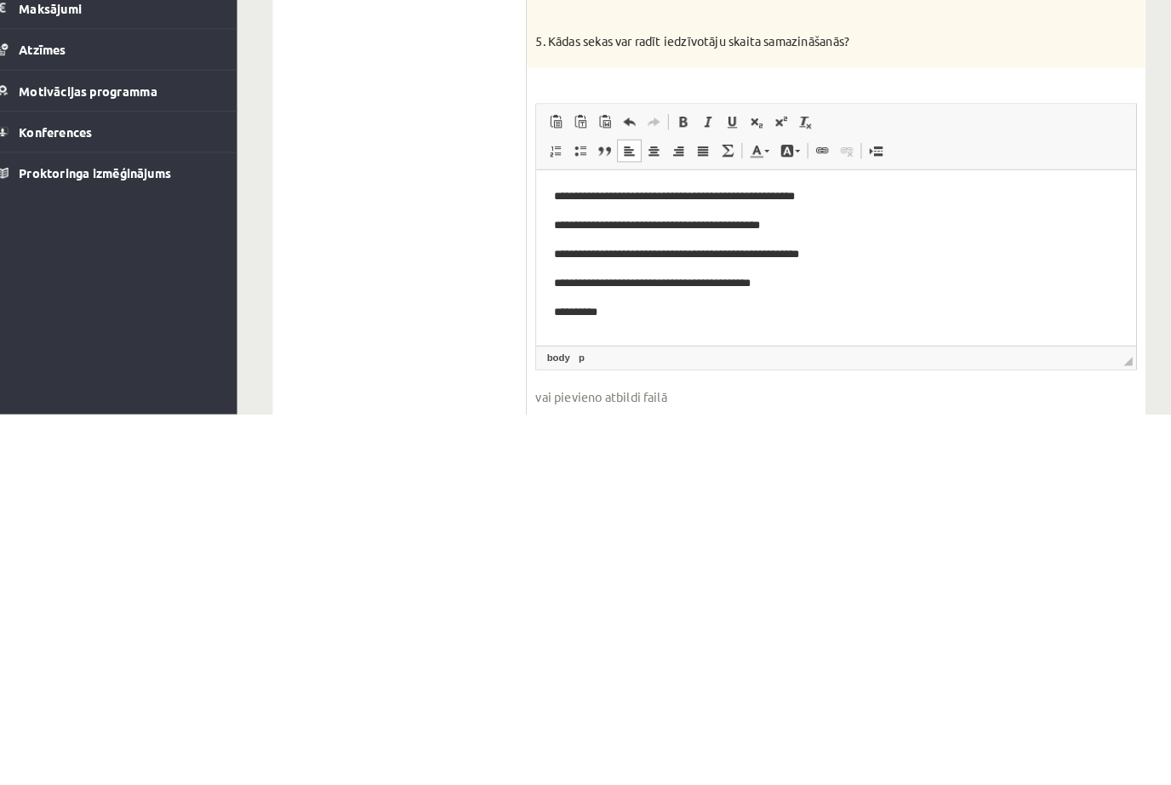
click at [654, 310] on p "**********" at bounding box center [826, 308] width 548 height 17
click at [626, 254] on p "**********" at bounding box center [826, 251] width 548 height 17
click at [625, 253] on p "**********" at bounding box center [826, 251] width 548 height 17
copy p "**********"
click at [672, 313] on p "**********" at bounding box center [826, 308] width 548 height 17
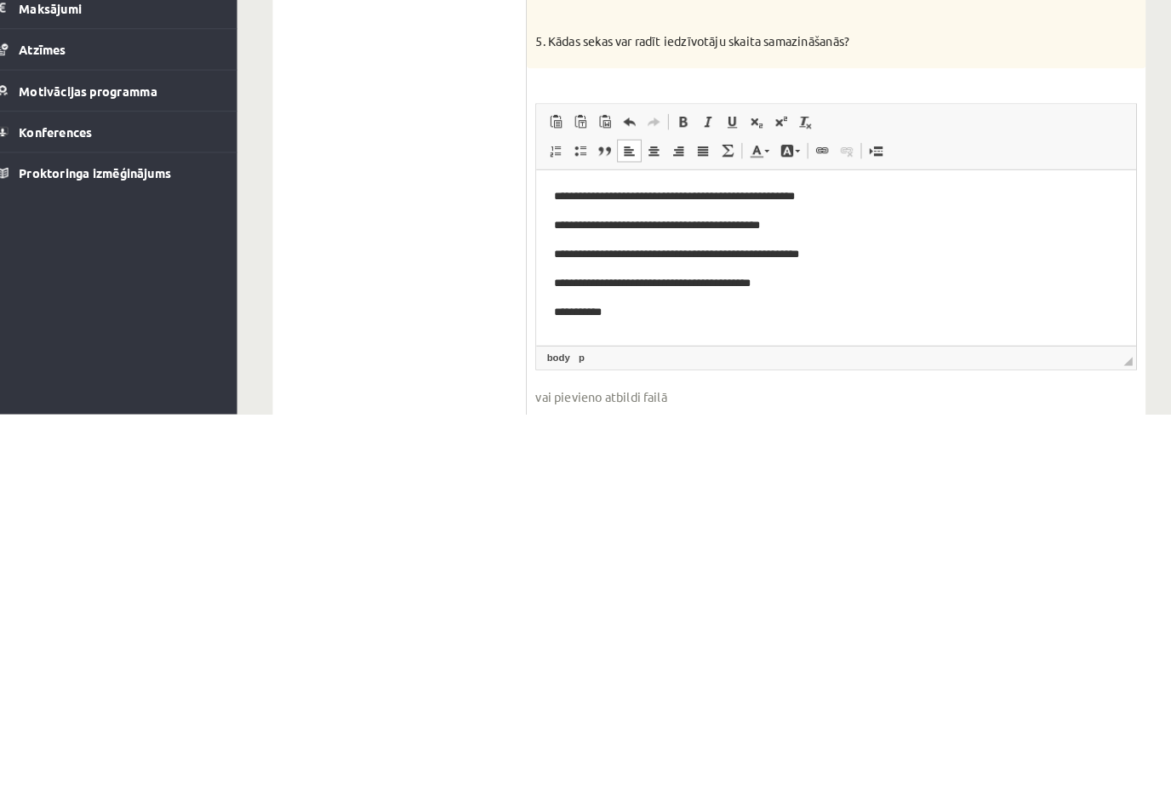
click at [656, 311] on p "**********" at bounding box center [826, 308] width 548 height 17
click at [637, 314] on p "**********" at bounding box center [826, 308] width 548 height 17
click at [848, 309] on p "**********" at bounding box center [826, 308] width 548 height 17
click at [837, 315] on p "**********" at bounding box center [826, 308] width 548 height 17
click at [894, 300] on p "**********" at bounding box center [826, 308] width 548 height 17
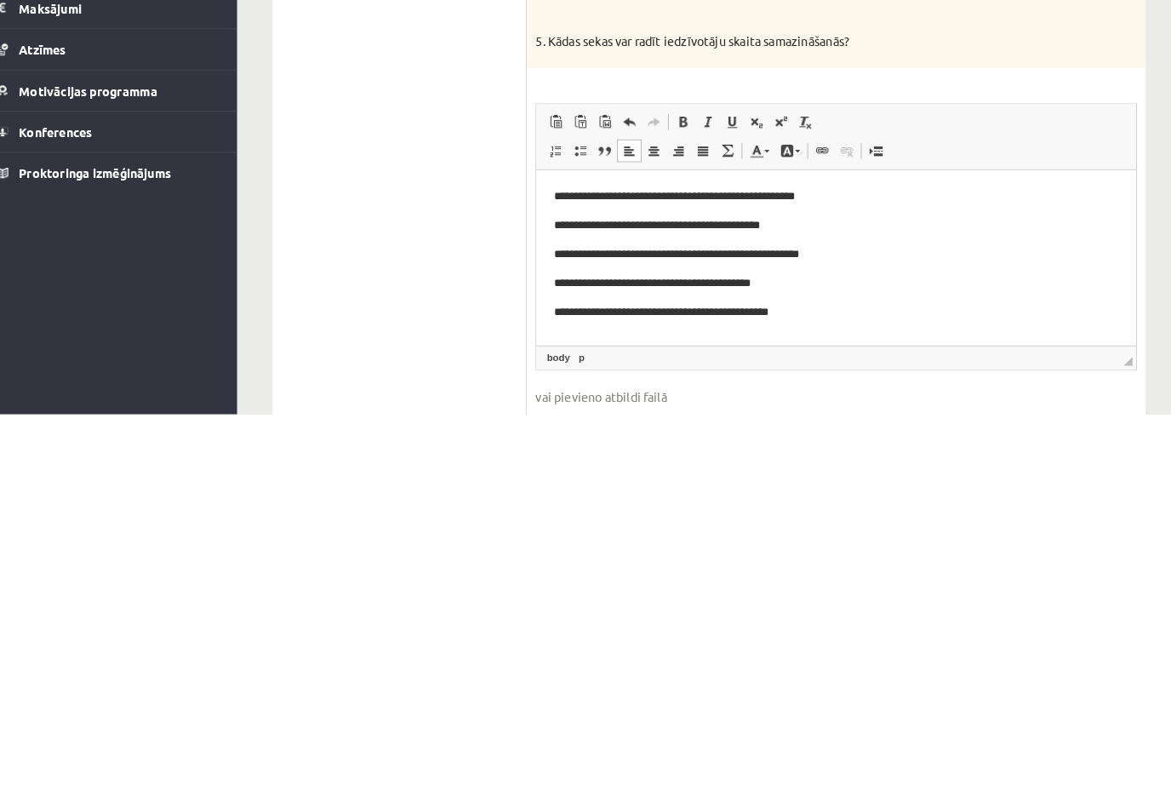
click at [953, 306] on p "**********" at bounding box center [826, 308] width 548 height 17
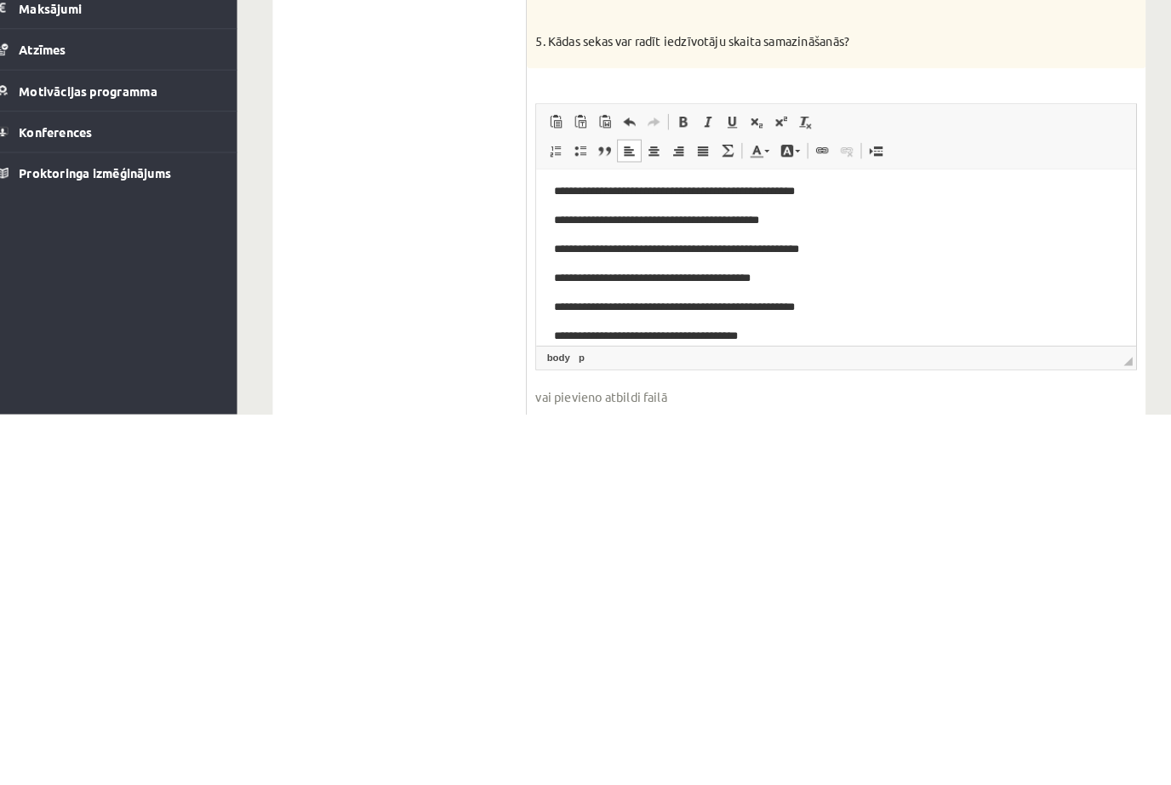
click at [803, 323] on p "**********" at bounding box center [826, 331] width 548 height 17
click at [797, 334] on p "**********" at bounding box center [826, 331] width 548 height 17
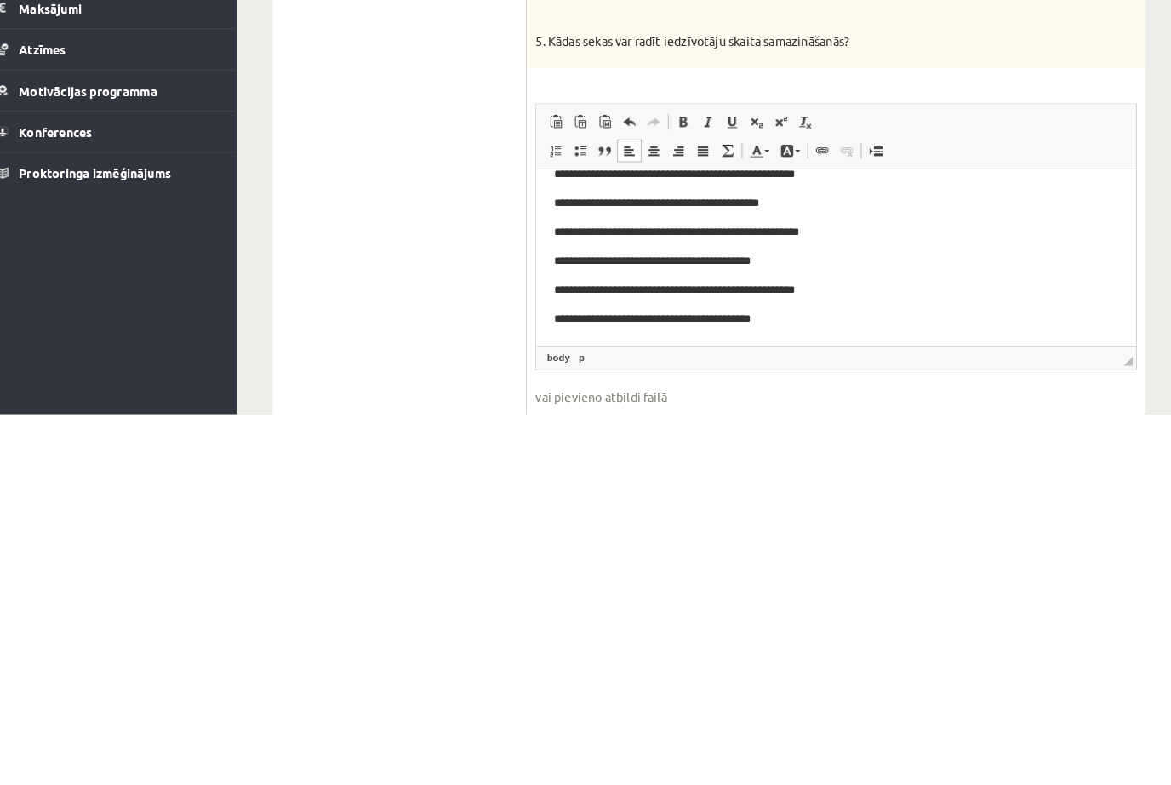
scroll to position [21, 0]
click at [856, 323] on p "**********" at bounding box center [826, 314] width 548 height 17
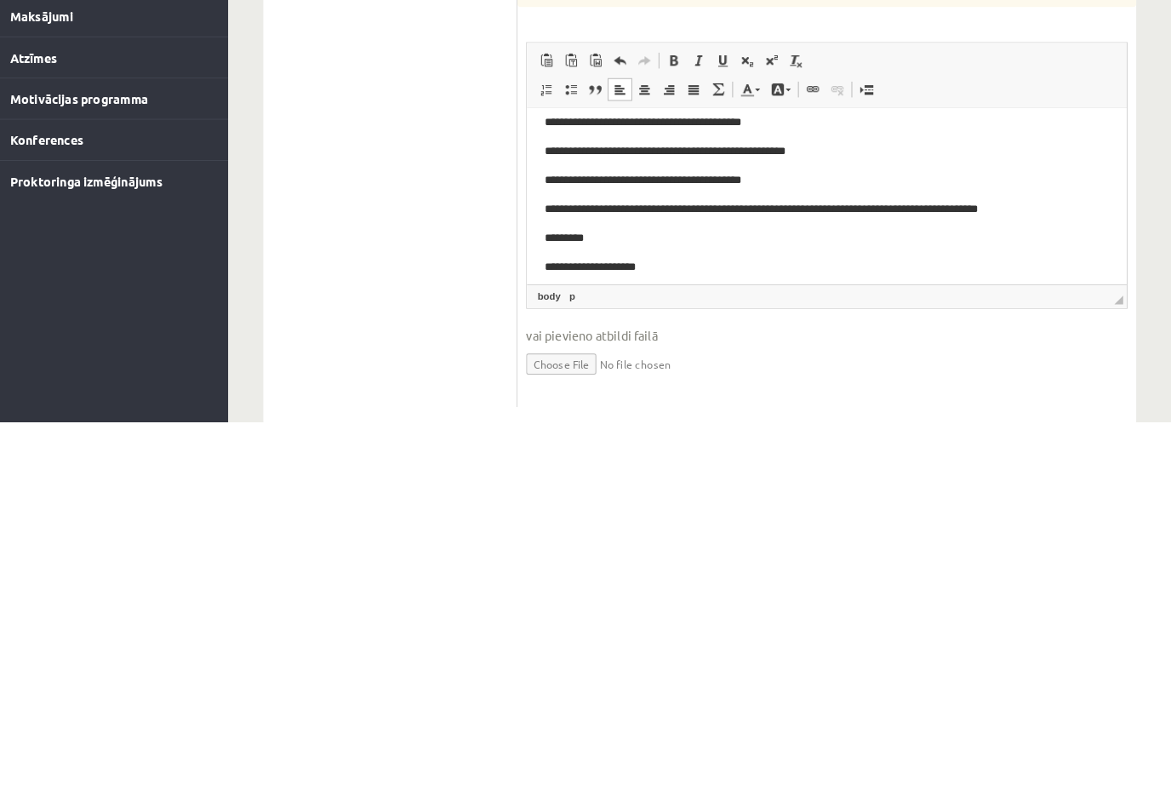
scroll to position [134, 0]
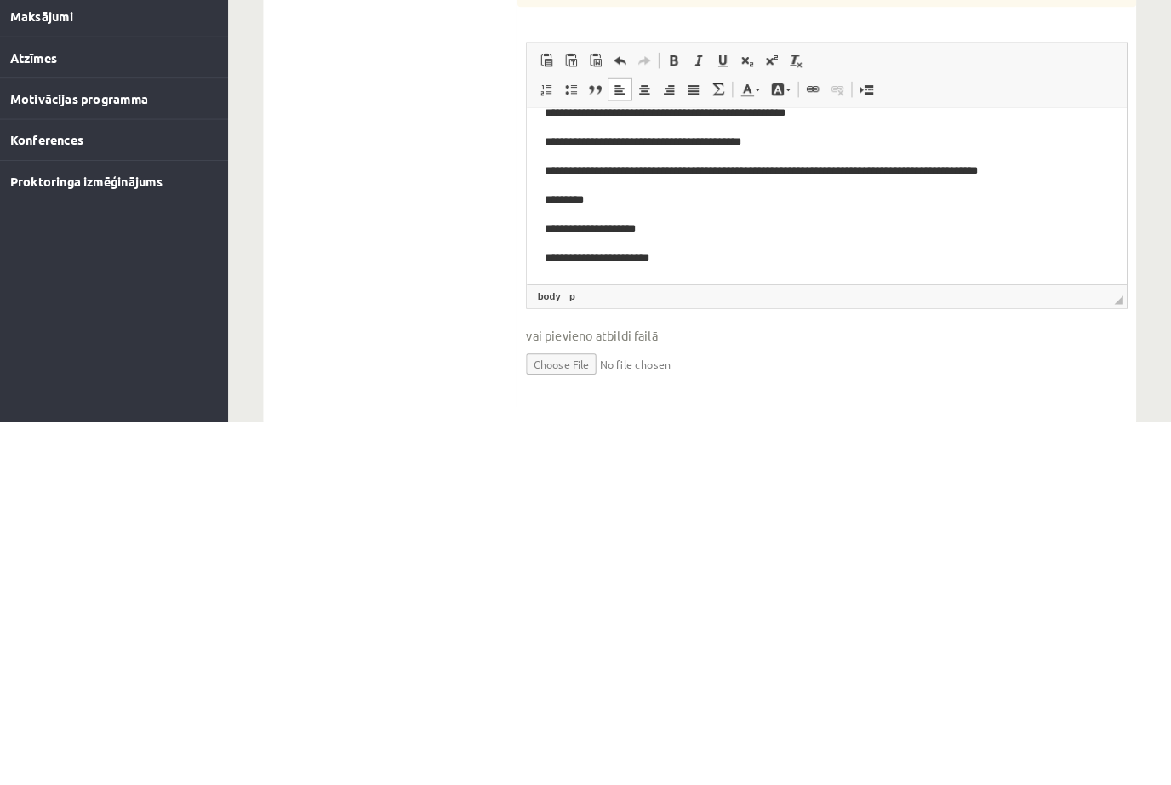
click at [765, 260] on p "**********" at bounding box center [818, 253] width 548 height 17
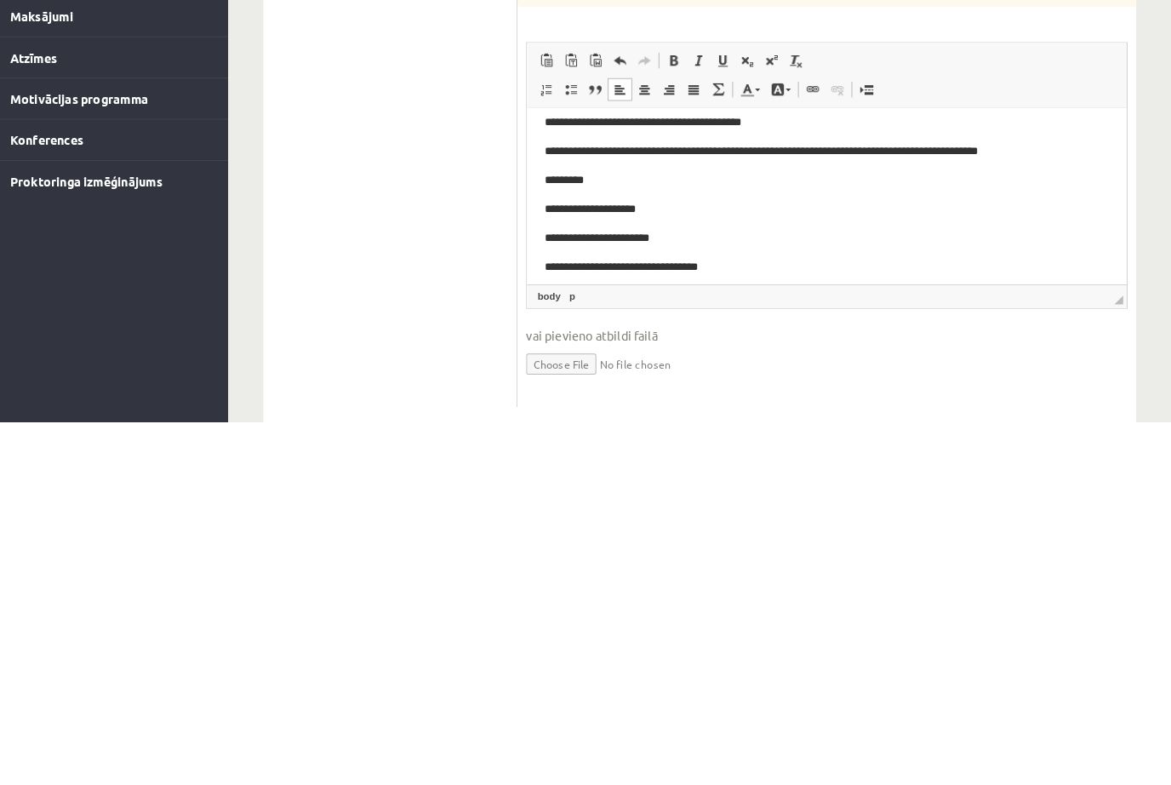
scroll to position [190, 0]
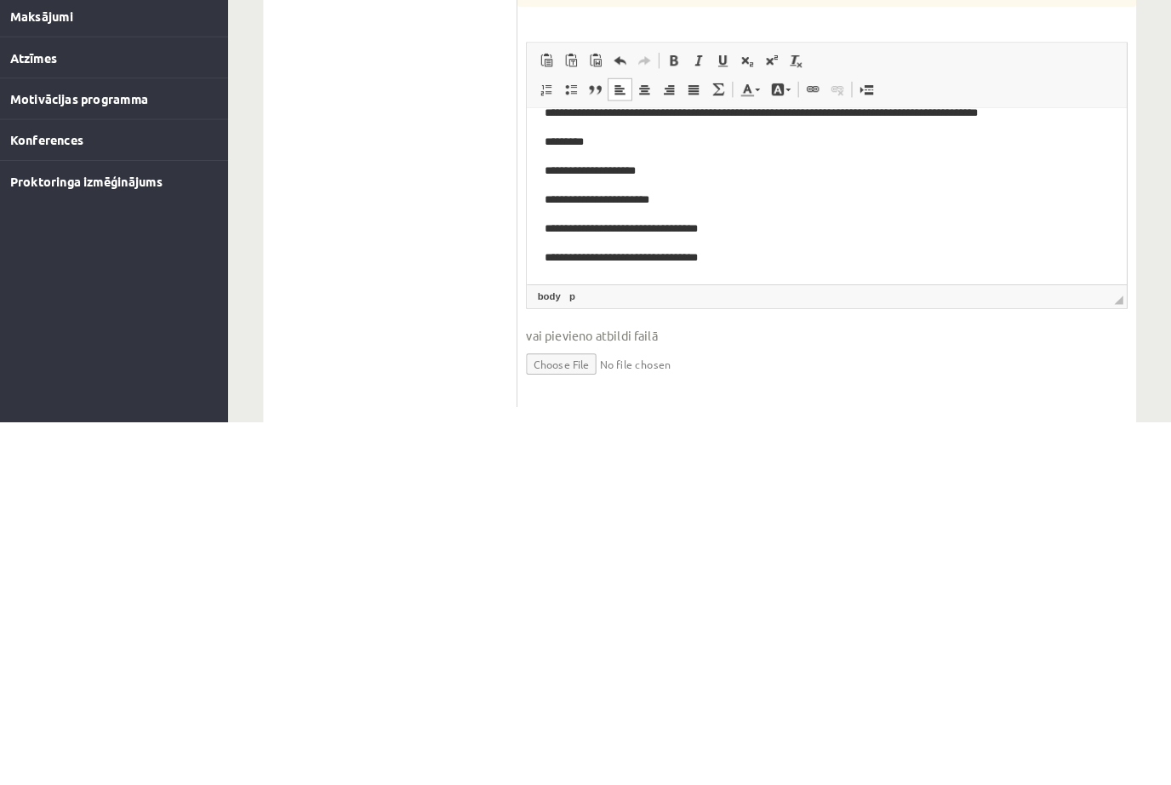
click at [255, 317] on div "**********" at bounding box center [713, 164] width 916 height 1314
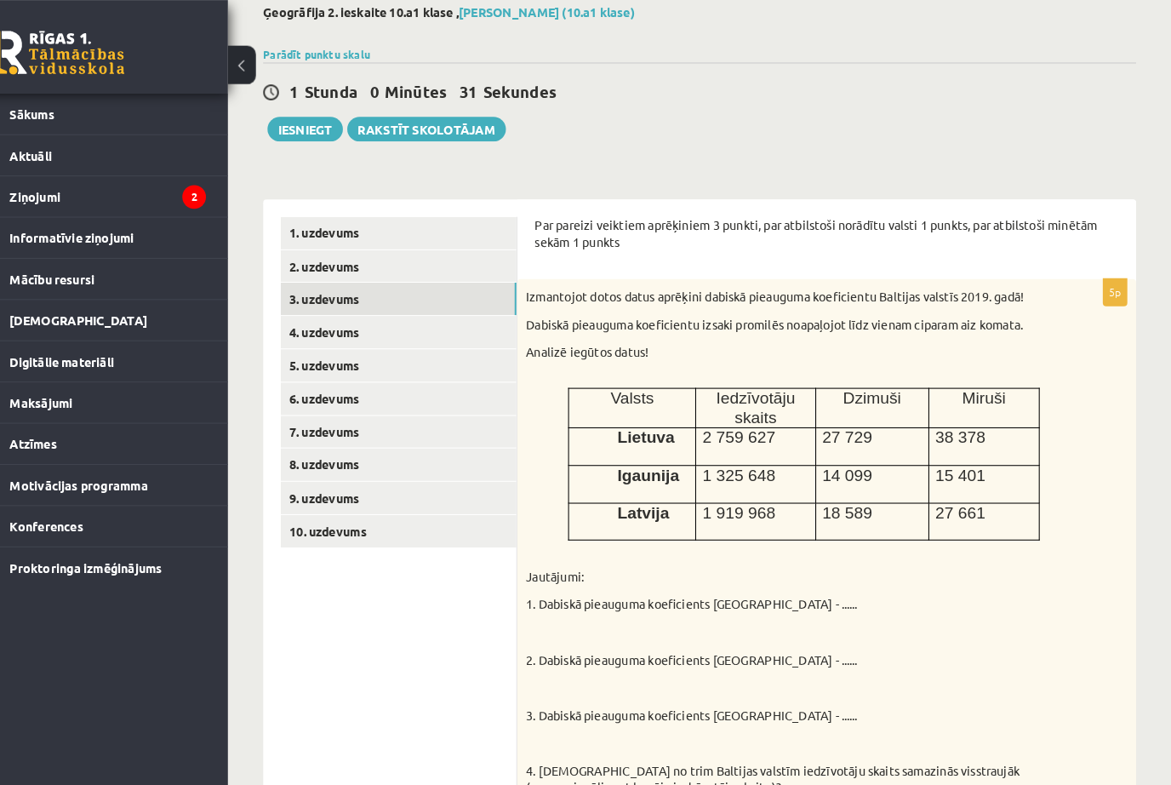
scroll to position [80, 0]
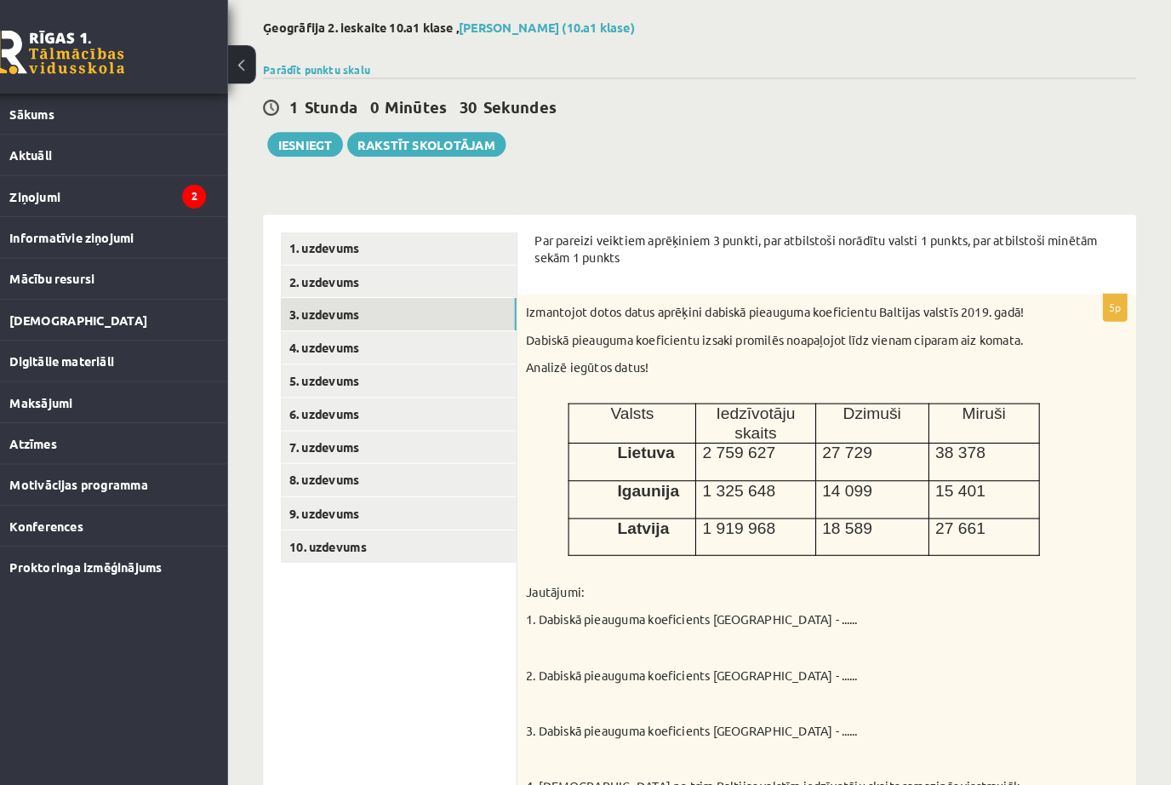
click at [306, 340] on link "4. uzdevums" at bounding box center [420, 337] width 229 height 31
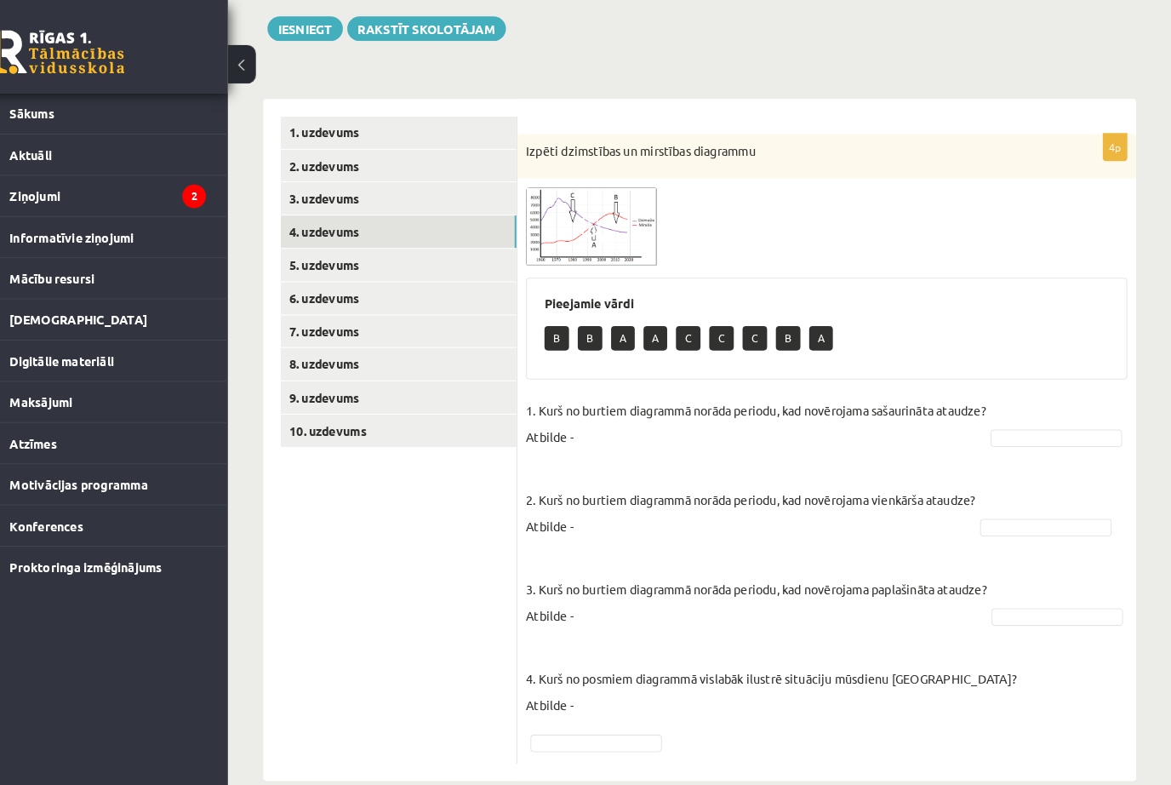
scroll to position [192, 0]
click at [559, 207] on img at bounding box center [609, 220] width 128 height 76
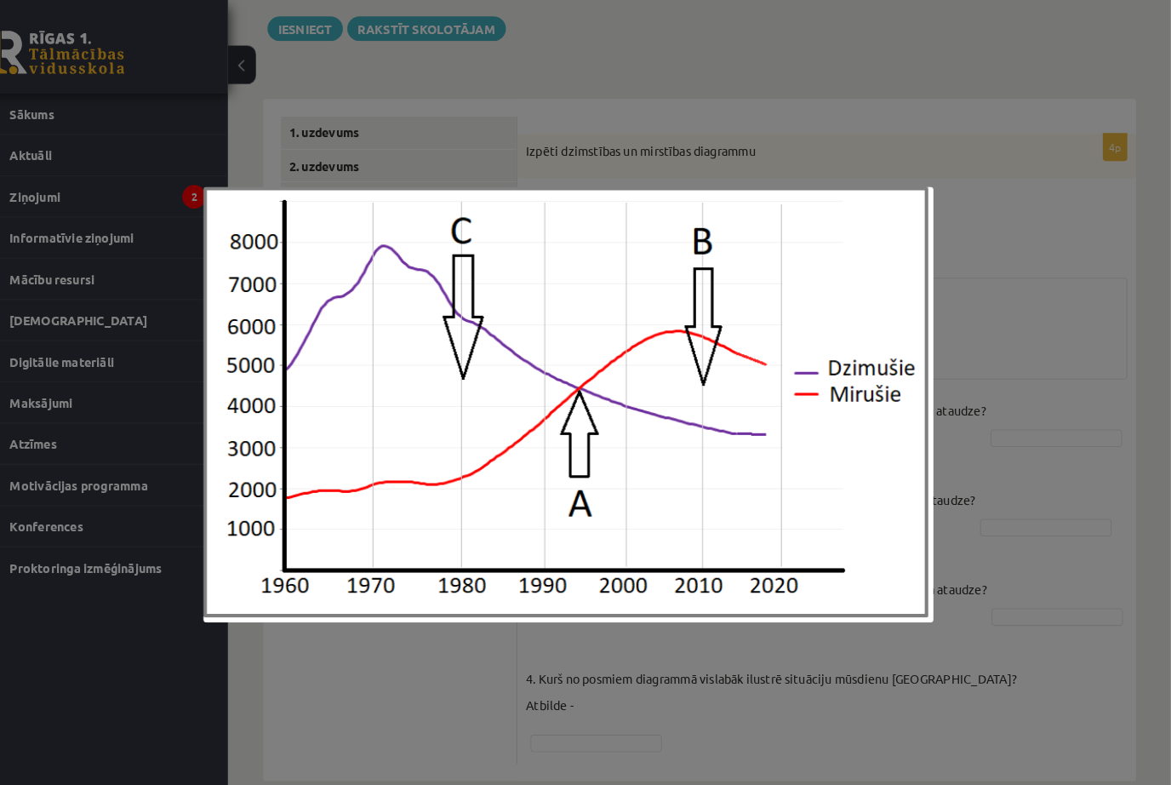
click at [1013, 323] on div at bounding box center [585, 392] width 1171 height 785
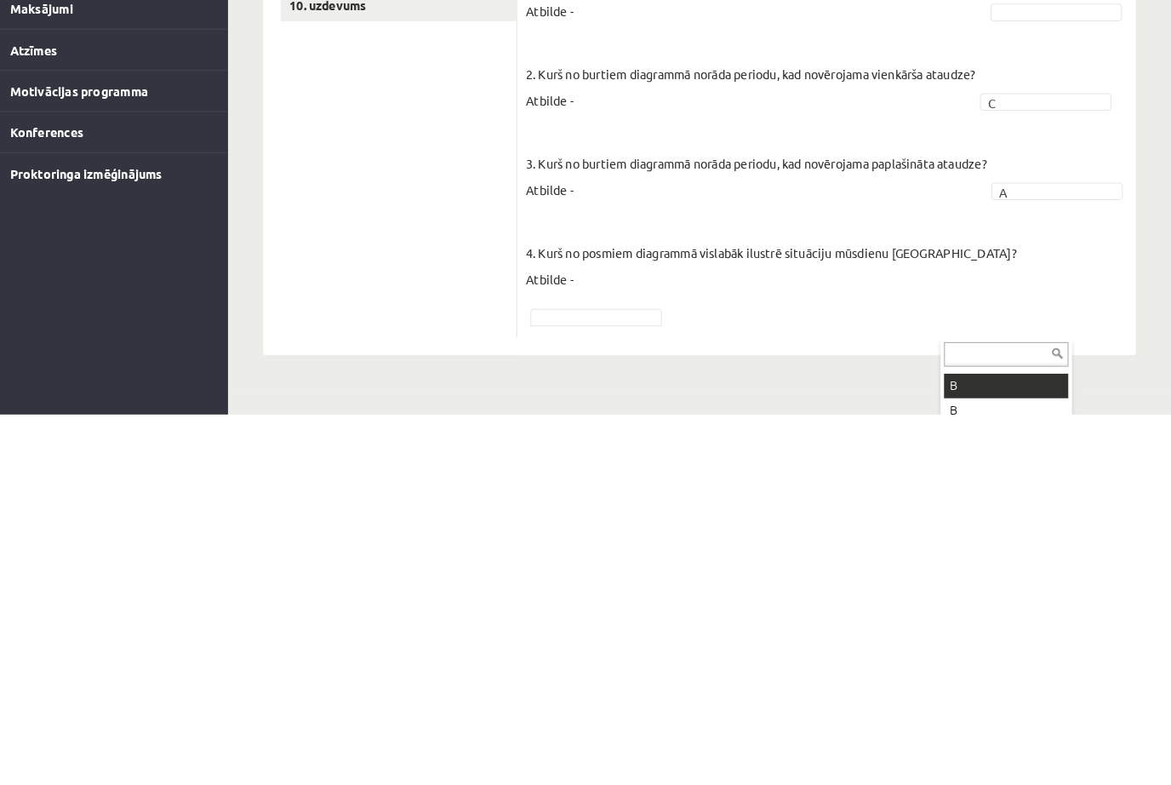
scroll to position [0, 0]
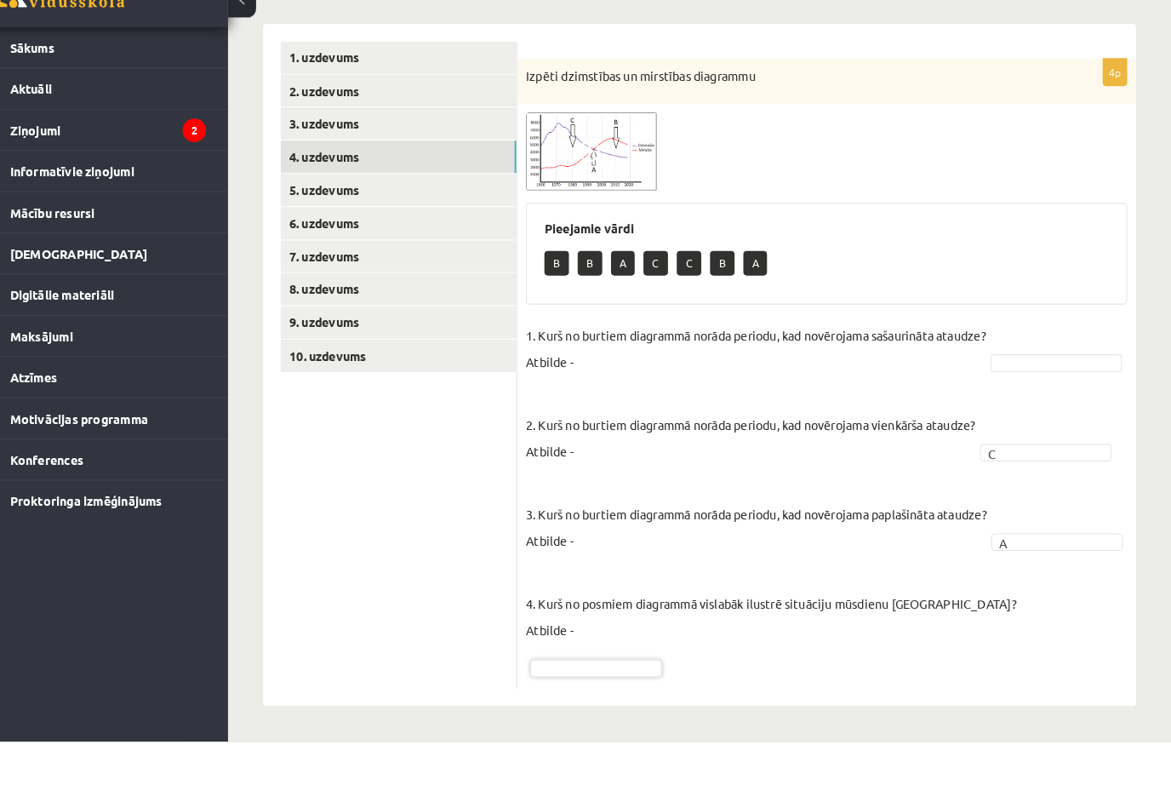
click at [625, 174] on img at bounding box center [609, 212] width 128 height 76
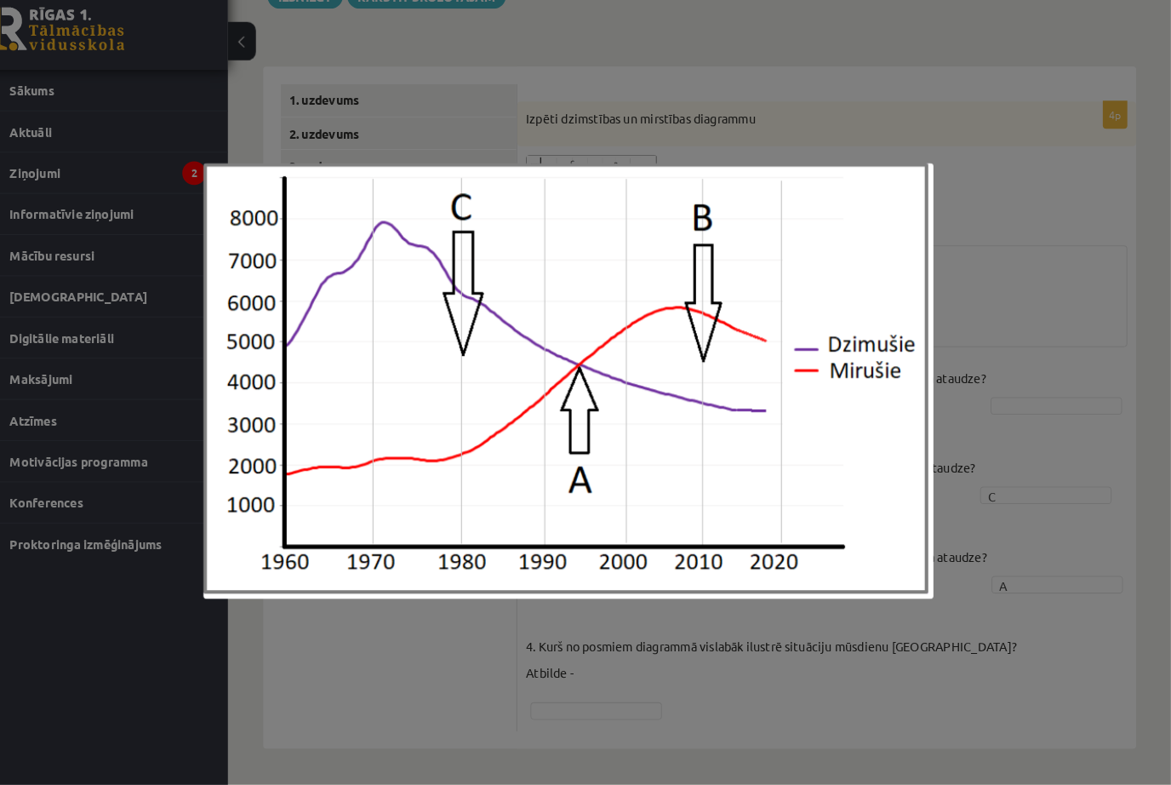
click at [1011, 270] on div at bounding box center [585, 392] width 1171 height 785
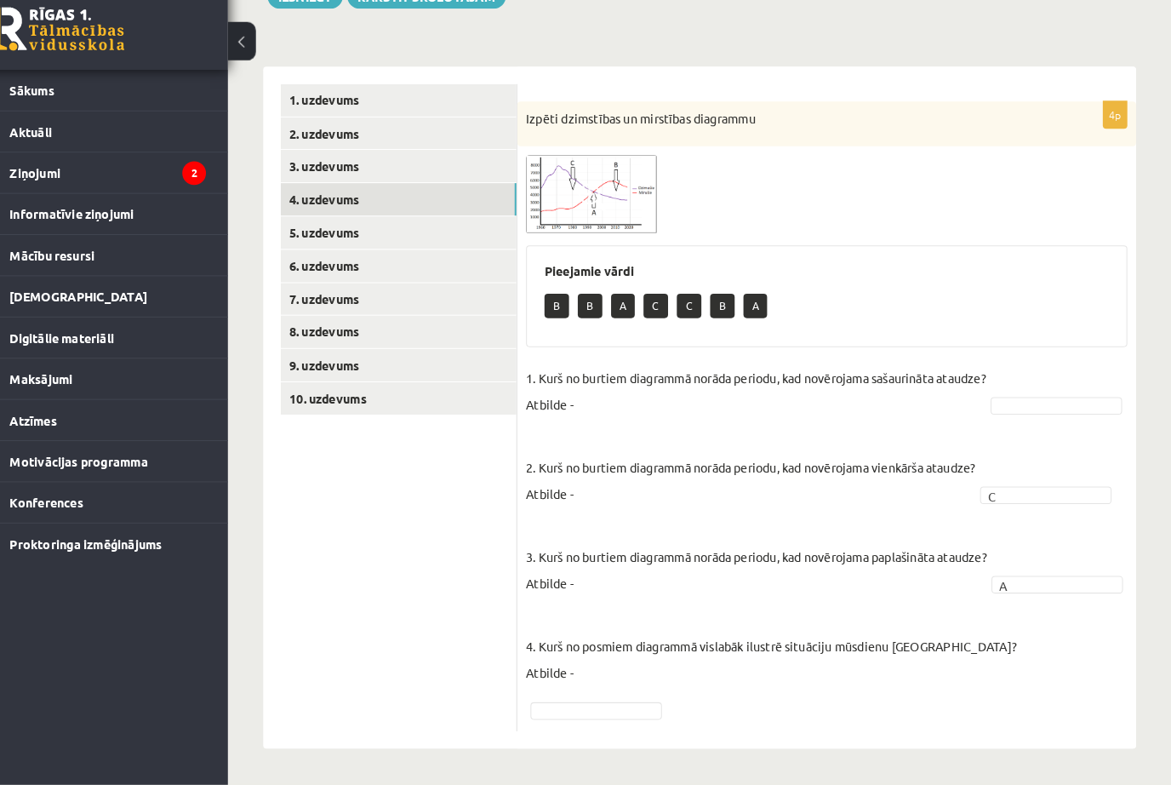
click at [621, 199] on img at bounding box center [609, 212] width 128 height 76
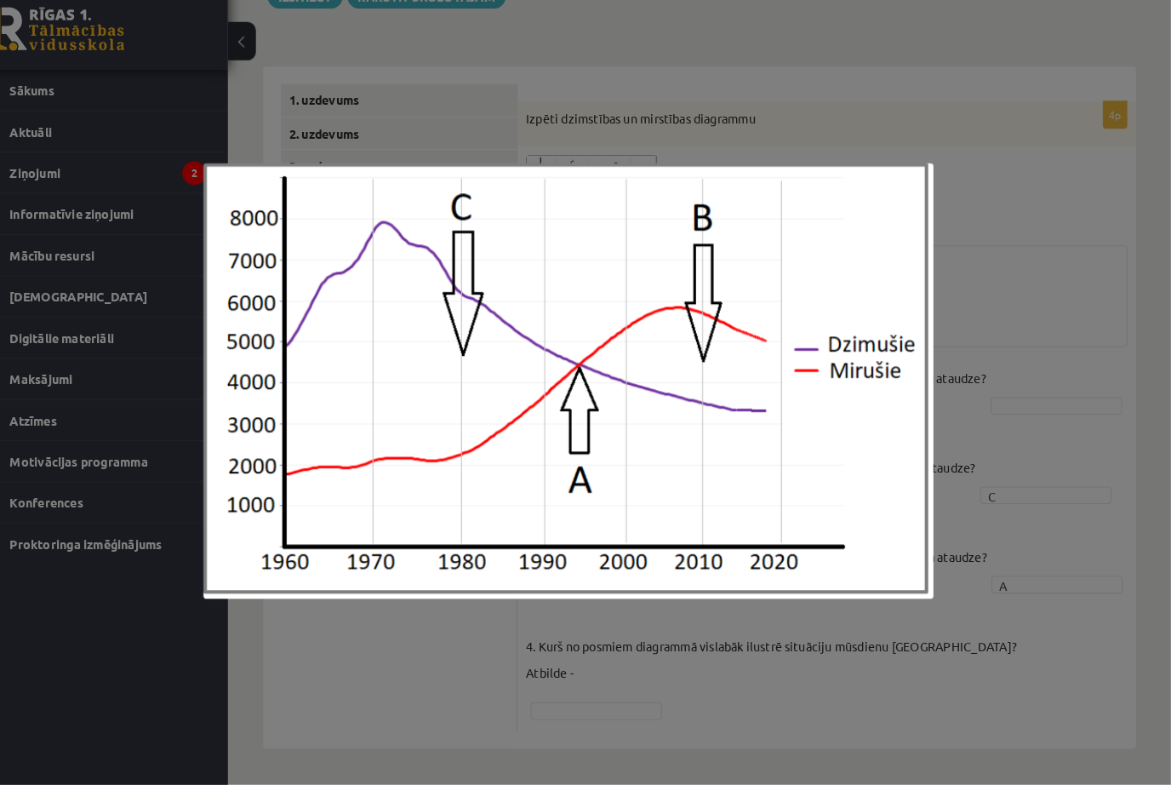
click at [904, 67] on div at bounding box center [585, 392] width 1171 height 785
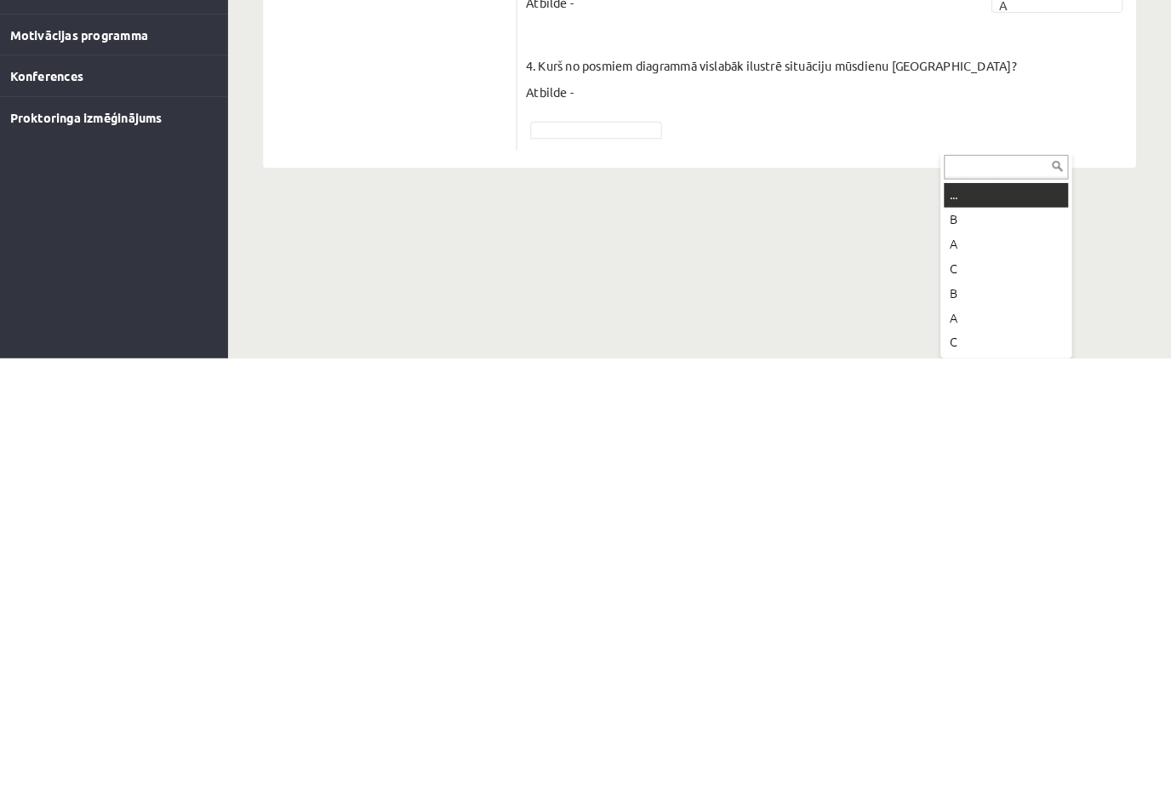
scroll to position [224, 0]
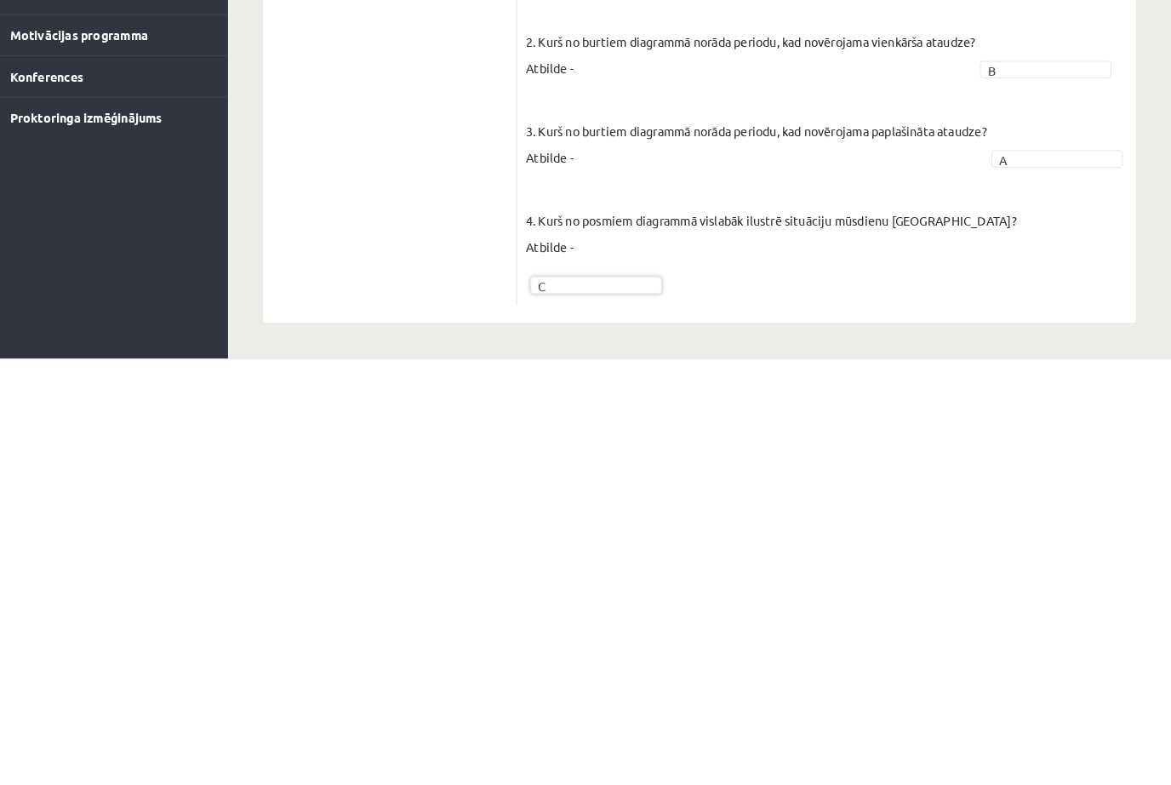
click at [1093, 377] on fieldset "1. Kurš no burtiem diagrammā norāda periodu, kad novērojama sašaurināta ataudze…" at bounding box center [837, 550] width 584 height 347
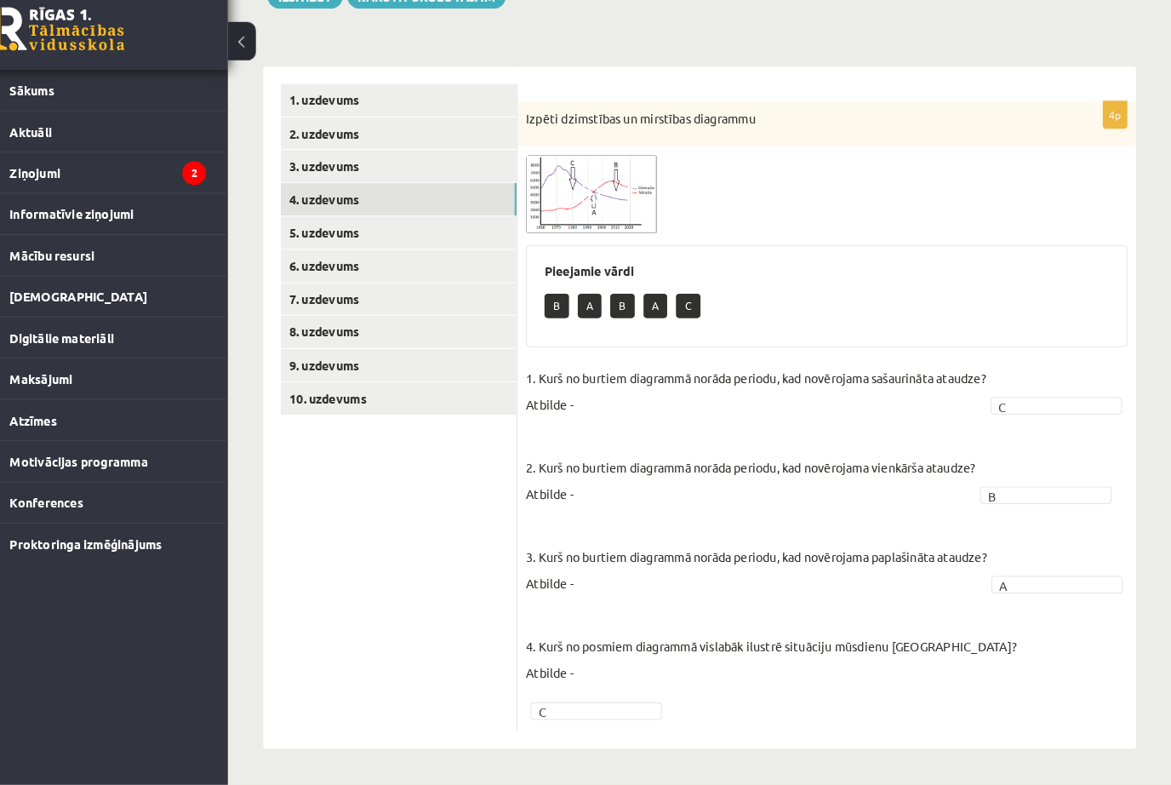
click at [609, 174] on img at bounding box center [609, 212] width 128 height 76
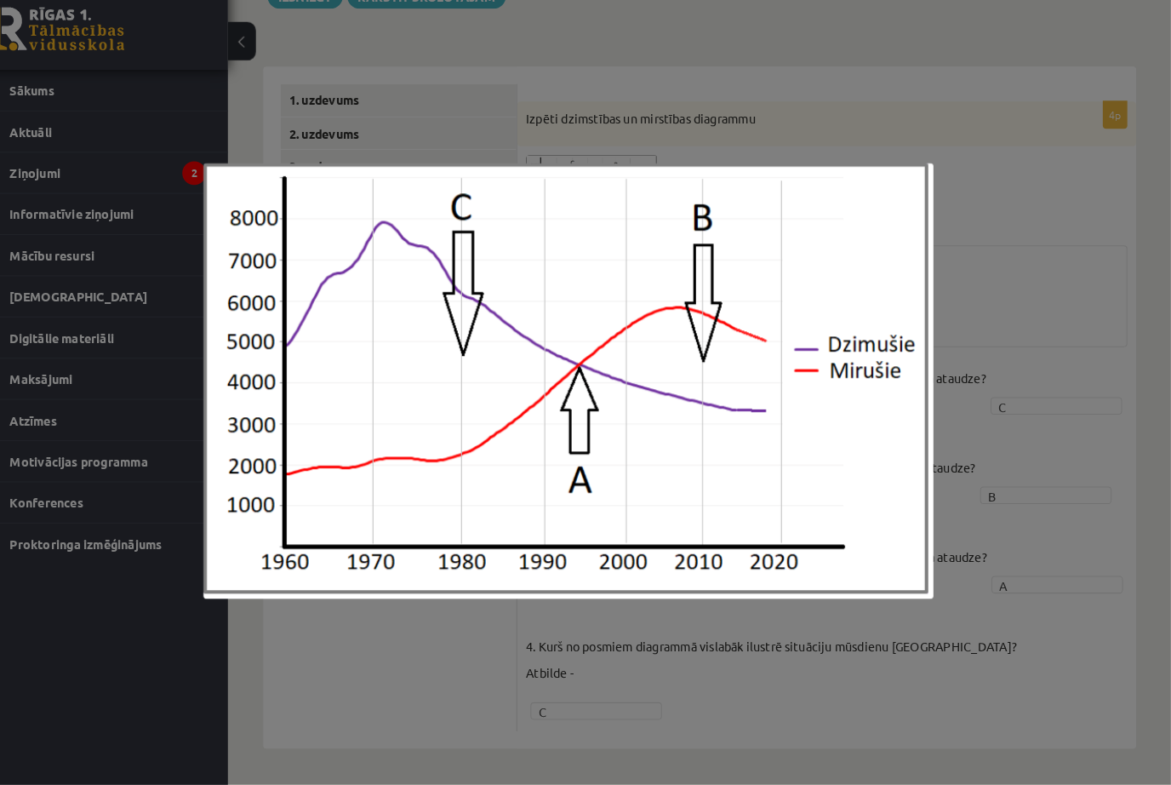
click at [1016, 387] on div at bounding box center [585, 392] width 1171 height 785
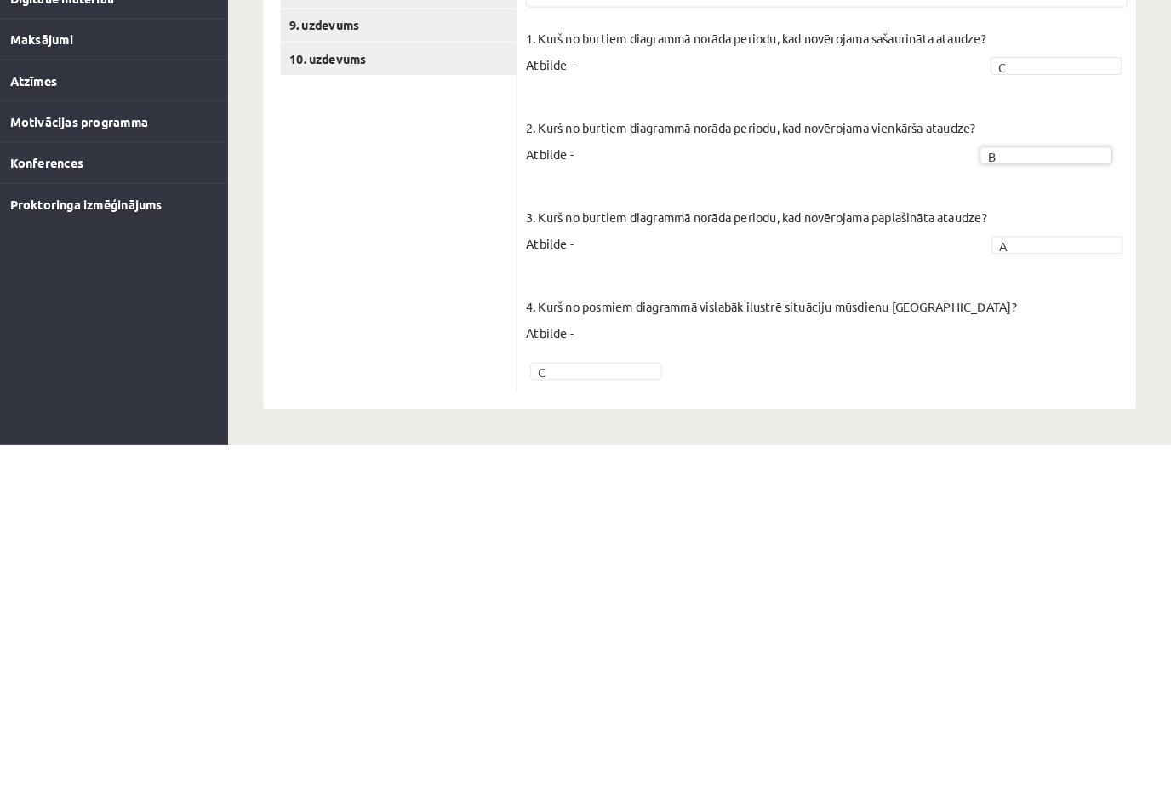
click at [1060, 377] on fieldset "1. Kurš no burtiem diagrammā norāda periodu, kad novērojama sašaurināta ataudze…" at bounding box center [837, 550] width 584 height 347
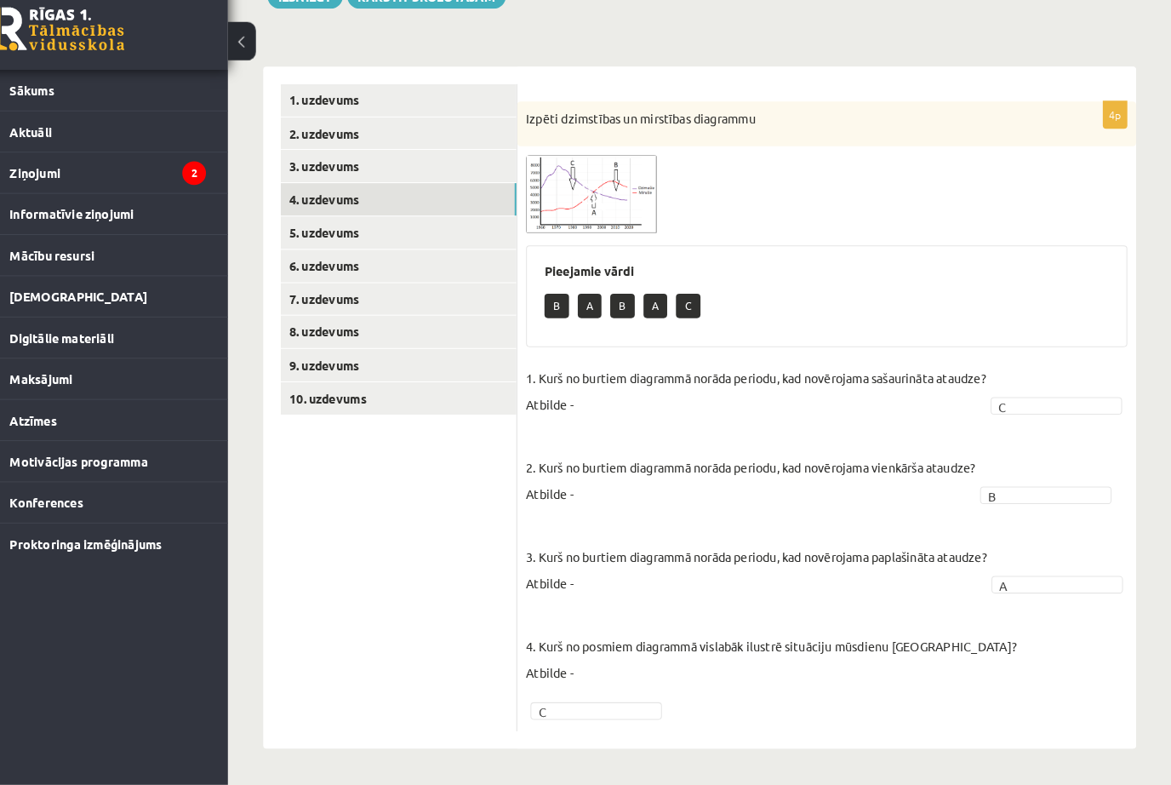
click at [360, 233] on link "5. uzdevums" at bounding box center [420, 248] width 229 height 31
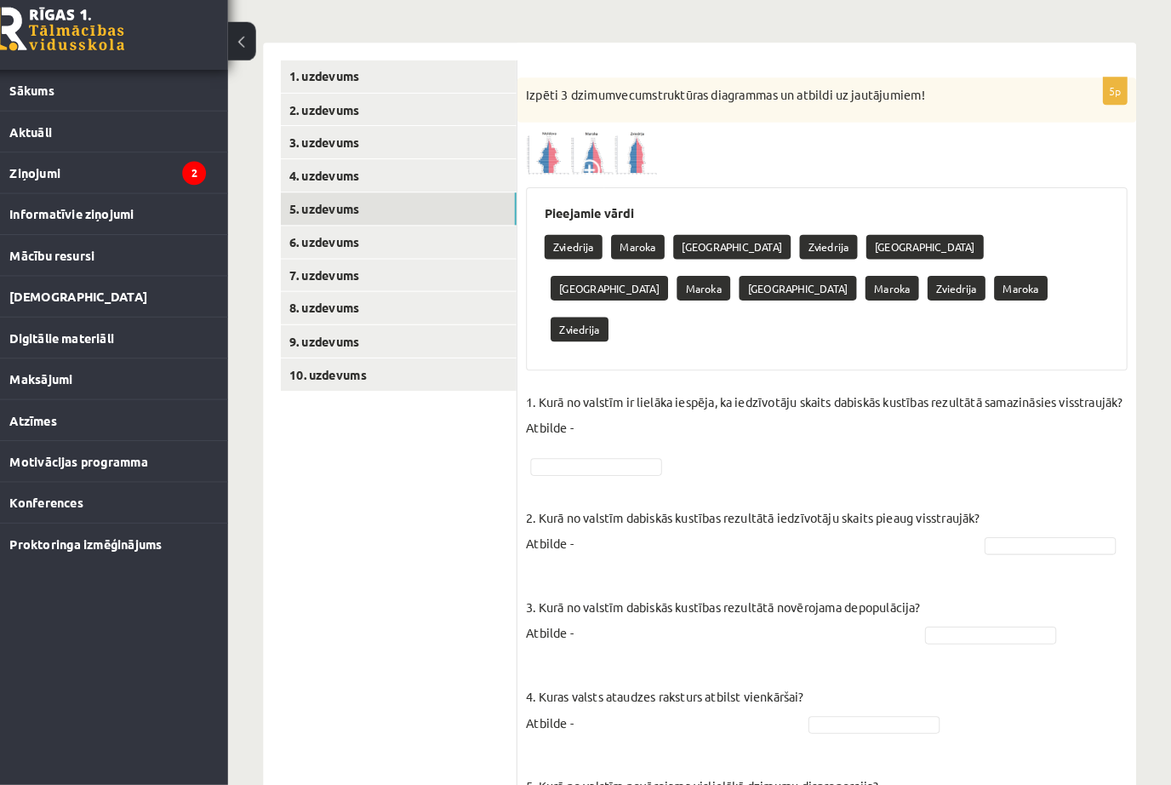
scroll to position [232, 0]
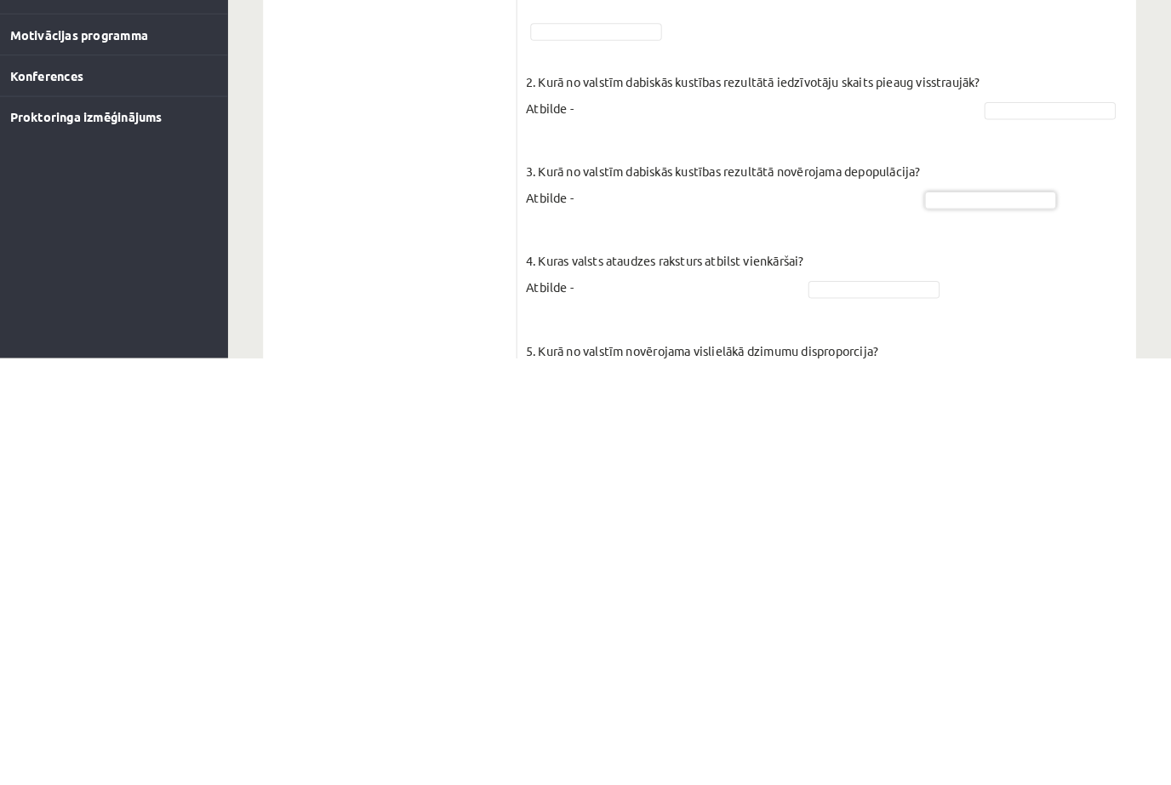
click at [1080, 391] on fieldset "1. Kurā no valstīm ir lielāka iespēja, ka iedzīvotāju skaits dabiskās kustības …" at bounding box center [837, 608] width 584 height 434
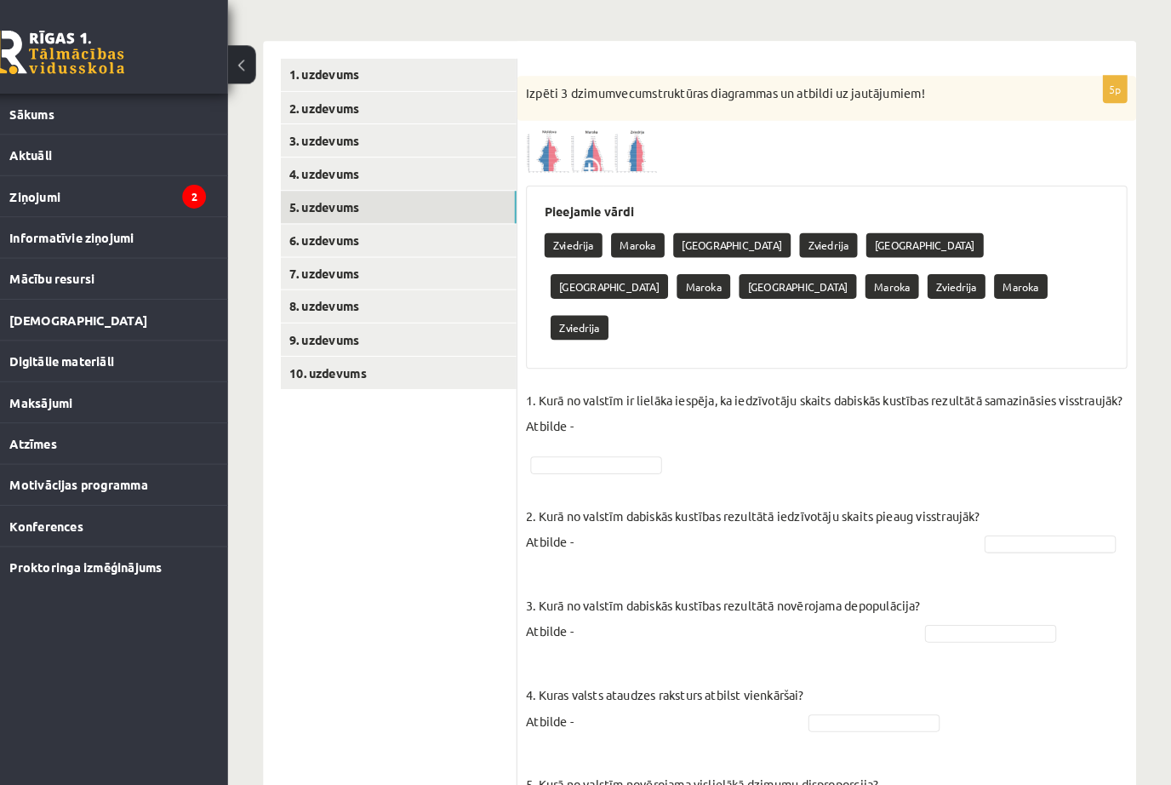
scroll to position [249, 0]
click at [607, 132] on img at bounding box center [609, 146] width 128 height 43
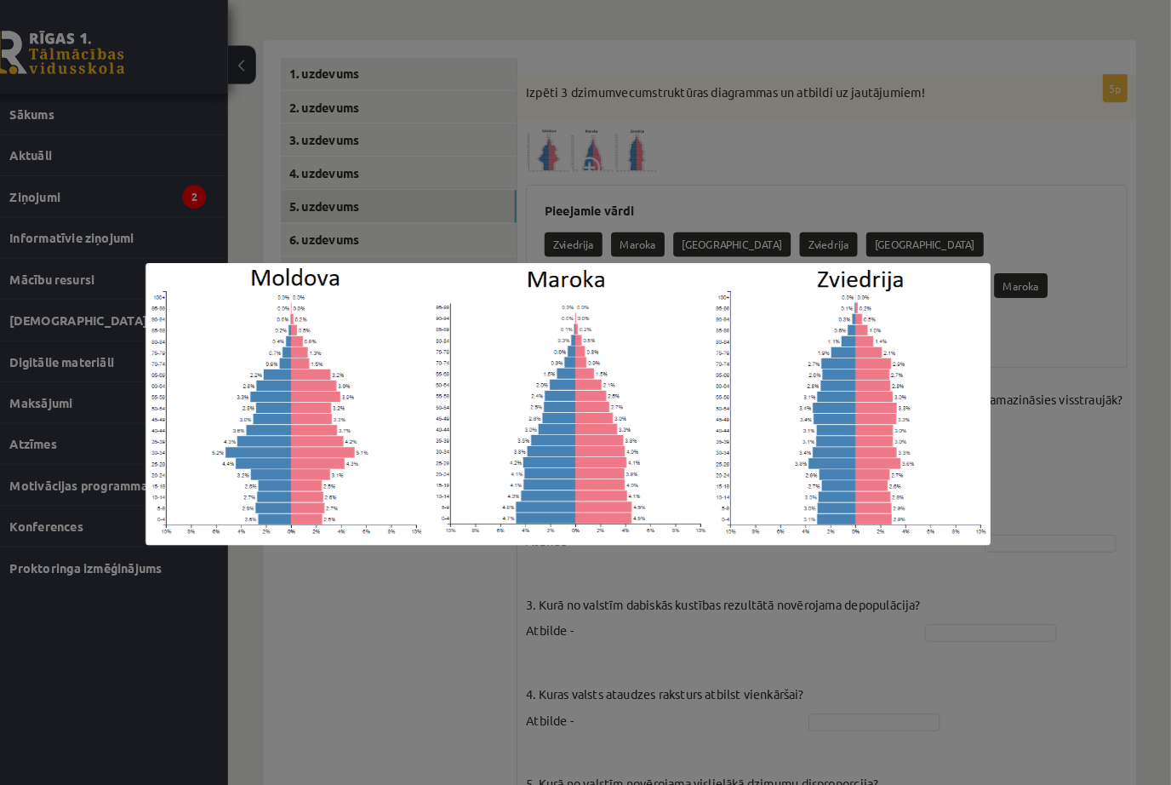
click at [481, 660] on div at bounding box center [585, 392] width 1171 height 785
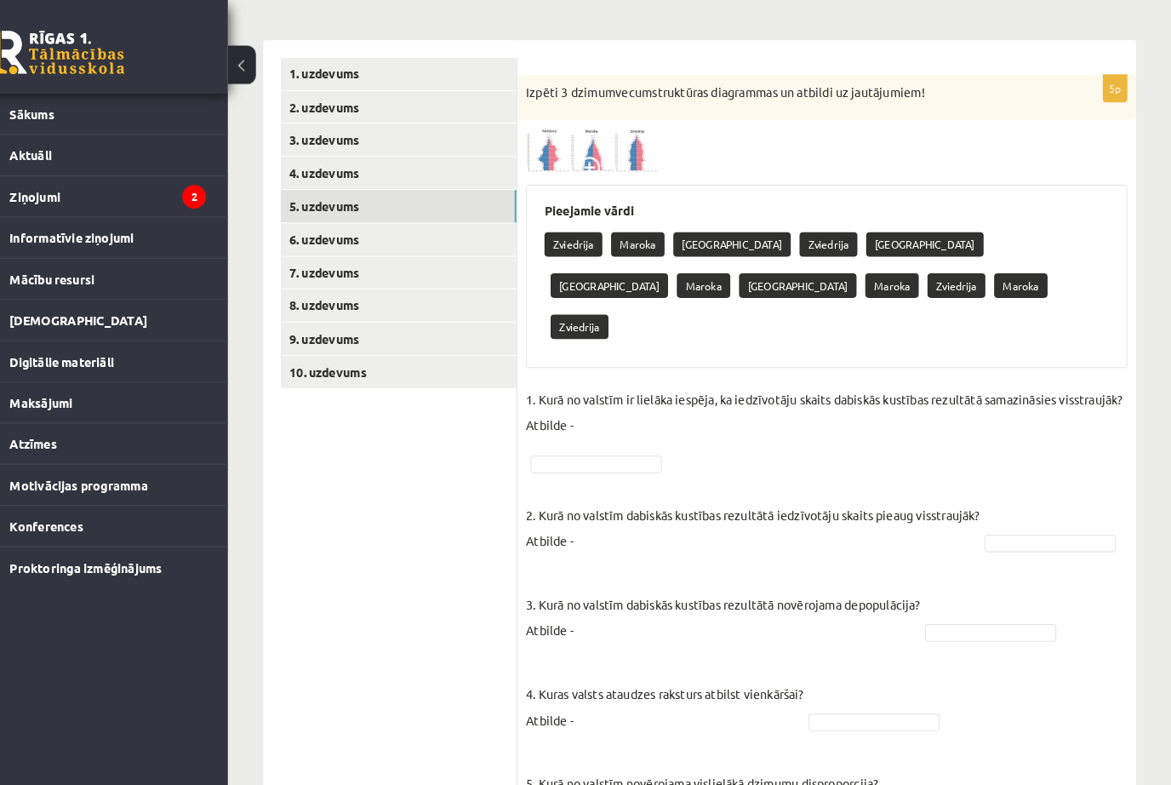
click at [545, 135] on img at bounding box center [609, 146] width 128 height 43
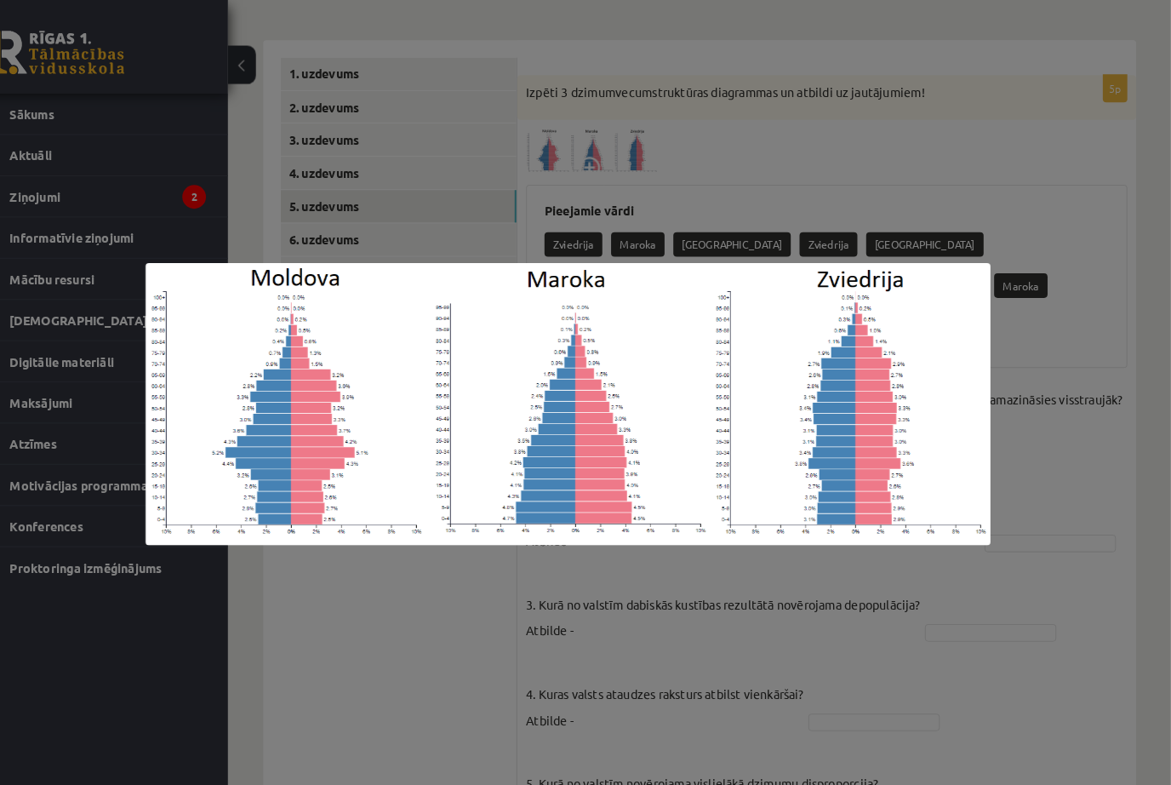
click at [549, 636] on div at bounding box center [585, 392] width 1171 height 785
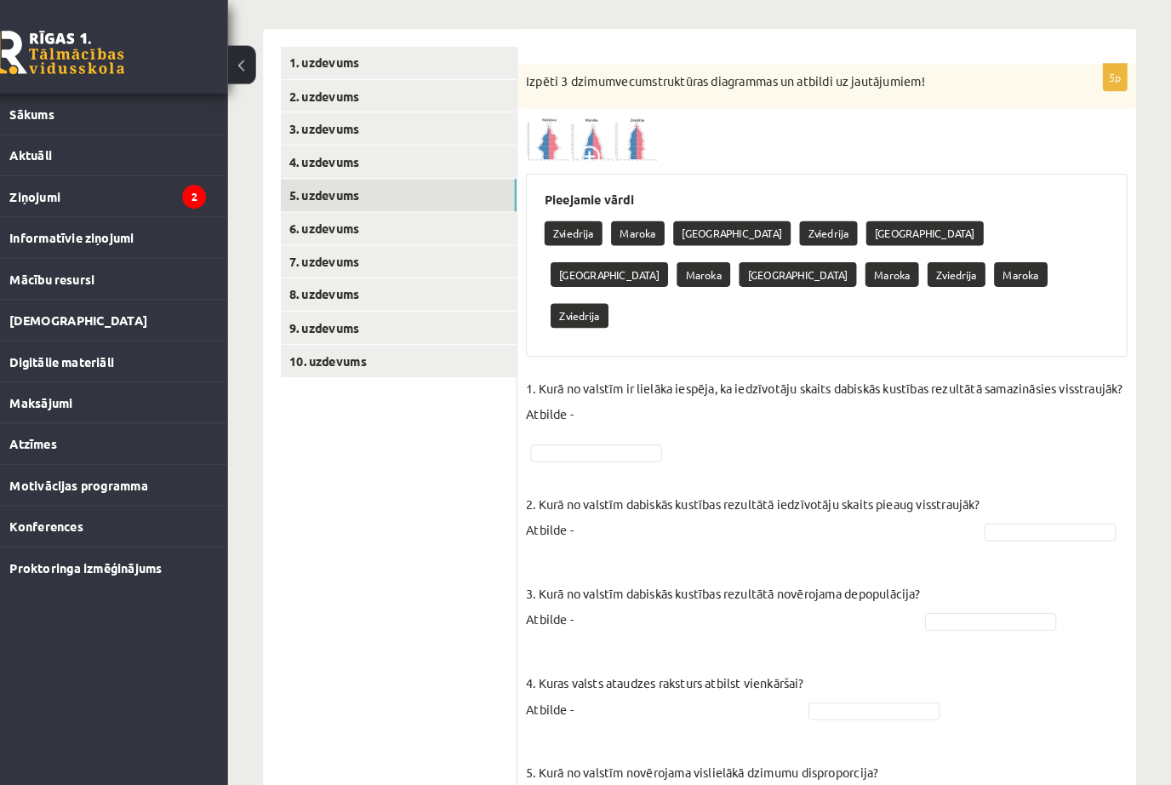
scroll to position [260, 0]
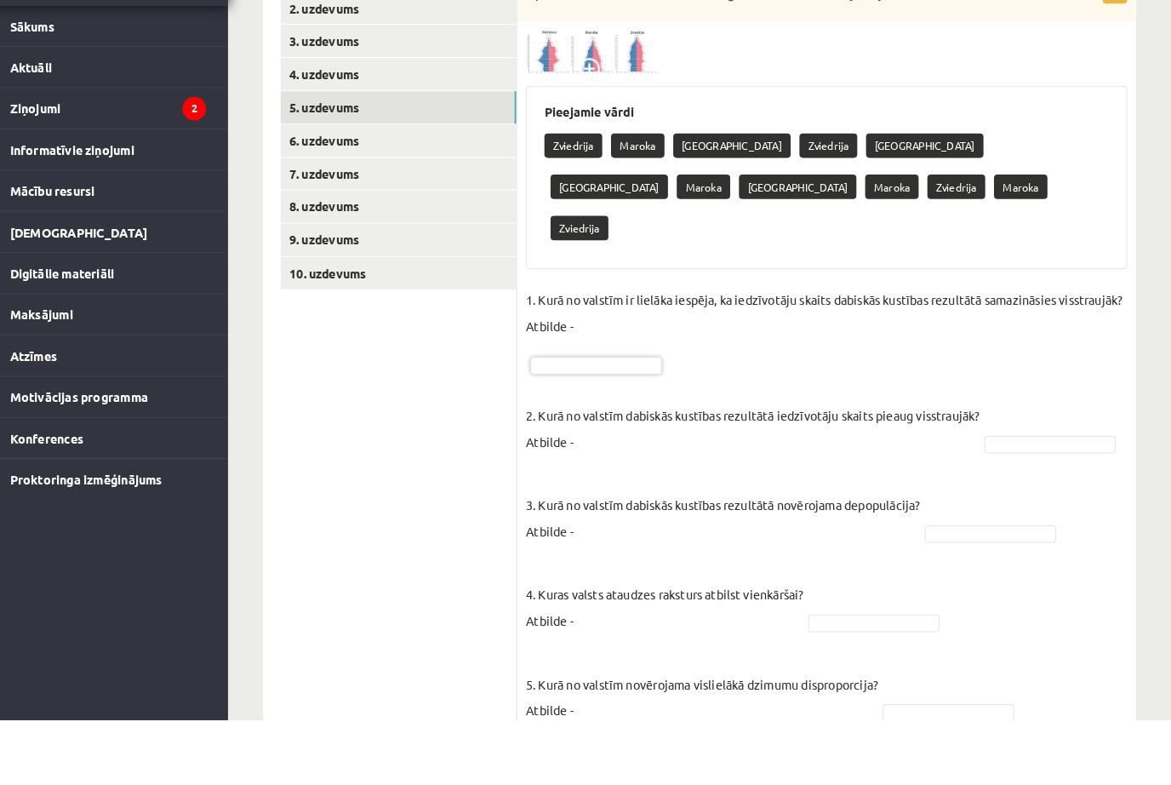
click at [614, 115] on img at bounding box center [609, 136] width 128 height 43
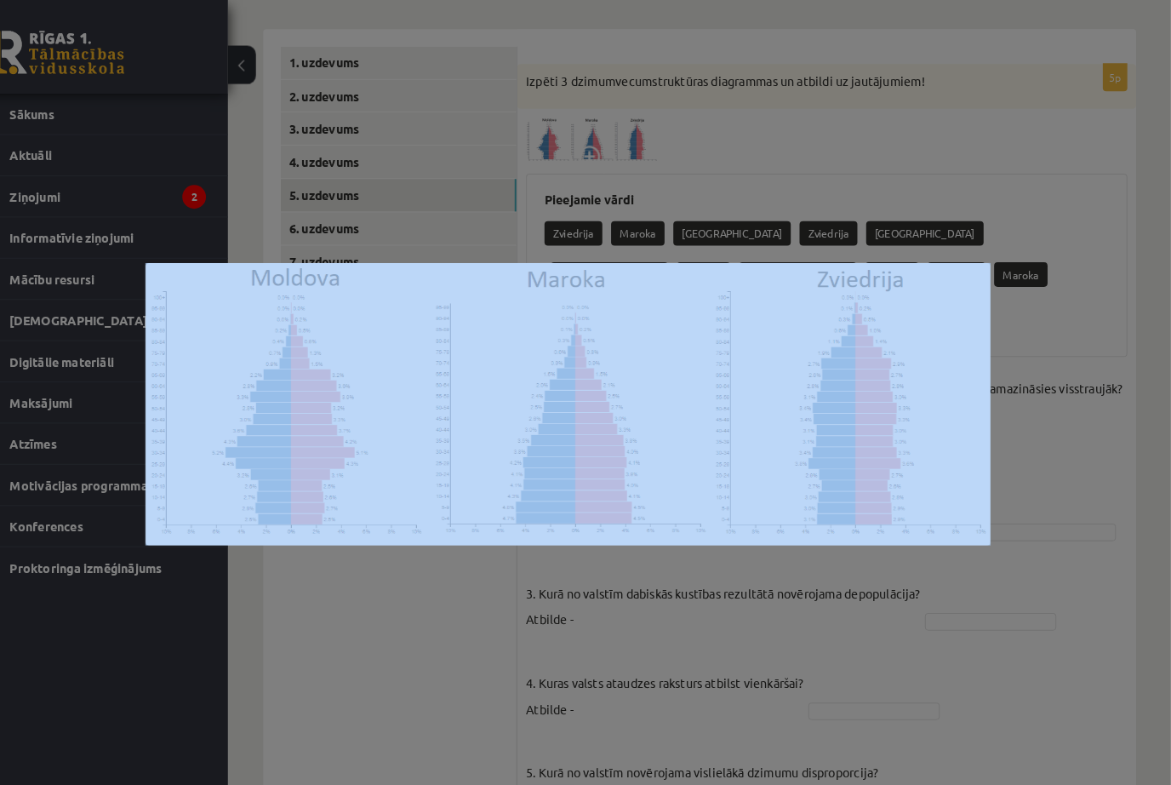
click at [567, 683] on div at bounding box center [585, 392] width 1171 height 785
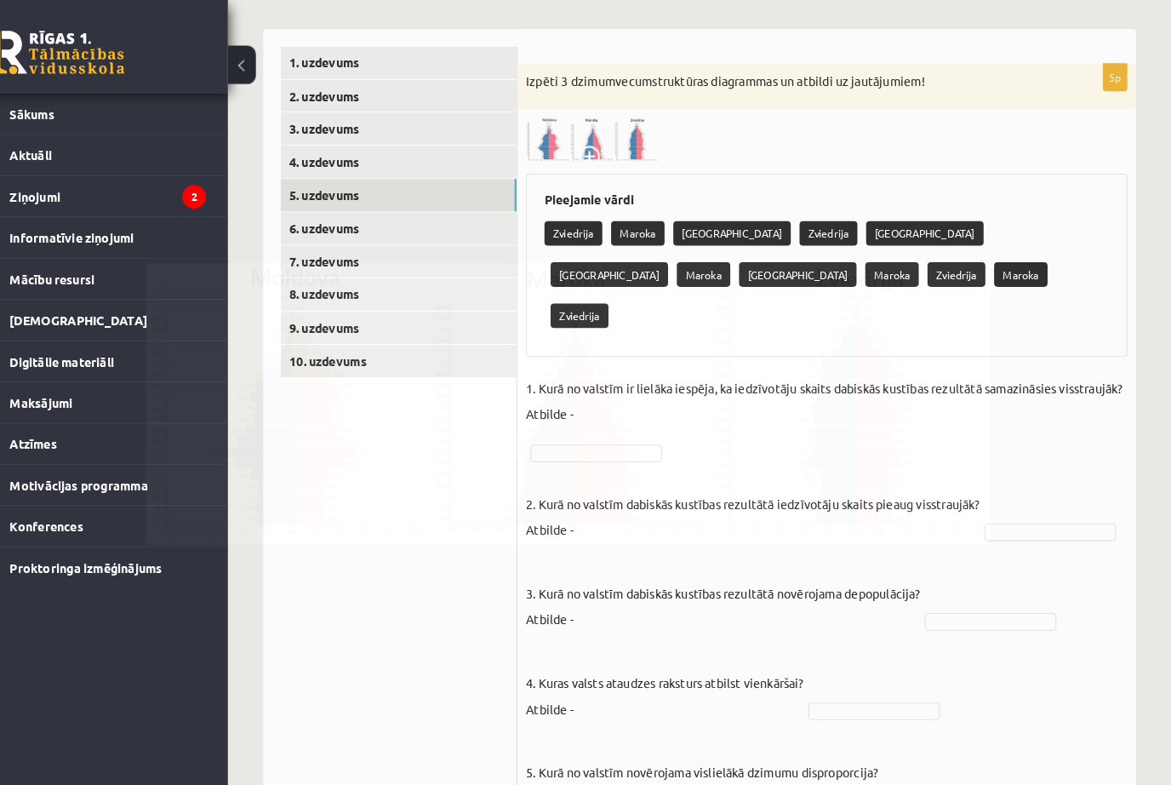
click at [546, 714] on p "5. Kurā no valstīm novērojama vislielākā dzimumu disproporcija? Atbilde -" at bounding box center [716, 749] width 342 height 77
click at [594, 126] on img at bounding box center [609, 135] width 128 height 43
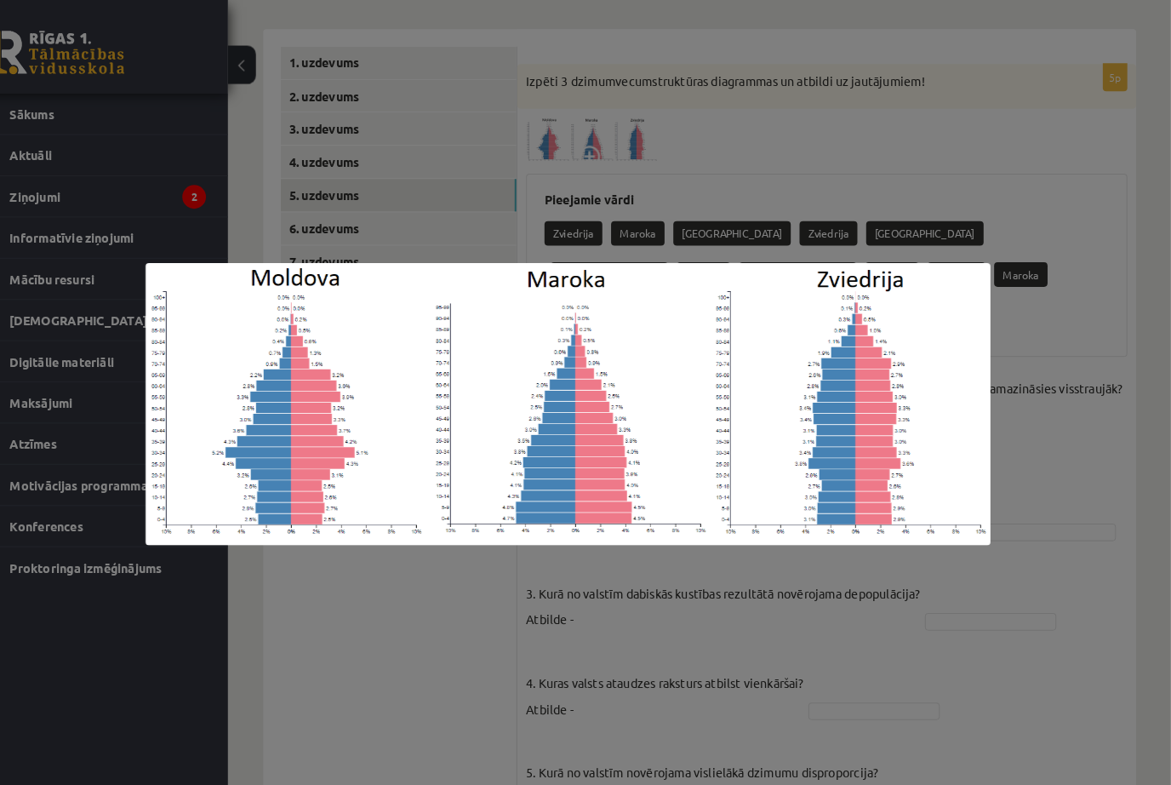
click at [577, 639] on div at bounding box center [585, 392] width 1171 height 785
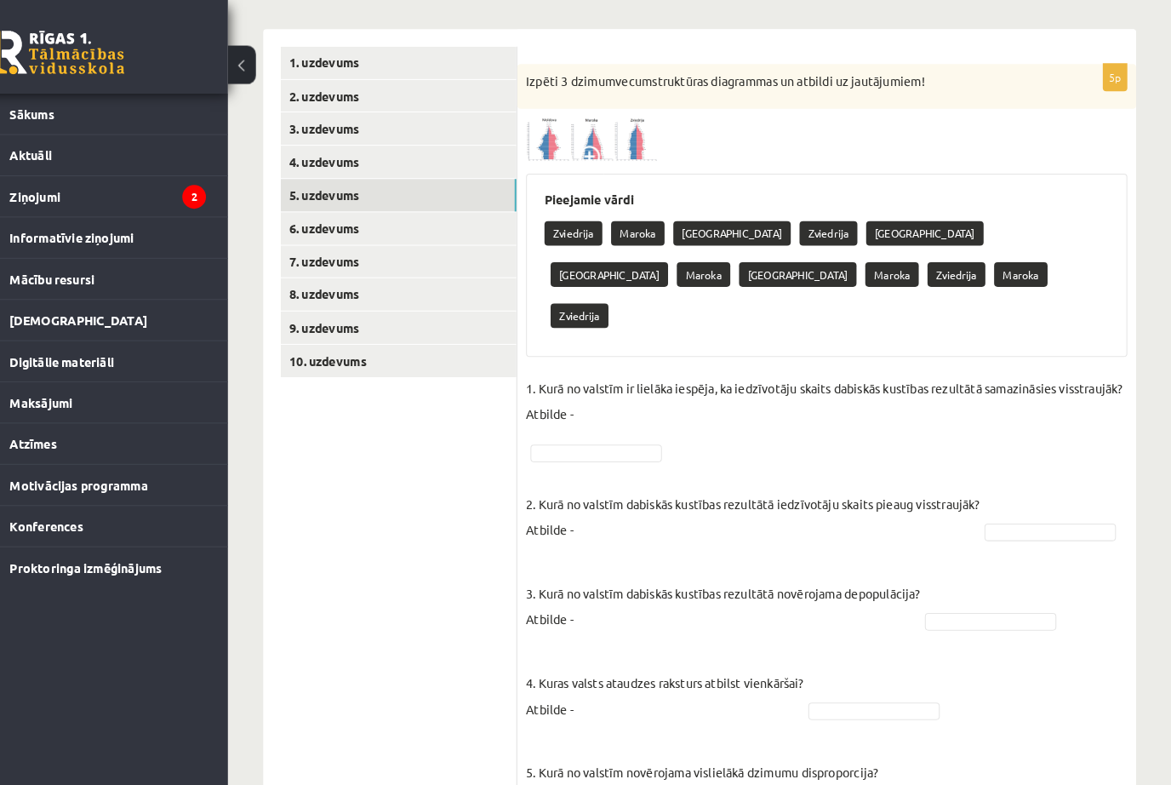
scroll to position [260, 0]
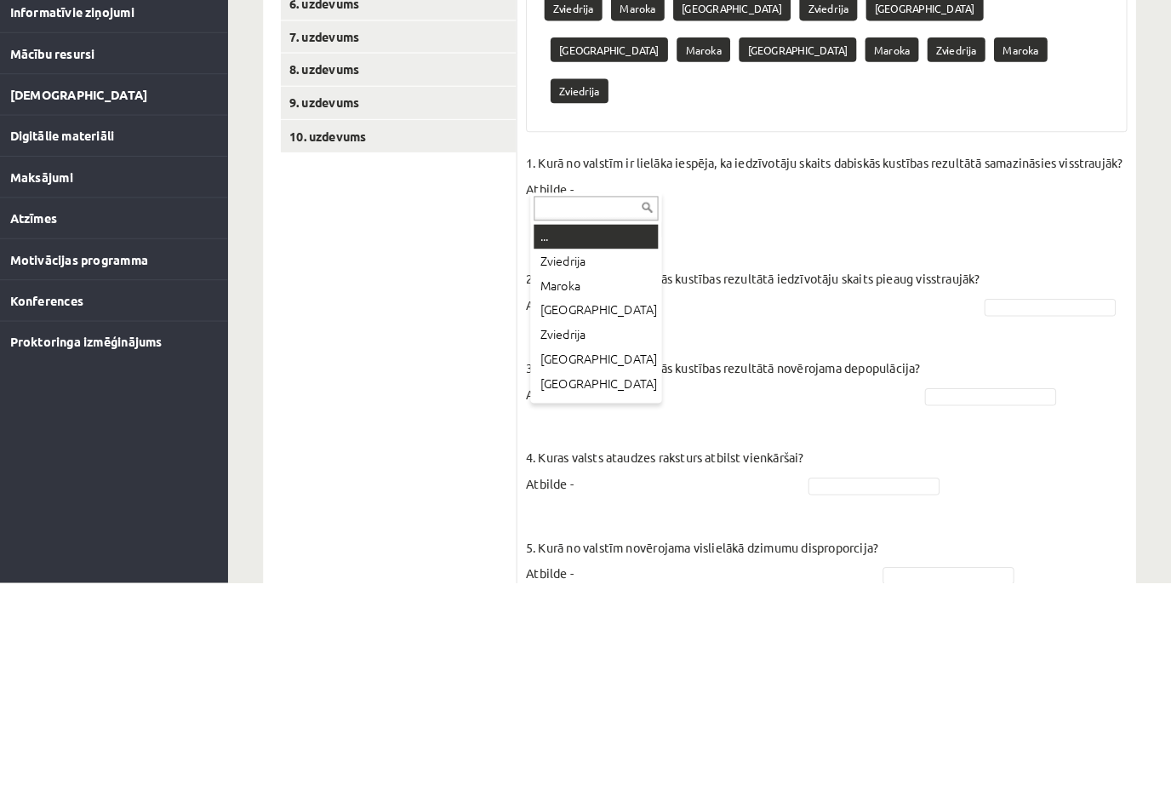
type input "*"
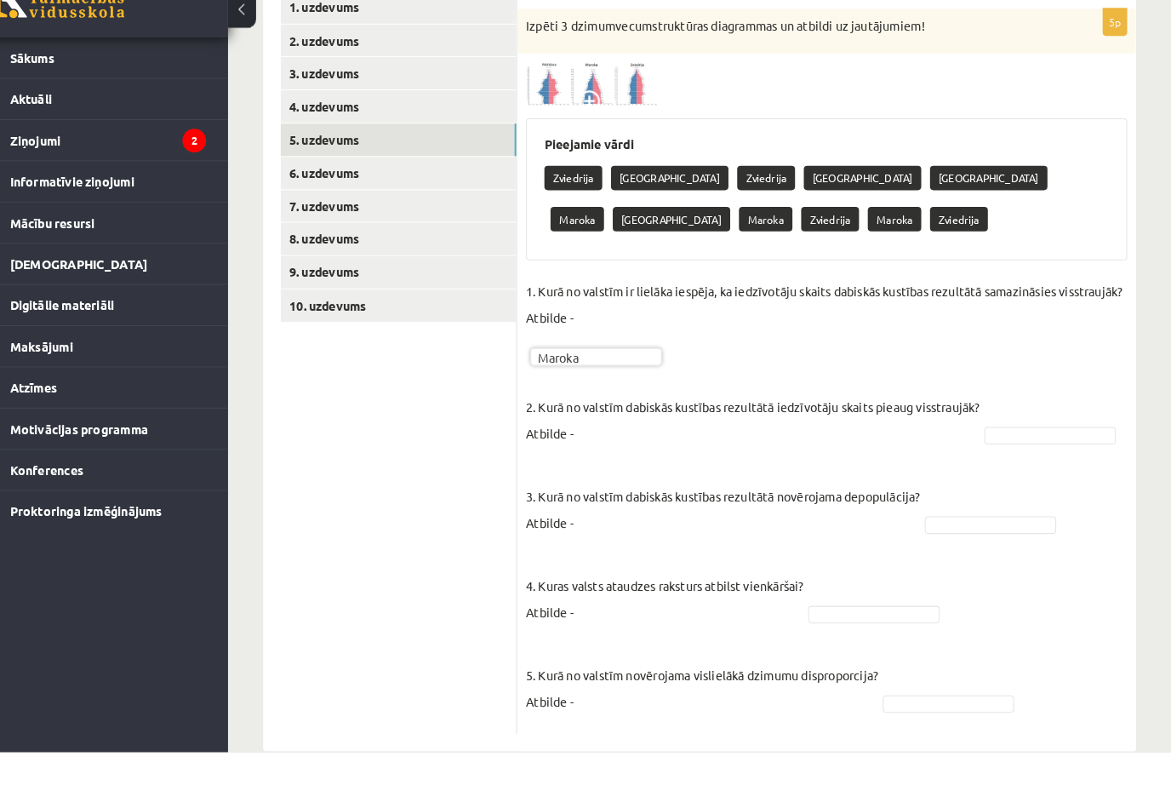
click at [616, 115] on img at bounding box center [609, 136] width 128 height 43
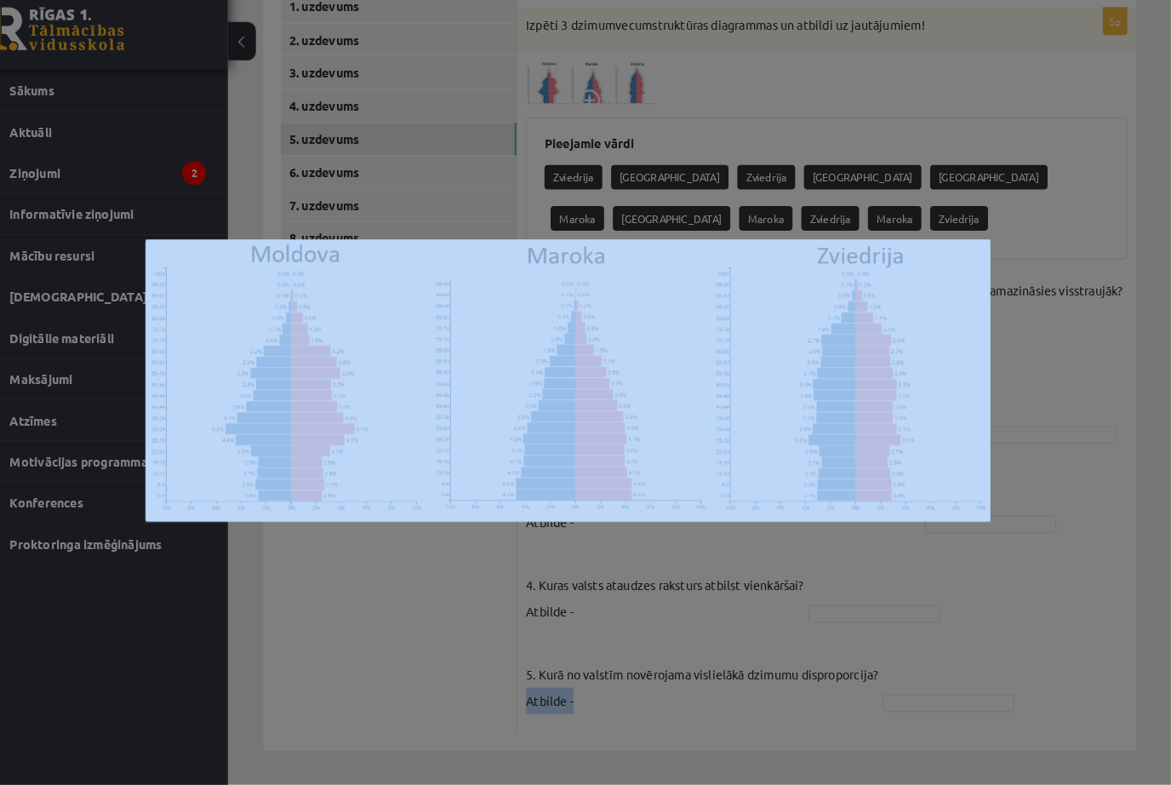
click at [452, 592] on div at bounding box center [585, 392] width 1171 height 785
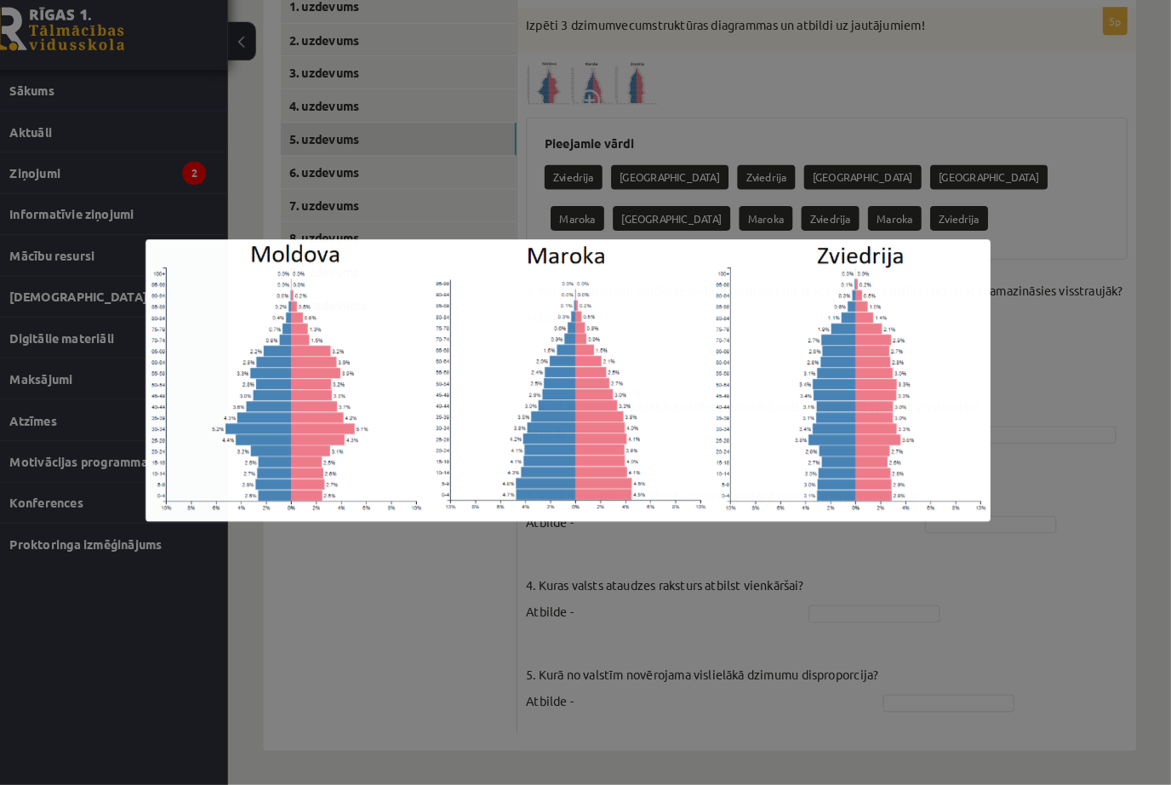
click at [451, 596] on ul "1. uzdevums 2. uzdevums 3. uzdevums 4. uzdevums 5. uzdevums 6. uzdevums 7. uzde…" at bounding box center [421, 375] width 230 height 722
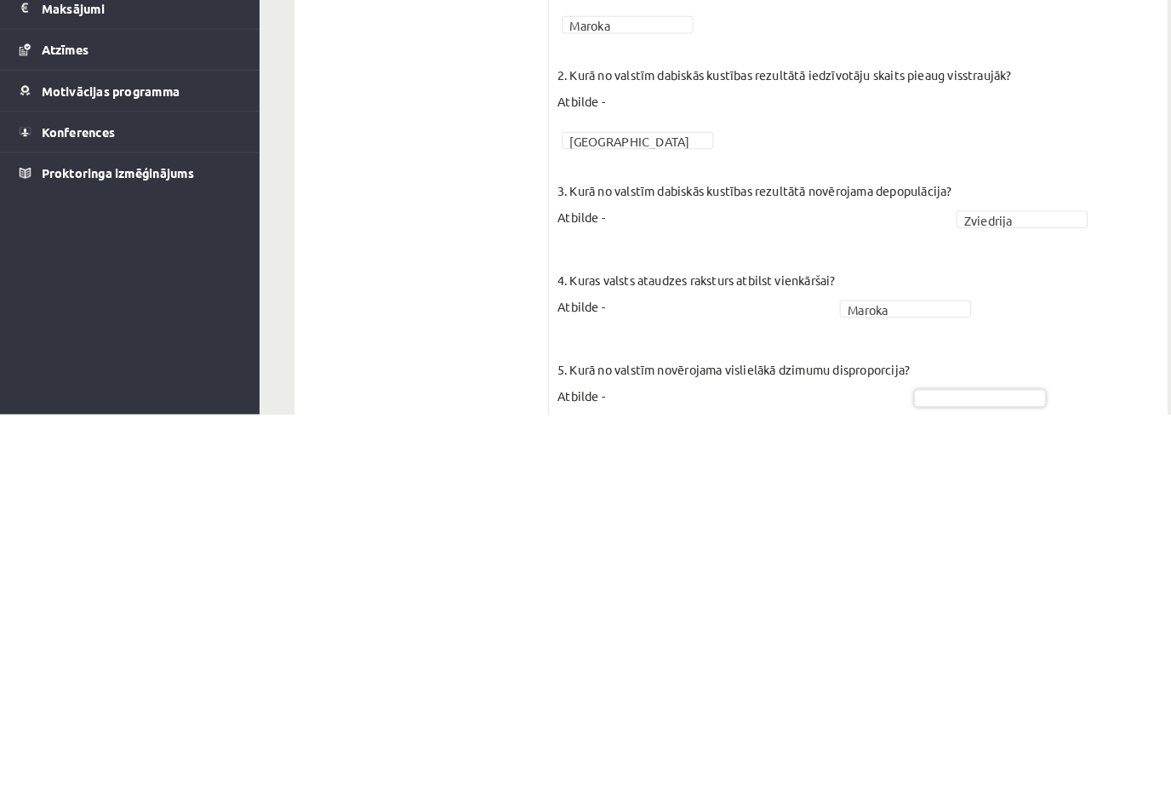
scroll to position [252, 0]
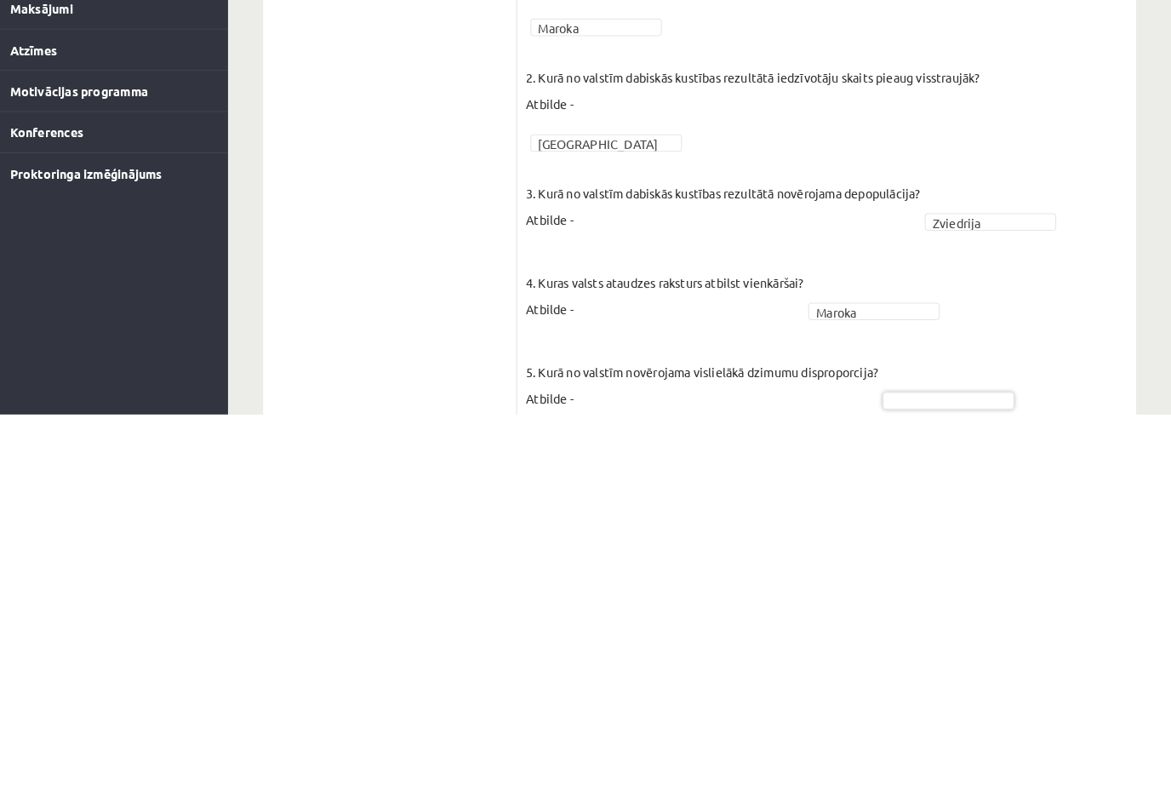
click at [930, 338] on fieldset "1. Kurā no valstīm ir lielāka iespēja, ka iedzīvotāju skaits dabiskās kustības …" at bounding box center [837, 562] width 584 height 460
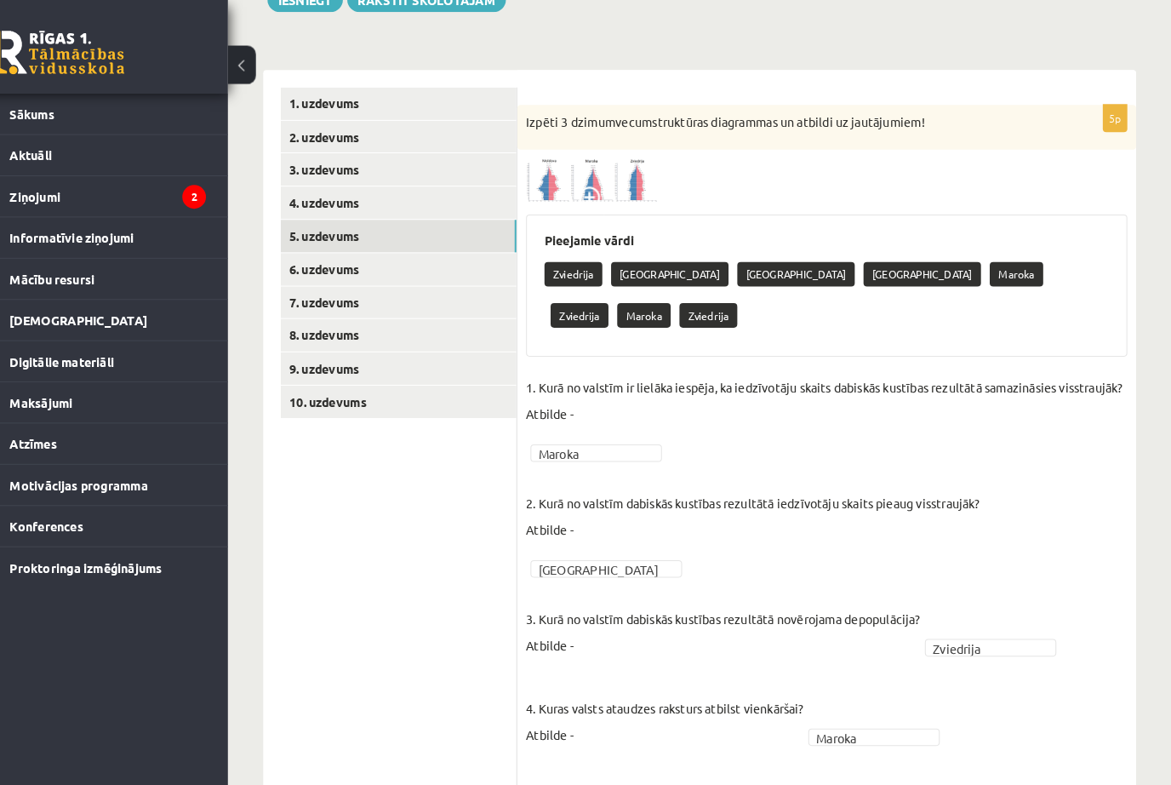
scroll to position [251, 0]
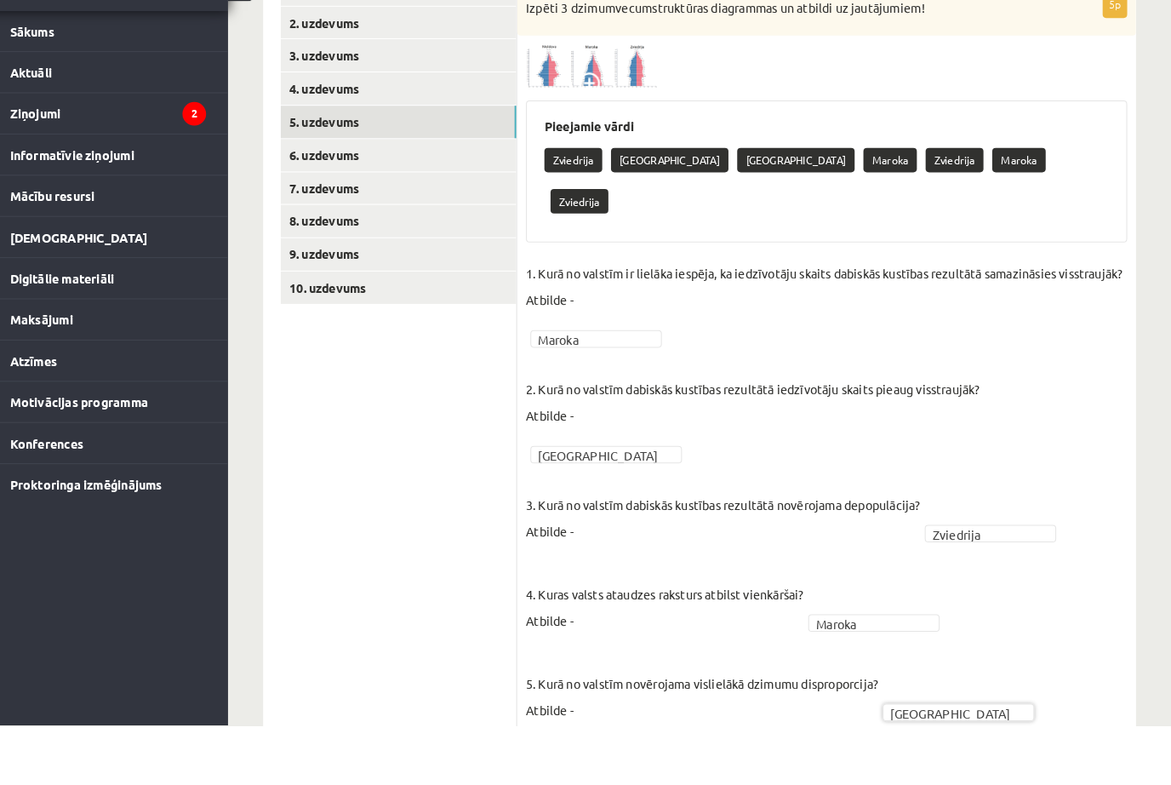
click at [368, 215] on link "6. uzdevums" at bounding box center [420, 230] width 229 height 31
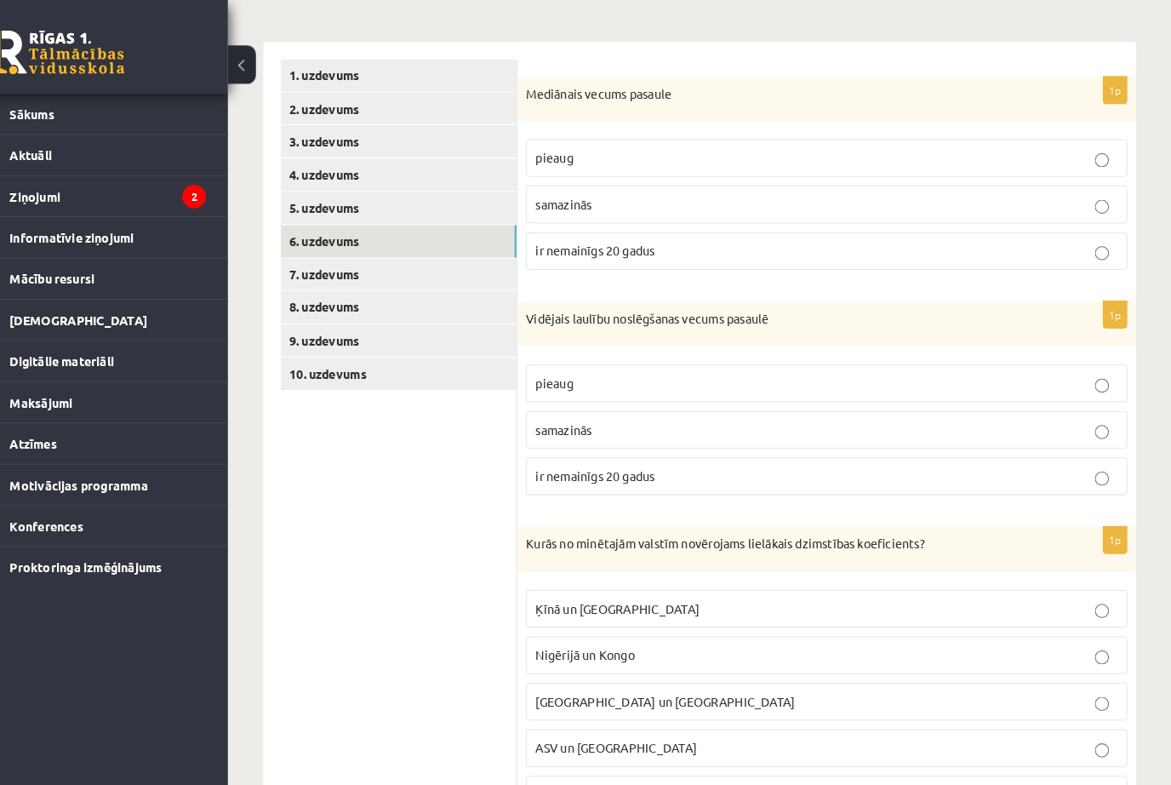
scroll to position [249, 0]
click at [554, 151] on span "pieaug" at bounding box center [572, 152] width 37 height 15
click at [554, 367] on span "pieaug" at bounding box center [572, 370] width 37 height 15
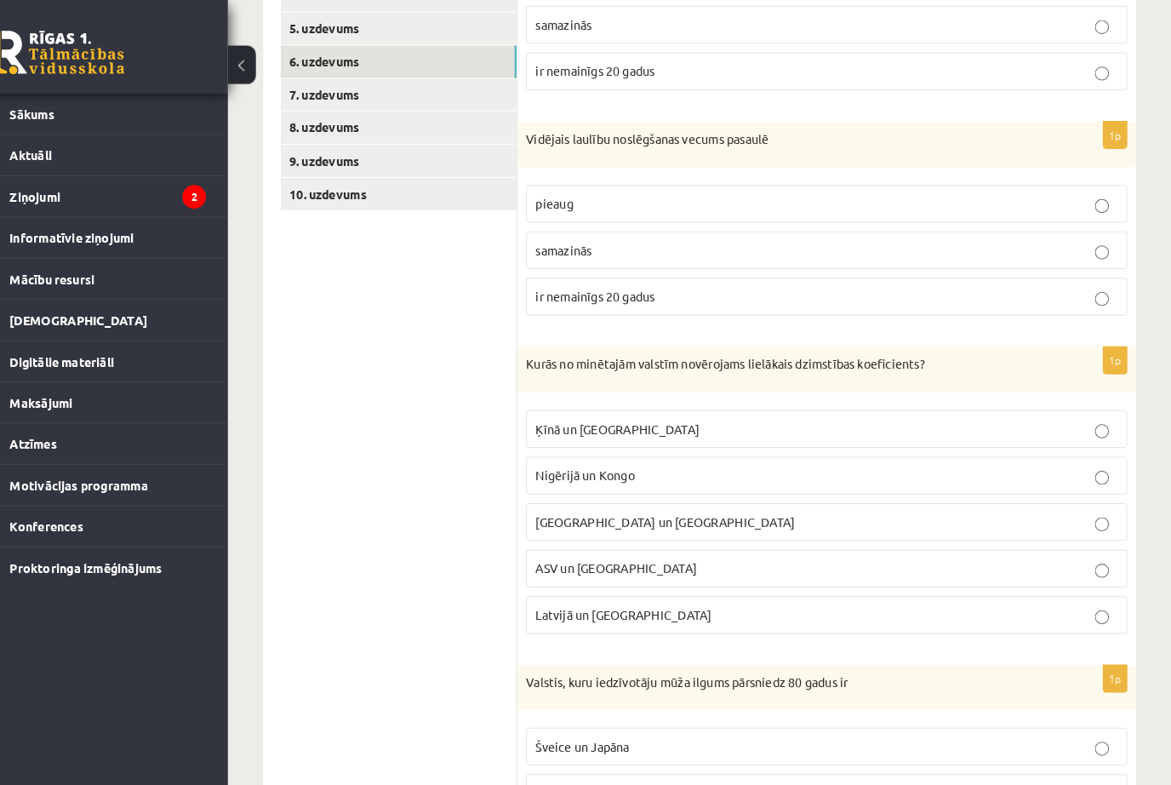
click at [554, 458] on span "Nigērijā un Kongo" at bounding box center [602, 461] width 96 height 15
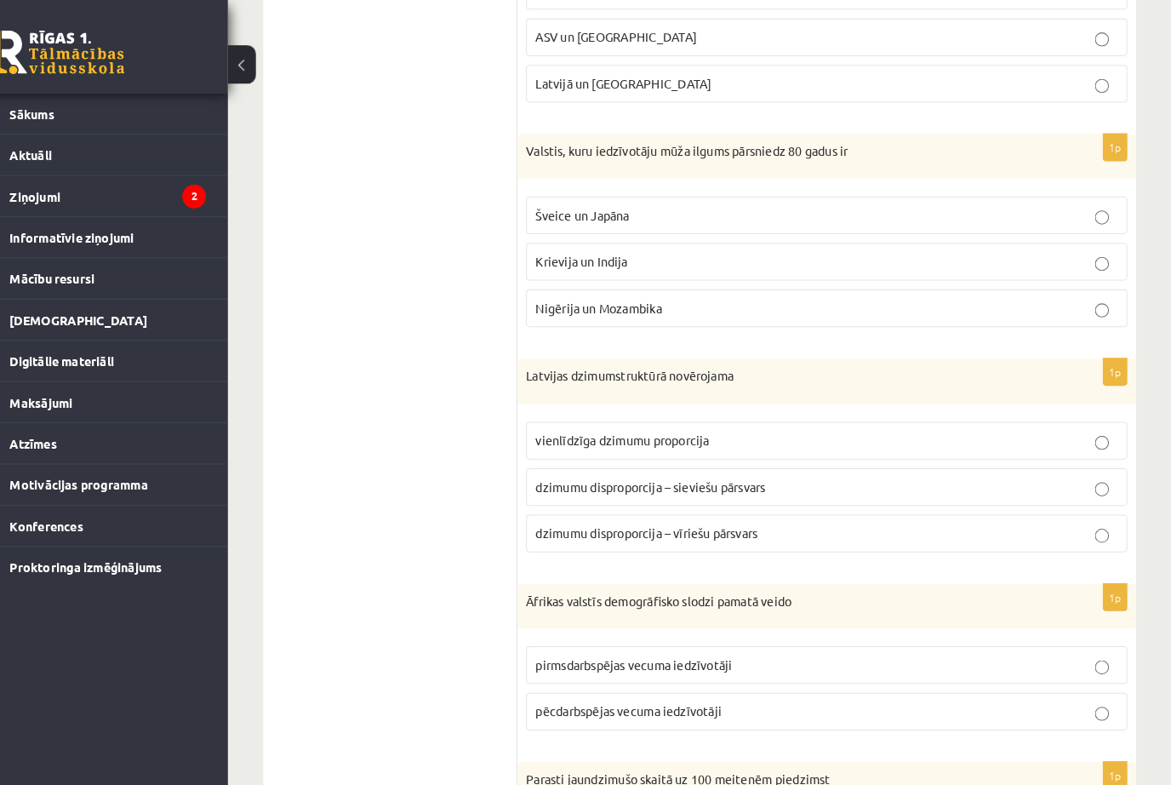
scroll to position [939, 0]
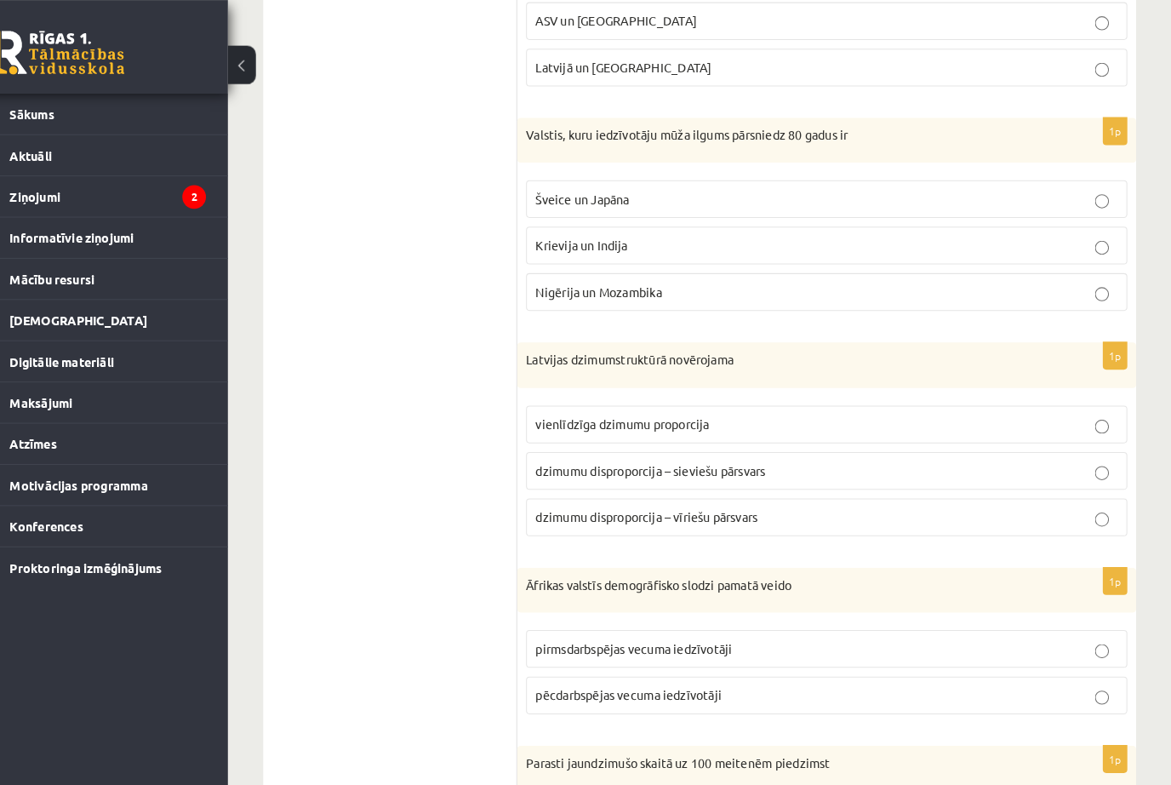
click at [554, 197] on span "Šveice un Japāna" at bounding box center [599, 192] width 91 height 15
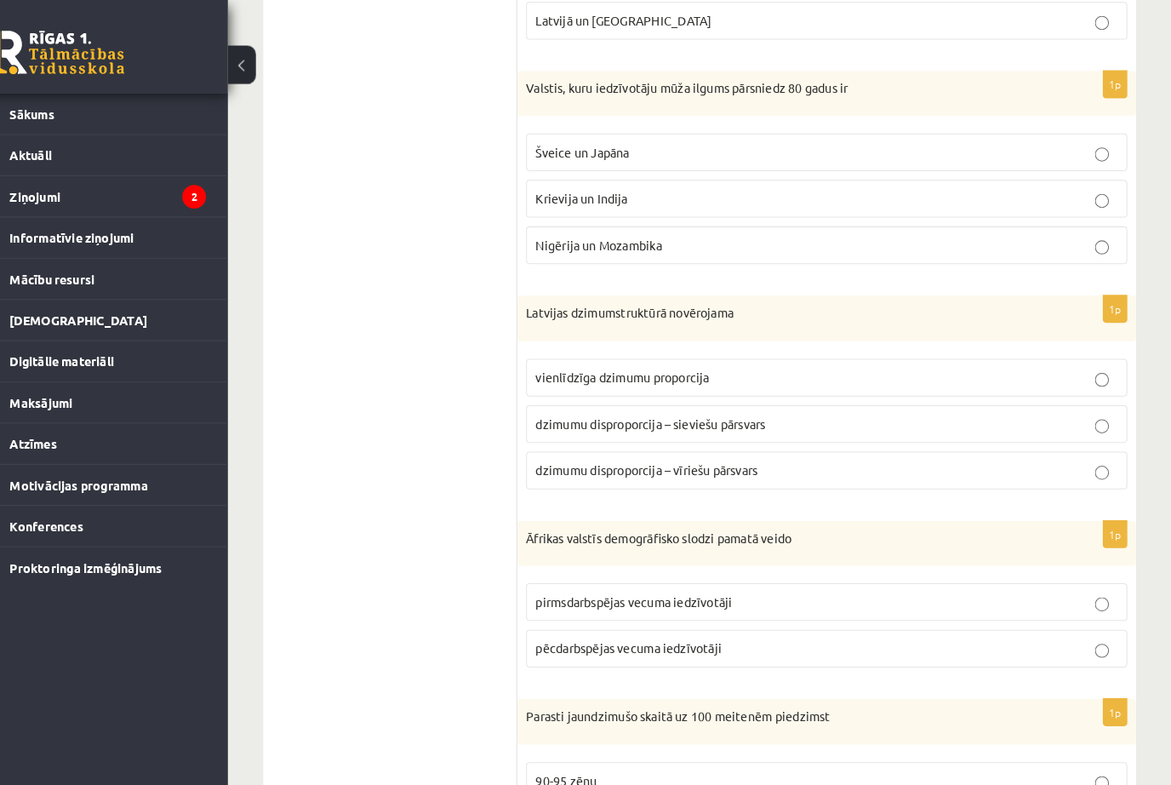
scroll to position [1000, 0]
click at [554, 403] on span "dzimumu disproporcija – sieviešu pārsvars" at bounding box center [665, 410] width 223 height 15
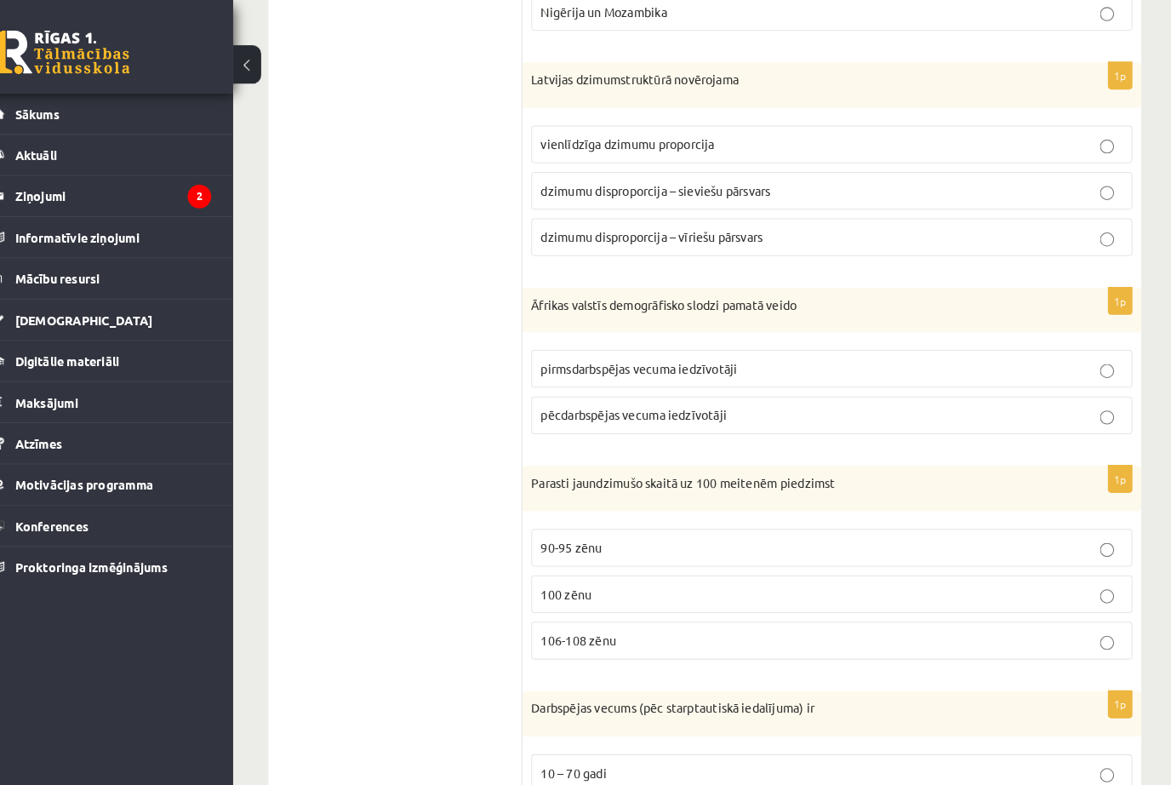
scroll to position [1226, 0]
click at [545, 366] on label "pirmsdarbspējas vecuma iedzīvotāji" at bounding box center [837, 358] width 584 height 37
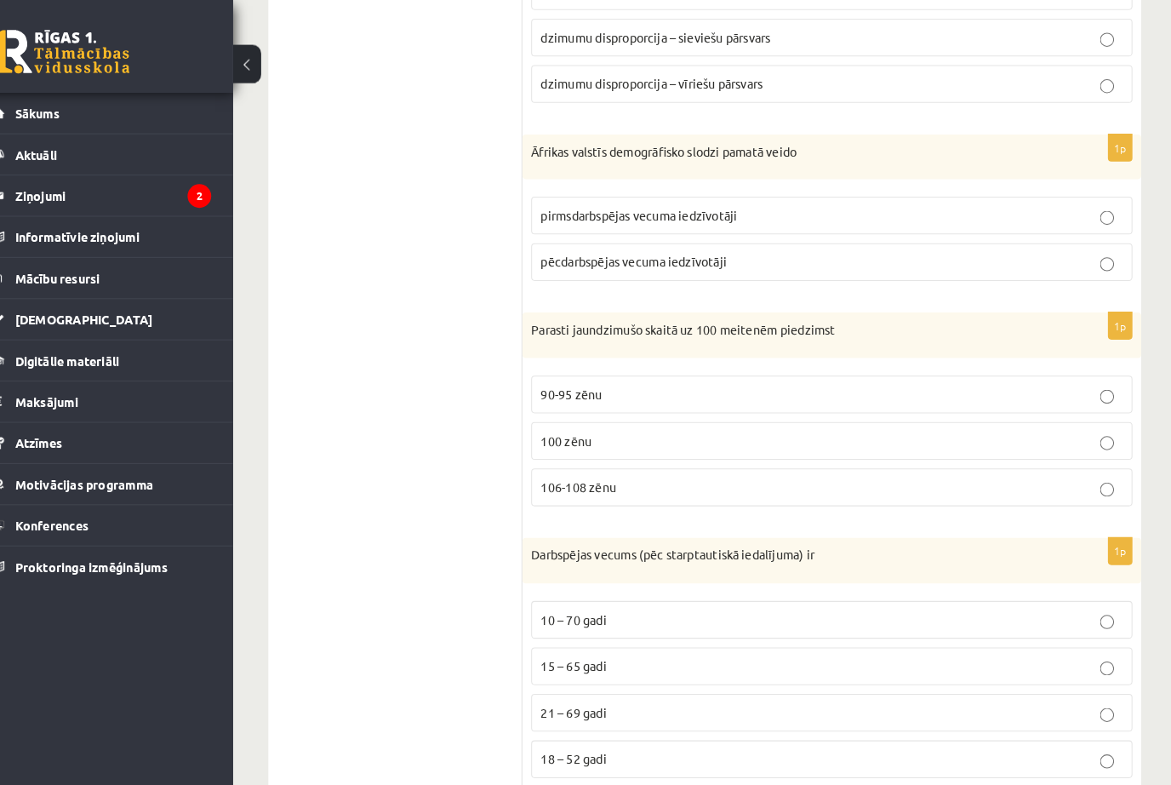
scroll to position [1374, 0]
click at [551, 483] on label "106-108 zēnu" at bounding box center [837, 473] width 584 height 37
click at [554, 646] on span "15 – 65 gadi" at bounding box center [586, 646] width 64 height 15
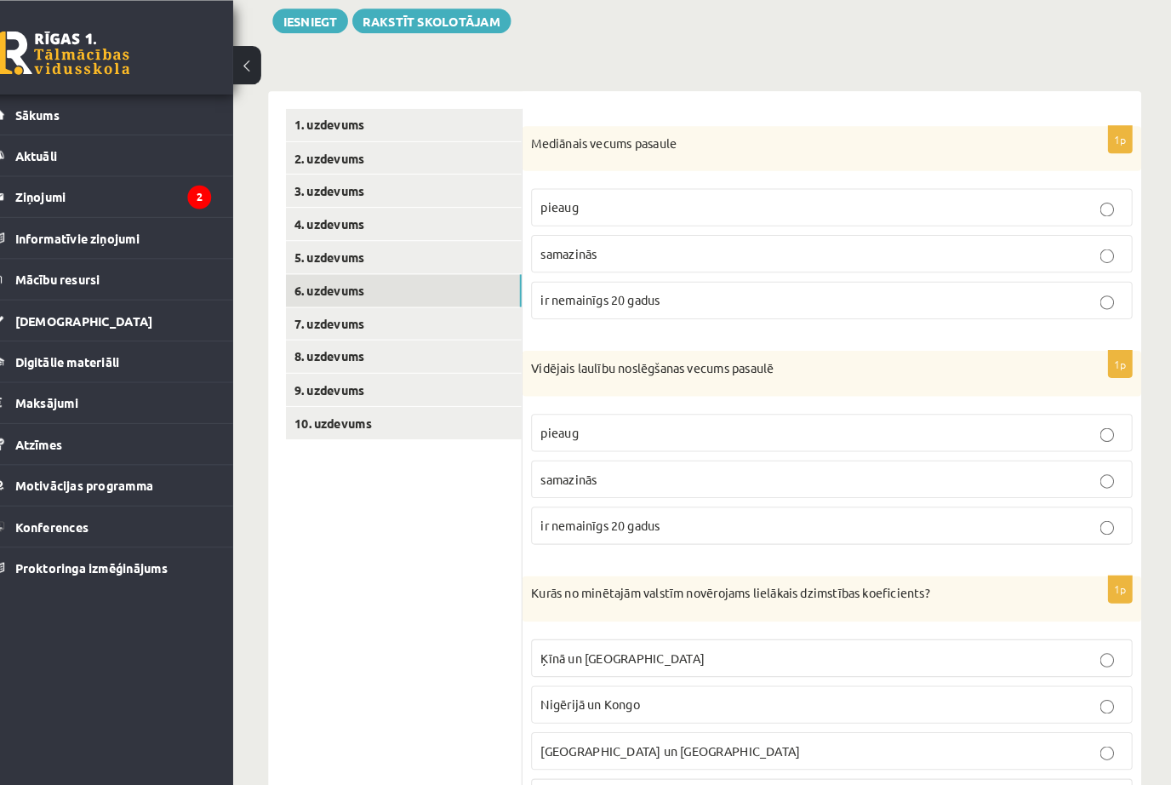
scroll to position [200, 0]
click at [306, 302] on link "7. uzdevums" at bounding box center [420, 314] width 229 height 31
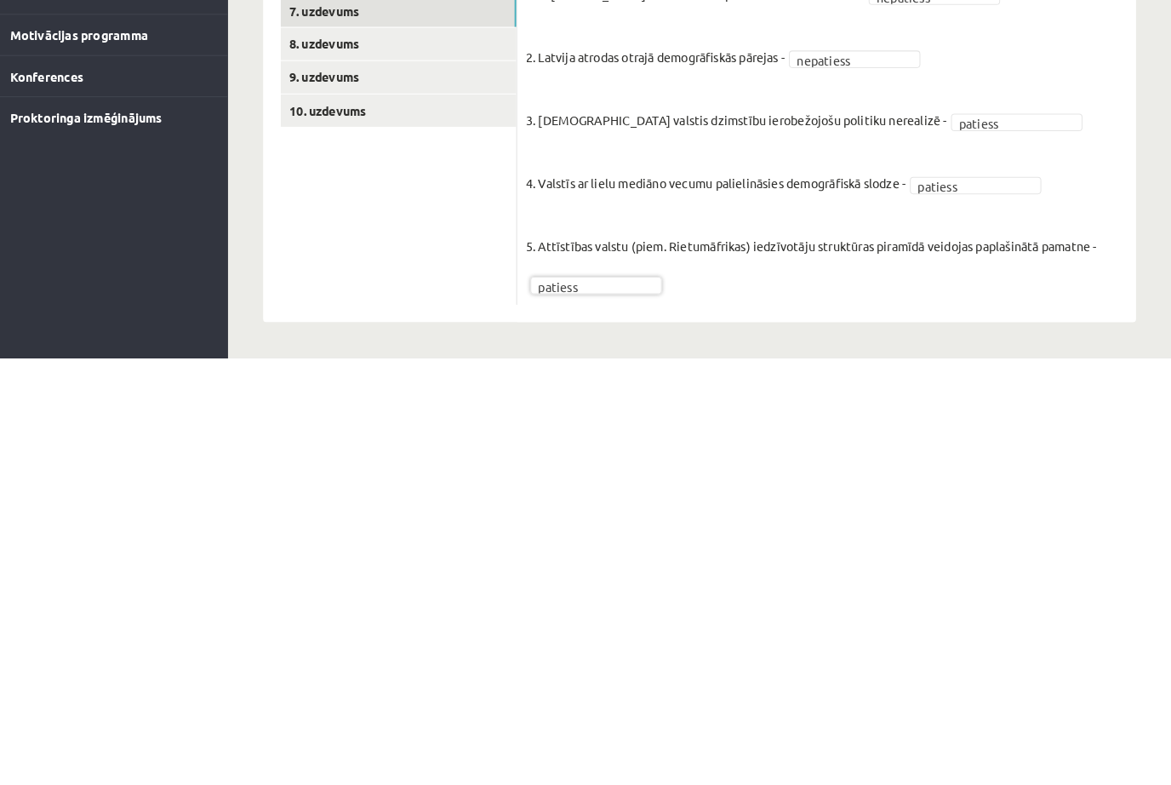
scroll to position [65, 0]
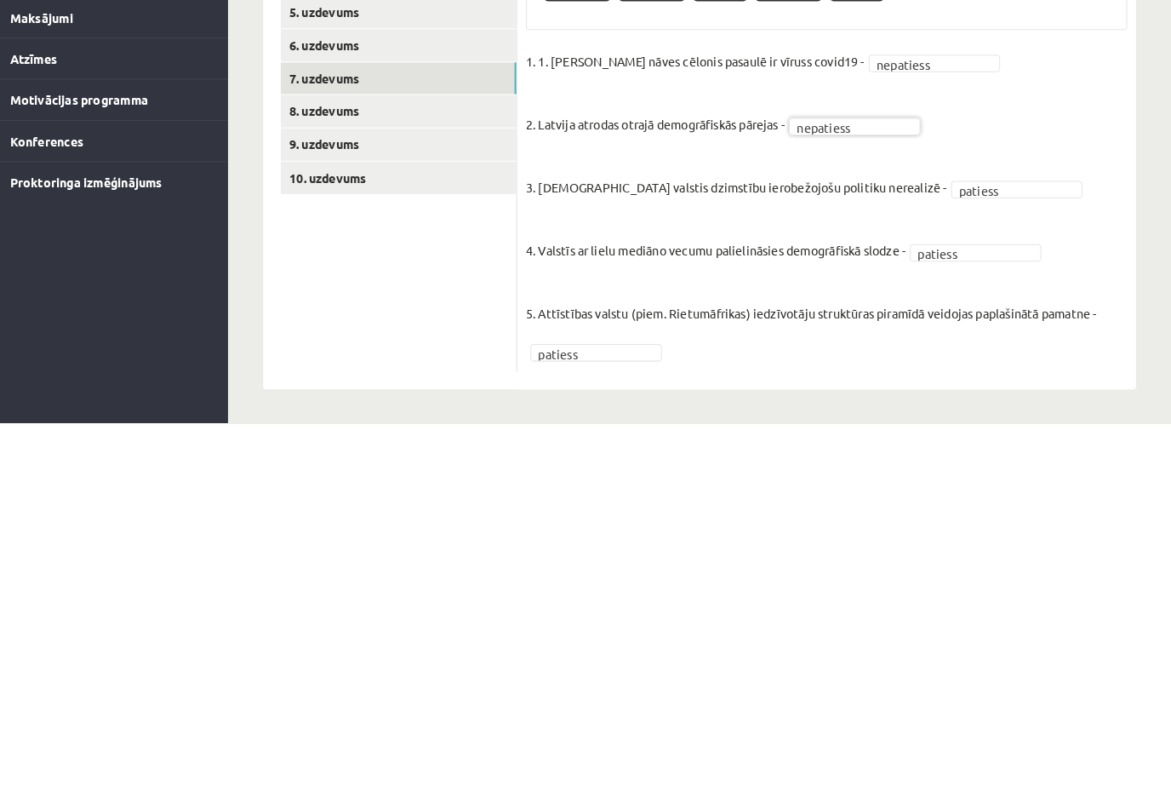
click at [1087, 420] on fieldset "1. 1. Galvenais nāves cēlonis pasaulē ir vīruss covid19 - nepatiess ********* 2…" at bounding box center [837, 573] width 584 height 306
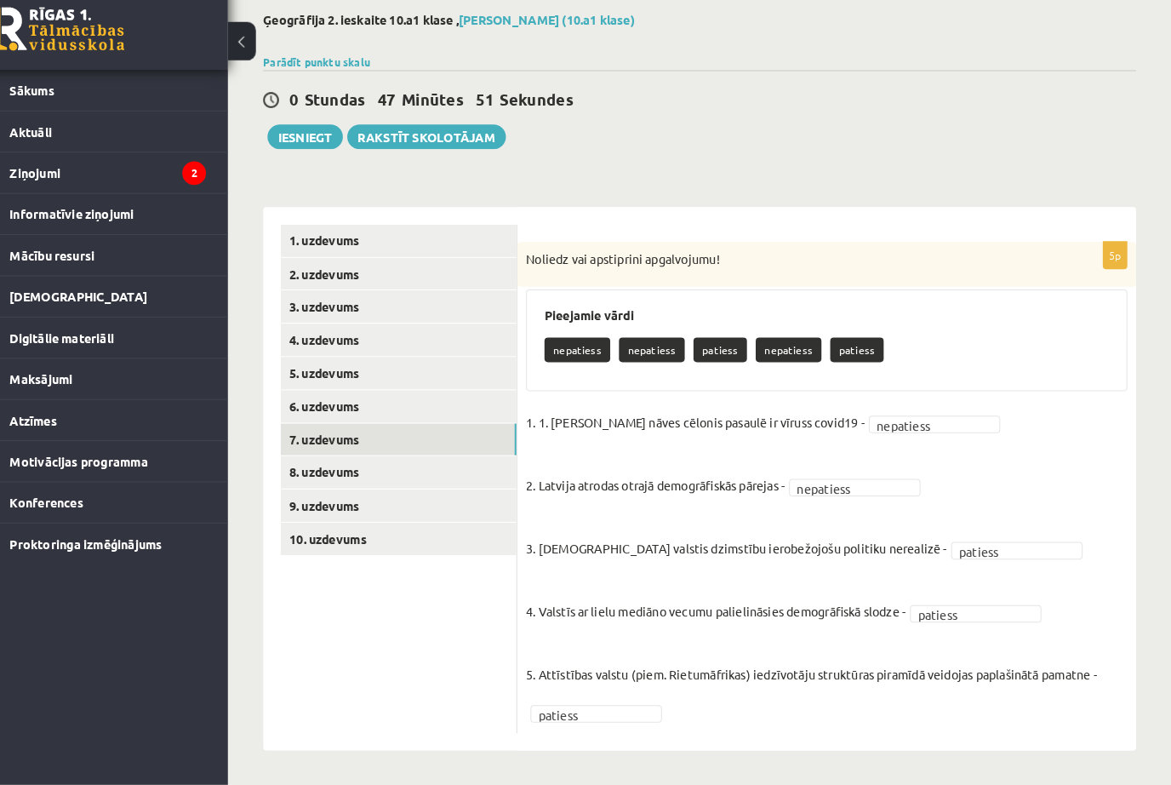
click at [362, 466] on link "8. uzdevums" at bounding box center [420, 481] width 229 height 31
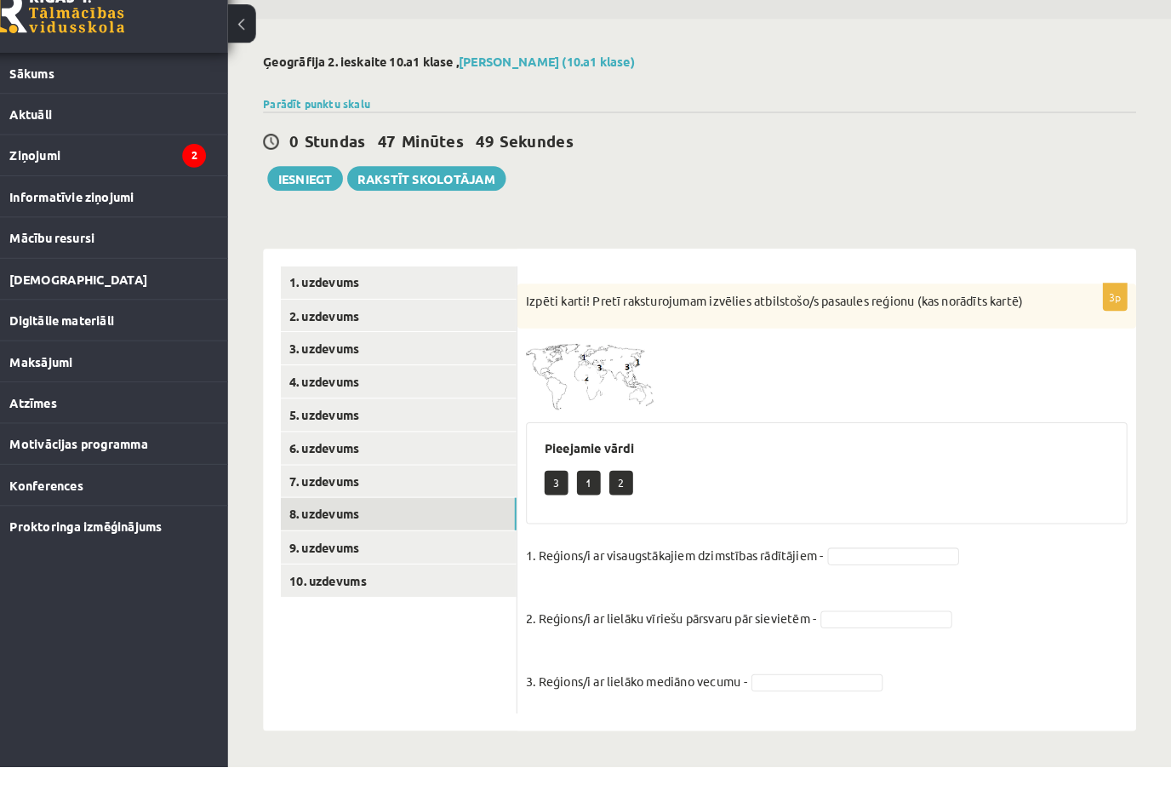
scroll to position [5, 0]
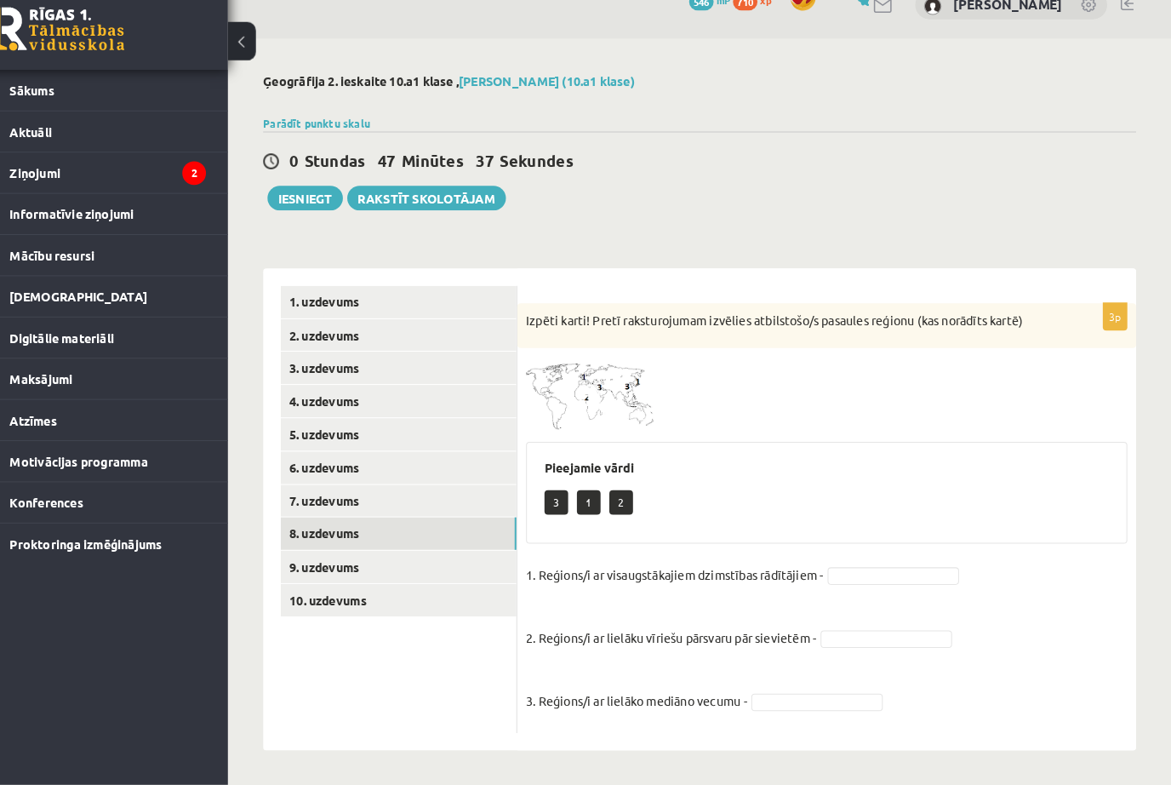
click at [545, 369] on img at bounding box center [609, 404] width 128 height 71
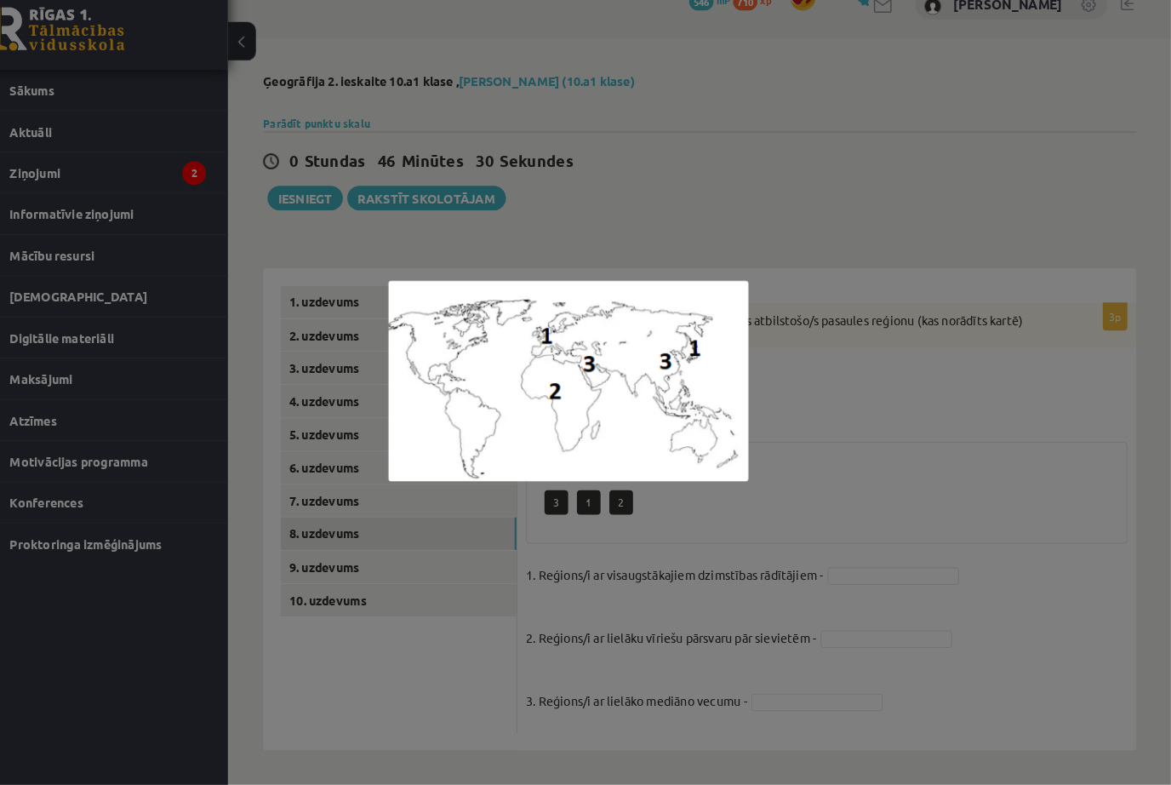
click at [838, 464] on div at bounding box center [585, 392] width 1171 height 785
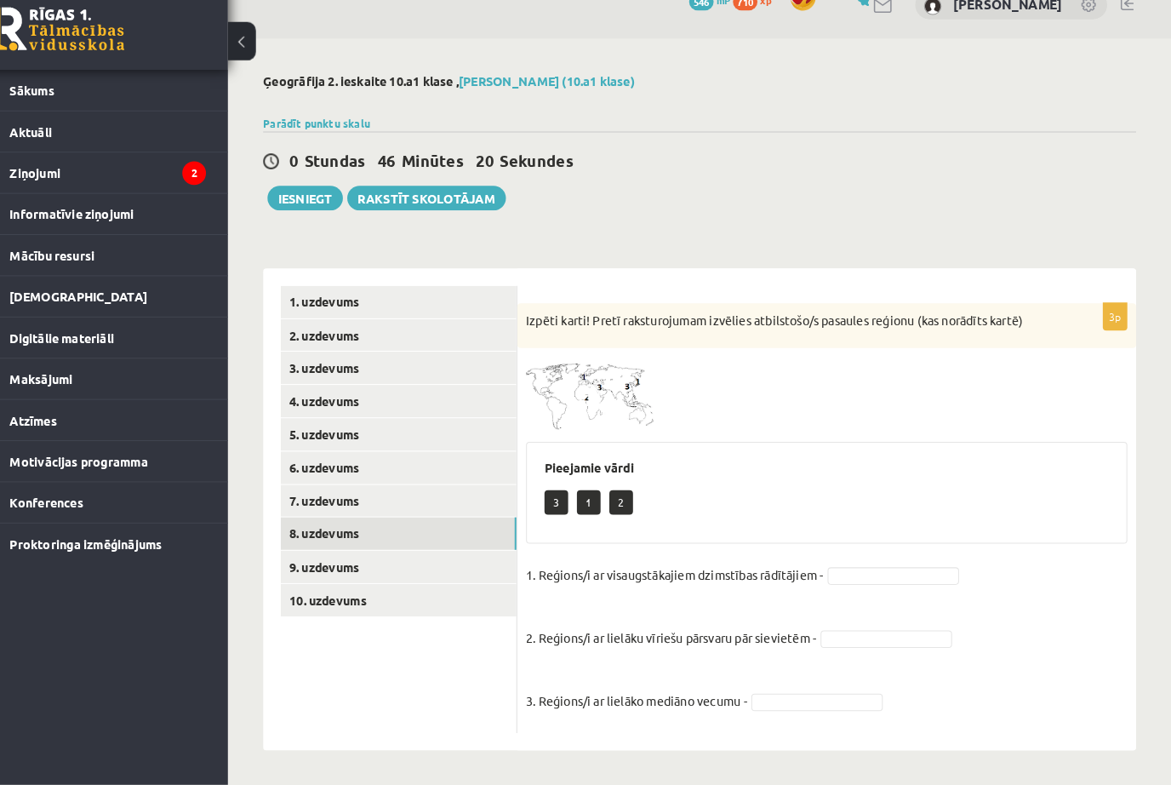
click at [860, 539] on div "3p Izpēti karti! Pretī raksturojumam izvēlies atbilstošo/s pasaules reģionu (ka…" at bounding box center [836, 525] width 601 height 417
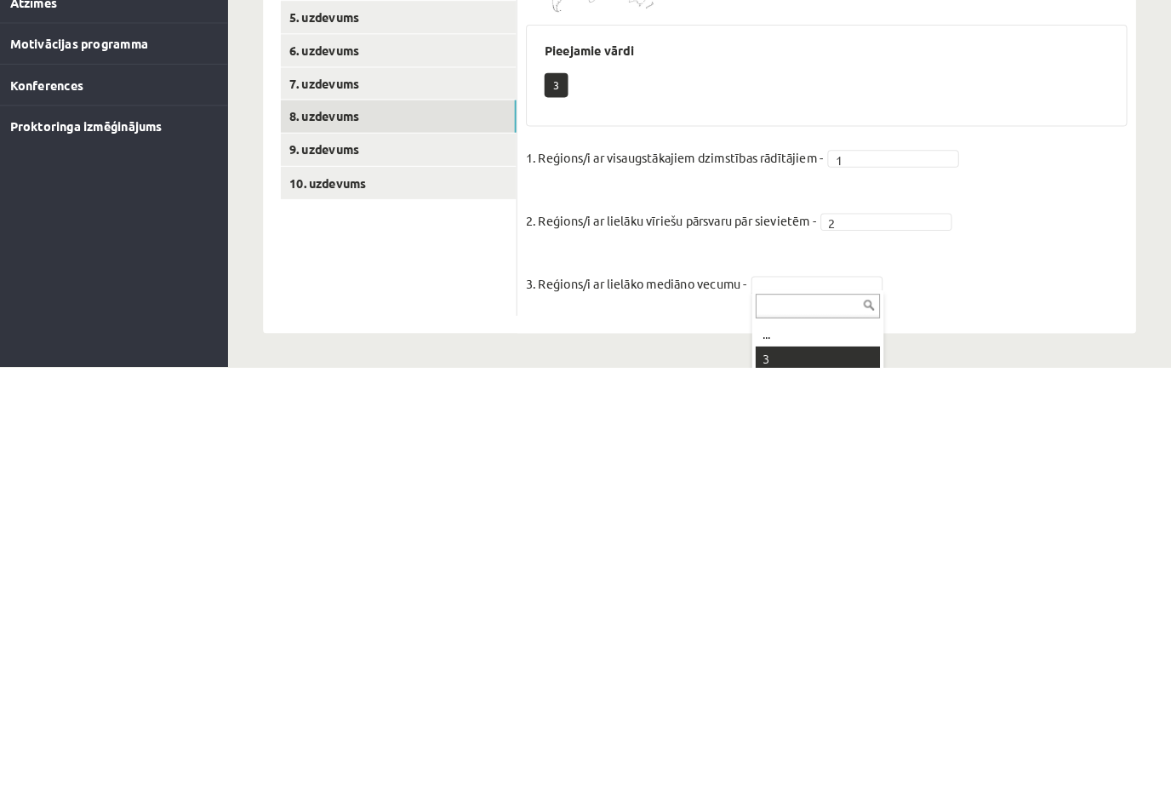
scroll to position [0, 0]
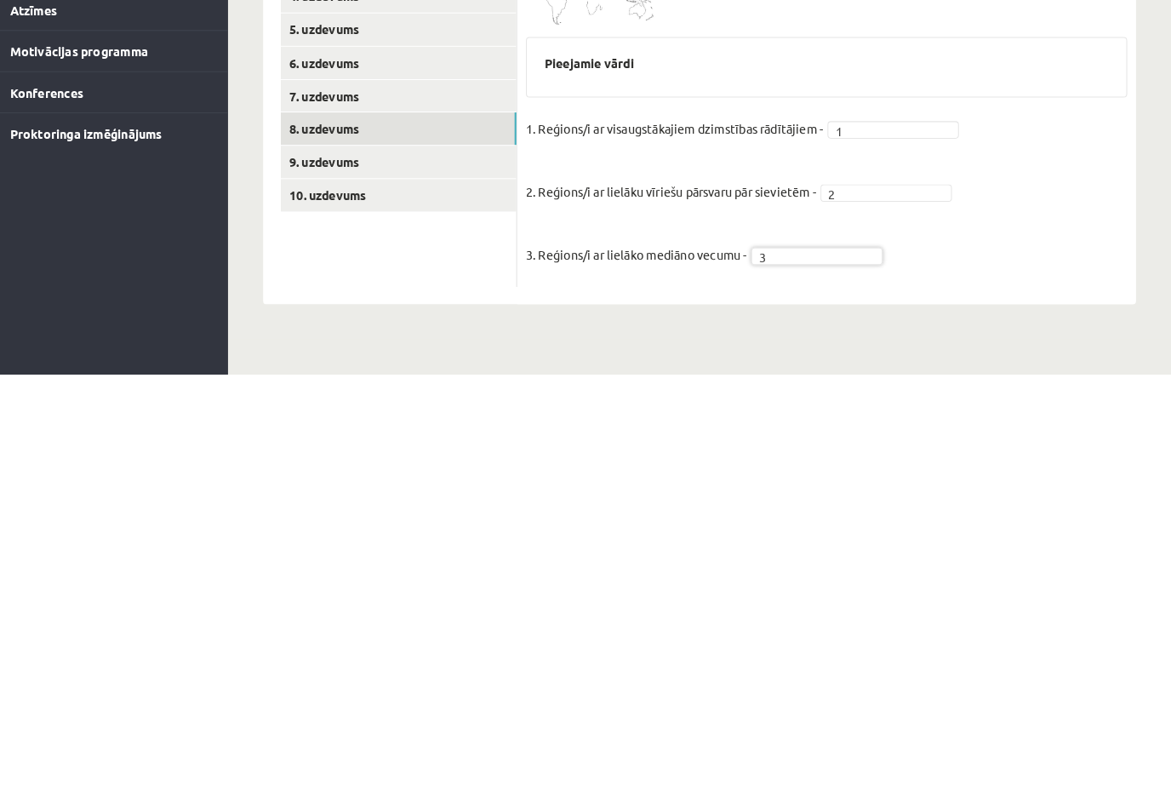
click at [391, 563] on link "9. uzdevums" at bounding box center [420, 578] width 229 height 31
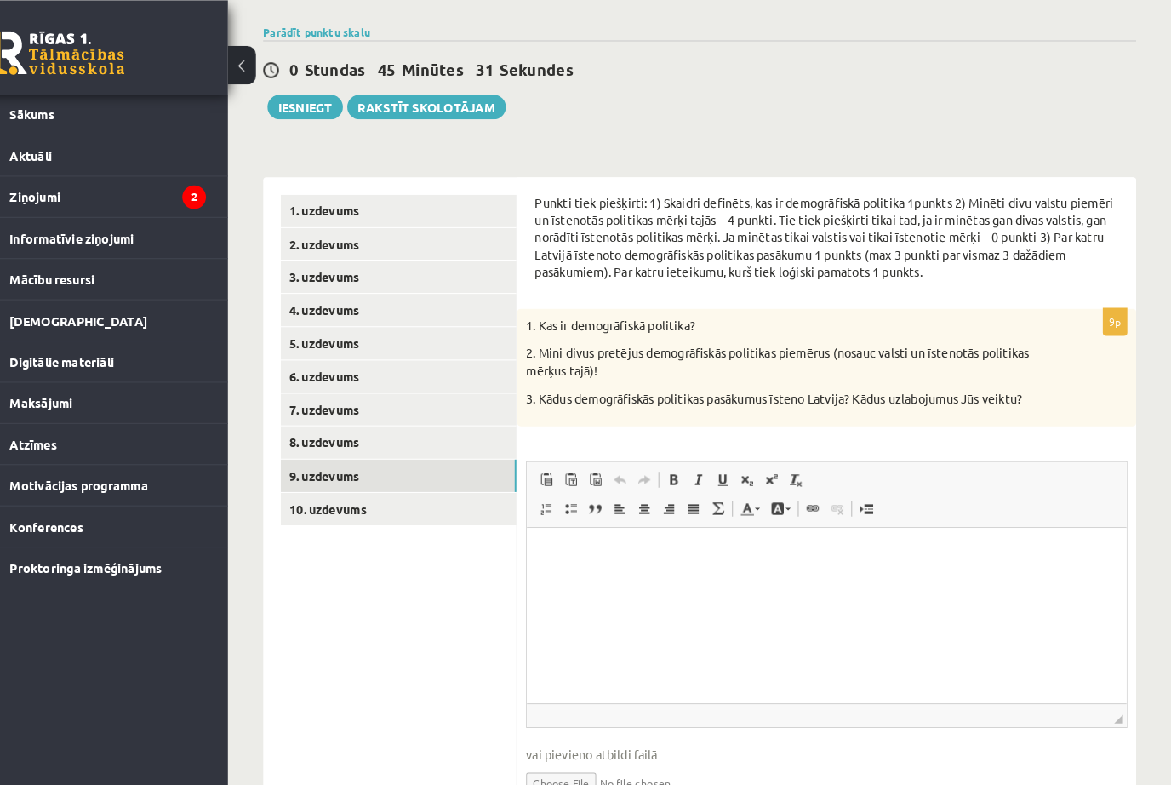
scroll to position [124, 0]
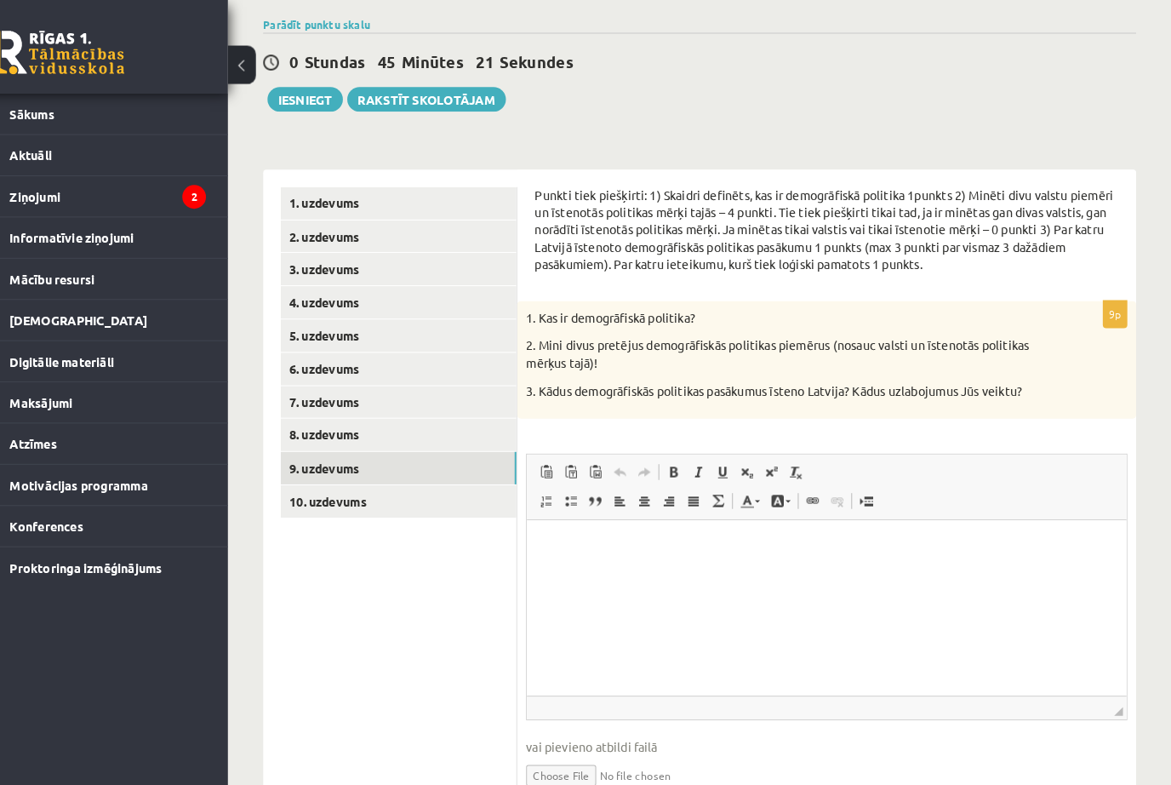
click at [373, 489] on link "10. uzdevums" at bounding box center [420, 486] width 229 height 31
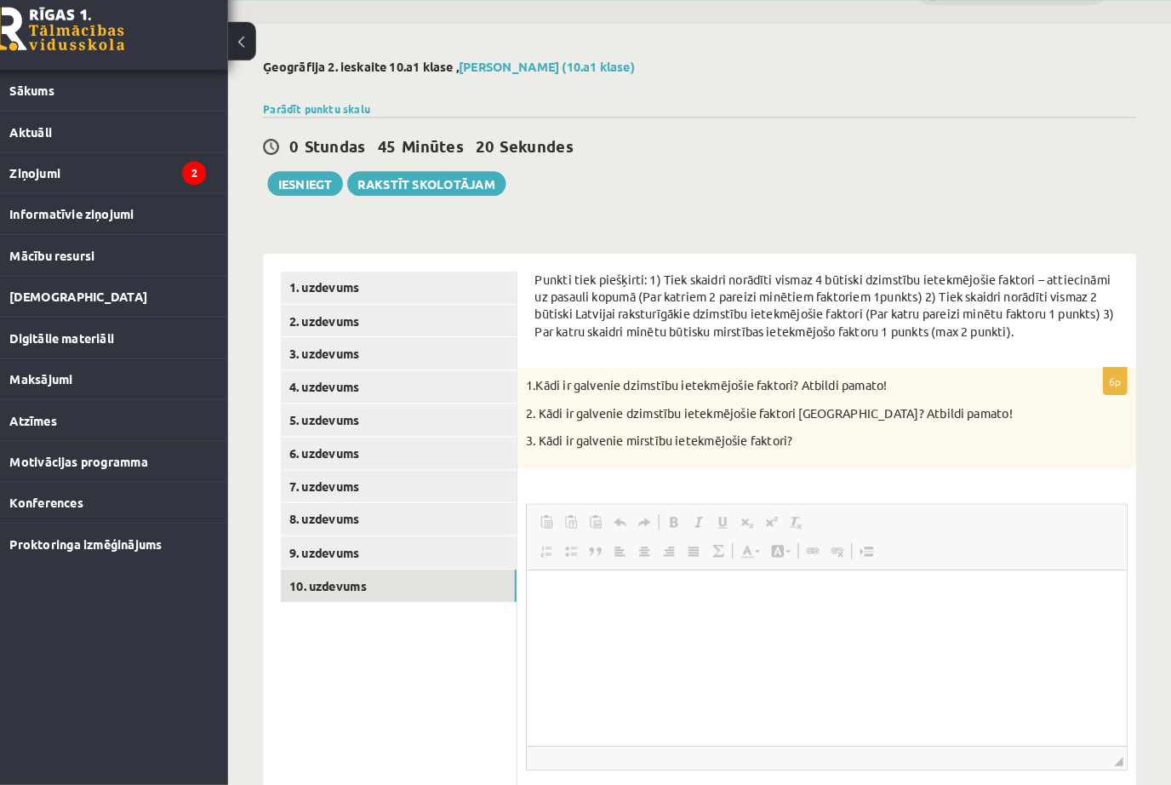
scroll to position [22, 0]
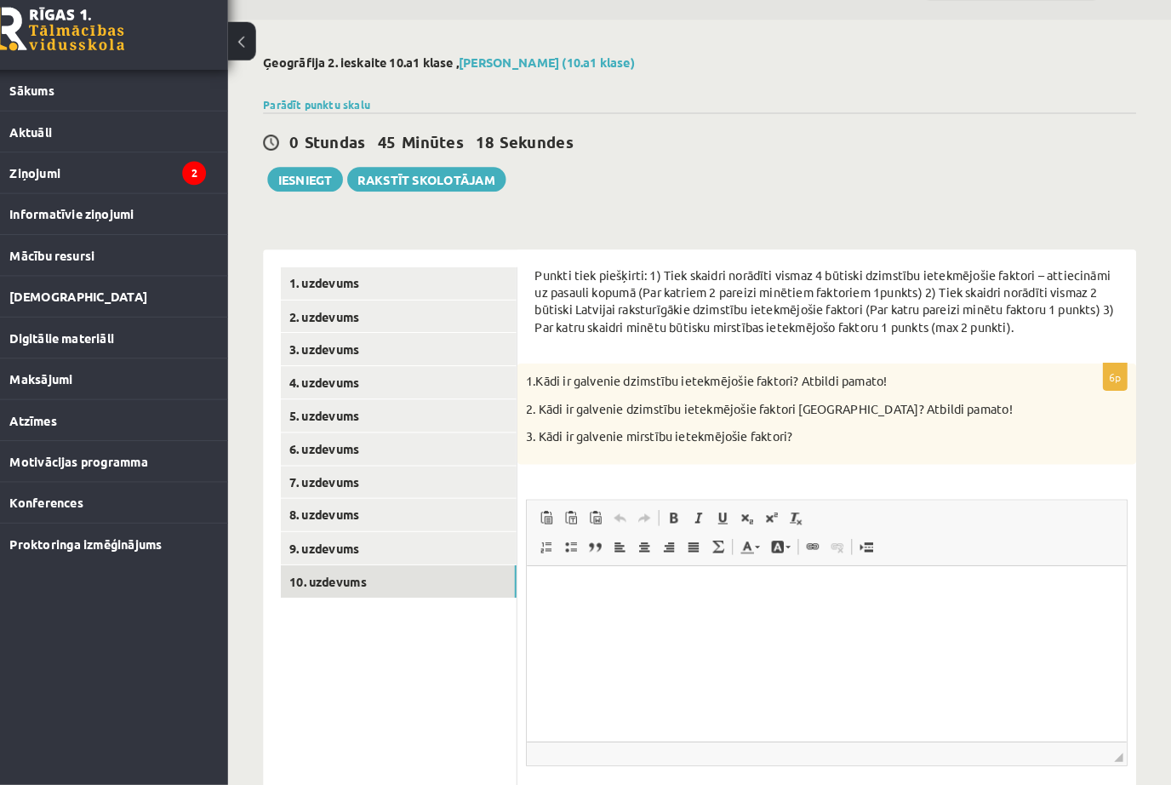
click at [360, 540] on link "9. uzdevums" at bounding box center [420, 555] width 229 height 31
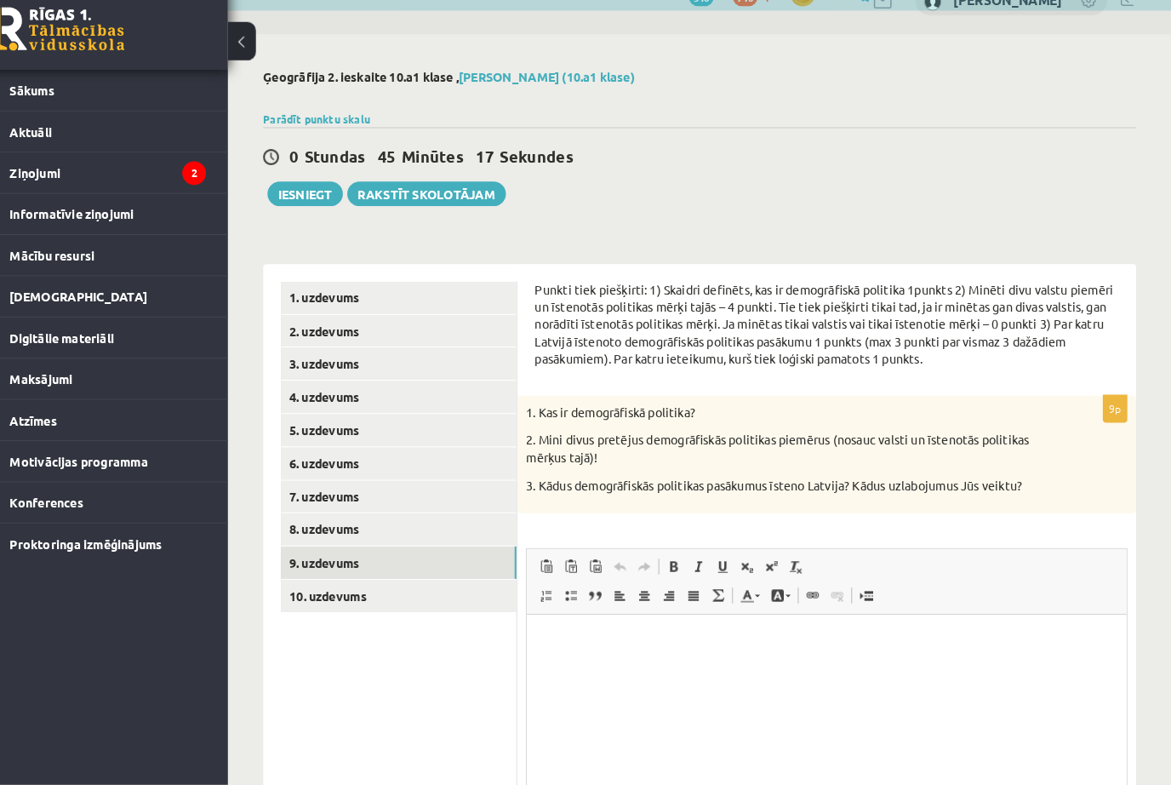
scroll to position [0, 0]
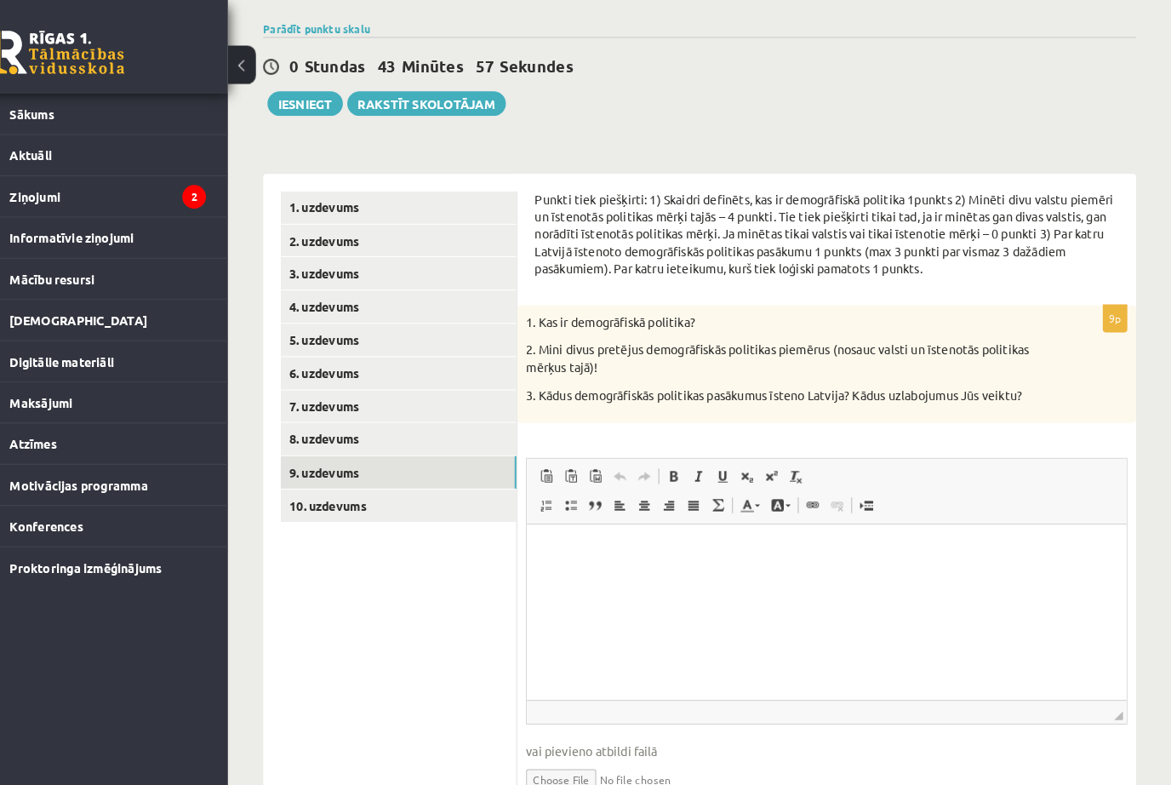
click at [637, 557] on p "Визуальный текстовый редактор, wiswyg-editor-user-answer-47433854880220" at bounding box center [818, 550] width 548 height 18
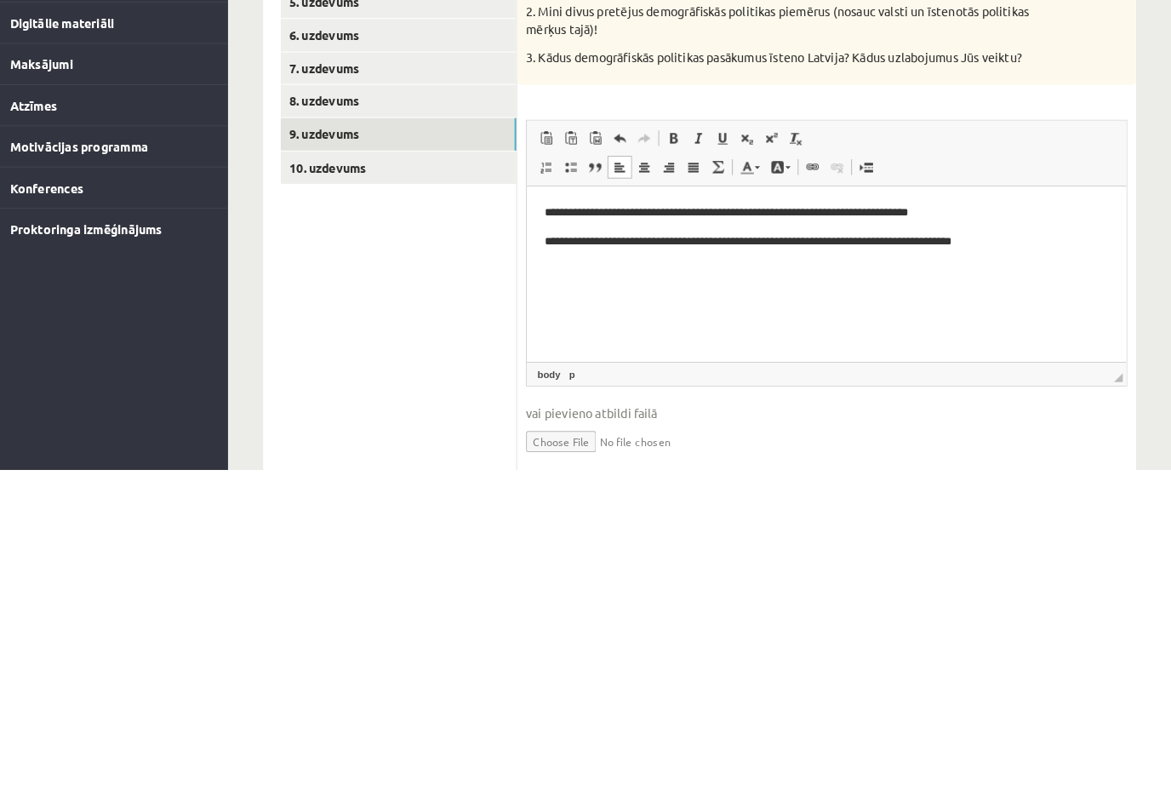
click at [551, 251] on body "**********" at bounding box center [818, 240] width 548 height 74
click at [553, 238] on p "**********" at bounding box center [818, 239] width 548 height 17
click at [1020, 257] on body "**********" at bounding box center [818, 240] width 548 height 74
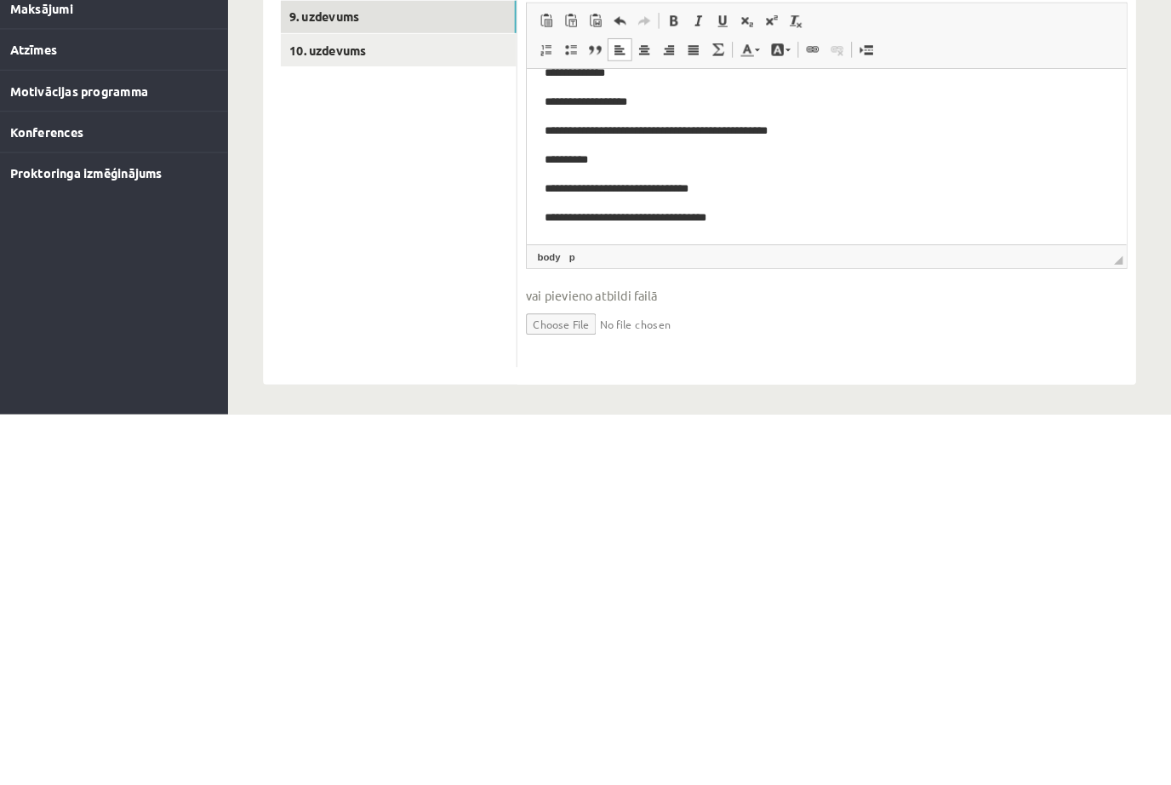
scroll to position [180, 0]
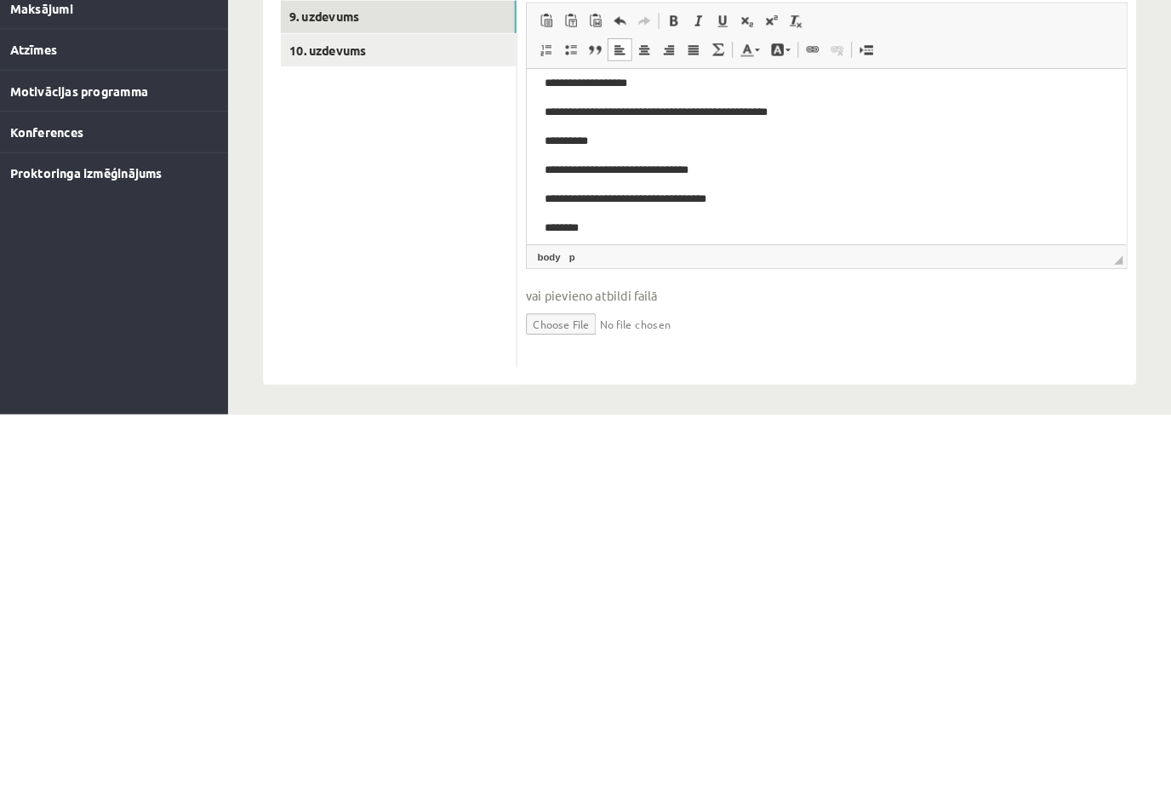
click at [652, 219] on p "********" at bounding box center [818, 222] width 548 height 17
click at [1068, 678] on input "file" at bounding box center [837, 695] width 584 height 35
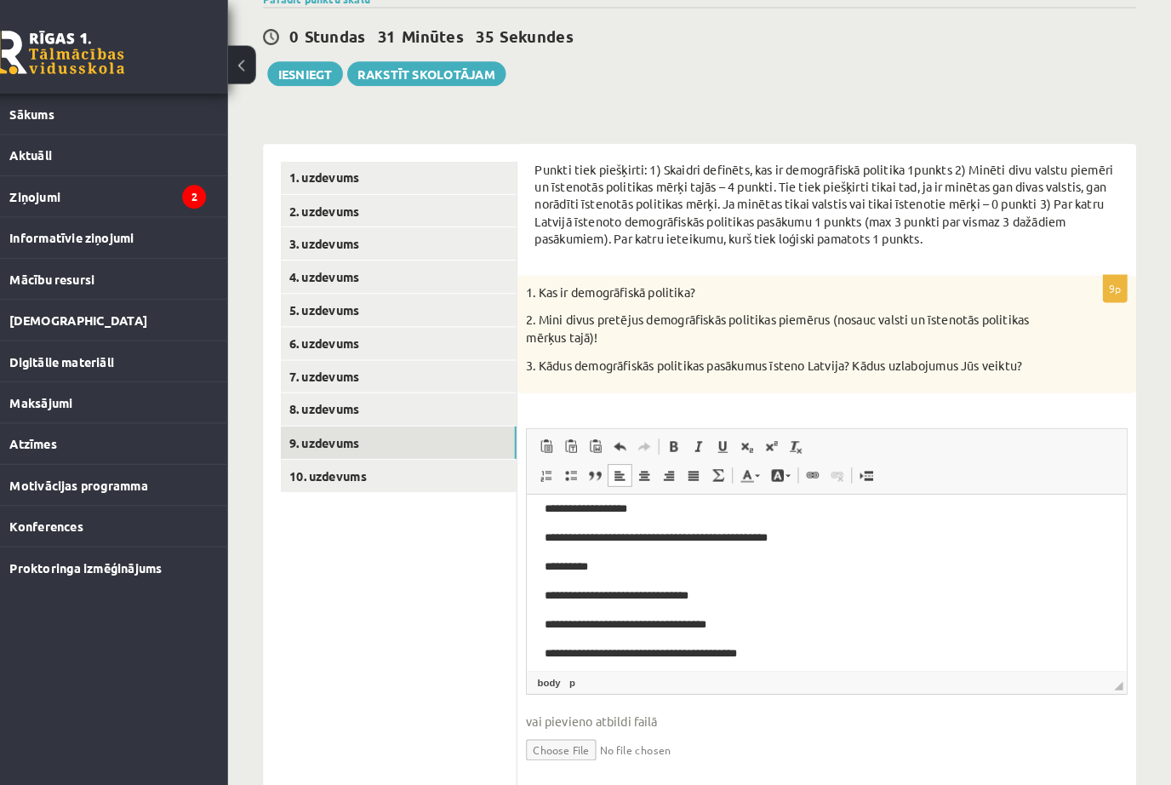
click at [306, 457] on link "10. uzdevums" at bounding box center [420, 461] width 229 height 31
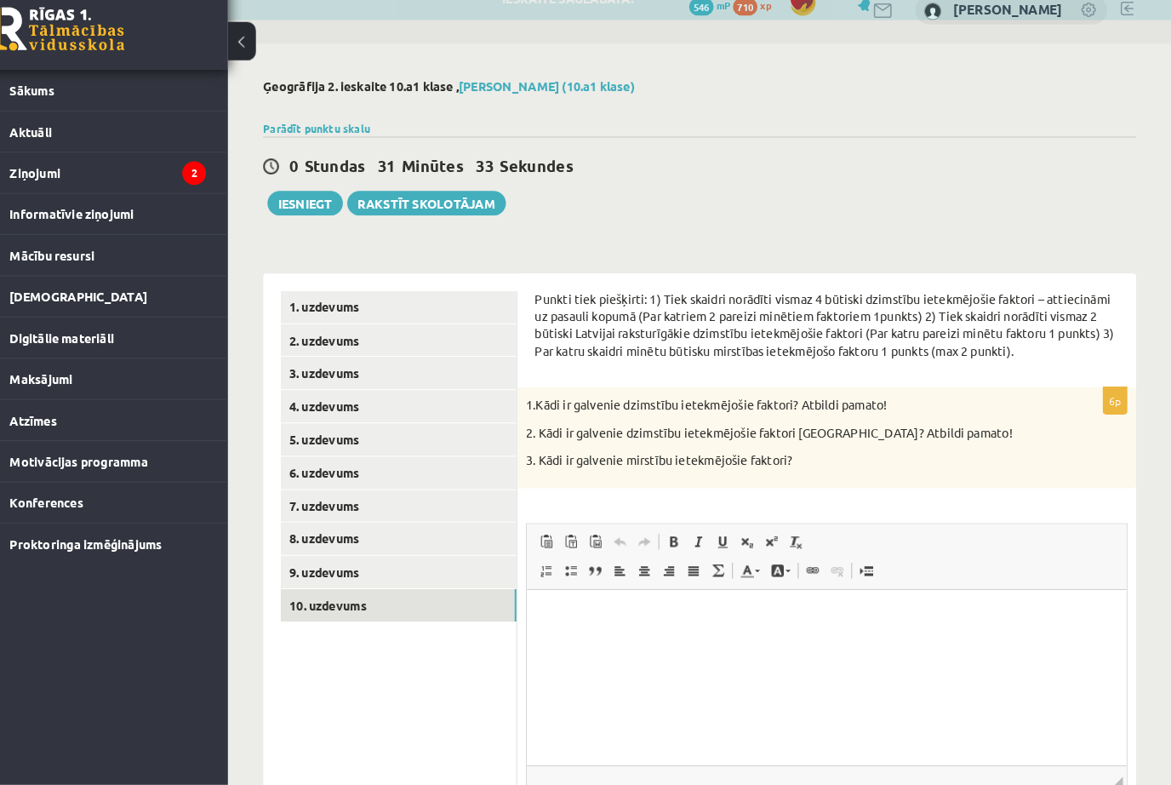
scroll to position [0, 0]
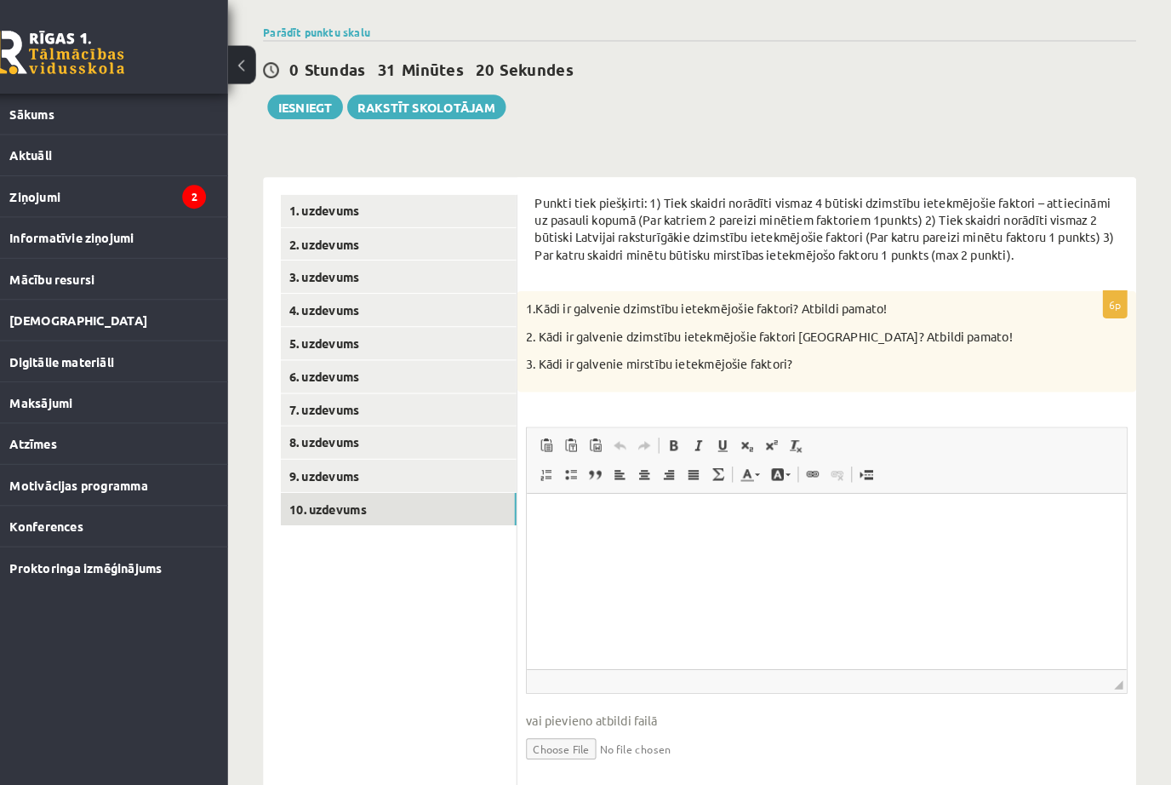
click at [704, 517] on p "Визуальный текстовый редактор, wiswyg-editor-user-answer-47433745824520" at bounding box center [818, 519] width 548 height 18
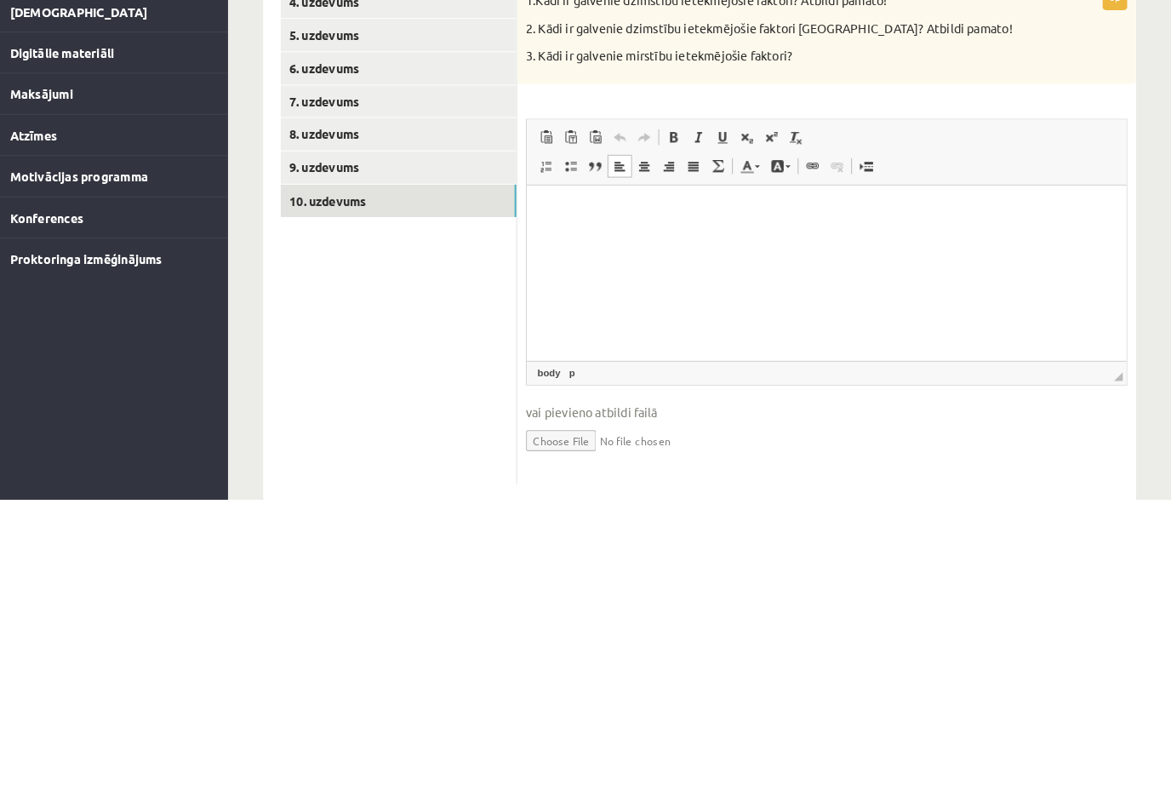
click at [407, 312] on ul "1. uzdevums 2. uzdevums 3. uzdevums 4. uzdevums 5. uzdevums 6. uzdevums 7. uzde…" at bounding box center [421, 480] width 230 height 580
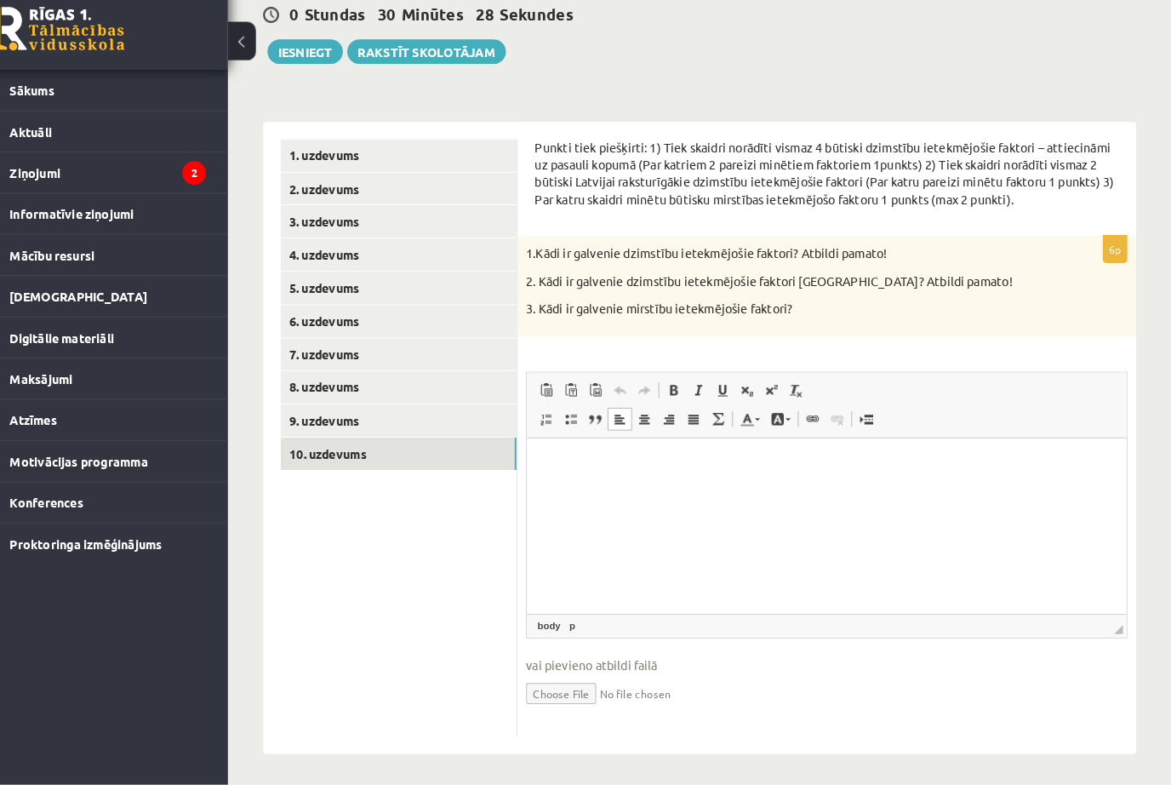
scroll to position [148, 0]
click at [709, 489] on html at bounding box center [818, 463] width 582 height 52
click at [586, 460] on p "Визуальный текстовый редактор, wiswyg-editor-user-answer-47433745824520" at bounding box center [818, 463] width 548 height 18
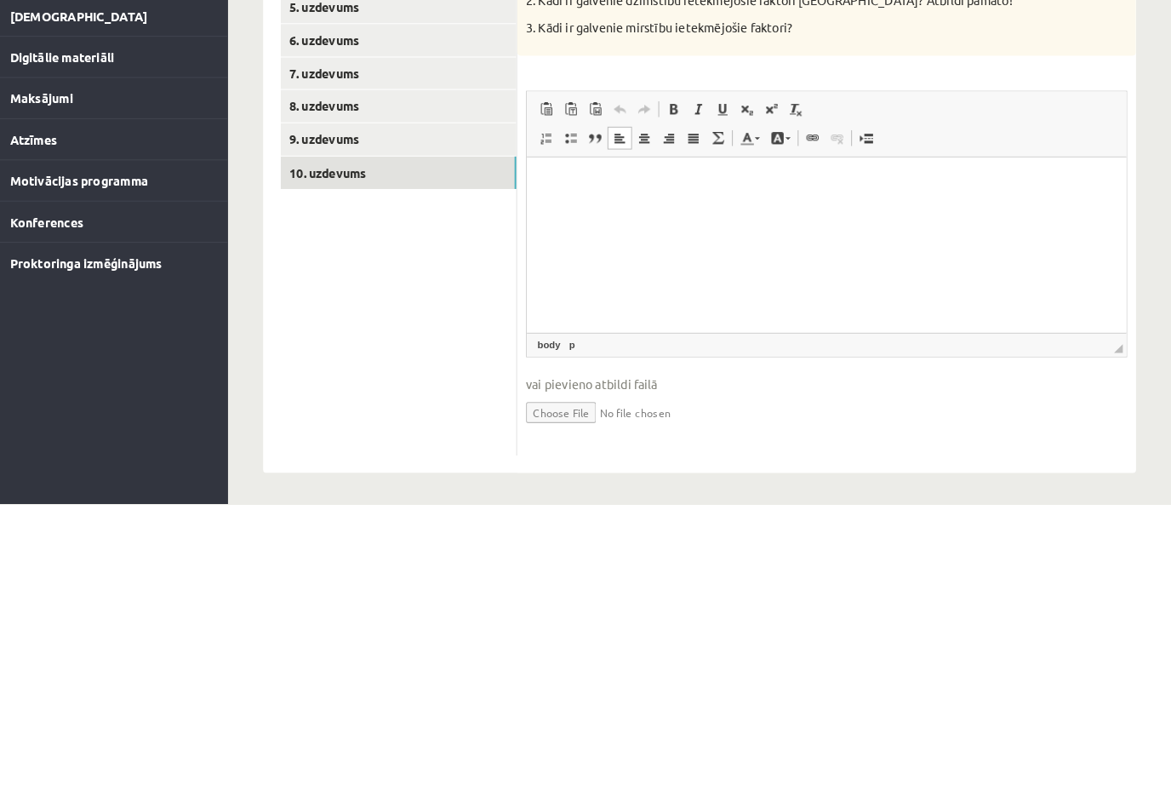
click at [603, 191] on p "Визуальный текстовый редактор, wiswyg-editor-user-answer-47433745824520" at bounding box center [818, 183] width 548 height 18
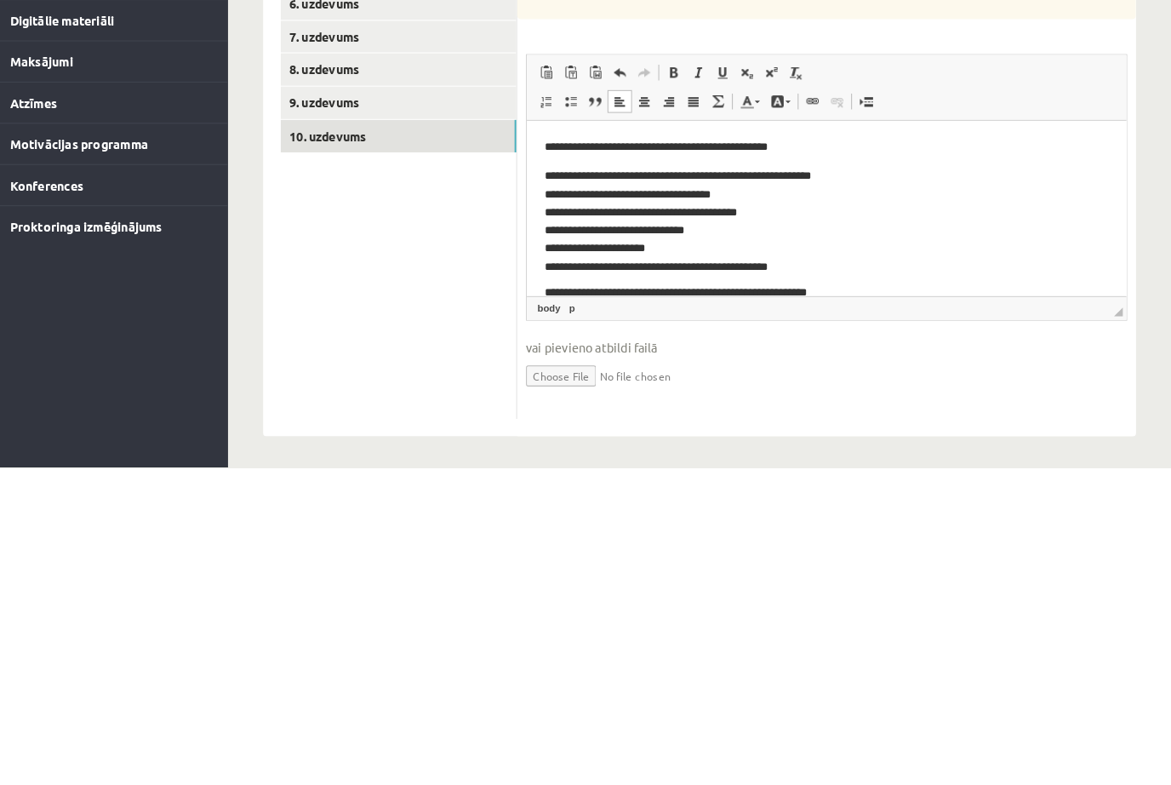
scroll to position [0, 0]
click at [418, 263] on ul "1. uzdevums 2. uzdevums 3. uzdevums 4. uzdevums 5. uzdevums 6. uzdevums 7. uzde…" at bounding box center [421, 448] width 230 height 580
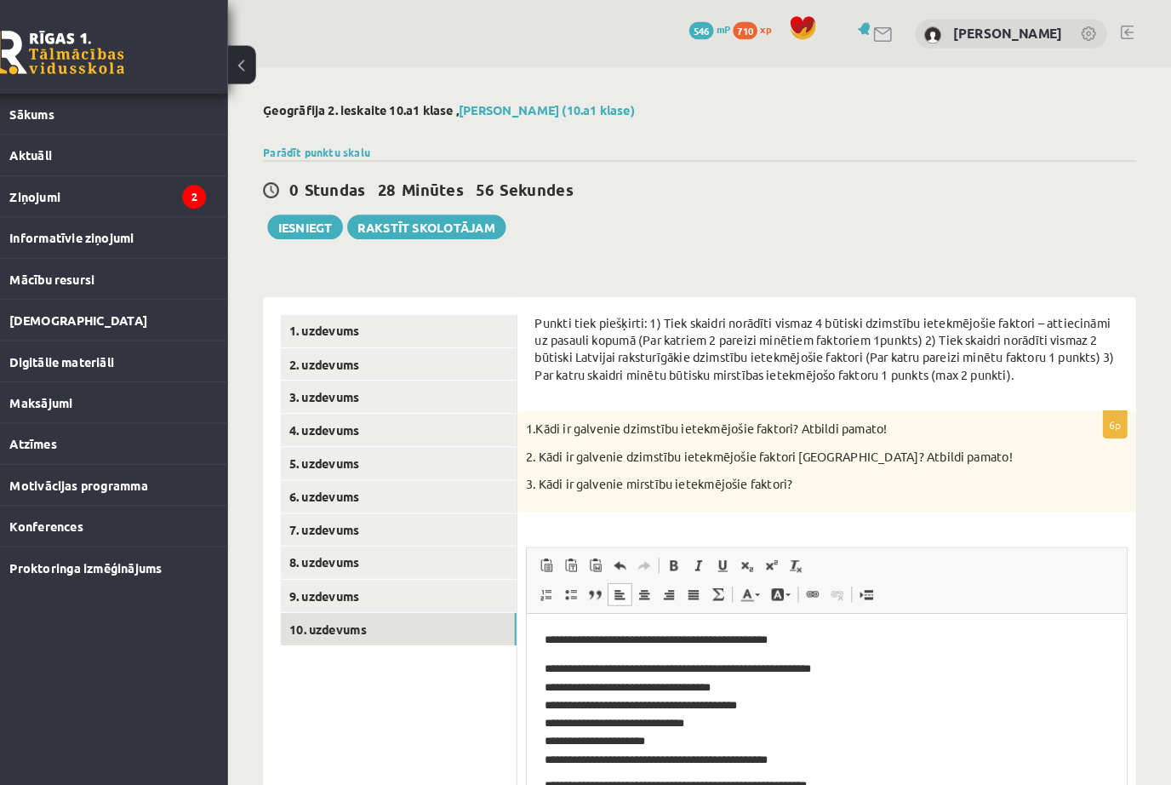
click at [294, 219] on button "Iesniegt" at bounding box center [330, 221] width 73 height 24
click at [351, 450] on link "5. uzdevums" at bounding box center [420, 449] width 229 height 31
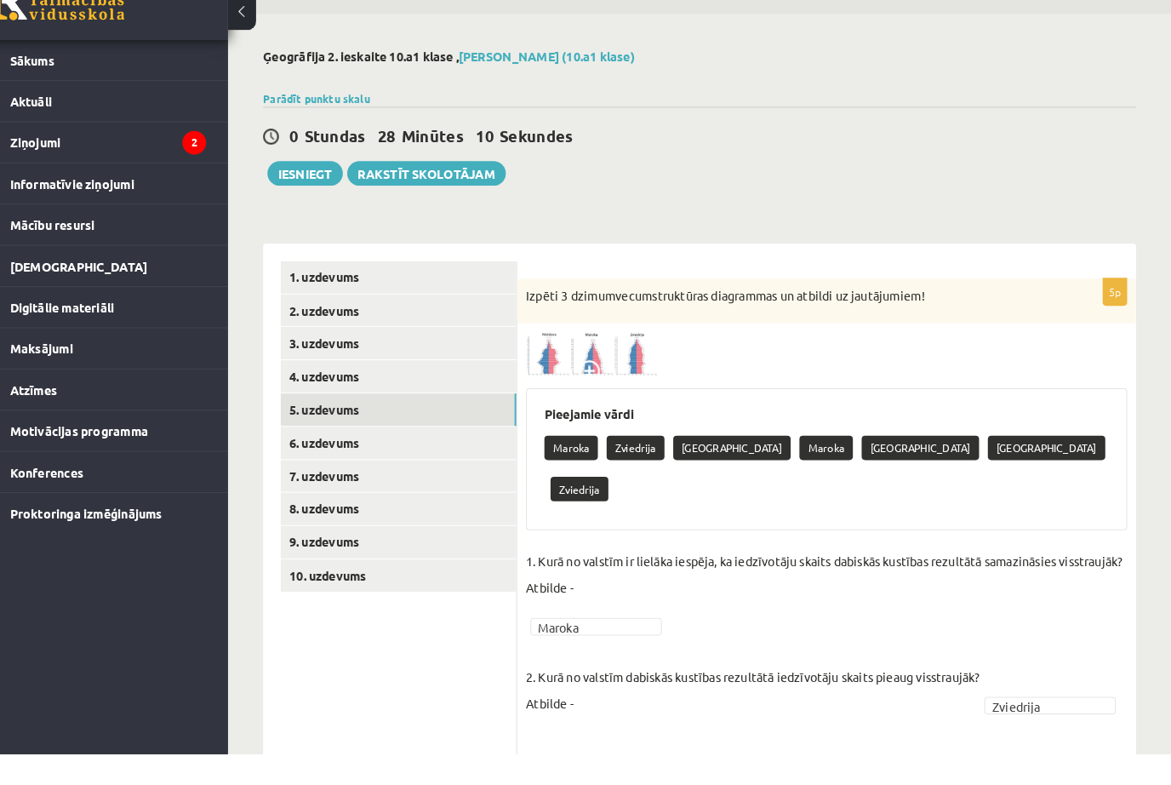
click at [301, 209] on button "Iesniegt" at bounding box center [330, 221] width 73 height 24
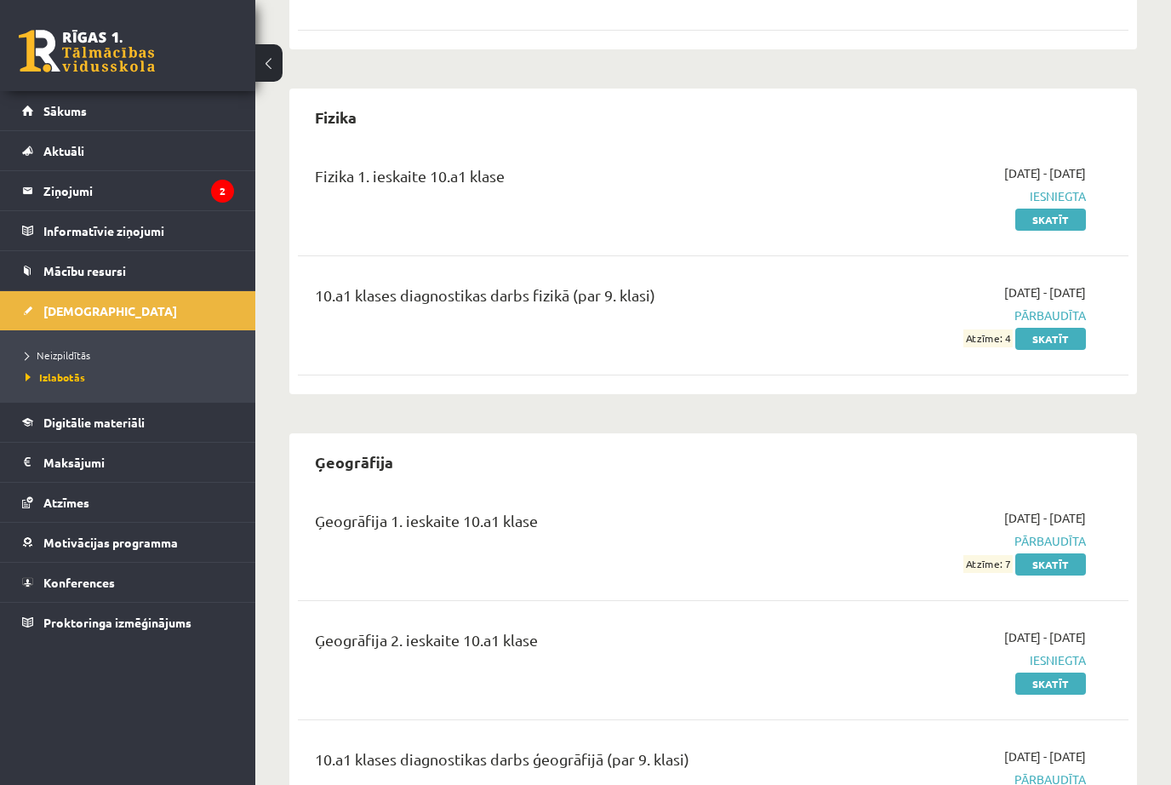
scroll to position [1101, 0]
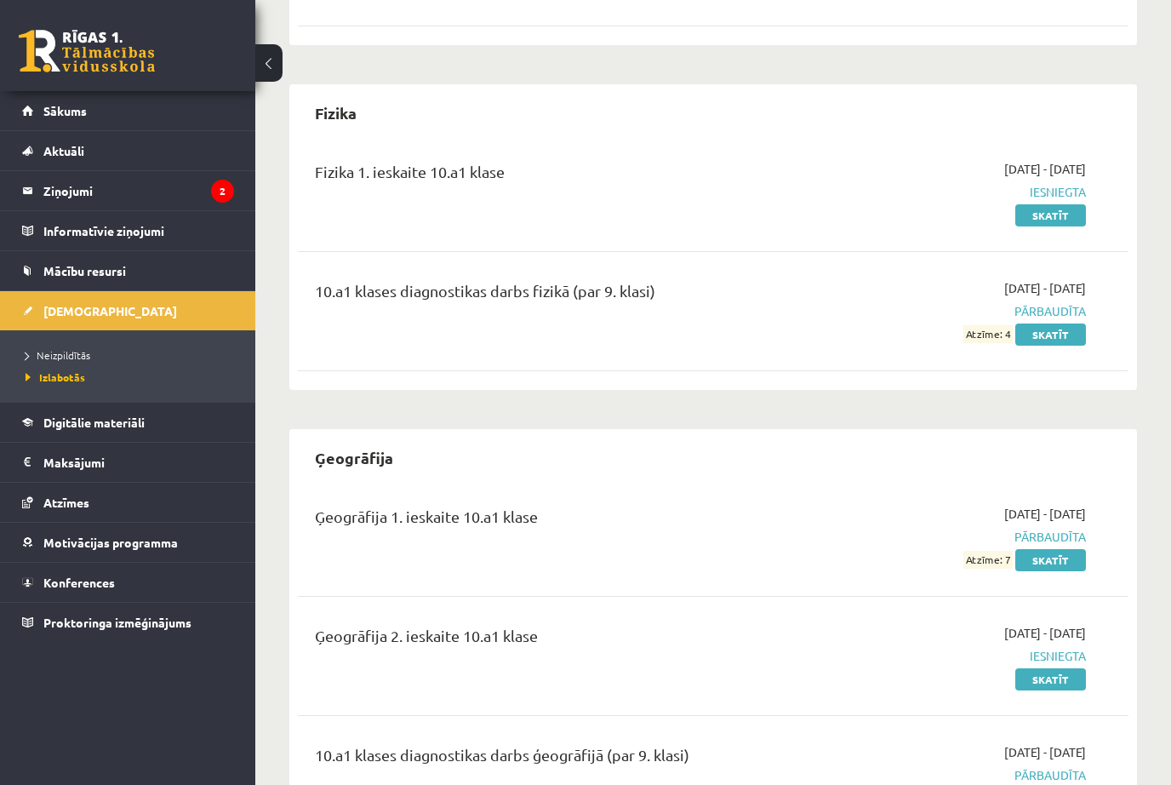
click at [1066, 324] on link "Skatīt" at bounding box center [1050, 334] width 71 height 22
